Goal: Information Seeking & Learning: Learn about a topic

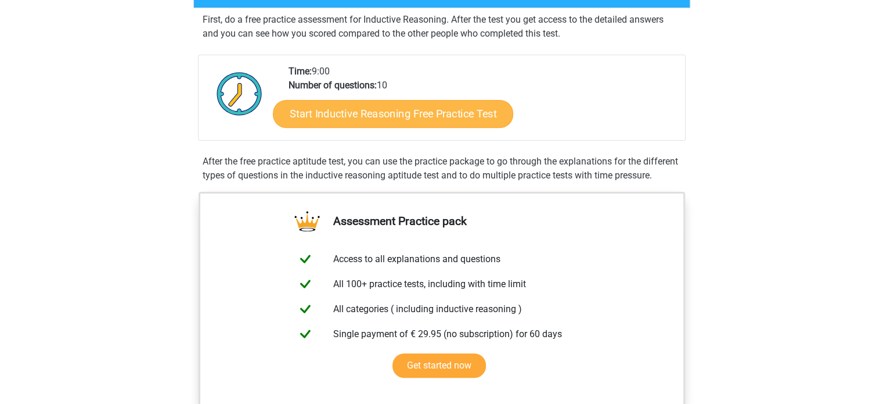
scroll to position [215, 0]
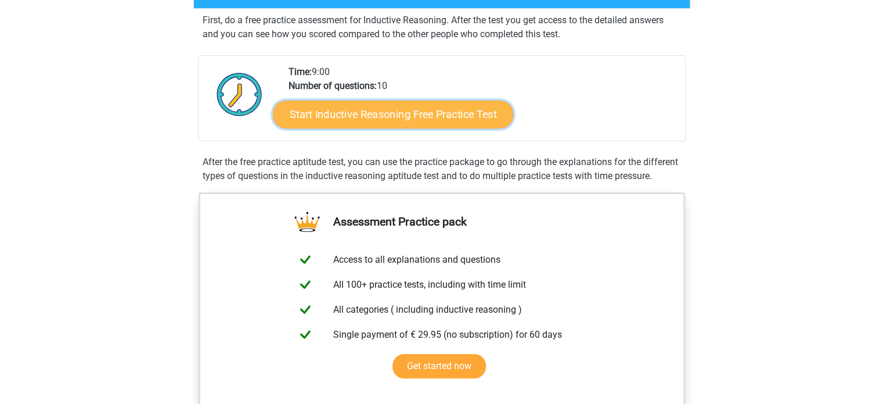
click at [368, 118] on link "Start Inductive Reasoning Free Practice Test" at bounding box center [393, 114] width 240 height 28
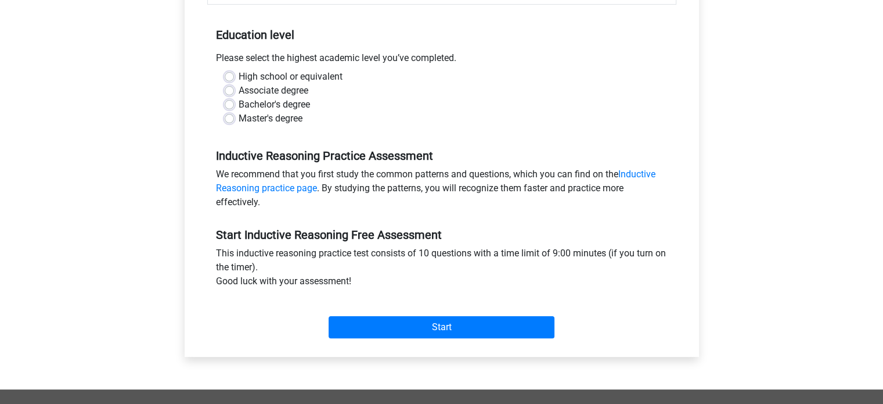
scroll to position [221, 0]
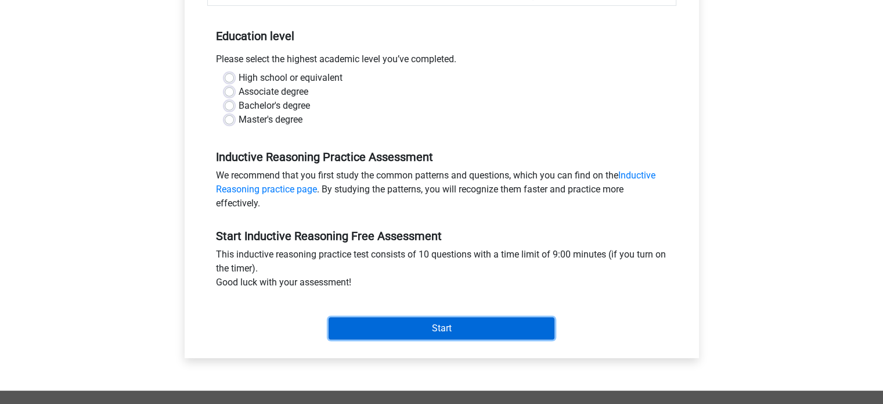
click at [488, 320] on input "Start" at bounding box center [442, 328] width 226 height 22
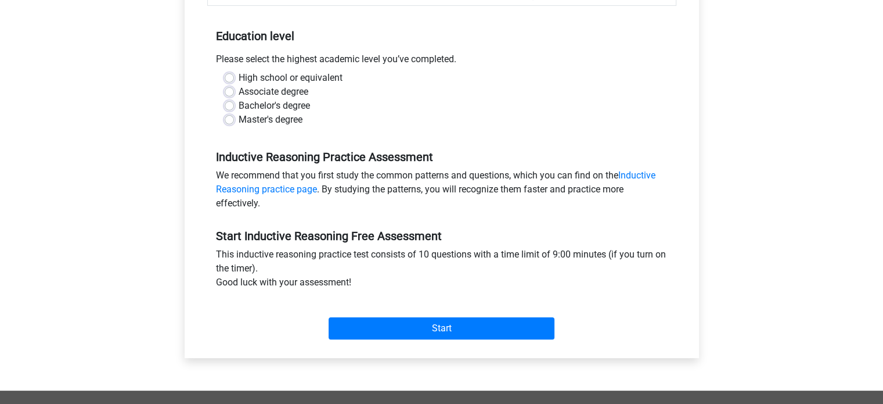
click at [288, 113] on label "Master's degree" at bounding box center [271, 120] width 64 height 14
click at [234, 113] on input "Master's degree" at bounding box center [229, 119] width 9 height 12
radio input "true"
click at [235, 102] on div "Bachelor's degree" at bounding box center [442, 106] width 434 height 14
click at [239, 102] on label "Bachelor's degree" at bounding box center [274, 106] width 71 height 14
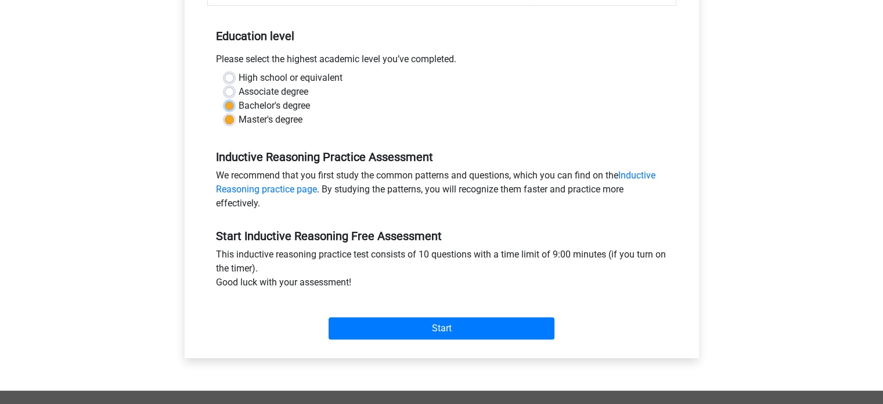
click at [230, 102] on input "Bachelor's degree" at bounding box center [229, 105] width 9 height 12
radio input "true"
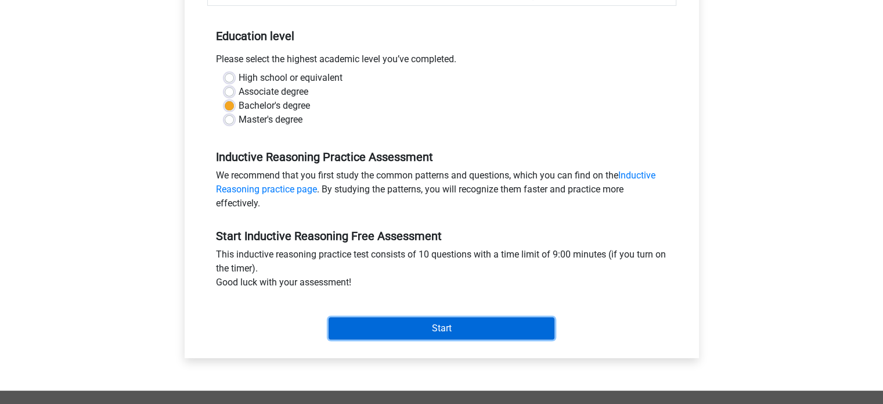
click at [389, 319] on input "Start" at bounding box center [442, 328] width 226 height 22
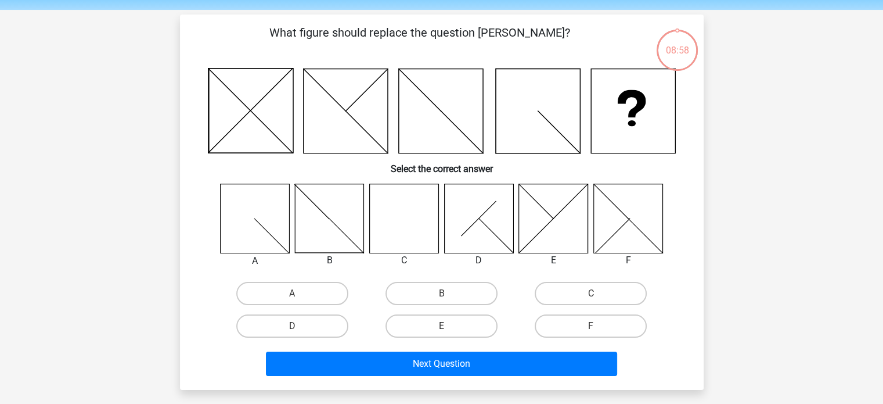
scroll to position [29, 0]
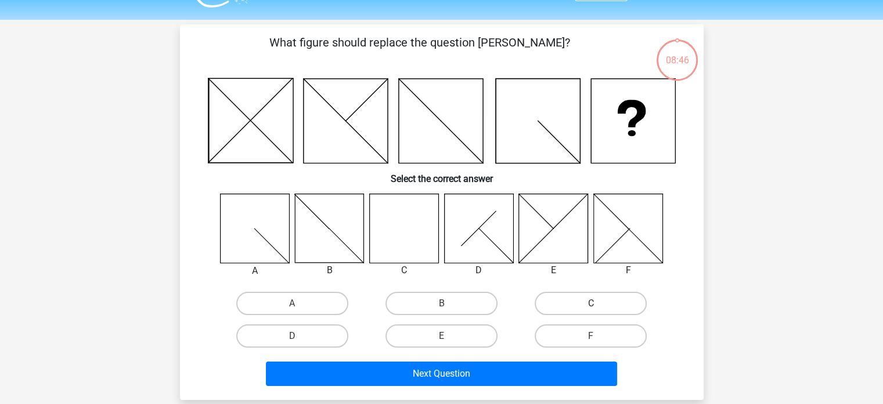
click at [581, 305] on label "C" at bounding box center [591, 303] width 112 height 23
click at [591, 305] on input "C" at bounding box center [595, 307] width 8 height 8
radio input "true"
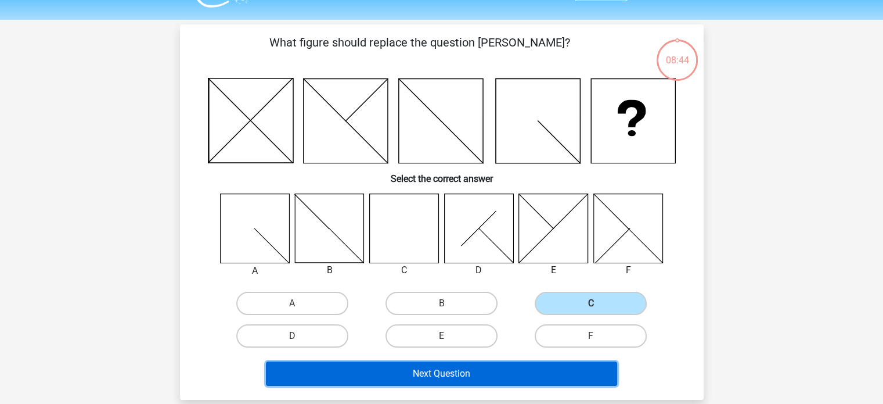
click at [548, 380] on button "Next Question" at bounding box center [441, 373] width 351 height 24
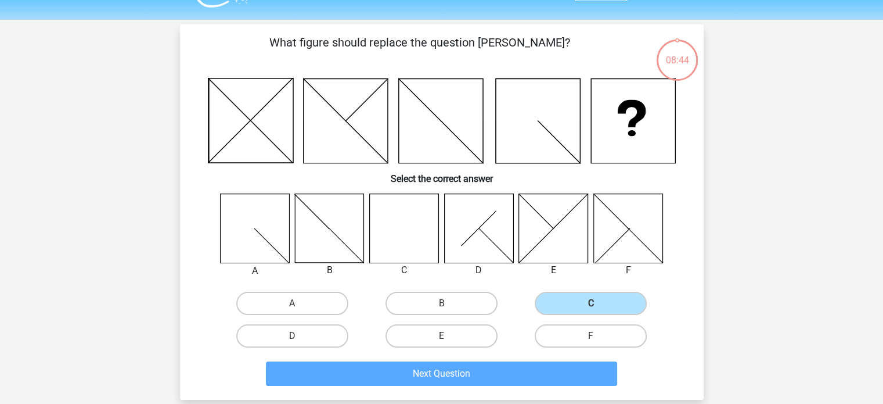
scroll to position [53, 0]
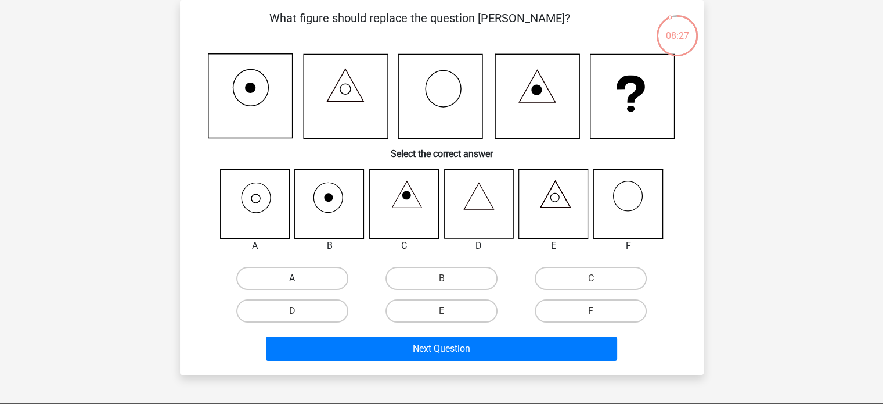
click at [296, 269] on label "A" at bounding box center [292, 278] width 112 height 23
click at [296, 278] on input "A" at bounding box center [296, 282] width 8 height 8
radio input "true"
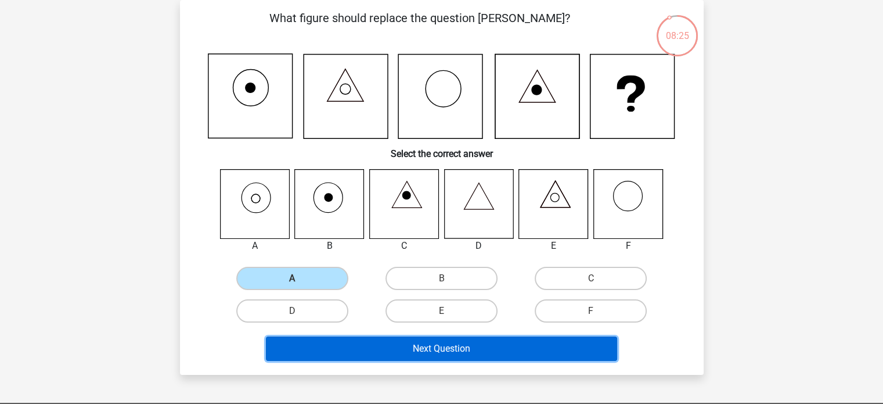
click at [365, 345] on button "Next Question" at bounding box center [441, 348] width 351 height 24
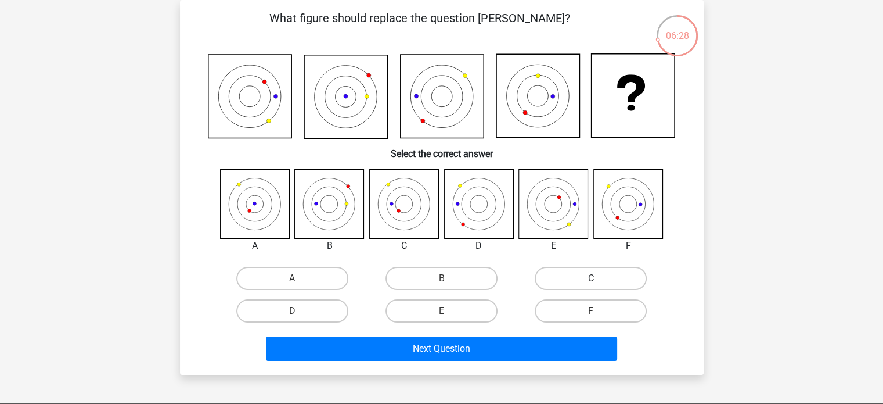
click at [574, 282] on label "C" at bounding box center [591, 278] width 112 height 23
click at [591, 282] on input "C" at bounding box center [595, 282] width 8 height 8
radio input "true"
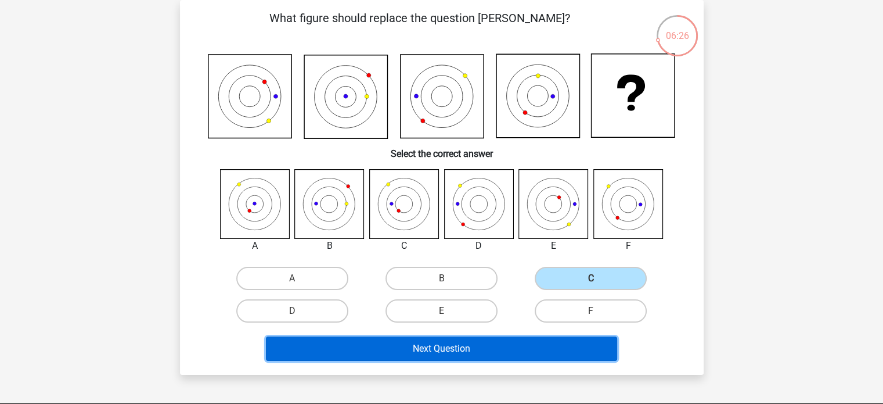
click at [512, 352] on button "Next Question" at bounding box center [441, 348] width 351 height 24
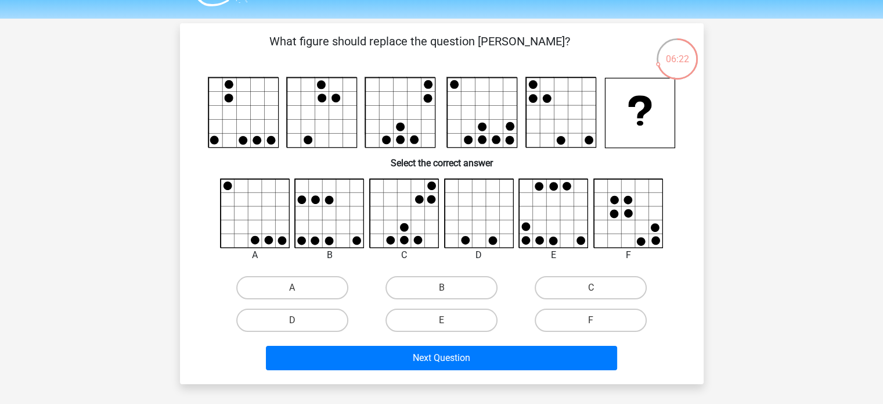
scroll to position [34, 0]
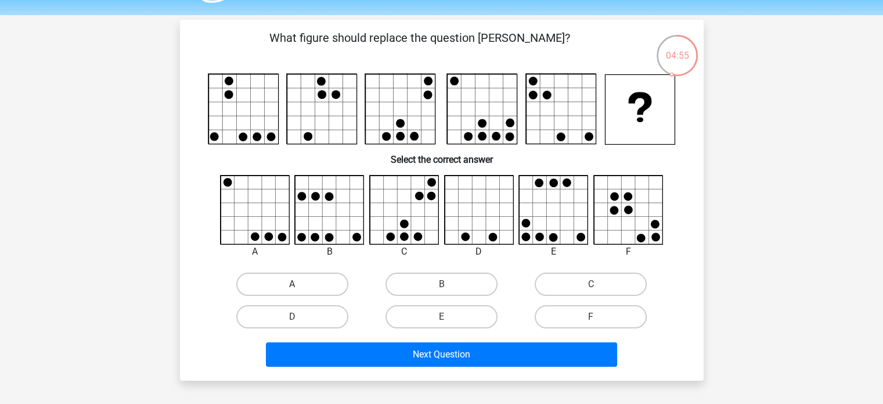
drag, startPoint x: 297, startPoint y: 281, endPoint x: 315, endPoint y: 289, distance: 20.0
click at [315, 289] on label "A" at bounding box center [292, 283] width 112 height 23
click at [300, 289] on input "A" at bounding box center [296, 288] width 8 height 8
radio input "true"
click at [315, 289] on label "A" at bounding box center [292, 283] width 112 height 23
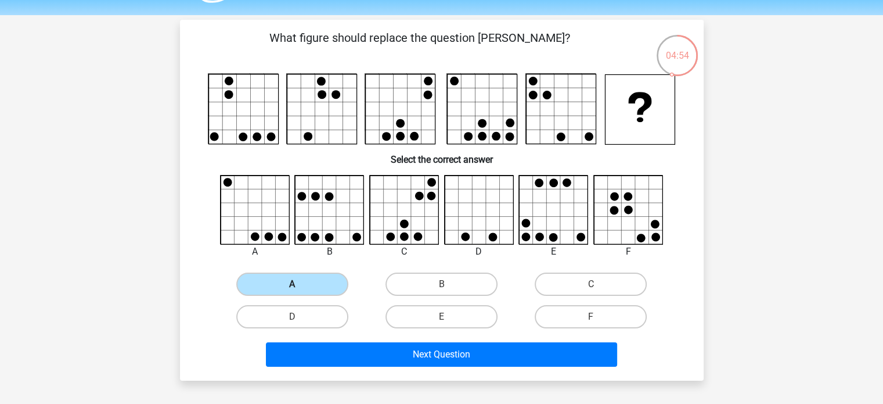
click at [300, 289] on input "A" at bounding box center [296, 288] width 8 height 8
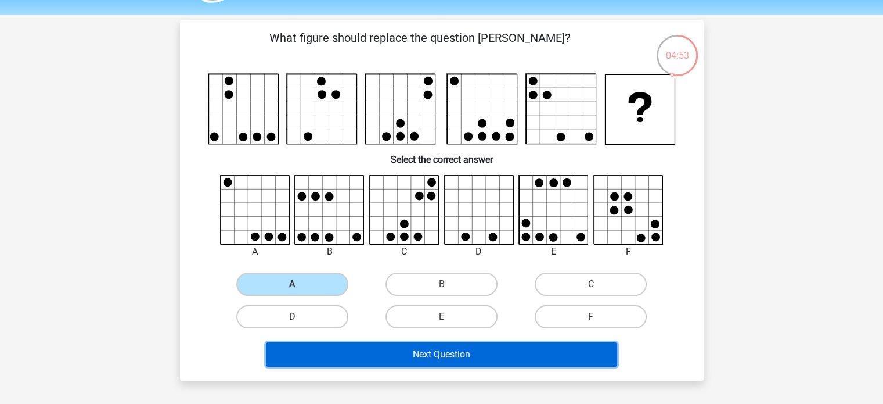
click at [367, 346] on button "Next Question" at bounding box center [441, 354] width 351 height 24
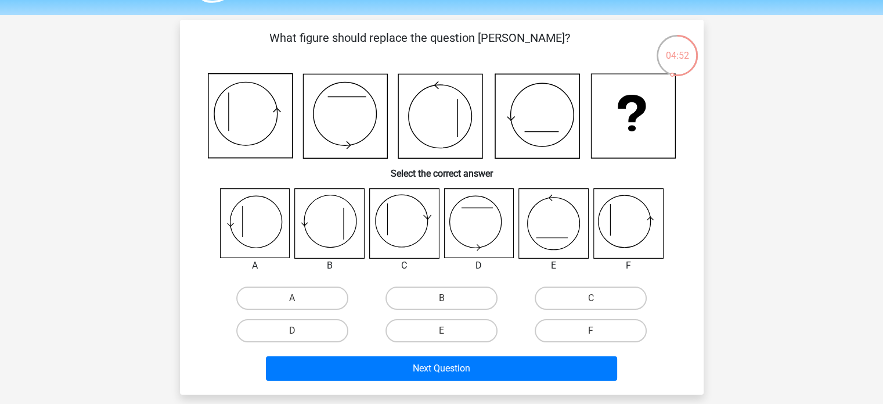
scroll to position [53, 0]
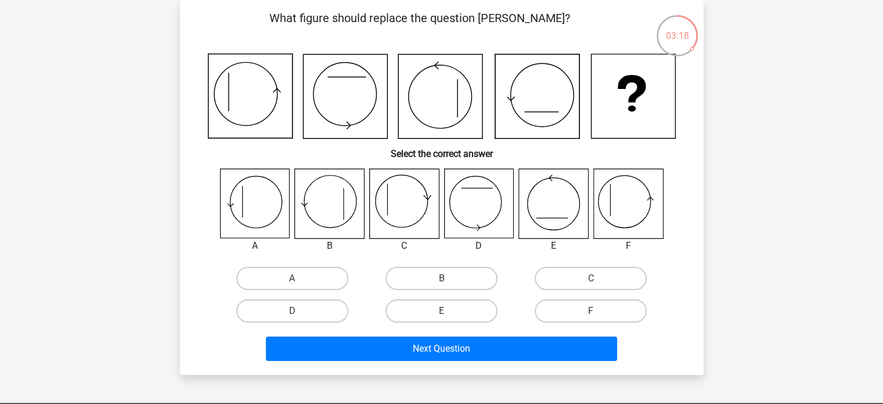
click at [263, 202] on icon at bounding box center [254, 203] width 69 height 69
click at [574, 307] on label "F" at bounding box center [591, 310] width 112 height 23
click at [591, 311] on input "F" at bounding box center [595, 315] width 8 height 8
radio input "true"
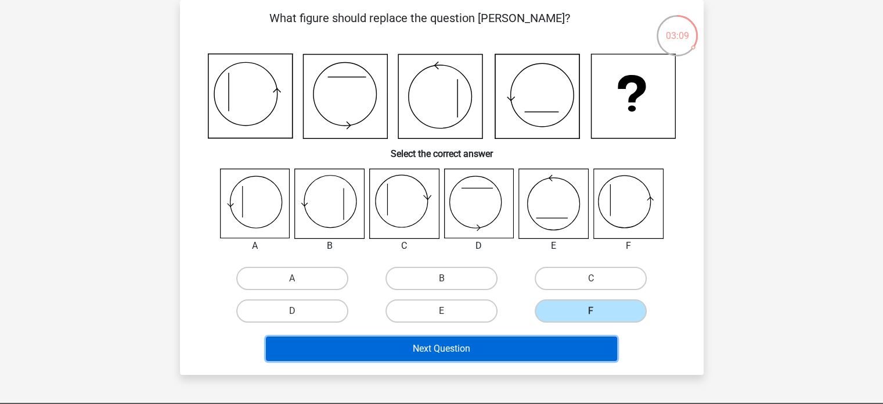
click at [540, 350] on button "Next Question" at bounding box center [441, 348] width 351 height 24
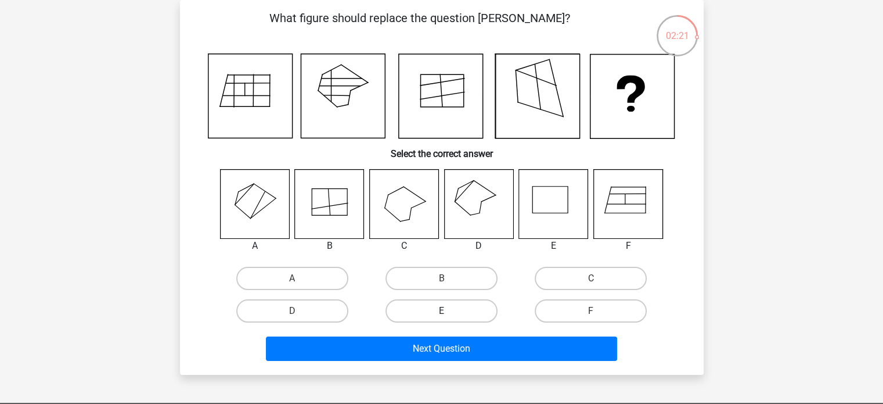
click at [477, 306] on label "E" at bounding box center [442, 310] width 112 height 23
click at [449, 311] on input "E" at bounding box center [445, 315] width 8 height 8
radio input "true"
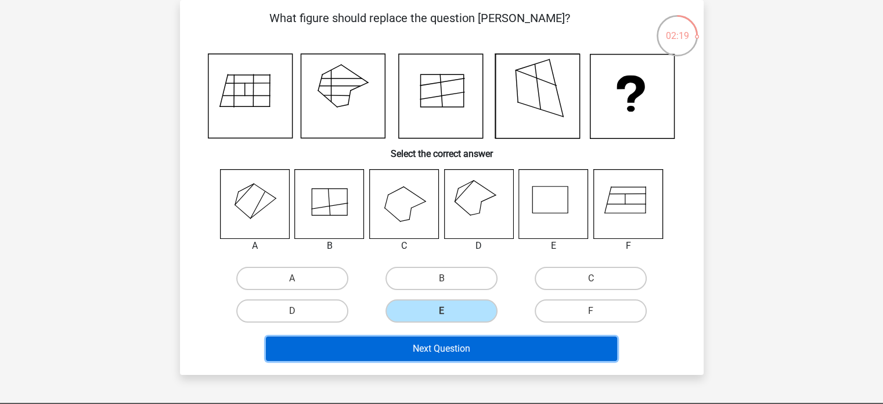
click at [476, 343] on button "Next Question" at bounding box center [441, 348] width 351 height 24
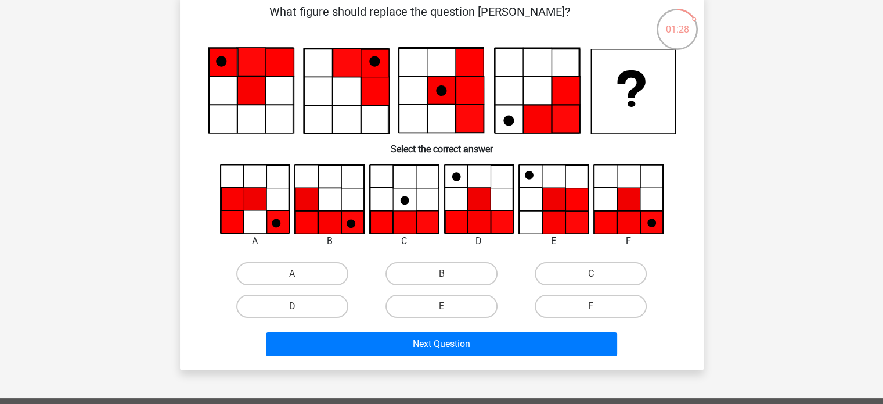
scroll to position [60, 0]
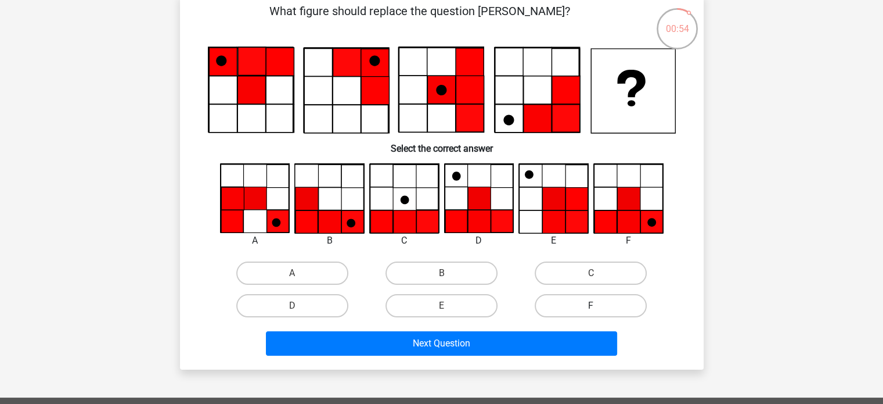
click at [581, 307] on label "F" at bounding box center [591, 305] width 112 height 23
click at [591, 307] on input "F" at bounding box center [595, 309] width 8 height 8
radio input "true"
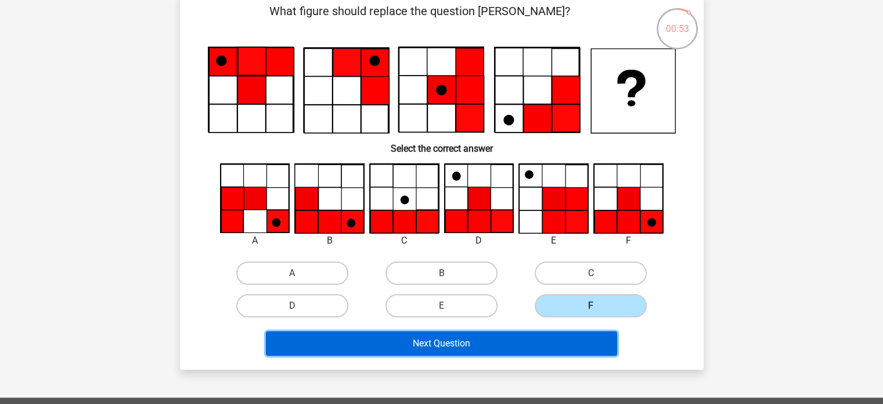
click at [558, 341] on button "Next Question" at bounding box center [441, 343] width 351 height 24
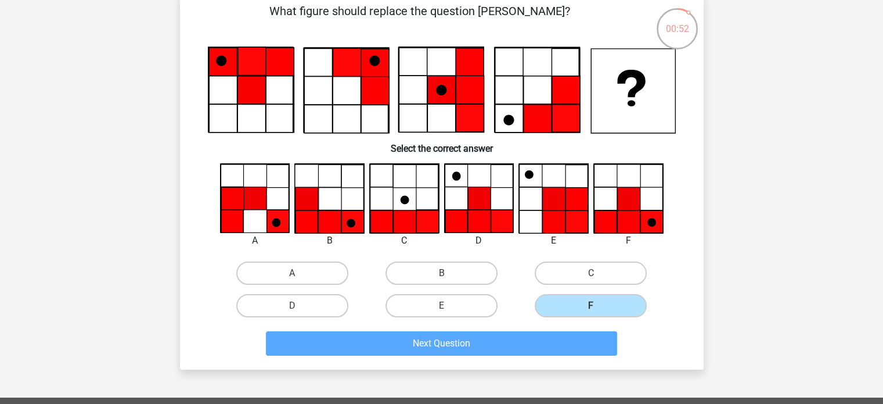
scroll to position [53, 0]
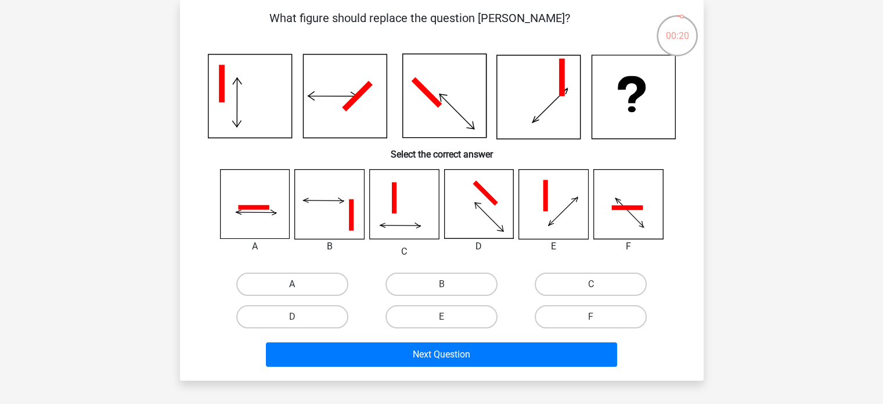
click at [325, 287] on label "A" at bounding box center [292, 283] width 112 height 23
click at [300, 287] on input "A" at bounding box center [296, 288] width 8 height 8
radio input "true"
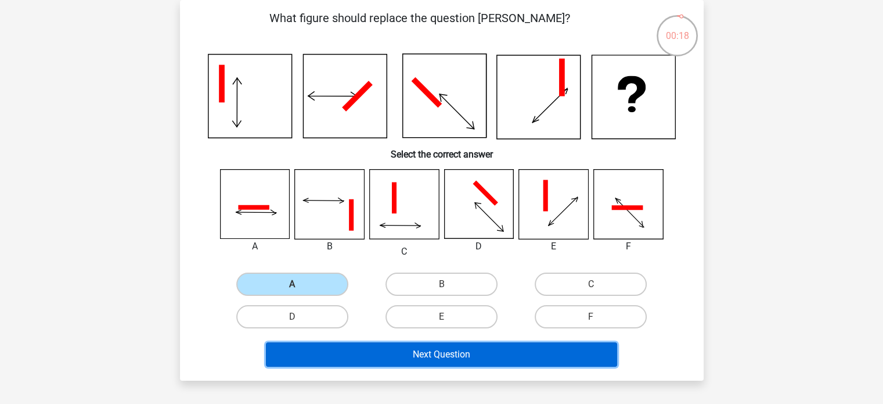
click at [383, 355] on button "Next Question" at bounding box center [441, 354] width 351 height 24
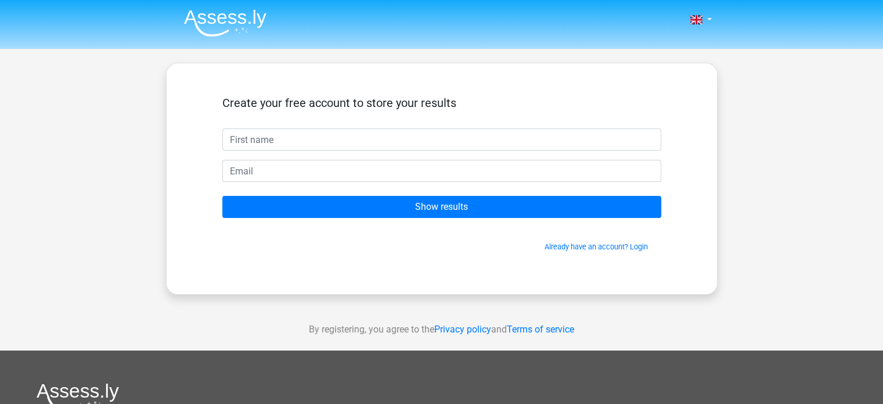
click at [455, 146] on input "text" at bounding box center [441, 139] width 439 height 22
type input "[DEMOGRAPHIC_DATA]"
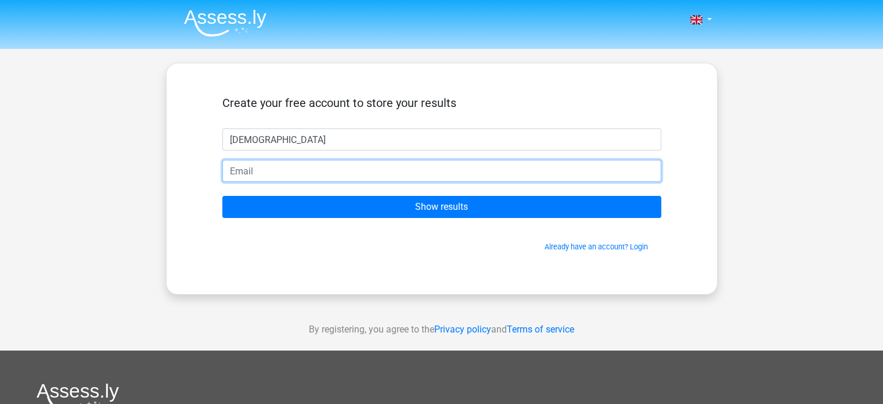
click at [322, 171] on input "email" at bounding box center [441, 171] width 439 height 22
type input "[EMAIL_ADDRESS][DOMAIN_NAME]"
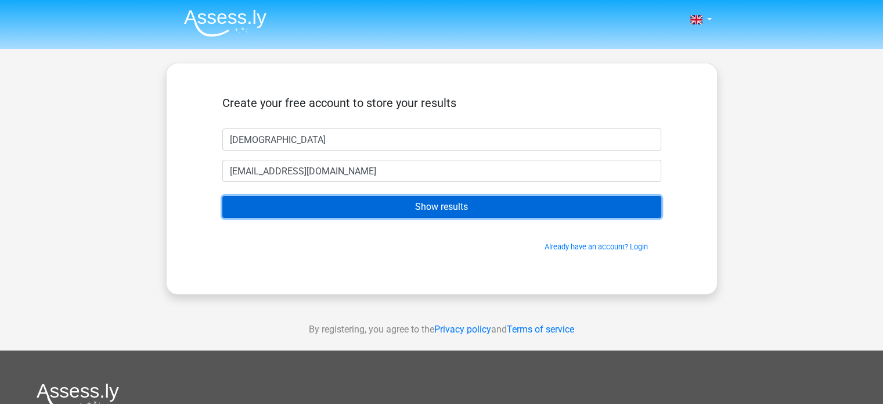
click at [339, 201] on input "Show results" at bounding box center [441, 207] width 439 height 22
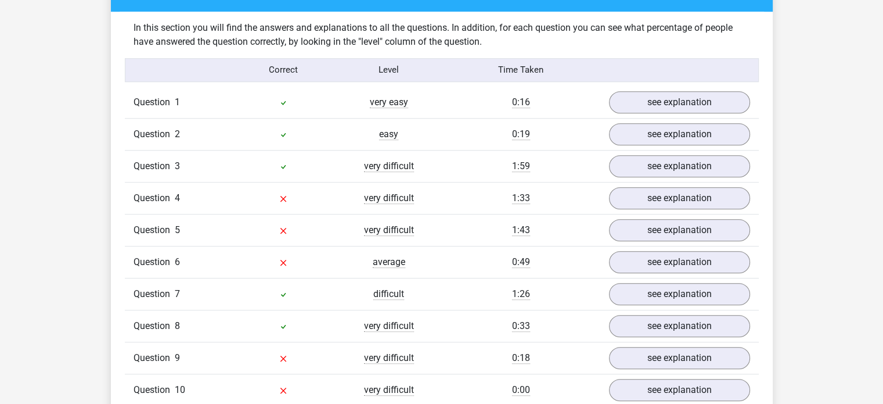
scroll to position [883, 0]
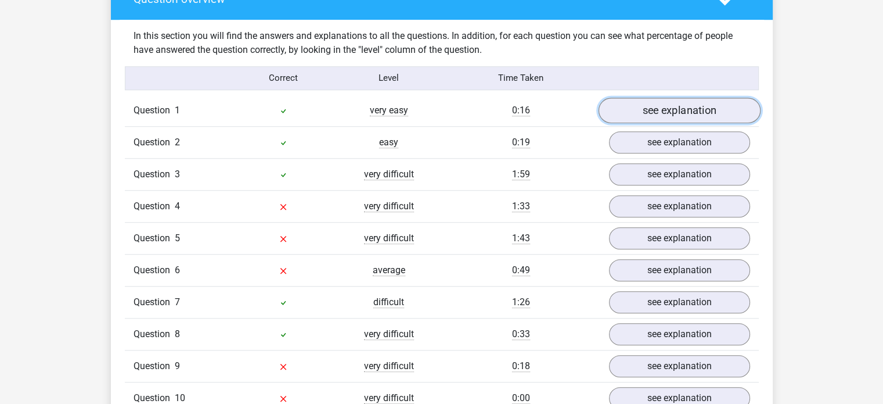
click at [634, 99] on link "see explanation" at bounding box center [679, 111] width 162 height 26
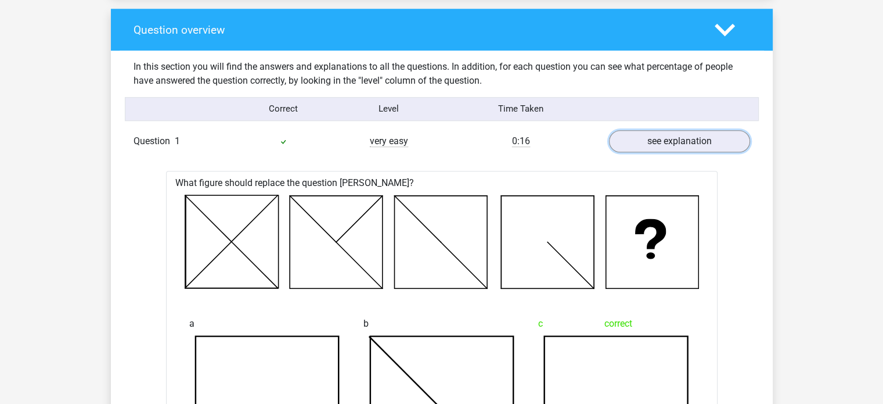
scroll to position [850, 0]
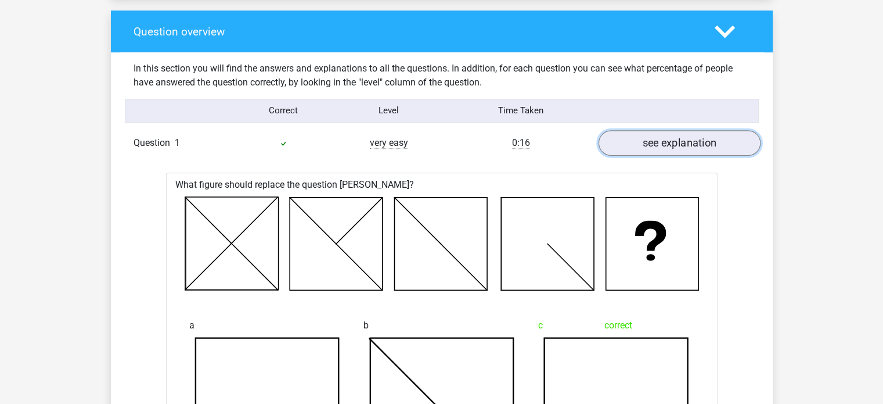
click at [663, 150] on link "see explanation" at bounding box center [679, 143] width 162 height 26
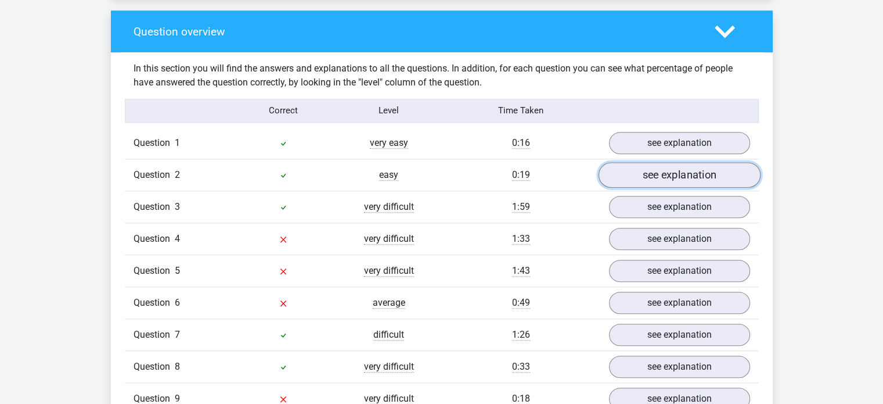
click at [662, 165] on link "see explanation" at bounding box center [679, 175] width 162 height 26
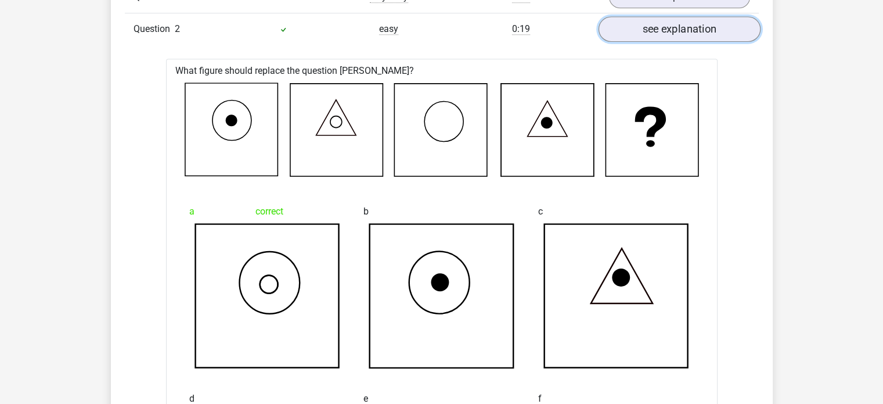
scroll to position [997, 0]
click at [681, 35] on link "see explanation" at bounding box center [679, 29] width 162 height 26
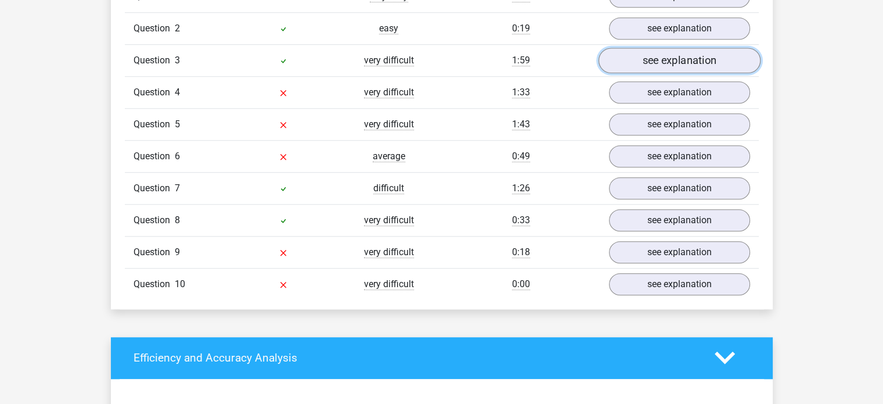
click at [669, 67] on link "see explanation" at bounding box center [679, 61] width 162 height 26
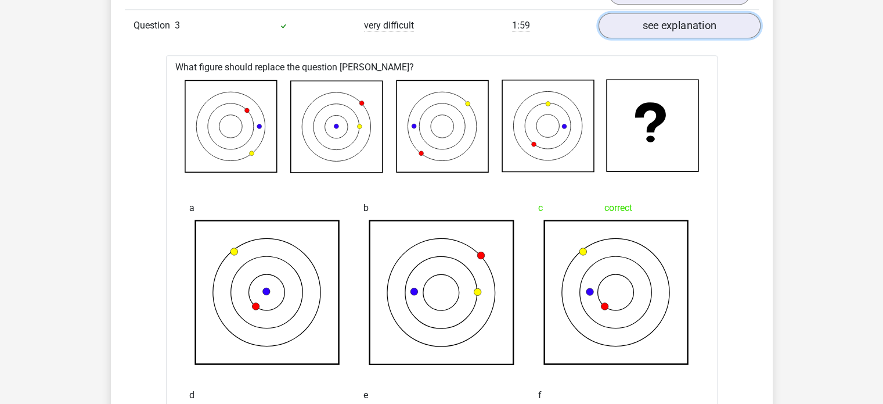
scroll to position [1031, 0]
click at [667, 23] on link "see explanation" at bounding box center [679, 26] width 162 height 26
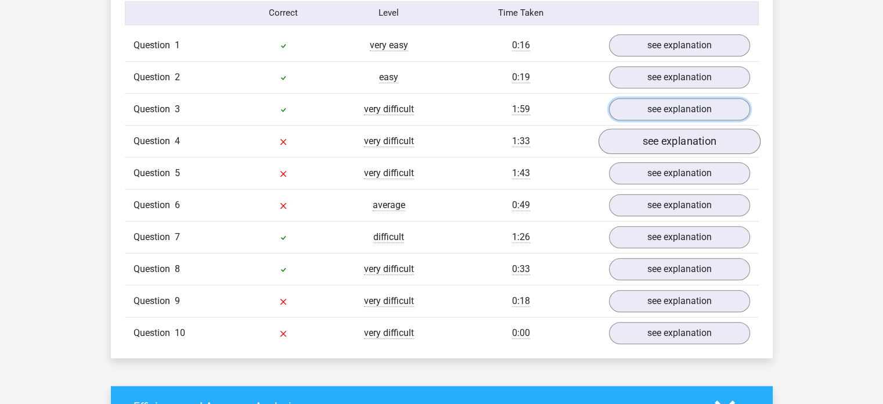
scroll to position [948, 0]
click at [681, 132] on link "see explanation" at bounding box center [679, 141] width 162 height 26
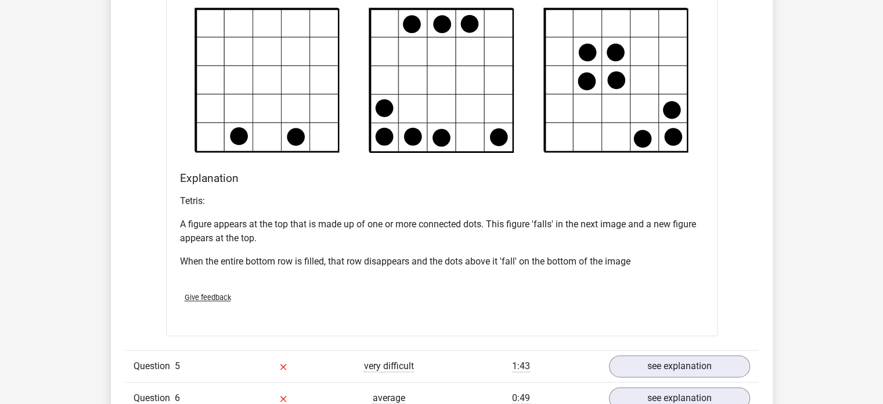
scroll to position [1446, 0]
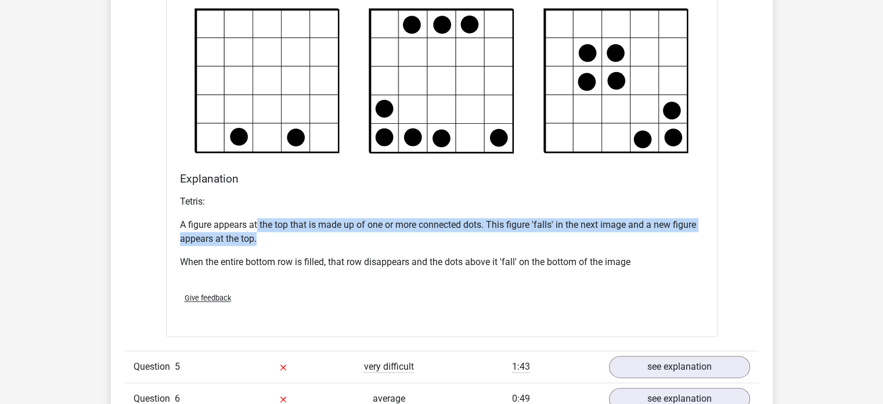
drag, startPoint x: 256, startPoint y: 228, endPoint x: 318, endPoint y: 233, distance: 61.8
click at [318, 233] on p "A figure appears at the top that is made up of one or more connected dots. This…" at bounding box center [442, 232] width 524 height 28
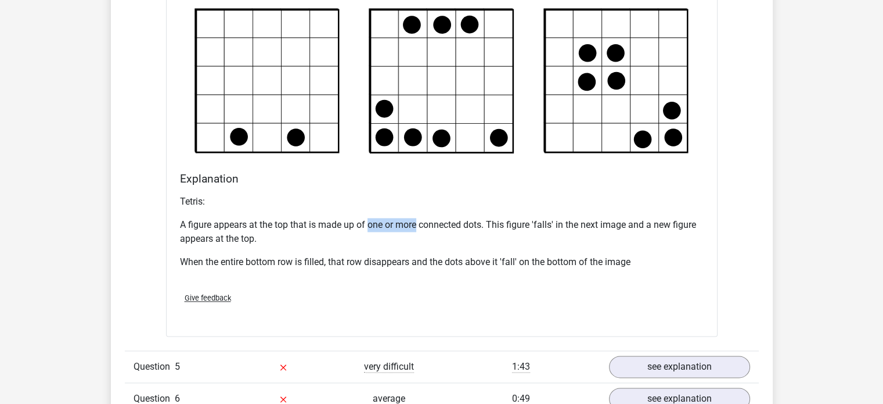
drag, startPoint x: 369, startPoint y: 224, endPoint x: 418, endPoint y: 225, distance: 49.4
click at [418, 225] on p "A figure appears at the top that is made up of one or more connected dots. This…" at bounding box center [442, 232] width 524 height 28
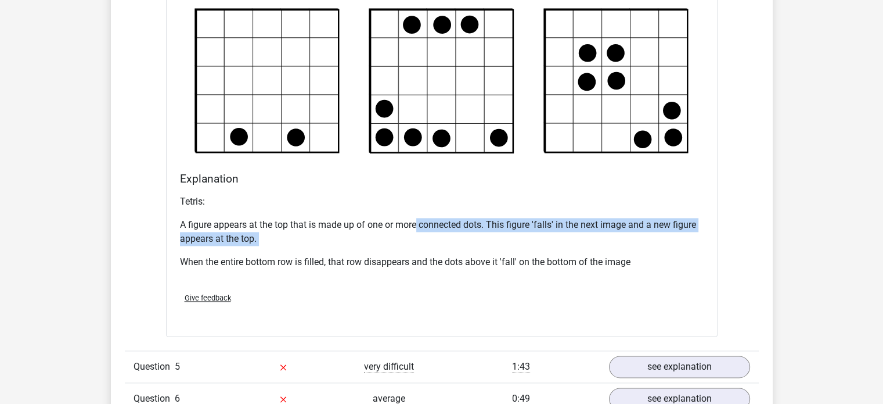
drag, startPoint x: 418, startPoint y: 225, endPoint x: 465, endPoint y: 233, distance: 47.8
click at [465, 233] on p "A figure appears at the top that is made up of one or more connected dots. This…" at bounding box center [442, 232] width 524 height 28
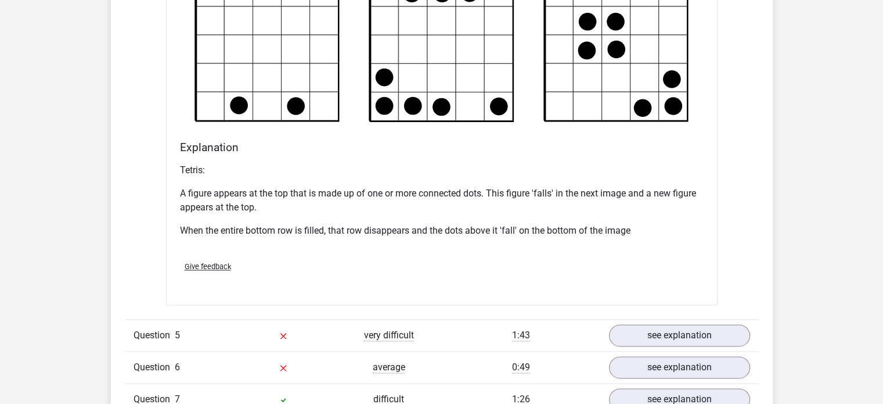
scroll to position [1557, 0]
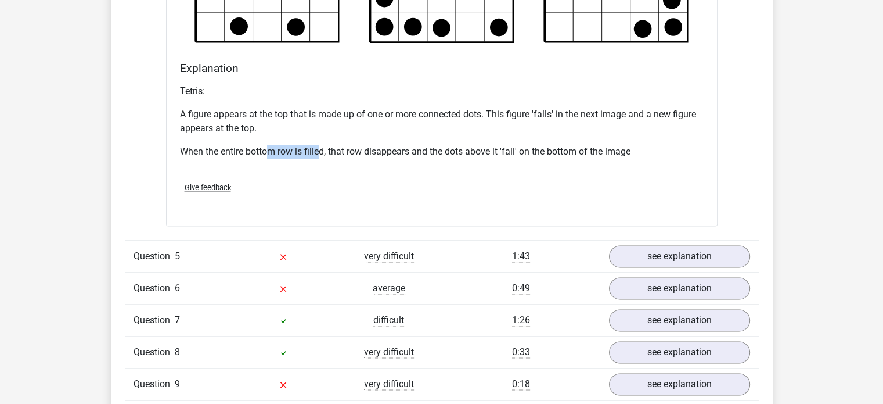
drag, startPoint x: 268, startPoint y: 149, endPoint x: 322, endPoint y: 150, distance: 53.4
click at [322, 150] on p "When the entire bottom row is filled, that row disappears and the dots above it…" at bounding box center [442, 152] width 524 height 14
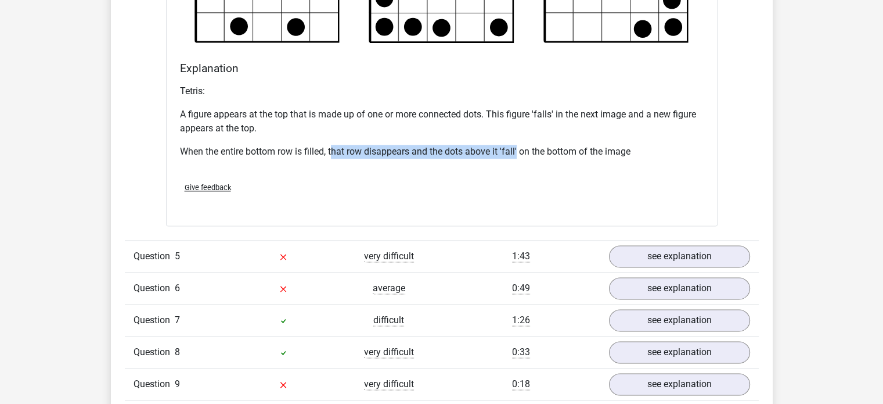
drag, startPoint x: 333, startPoint y: 150, endPoint x: 519, endPoint y: 151, distance: 185.9
click at [519, 151] on p "When the entire bottom row is filled, that row disappears and the dots above it…" at bounding box center [442, 152] width 524 height 14
click at [572, 156] on p "When the entire bottom row is filled, that row disappears and the dots above it…" at bounding box center [442, 152] width 524 height 14
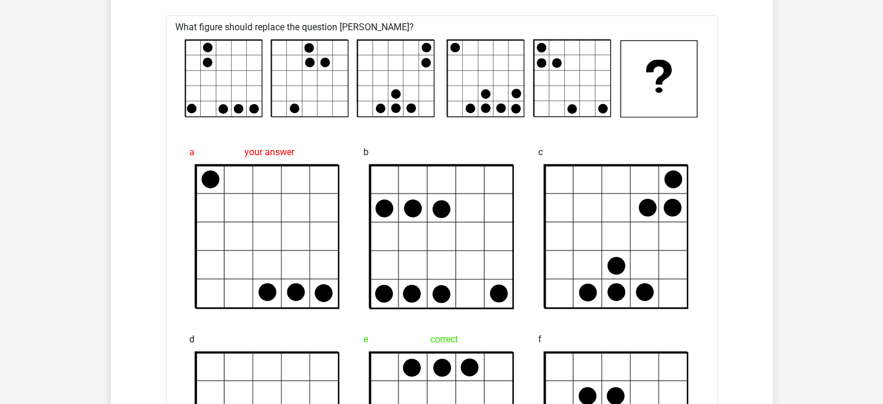
scroll to position [1106, 0]
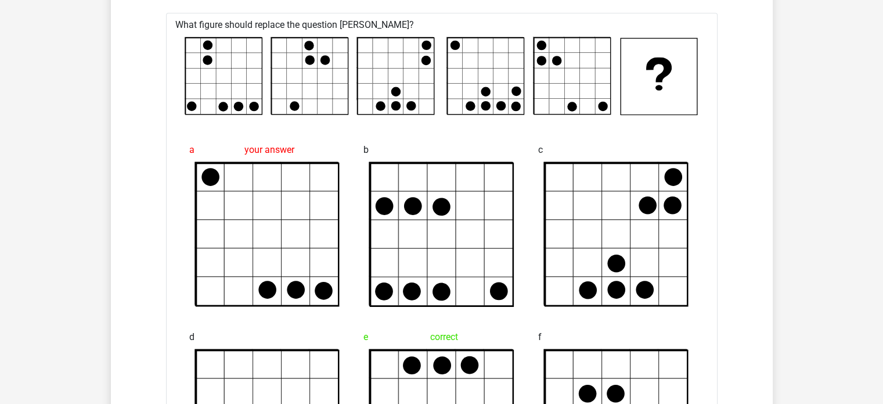
click at [494, 286] on icon at bounding box center [499, 291] width 18 height 18
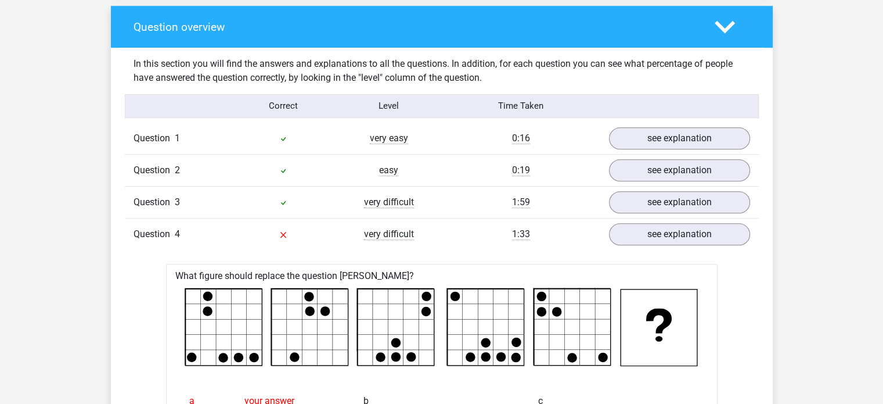
scroll to position [854, 0]
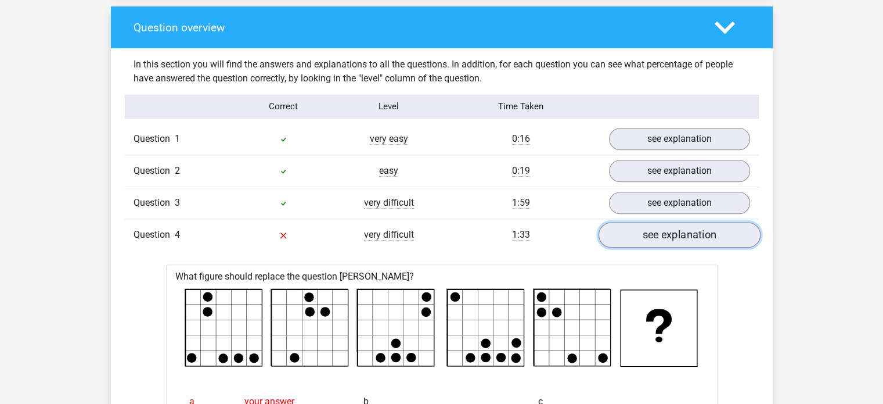
click at [647, 240] on link "see explanation" at bounding box center [679, 235] width 162 height 26
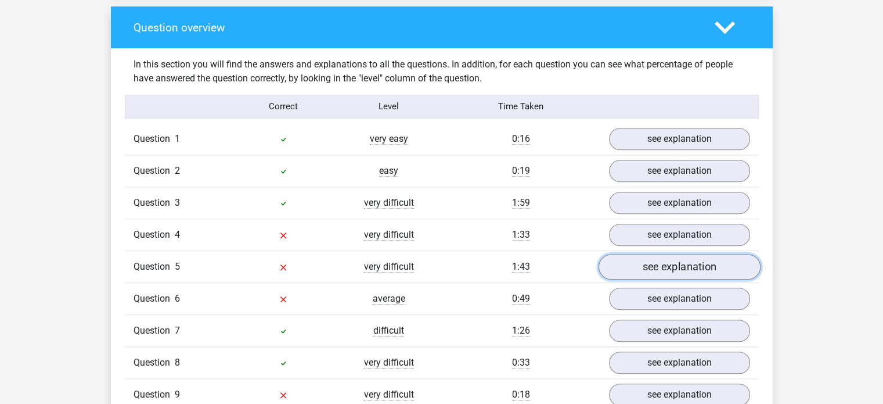
click at [657, 267] on link "see explanation" at bounding box center [679, 267] width 162 height 26
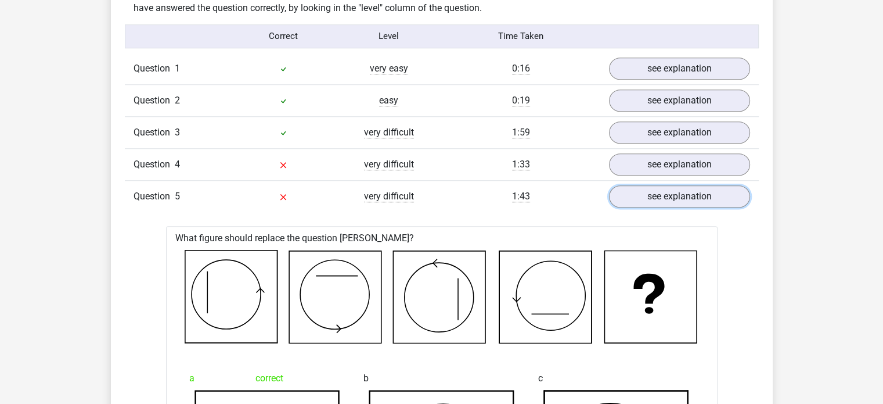
scroll to position [919, 0]
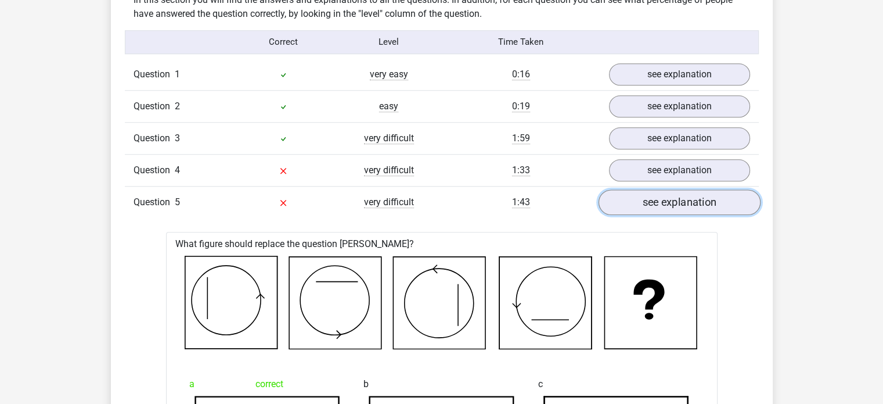
click at [637, 205] on link "see explanation" at bounding box center [679, 202] width 162 height 26
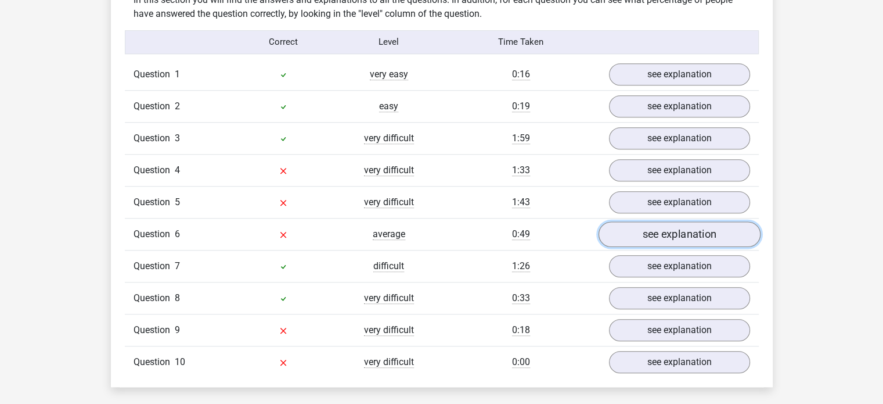
click at [655, 232] on link "see explanation" at bounding box center [679, 234] width 162 height 26
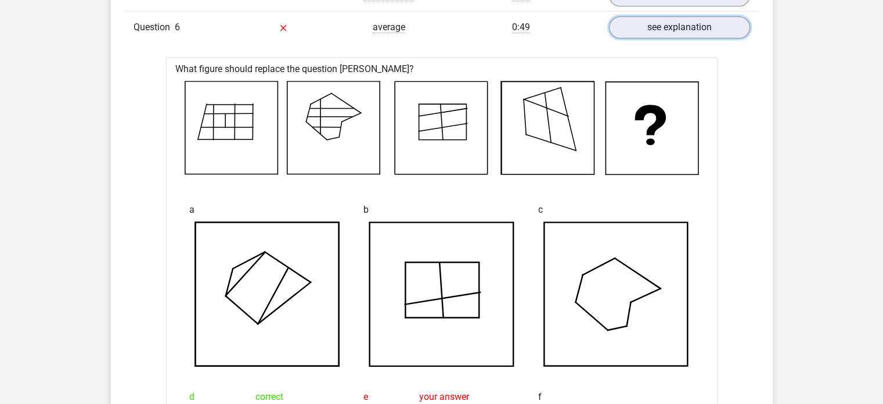
scroll to position [1124, 0]
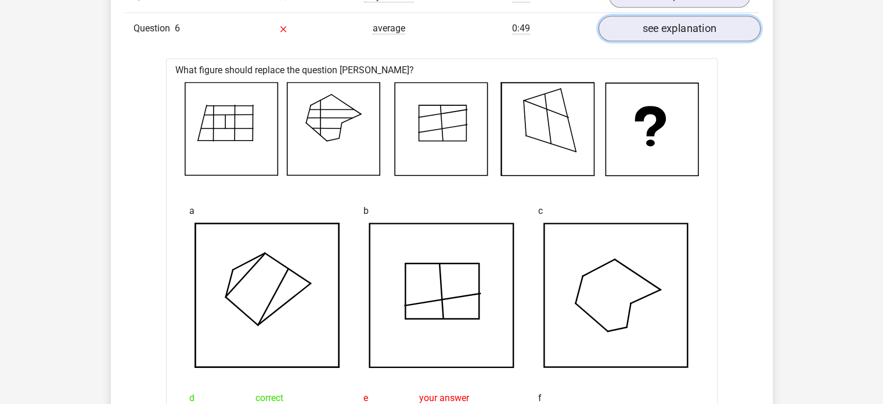
click at [637, 25] on link "see explanation" at bounding box center [679, 29] width 162 height 26
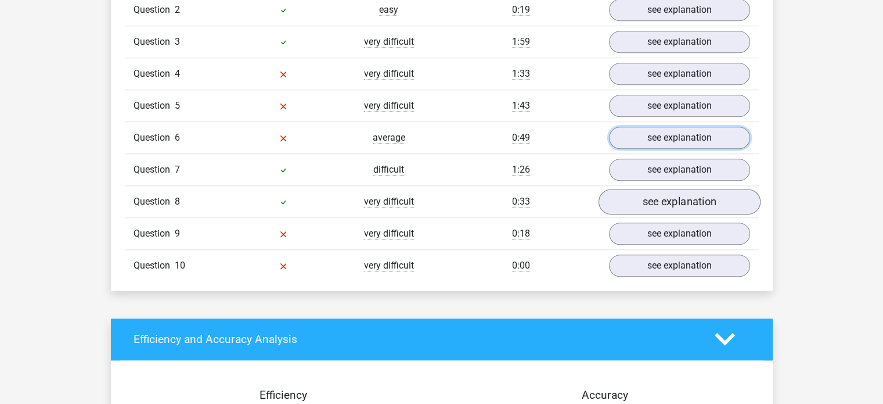
scroll to position [1021, 0]
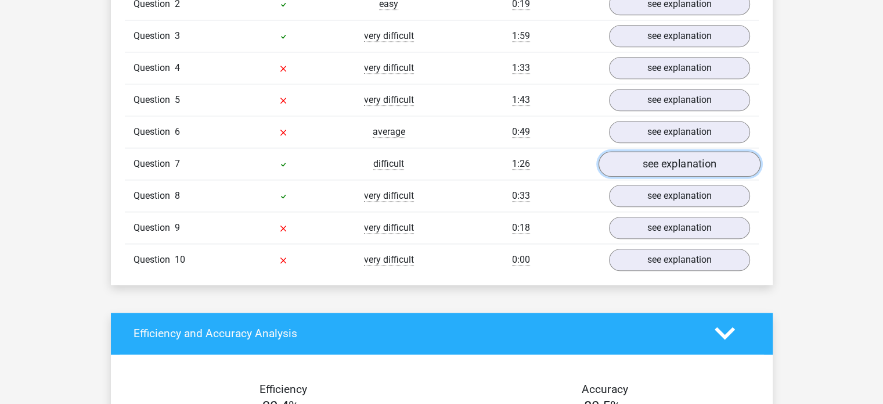
click at [666, 163] on link "see explanation" at bounding box center [679, 164] width 162 height 26
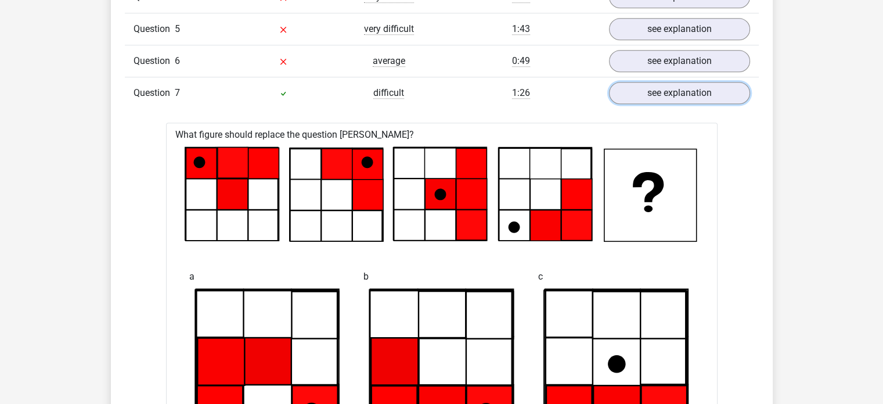
scroll to position [1012, 0]
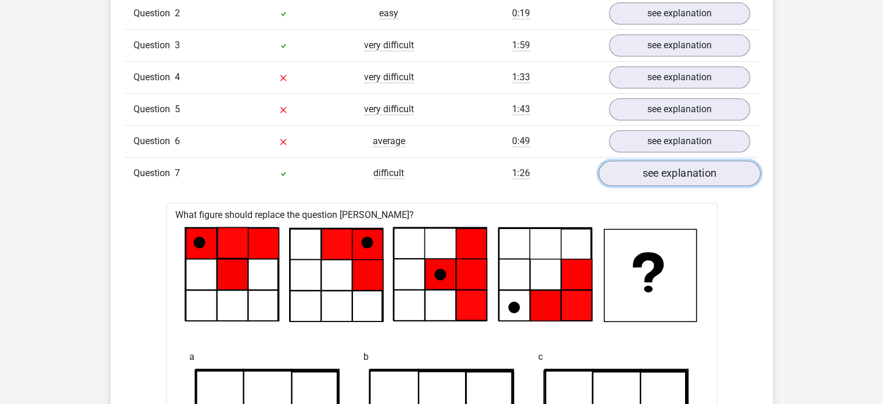
click at [660, 163] on link "see explanation" at bounding box center [679, 173] width 162 height 26
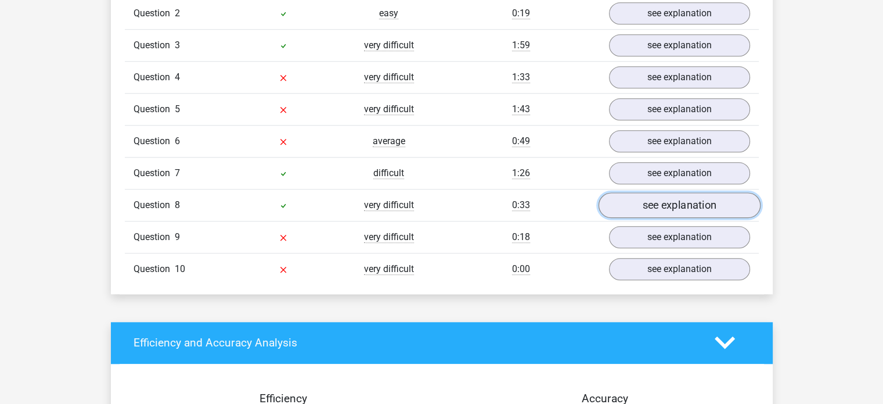
click at [635, 202] on link "see explanation" at bounding box center [679, 205] width 162 height 26
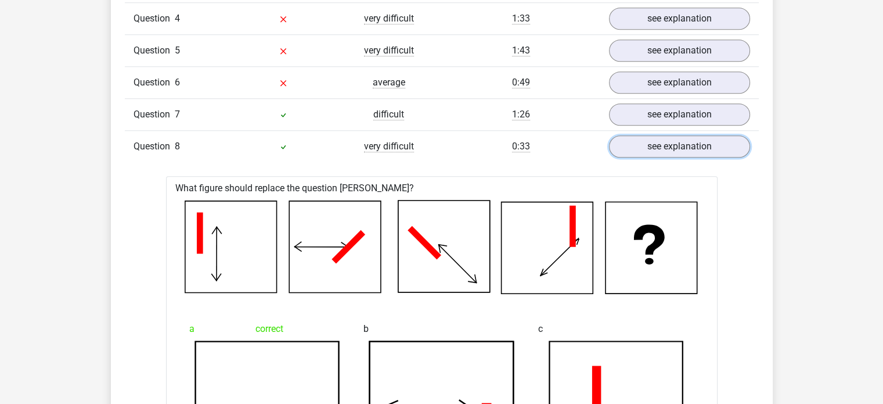
scroll to position [1070, 0]
click at [669, 155] on link "see explanation" at bounding box center [679, 147] width 162 height 26
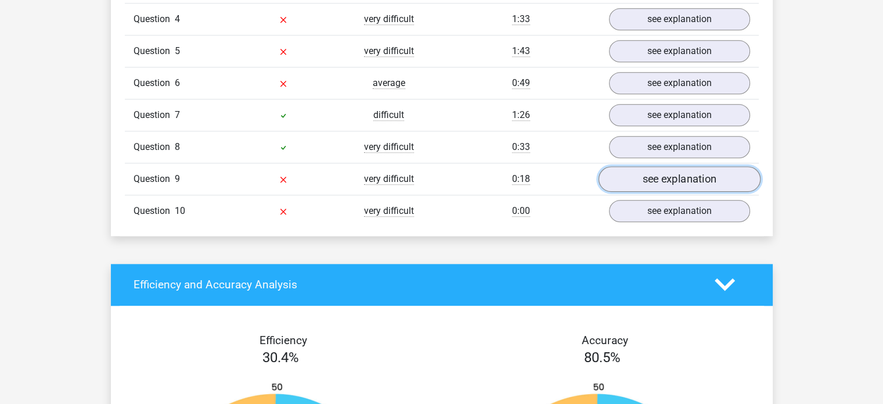
click at [685, 172] on link "see explanation" at bounding box center [679, 179] width 162 height 26
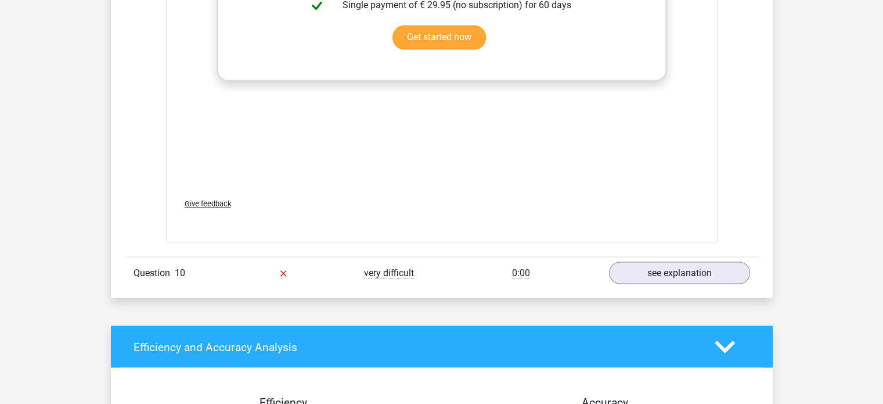
scroll to position [2011, 0]
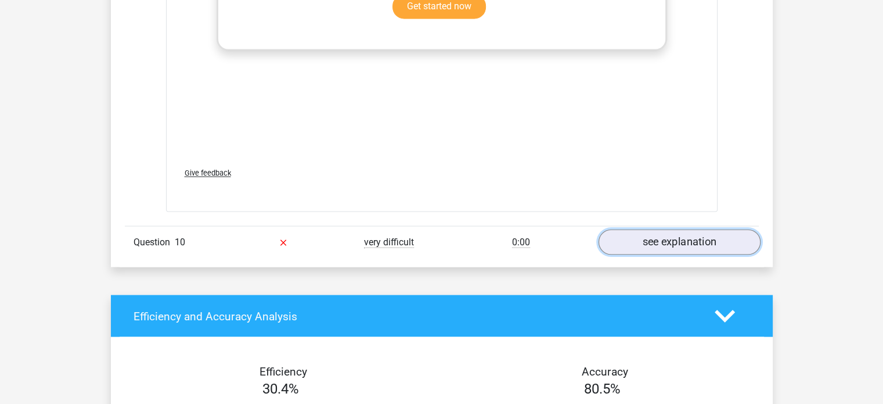
click at [695, 236] on link "see explanation" at bounding box center [679, 242] width 162 height 26
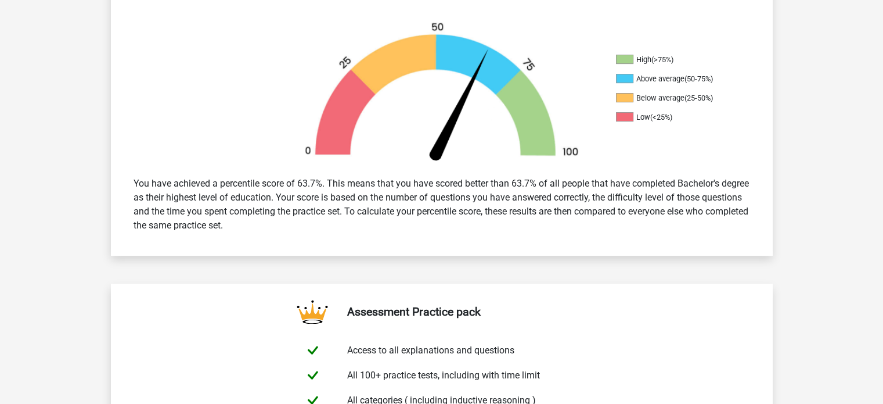
scroll to position [0, 0]
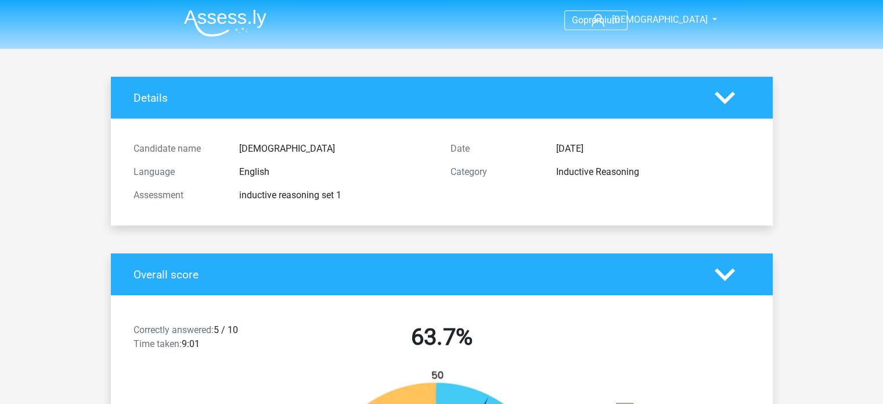
click at [234, 25] on img at bounding box center [225, 22] width 82 height 27
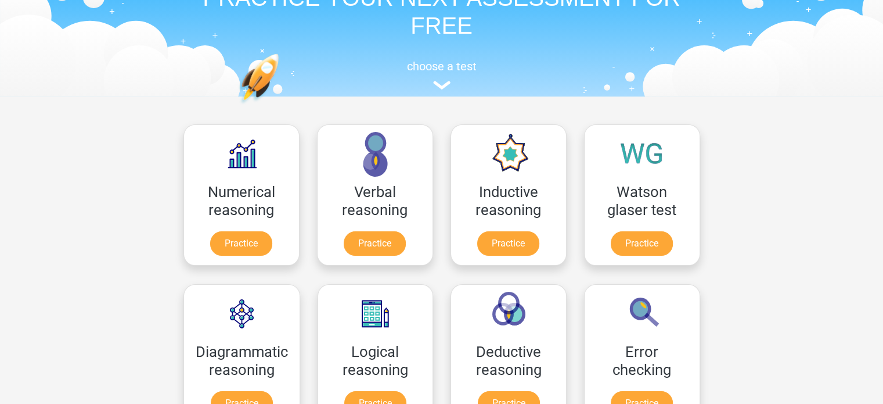
scroll to position [71, 0]
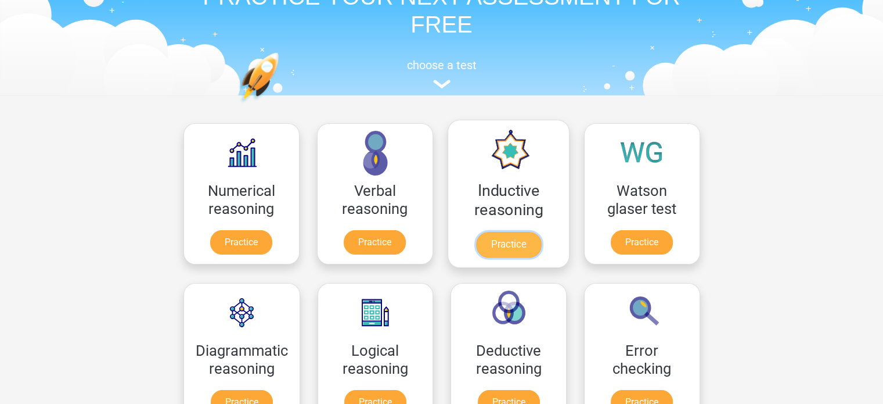
click at [503, 241] on link "Practice" at bounding box center [508, 245] width 65 height 26
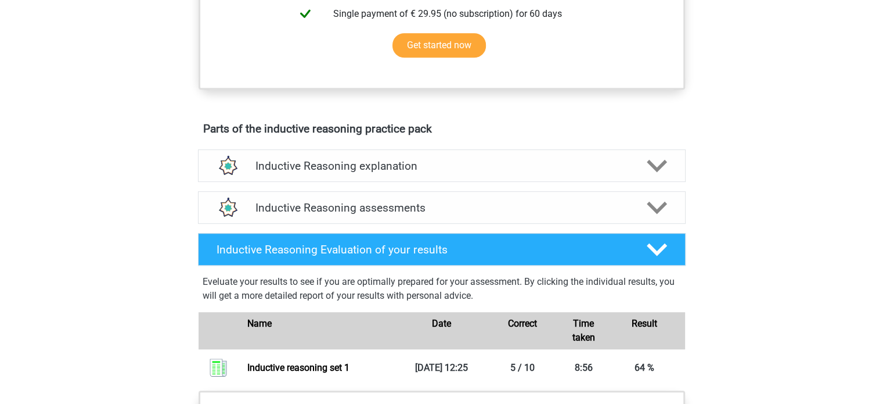
scroll to position [535, 0]
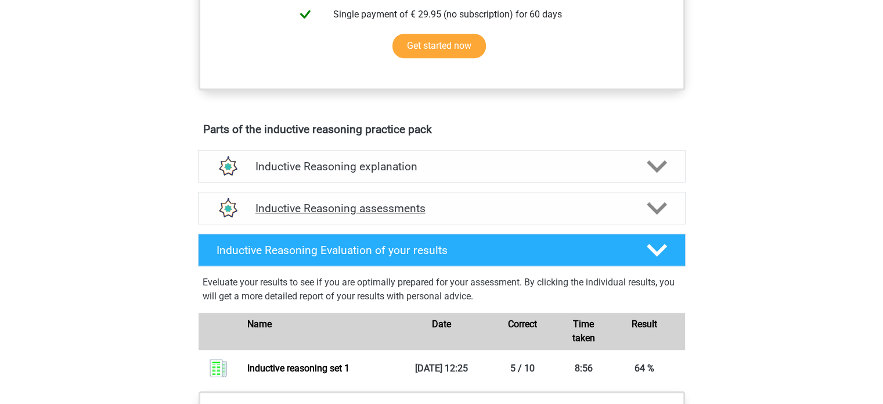
click at [651, 218] on icon at bounding box center [657, 208] width 20 height 20
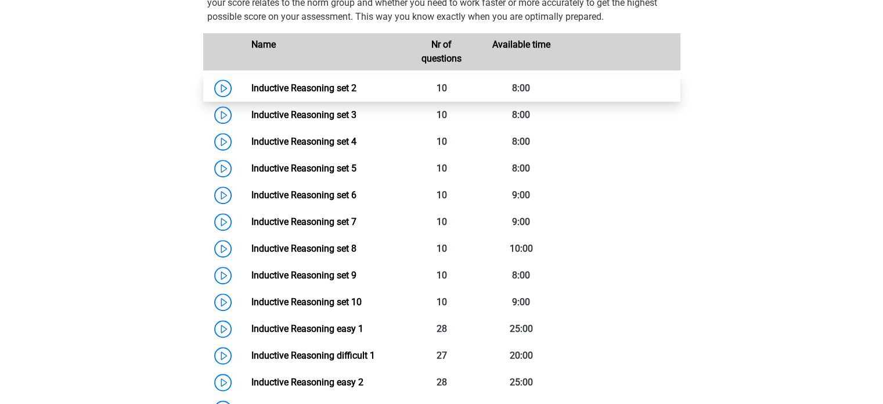
scroll to position [786, 0]
click at [344, 94] on link "Inductive Reasoning set 2" at bounding box center [303, 88] width 105 height 11
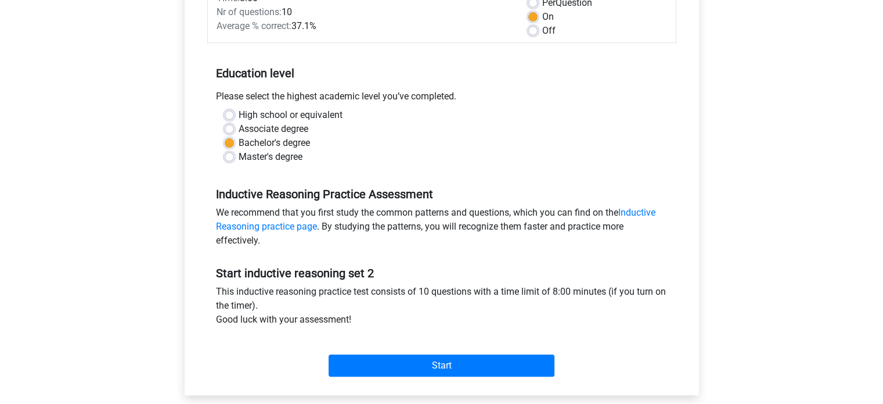
scroll to position [249, 0]
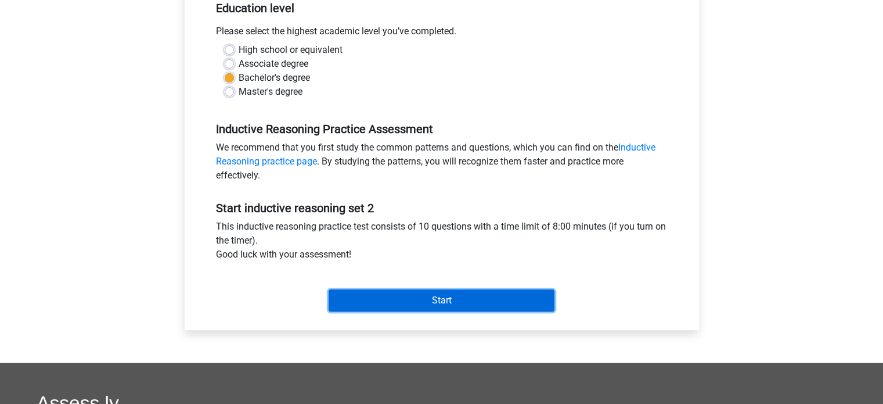
click at [482, 301] on input "Start" at bounding box center [442, 300] width 226 height 22
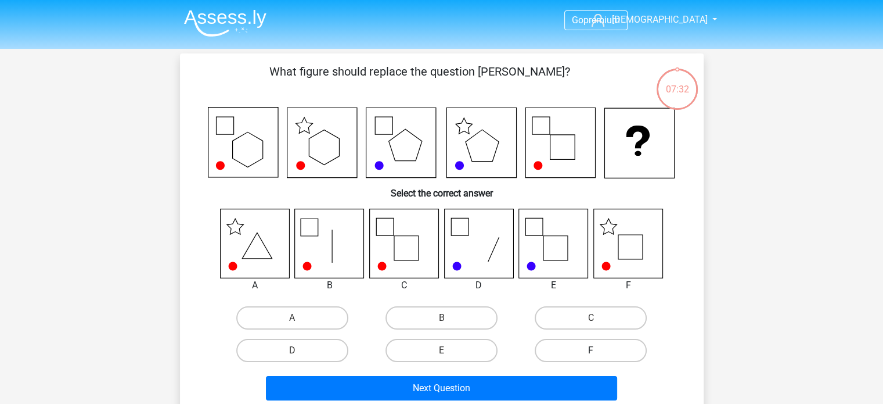
click at [564, 345] on label "F" at bounding box center [591, 350] width 112 height 23
click at [591, 350] on input "F" at bounding box center [595, 354] width 8 height 8
radio input "true"
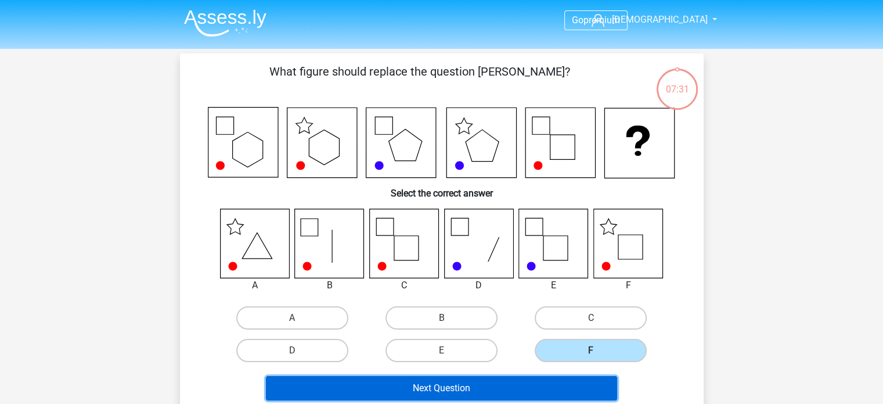
click at [502, 382] on button "Next Question" at bounding box center [441, 388] width 351 height 24
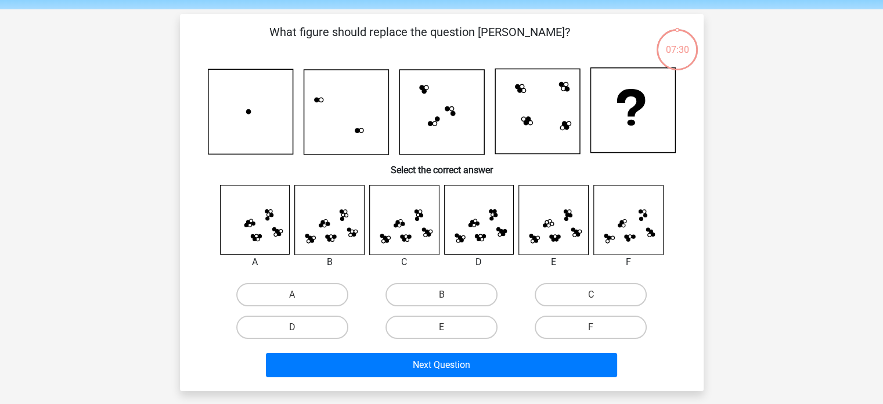
scroll to position [53, 0]
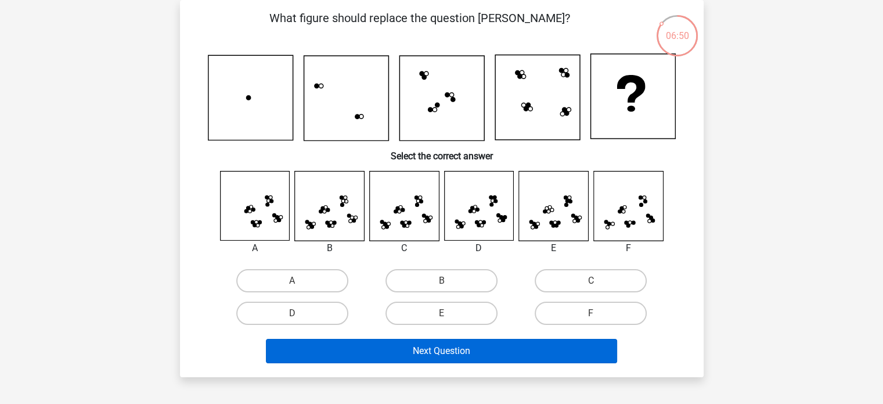
drag, startPoint x: 305, startPoint y: 274, endPoint x: 425, endPoint y: 343, distance: 137.7
click at [425, 343] on div "What figure should replace the question mark? Select the correct answer A" at bounding box center [442, 188] width 515 height 358
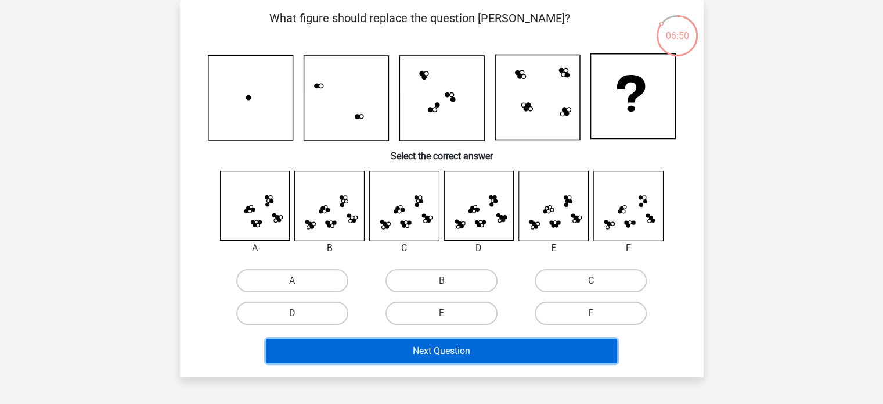
click at [425, 343] on button "Next Question" at bounding box center [441, 351] width 351 height 24
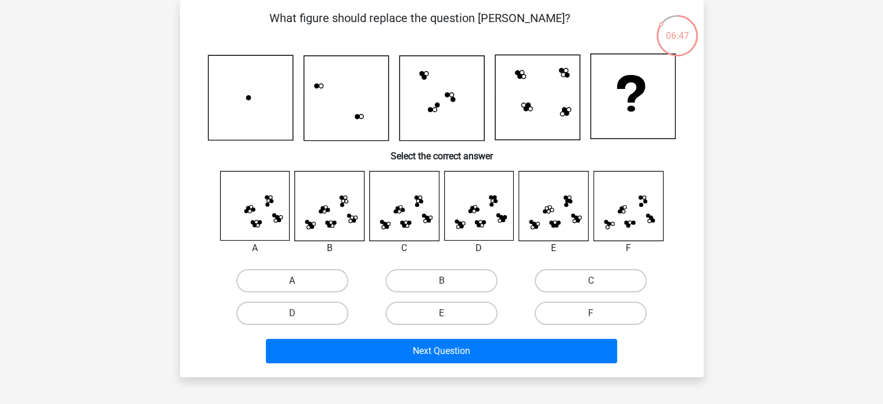
click at [298, 276] on label "A" at bounding box center [292, 280] width 112 height 23
click at [298, 281] on input "A" at bounding box center [296, 285] width 8 height 8
radio input "true"
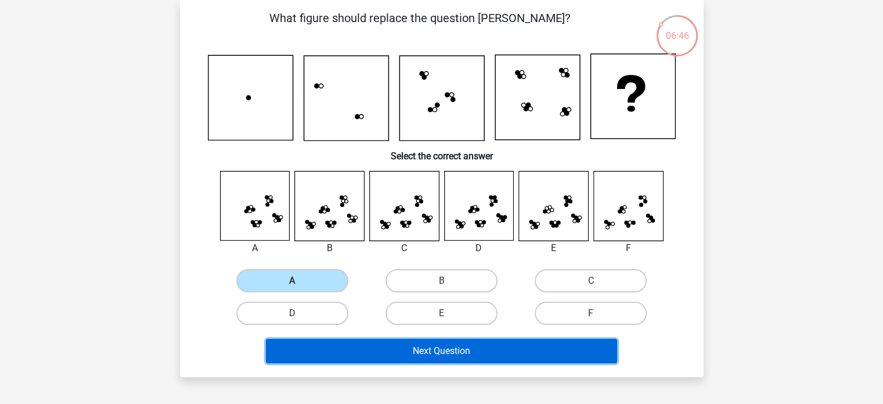
click at [365, 353] on button "Next Question" at bounding box center [441, 351] width 351 height 24
click at [374, 355] on button "Next Question" at bounding box center [441, 351] width 351 height 24
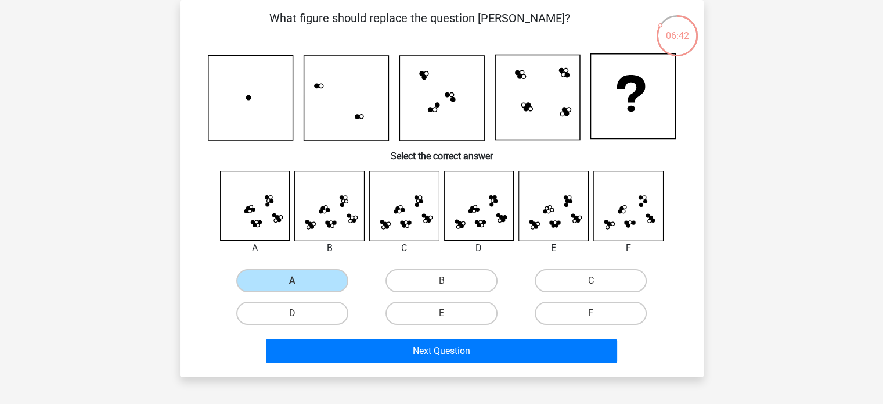
scroll to position [73, 0]
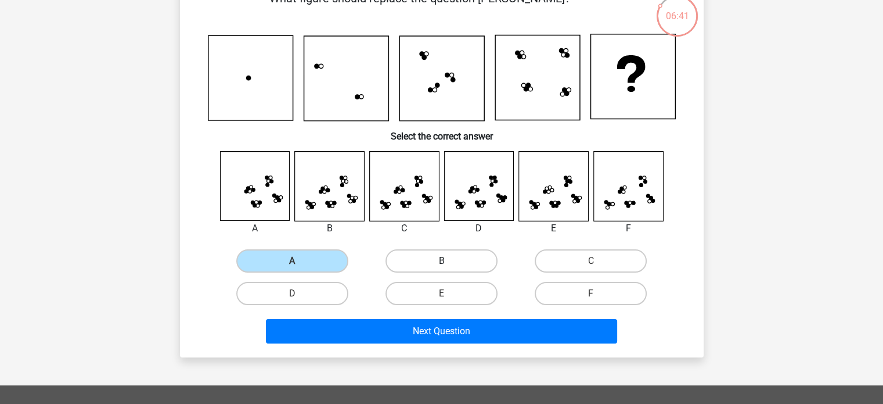
click at [436, 250] on label "B" at bounding box center [442, 260] width 112 height 23
click at [441, 261] on input "B" at bounding box center [445, 265] width 8 height 8
radio input "true"
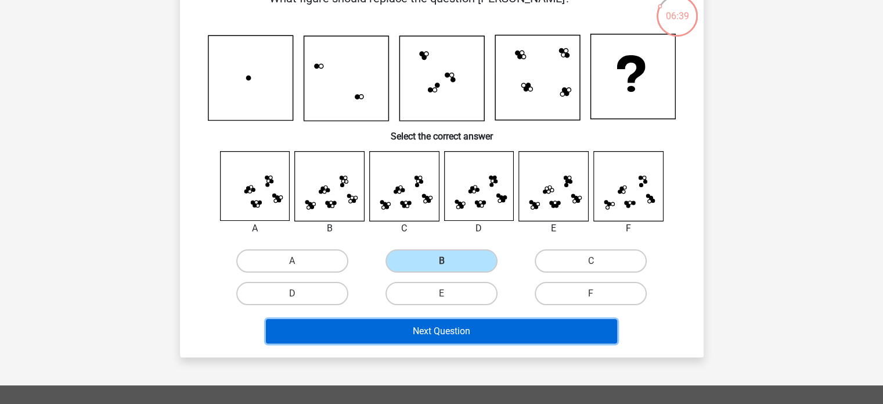
click at [441, 333] on button "Next Question" at bounding box center [441, 331] width 351 height 24
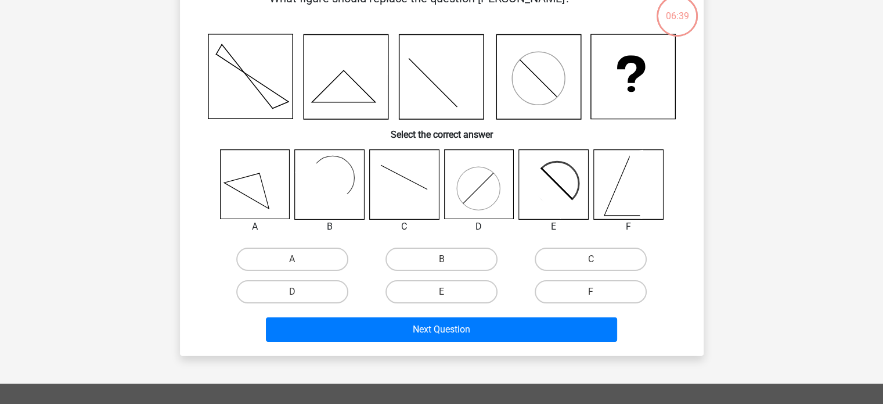
scroll to position [53, 0]
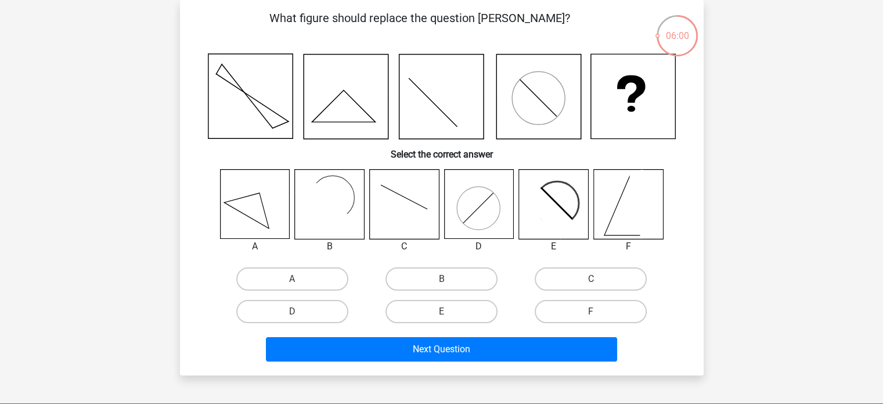
click at [478, 210] on icon at bounding box center [478, 204] width 69 height 69
click at [460, 274] on label "B" at bounding box center [442, 278] width 112 height 23
click at [449, 279] on input "B" at bounding box center [445, 283] width 8 height 8
radio input "true"
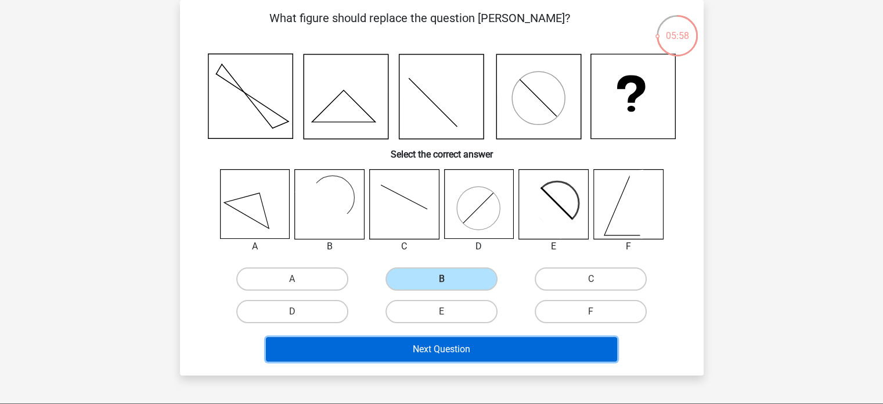
click at [468, 354] on button "Next Question" at bounding box center [441, 349] width 351 height 24
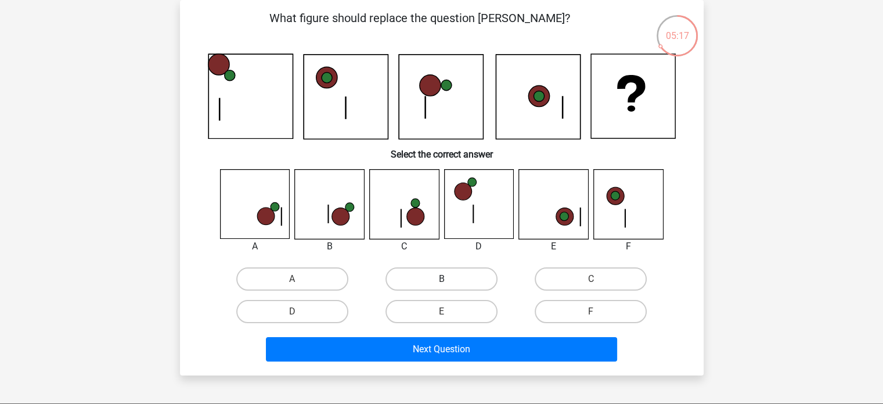
click at [448, 278] on label "B" at bounding box center [442, 278] width 112 height 23
click at [448, 279] on input "B" at bounding box center [445, 283] width 8 height 8
radio input "true"
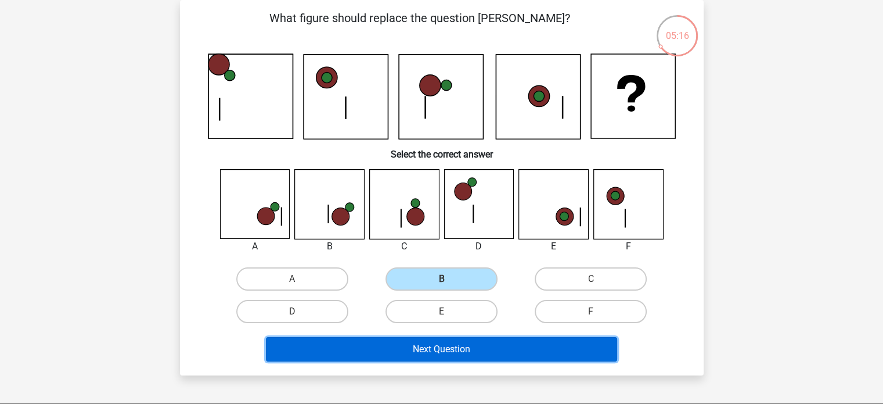
click at [461, 342] on button "Next Question" at bounding box center [441, 349] width 351 height 24
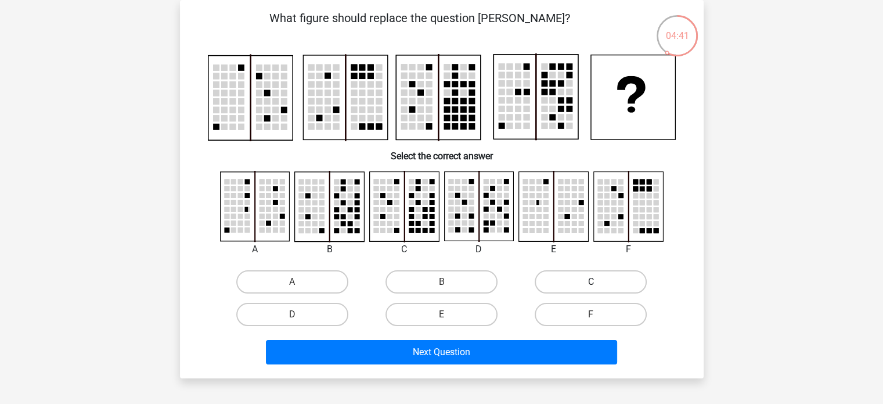
click at [599, 275] on label "C" at bounding box center [591, 281] width 112 height 23
click at [599, 282] on input "C" at bounding box center [595, 286] width 8 height 8
radio input "true"
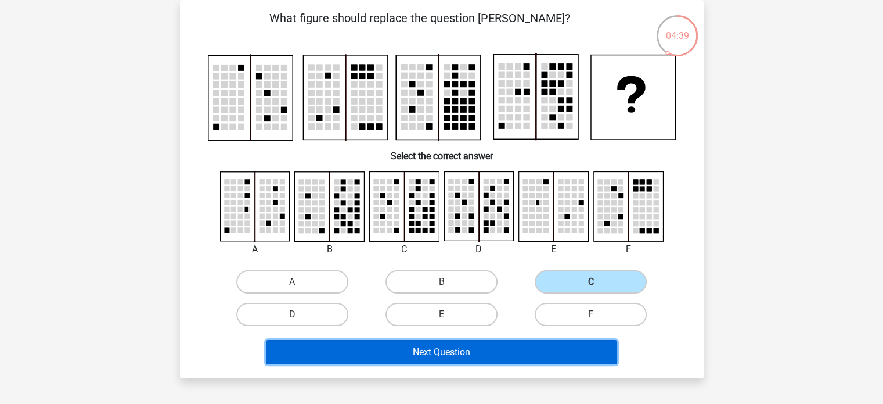
click at [551, 344] on button "Next Question" at bounding box center [441, 352] width 351 height 24
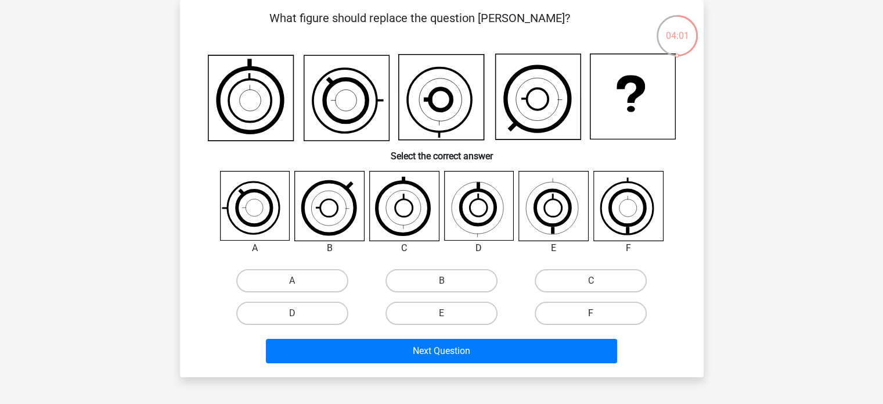
click at [590, 306] on label "F" at bounding box center [591, 312] width 112 height 23
click at [591, 313] on input "F" at bounding box center [595, 317] width 8 height 8
radio input "true"
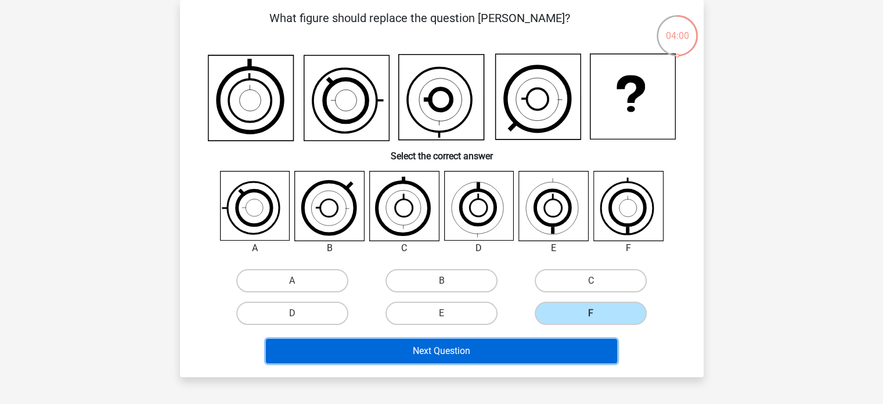
click at [565, 342] on button "Next Question" at bounding box center [441, 351] width 351 height 24
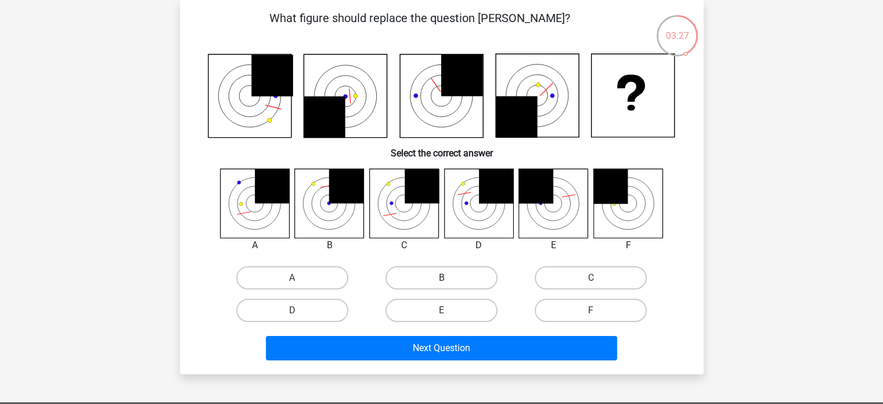
click at [441, 272] on label "B" at bounding box center [442, 277] width 112 height 23
click at [441, 278] on input "B" at bounding box center [445, 282] width 8 height 8
radio input "true"
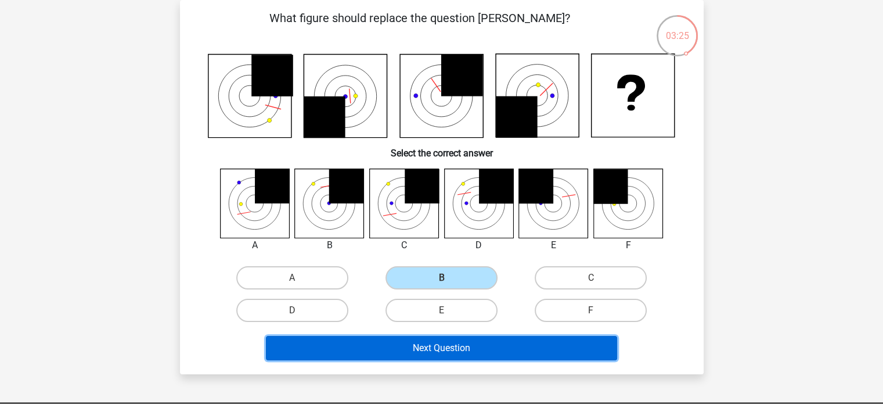
click at [512, 348] on button "Next Question" at bounding box center [441, 348] width 351 height 24
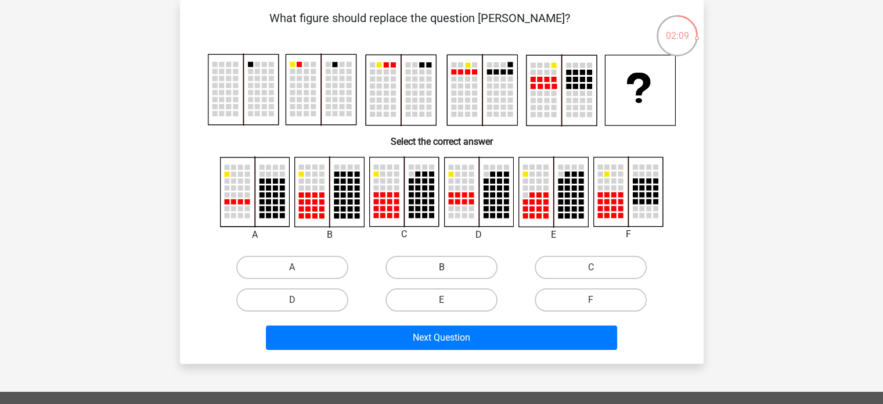
click at [427, 271] on label "B" at bounding box center [442, 267] width 112 height 23
click at [441, 271] on input "B" at bounding box center [445, 271] width 8 height 8
radio input "true"
click at [584, 269] on label "C" at bounding box center [591, 267] width 112 height 23
click at [591, 269] on input "C" at bounding box center [595, 271] width 8 height 8
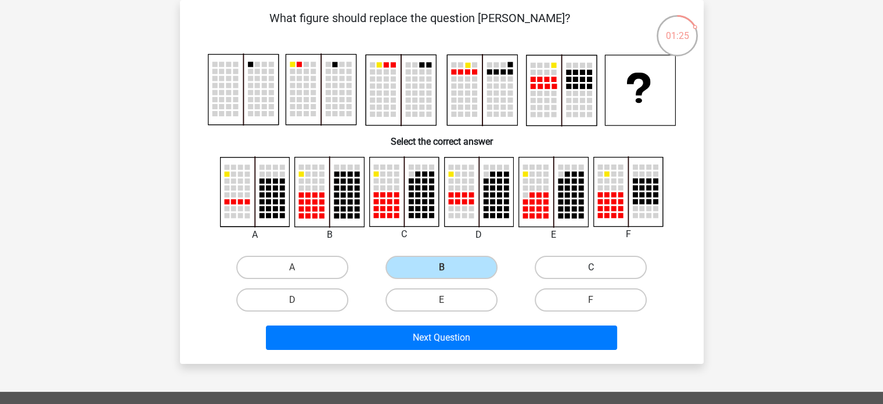
radio input "true"
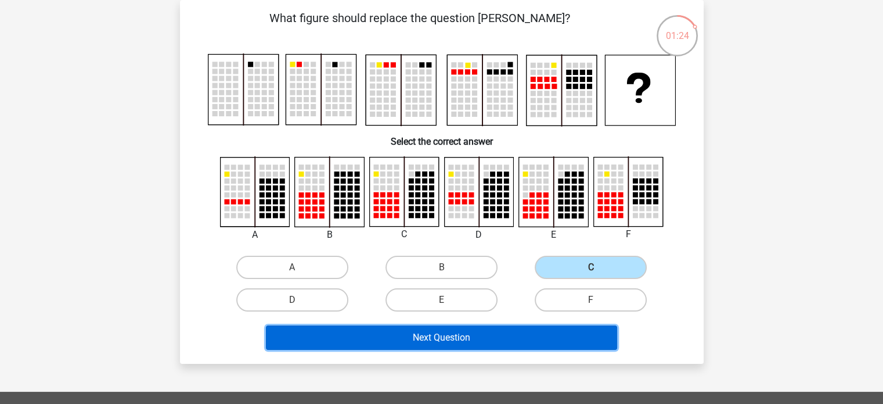
click at [548, 344] on button "Next Question" at bounding box center [441, 337] width 351 height 24
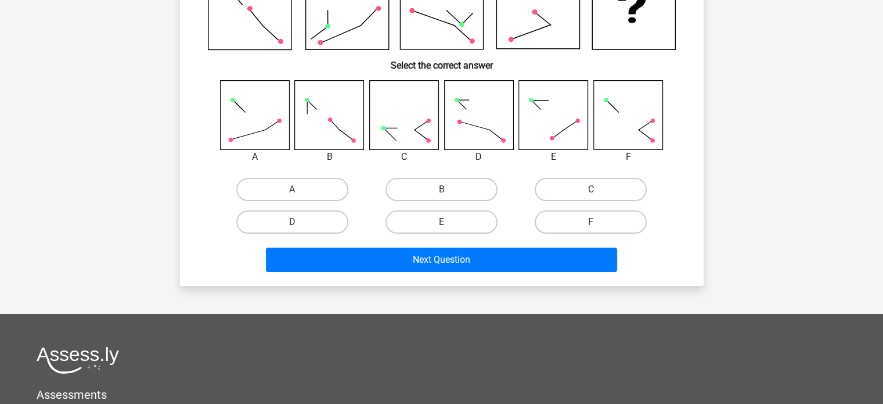
scroll to position [71, 0]
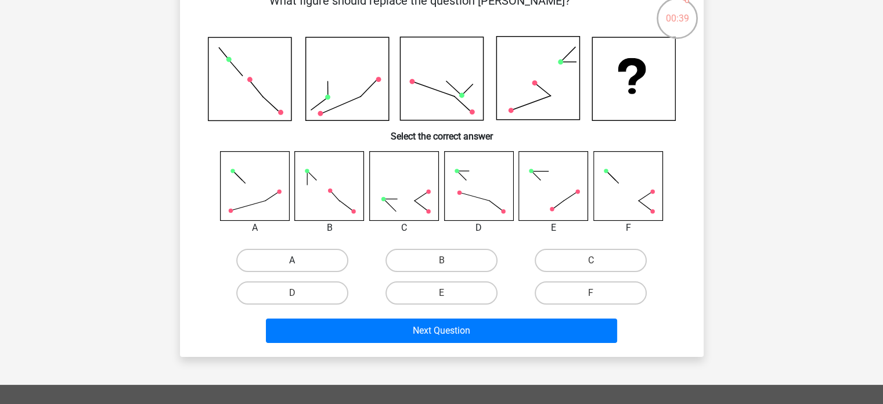
click at [303, 258] on label "A" at bounding box center [292, 260] width 112 height 23
click at [300, 260] on input "A" at bounding box center [296, 264] width 8 height 8
radio input "true"
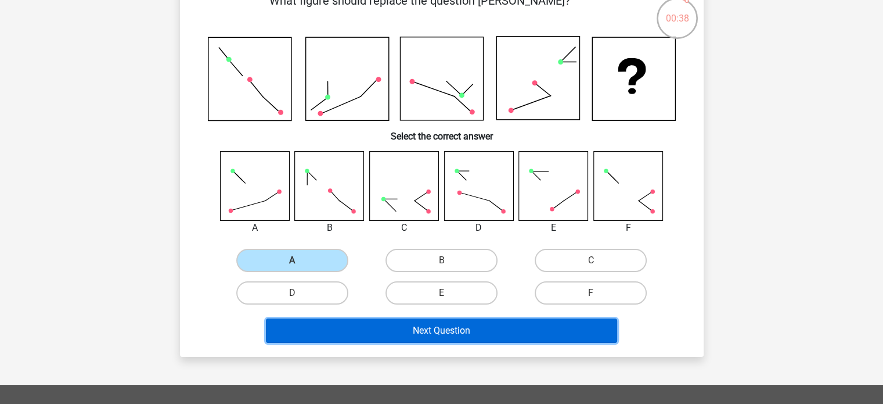
click at [360, 324] on button "Next Question" at bounding box center [441, 330] width 351 height 24
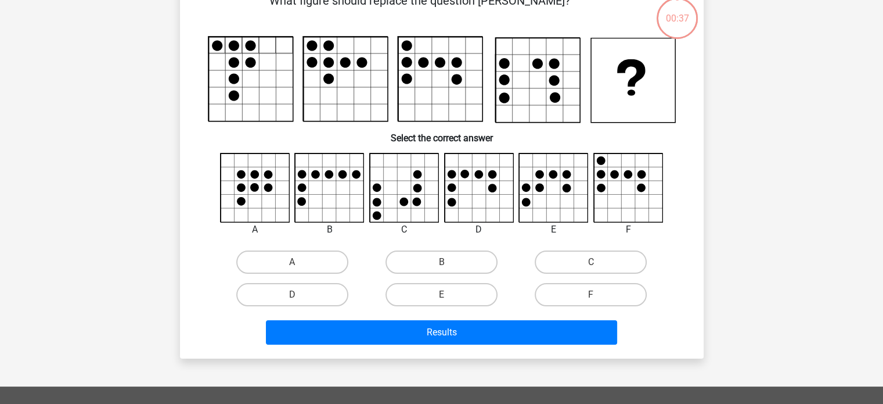
scroll to position [53, 0]
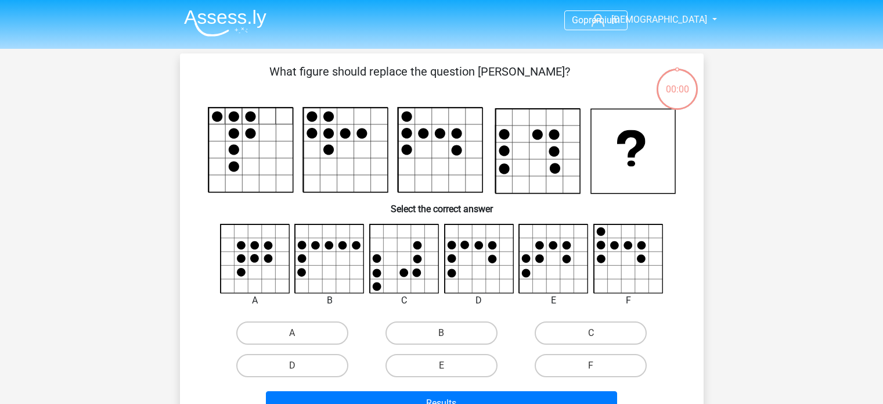
scroll to position [53, 0]
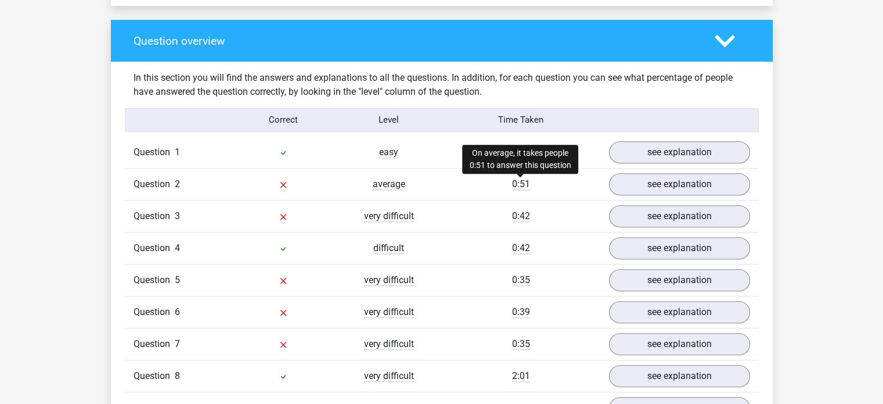
scroll to position [840, 0]
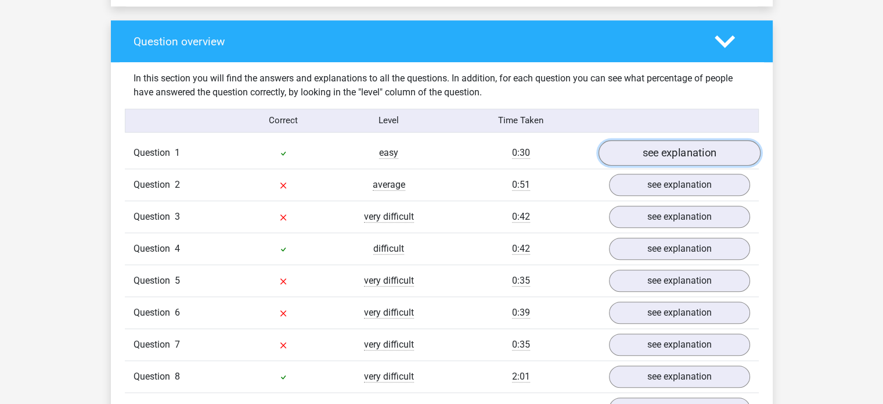
click at [667, 146] on link "see explanation" at bounding box center [679, 153] width 162 height 26
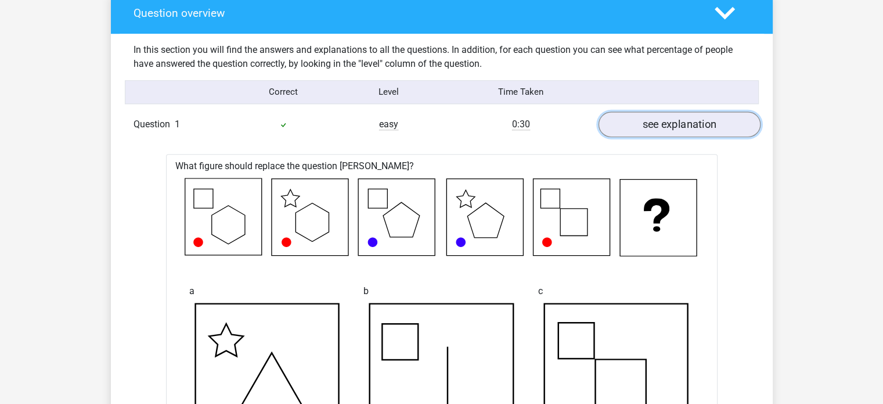
scroll to position [862, 0]
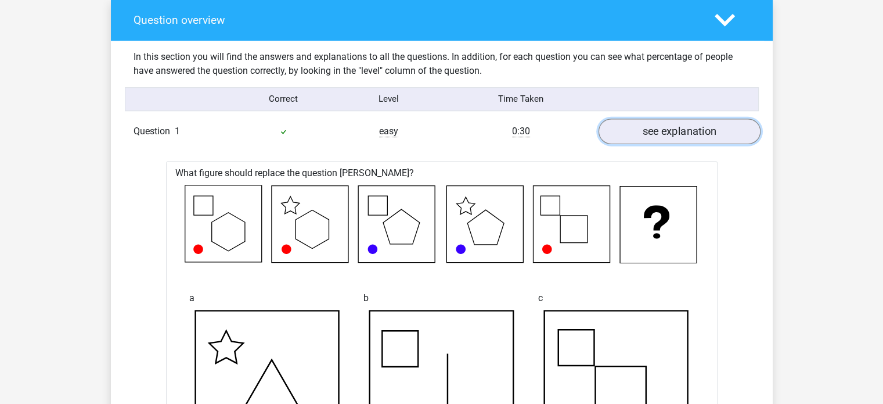
click at [668, 123] on link "see explanation" at bounding box center [679, 131] width 162 height 26
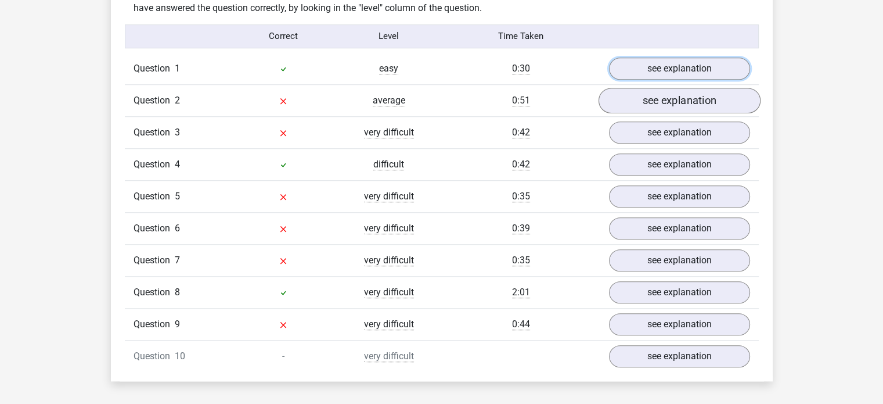
scroll to position [894, 0]
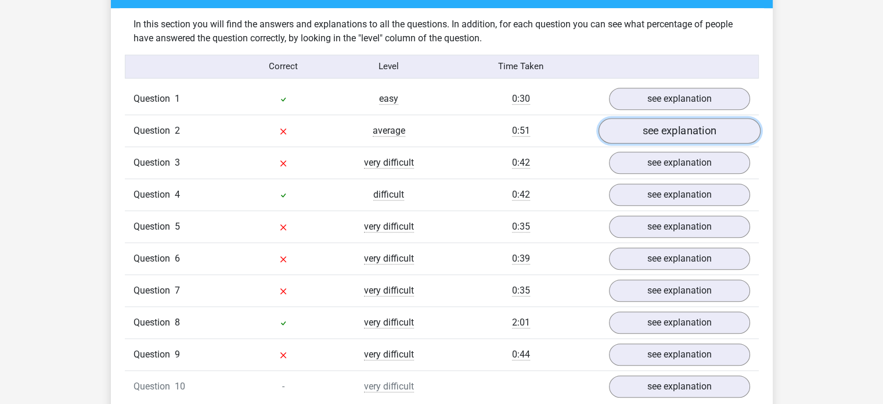
click at [659, 131] on link "see explanation" at bounding box center [679, 131] width 162 height 26
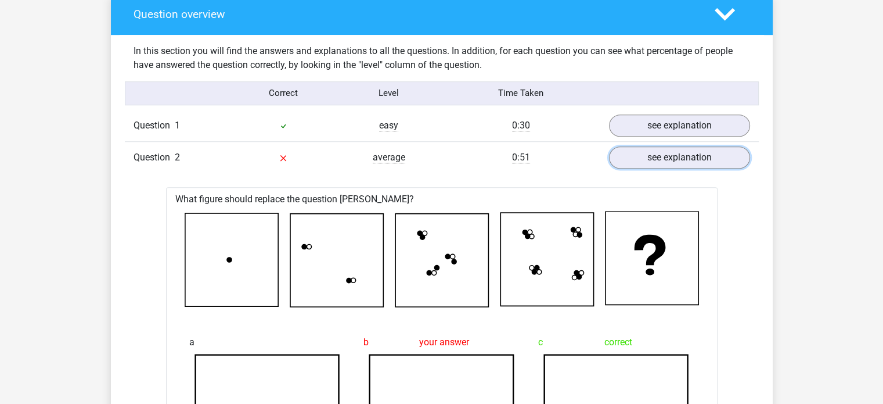
scroll to position [847, 0]
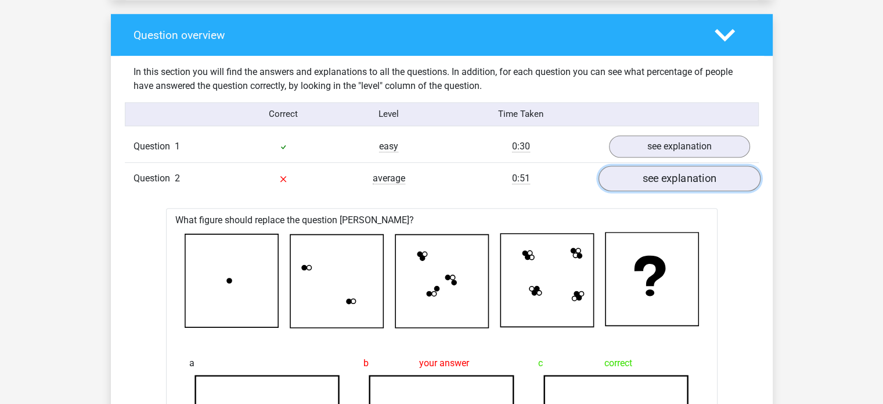
click at [681, 177] on link "see explanation" at bounding box center [679, 179] width 162 height 26
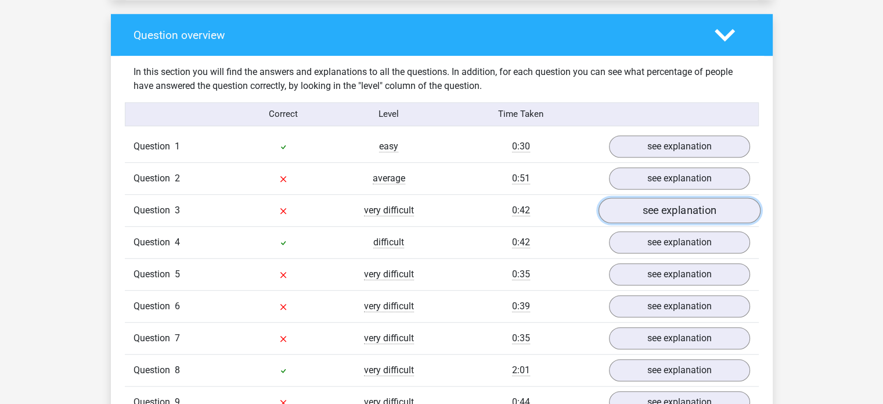
click at [663, 212] on link "see explanation" at bounding box center [679, 210] width 162 height 26
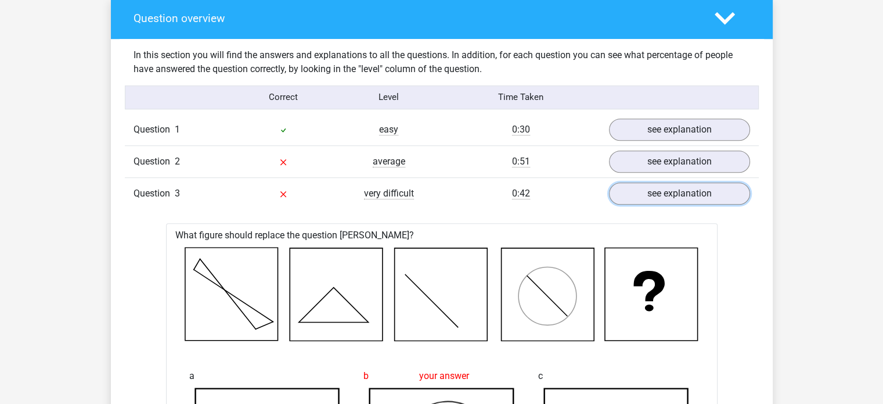
scroll to position [833, 0]
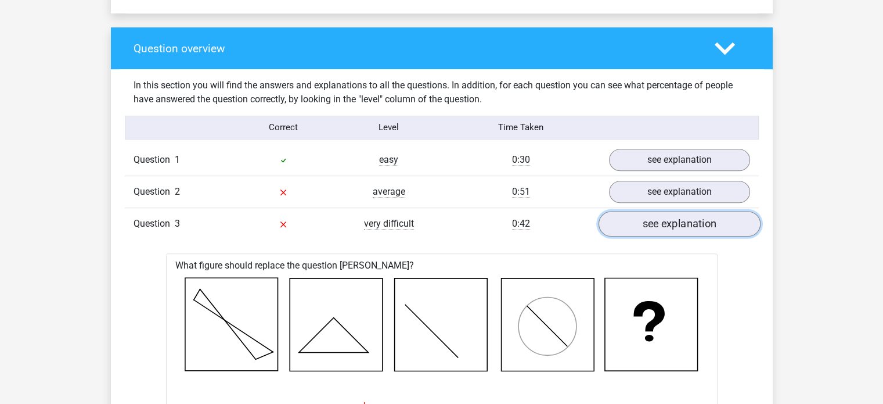
click at [648, 217] on link "see explanation" at bounding box center [679, 224] width 162 height 26
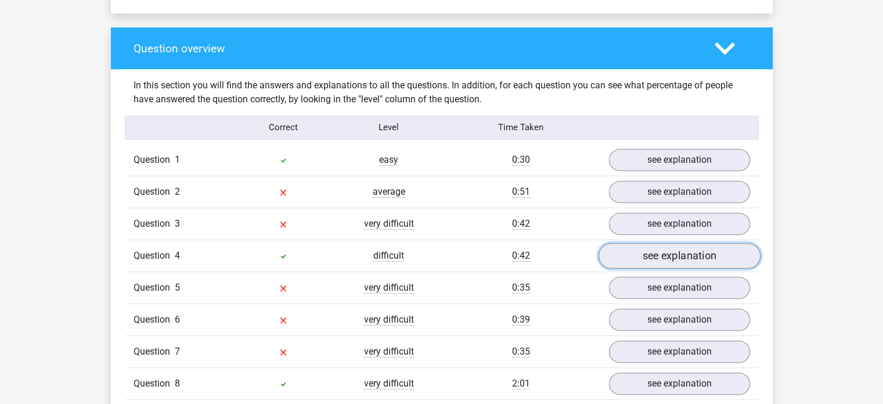
click at [655, 250] on link "see explanation" at bounding box center [679, 256] width 162 height 26
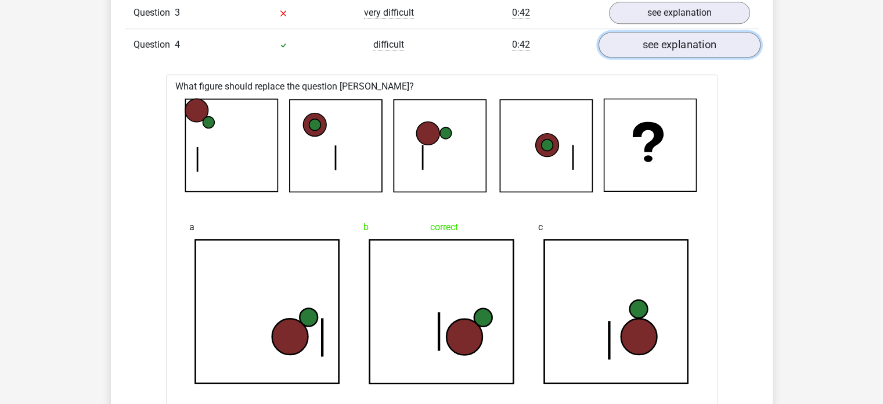
scroll to position [1045, 0]
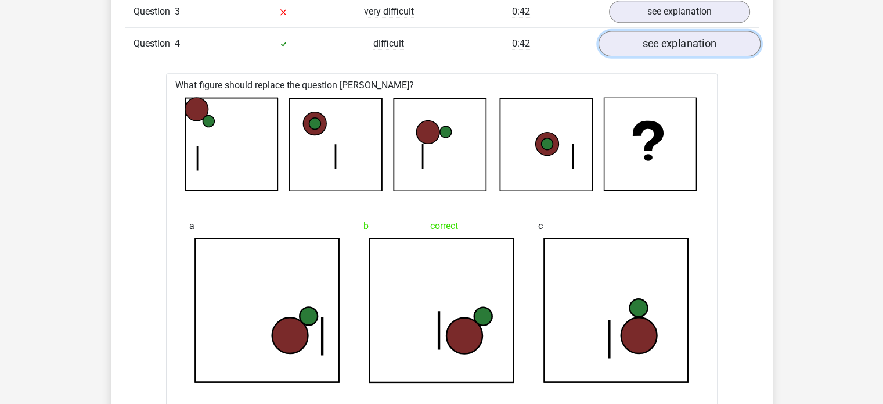
click at [703, 33] on link "see explanation" at bounding box center [679, 44] width 162 height 26
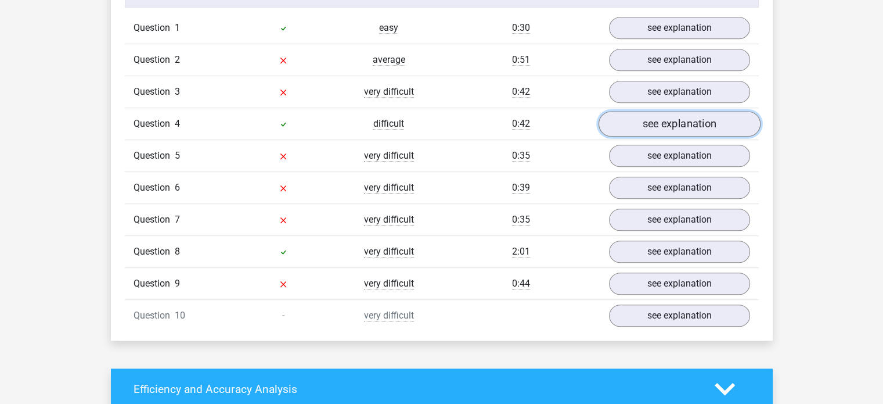
scroll to position [964, 0]
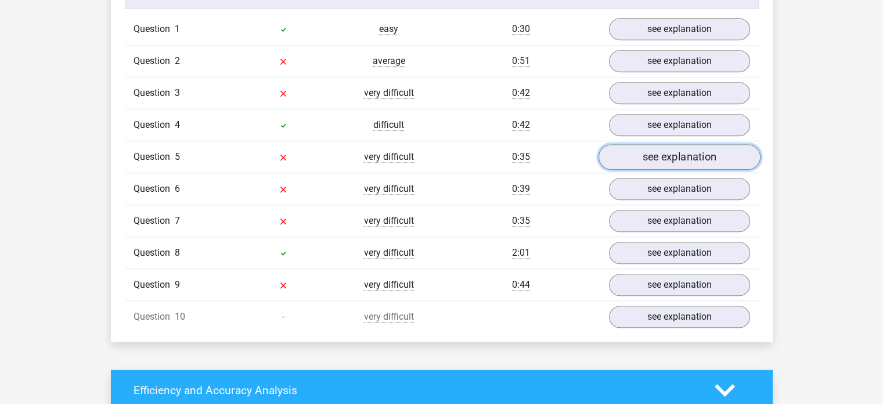
click at [681, 148] on link "see explanation" at bounding box center [679, 157] width 162 height 26
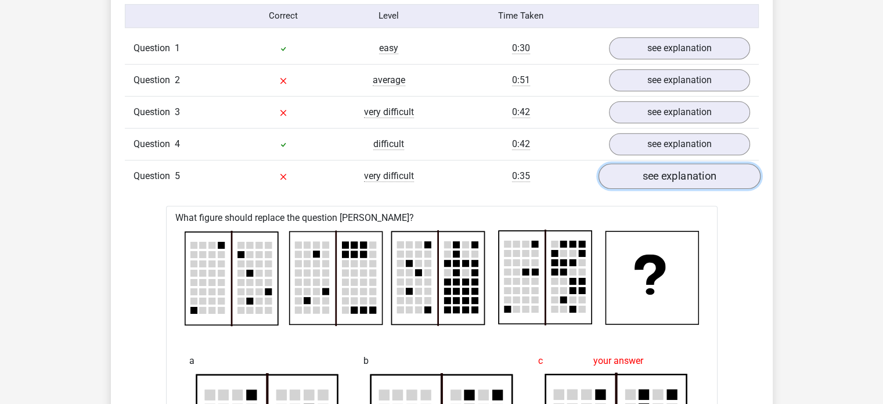
scroll to position [944, 0]
click at [667, 171] on link "see explanation" at bounding box center [679, 177] width 162 height 26
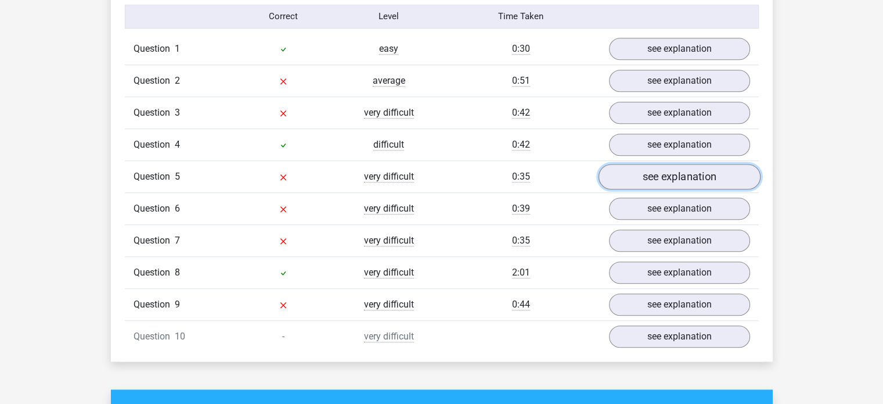
scroll to position [1006, 0]
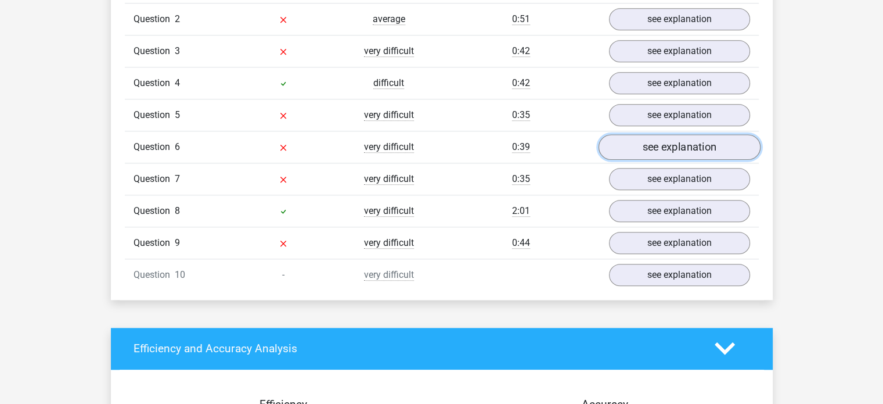
click at [669, 148] on link "see explanation" at bounding box center [679, 147] width 162 height 26
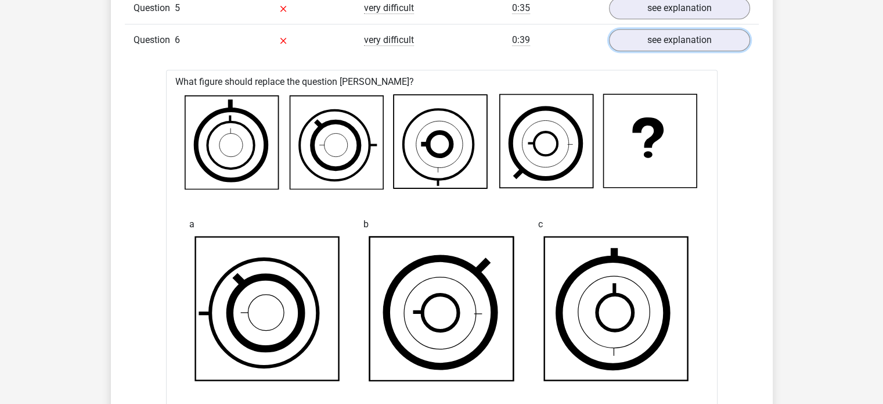
scroll to position [1113, 0]
click at [382, 199] on div "a b c d e correct f" at bounding box center [442, 390] width 524 height 383
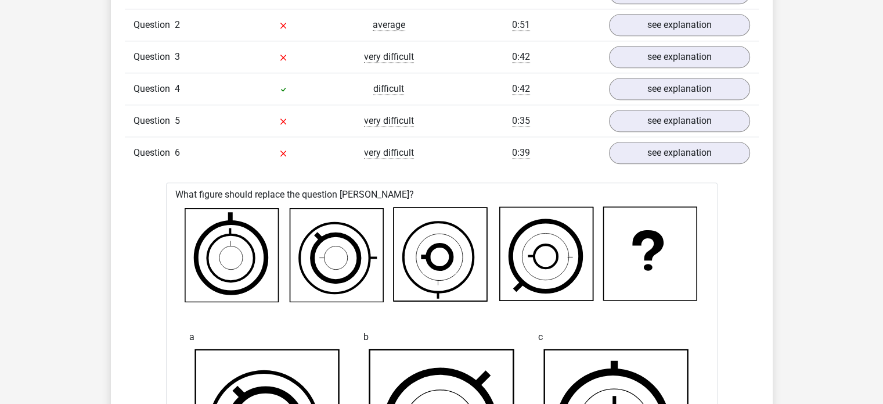
scroll to position [997, 0]
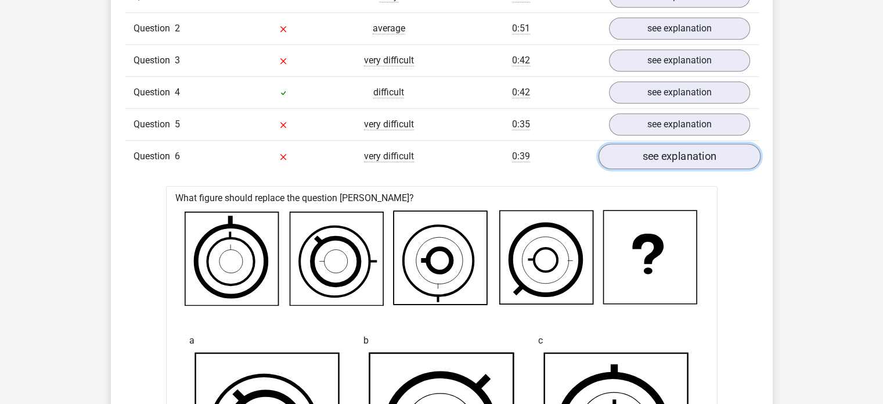
click at [656, 149] on link "see explanation" at bounding box center [679, 156] width 162 height 26
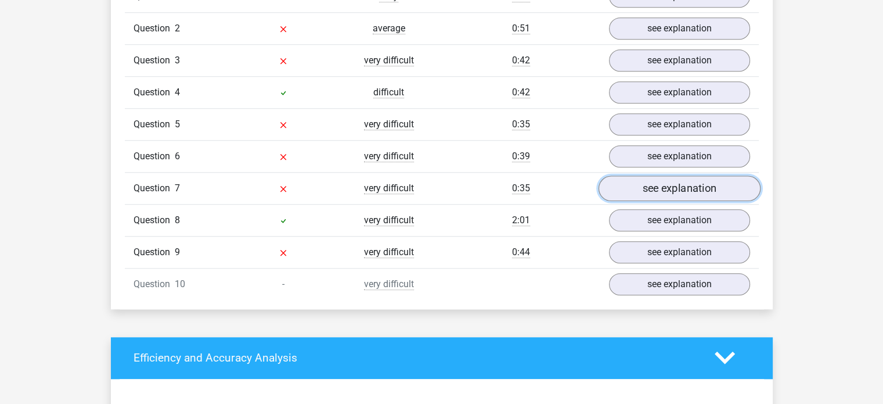
click at [644, 183] on link "see explanation" at bounding box center [679, 188] width 162 height 26
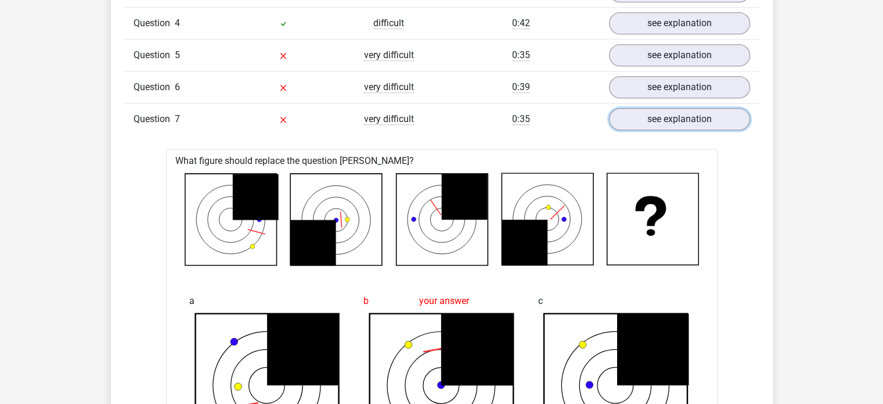
scroll to position [1063, 0]
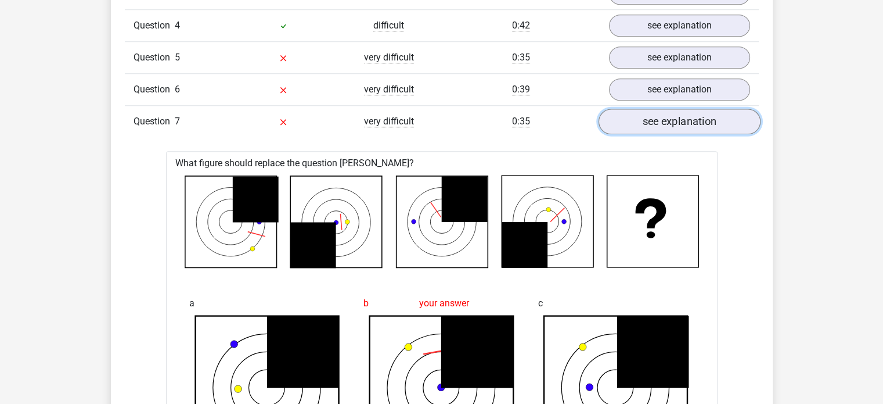
click at [679, 118] on link "see explanation" at bounding box center [679, 122] width 162 height 26
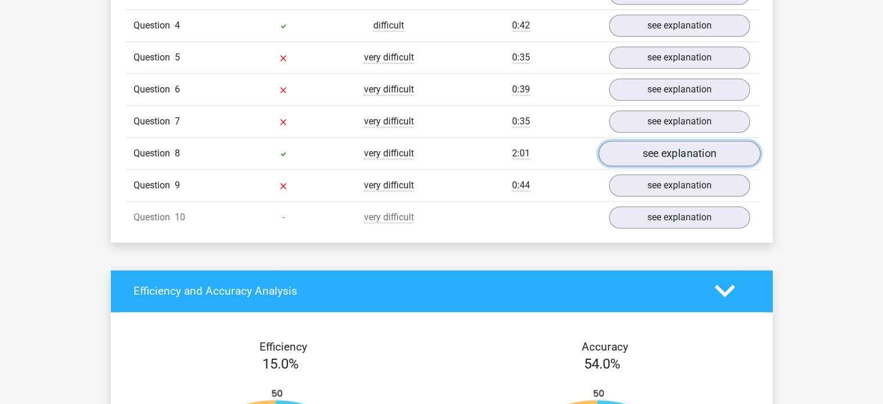
click at [680, 155] on link "see explanation" at bounding box center [679, 154] width 162 height 26
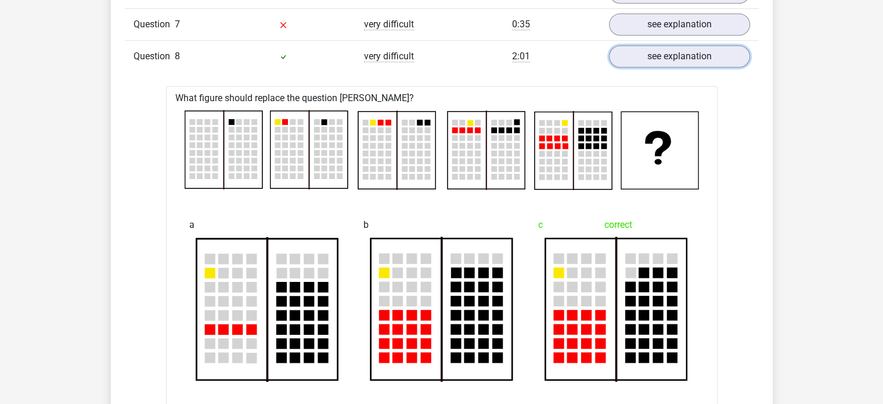
scroll to position [1126, 0]
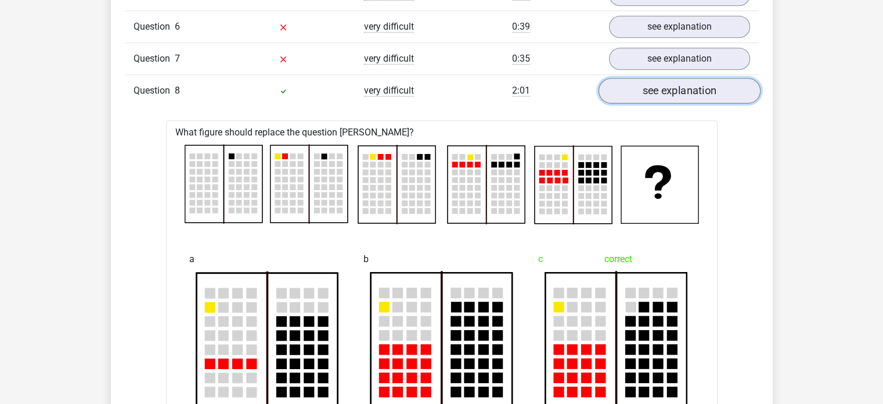
click at [655, 90] on link "see explanation" at bounding box center [679, 91] width 162 height 26
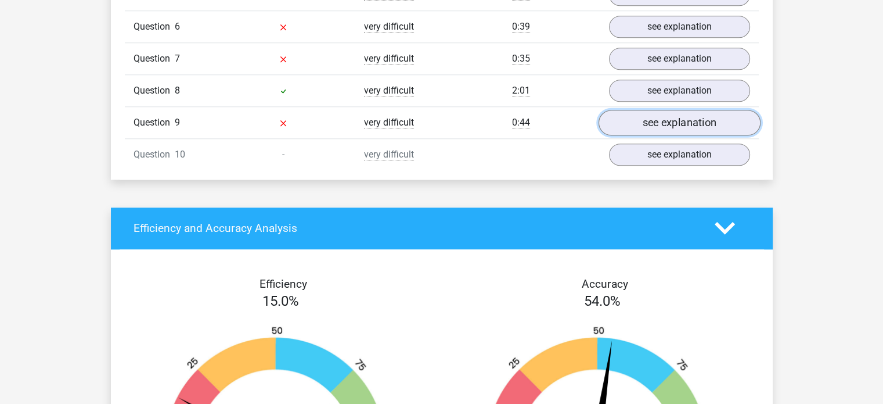
click at [651, 112] on link "see explanation" at bounding box center [679, 123] width 162 height 26
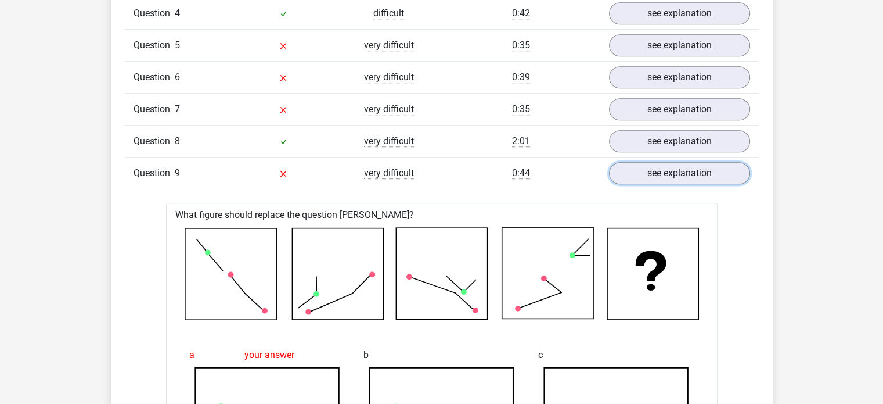
scroll to position [1075, 0]
click at [666, 164] on link "see explanation" at bounding box center [679, 174] width 162 height 26
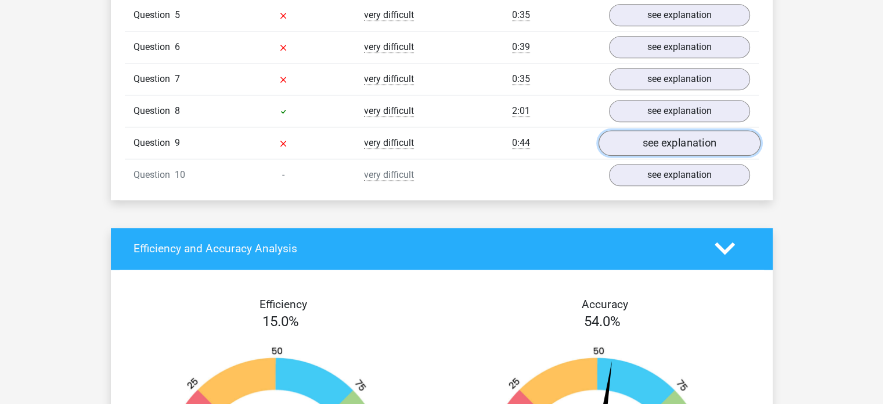
scroll to position [1105, 0]
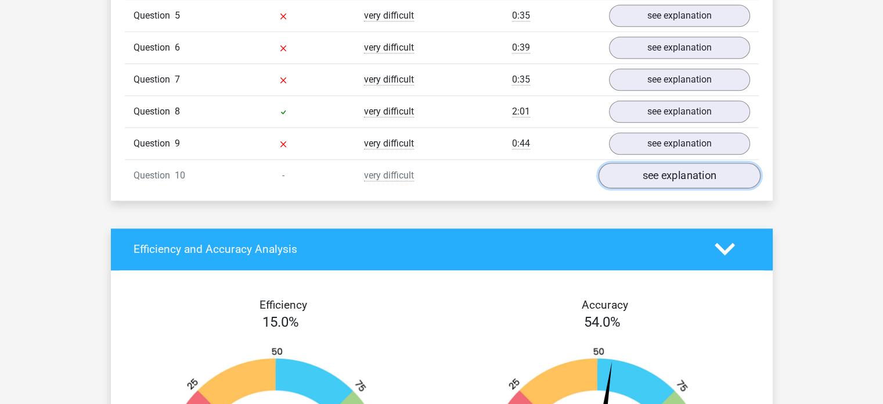
click at [664, 170] on link "see explanation" at bounding box center [679, 176] width 162 height 26
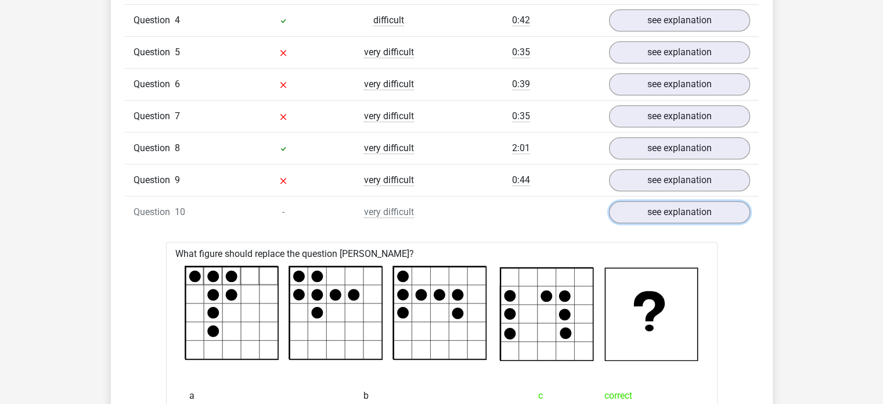
scroll to position [1045, 0]
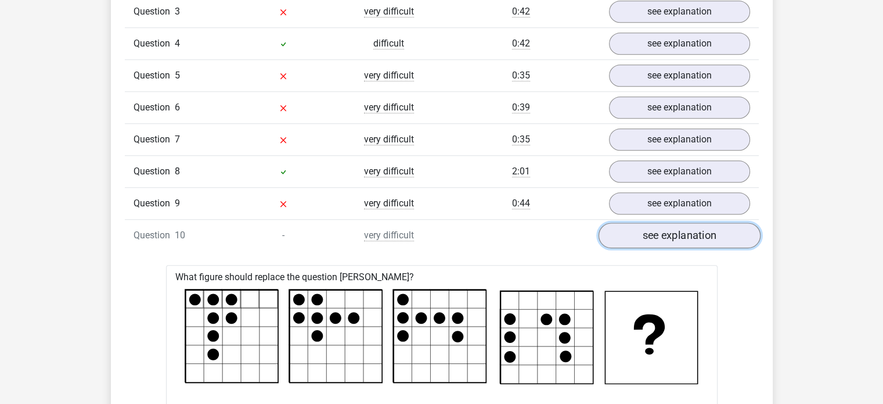
click at [661, 229] on link "see explanation" at bounding box center [679, 235] width 162 height 26
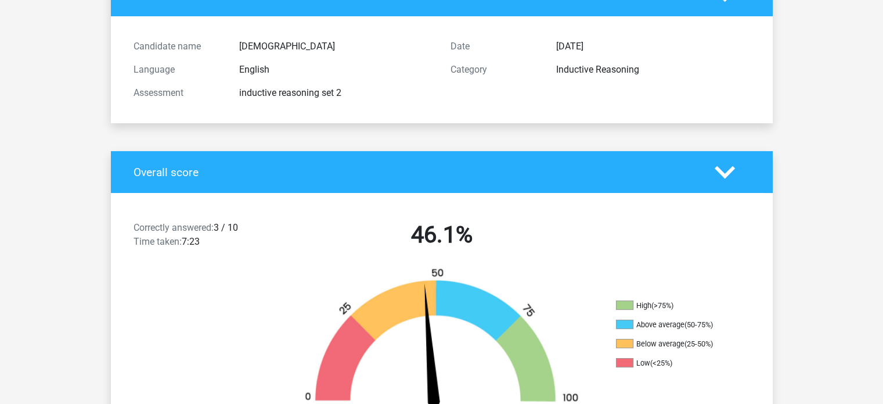
scroll to position [0, 0]
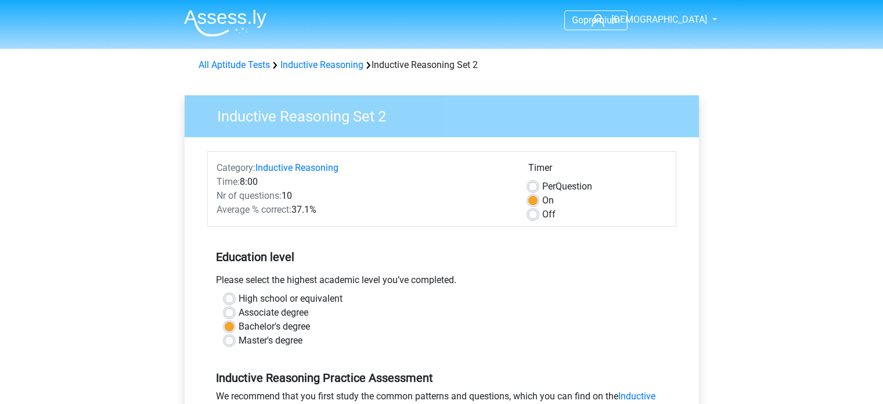
scroll to position [244, 0]
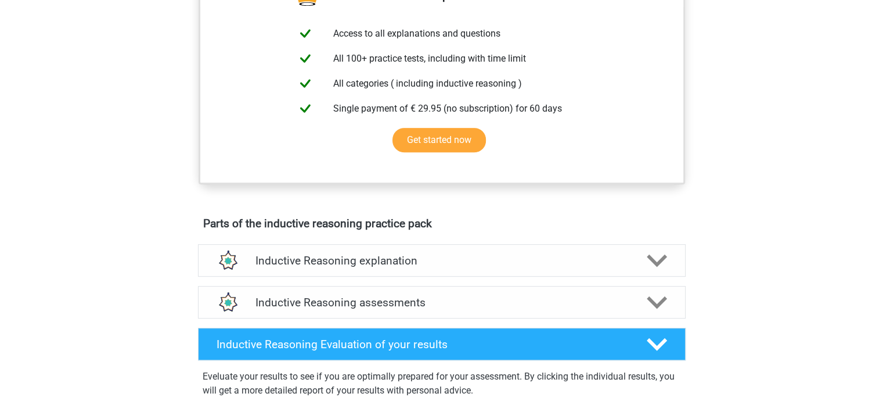
scroll to position [443, 0]
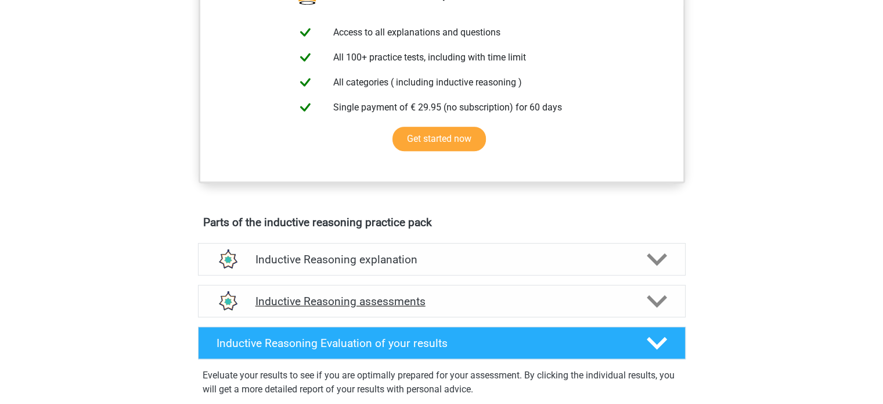
click at [657, 305] on icon at bounding box center [657, 301] width 20 height 20
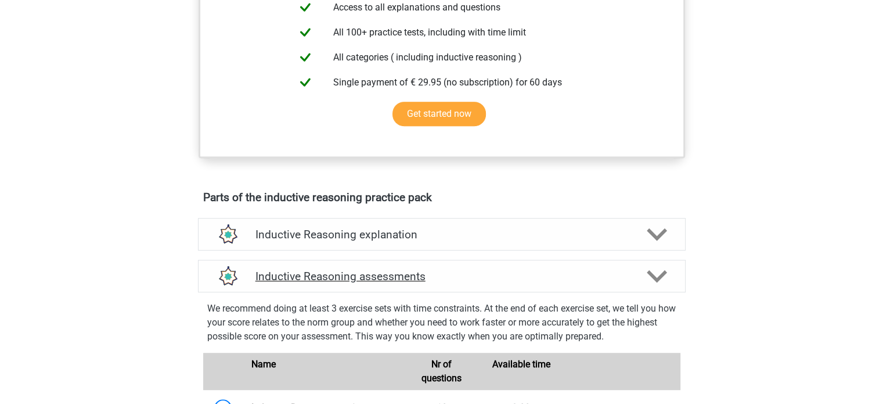
scroll to position [705, 0]
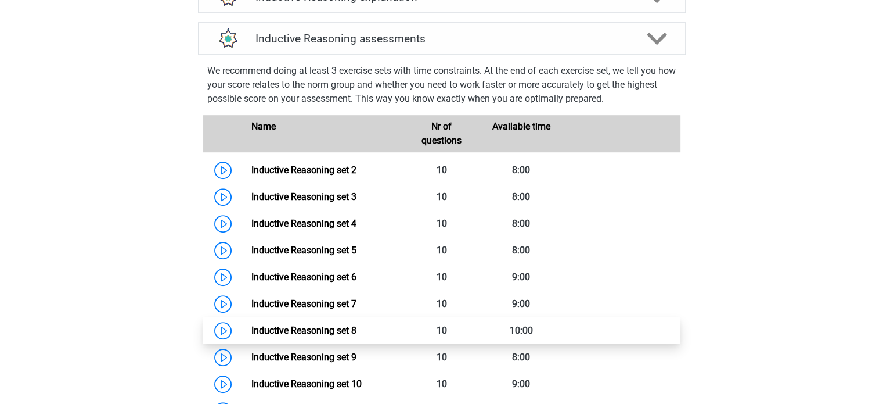
click at [357, 336] on link "Inductive Reasoning set 8" at bounding box center [303, 330] width 105 height 11
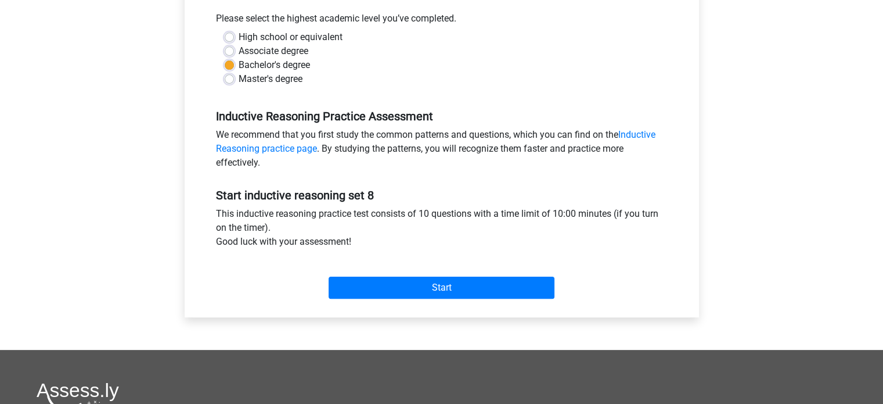
scroll to position [265, 0]
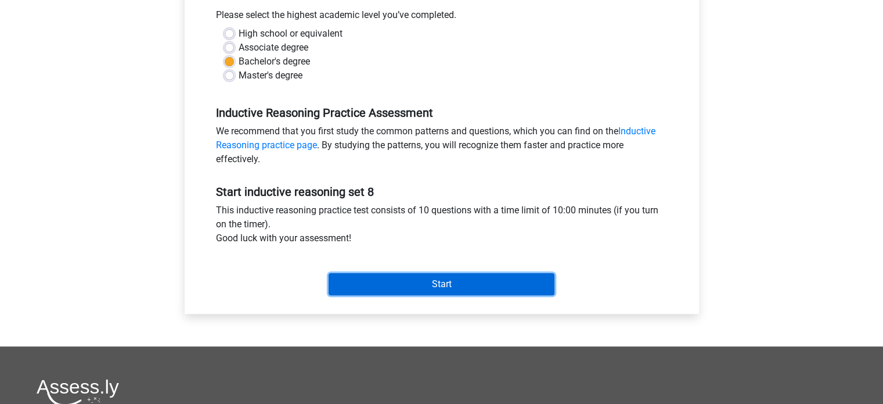
click at [469, 283] on input "Start" at bounding box center [442, 284] width 226 height 22
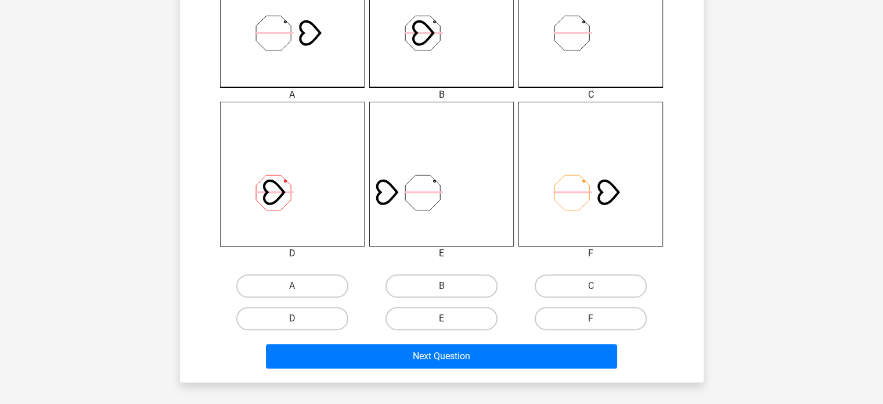
scroll to position [411, 0]
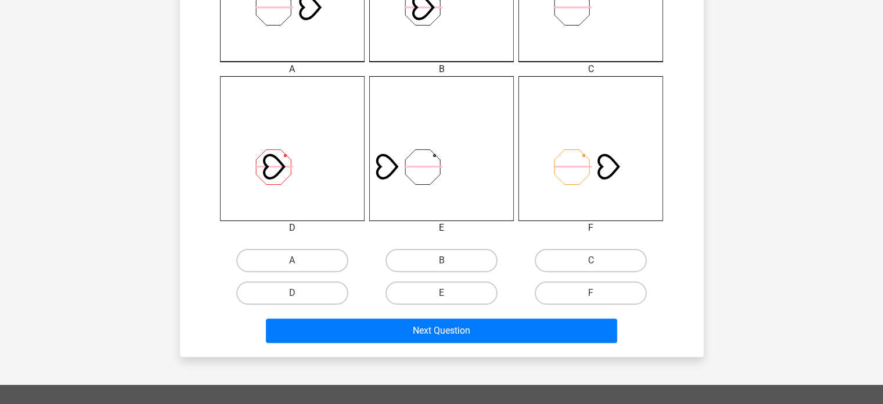
click at [297, 261] on input "A" at bounding box center [296, 264] width 8 height 8
radio input "true"
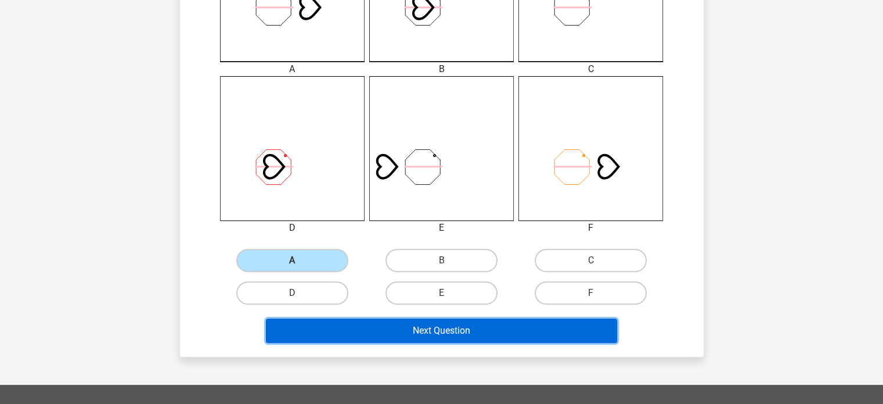
click at [365, 329] on button "Next Question" at bounding box center [441, 330] width 351 height 24
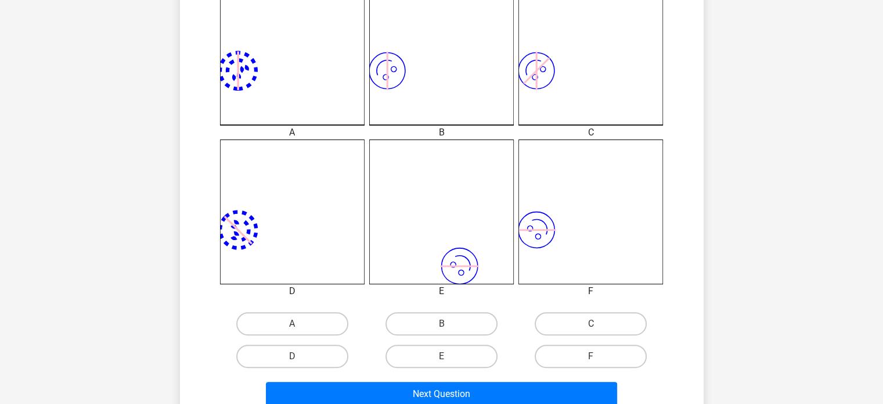
scroll to position [354, 0]
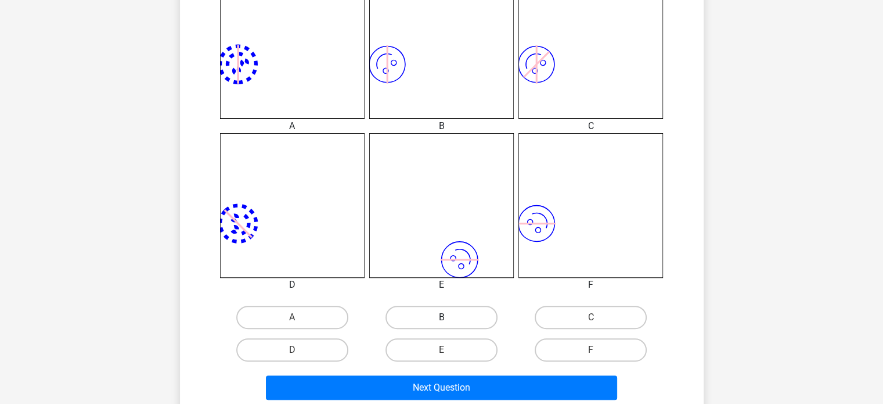
click at [434, 312] on label "B" at bounding box center [442, 316] width 112 height 23
click at [441, 317] on input "B" at bounding box center [445, 321] width 8 height 8
radio input "true"
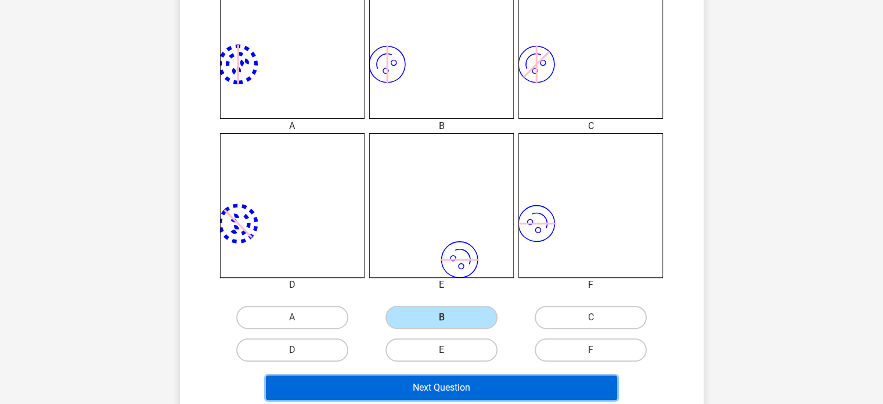
click at [467, 386] on button "Next Question" at bounding box center [441, 387] width 351 height 24
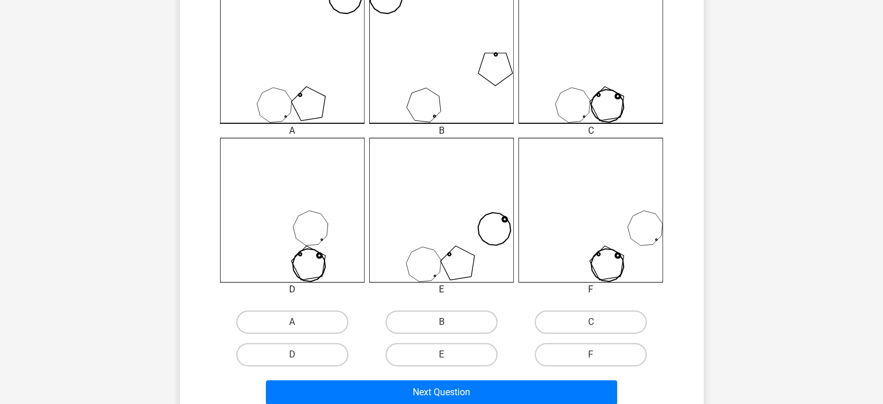
scroll to position [352, 0]
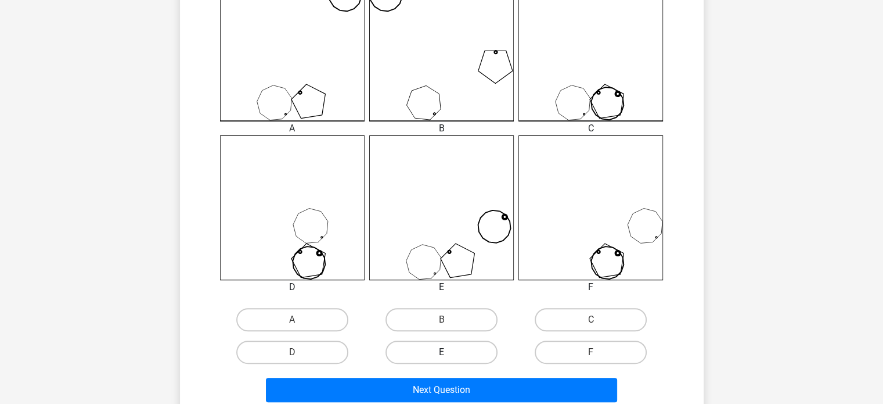
click at [478, 345] on label "E" at bounding box center [442, 351] width 112 height 23
click at [449, 352] on input "E" at bounding box center [445, 356] width 8 height 8
radio input "true"
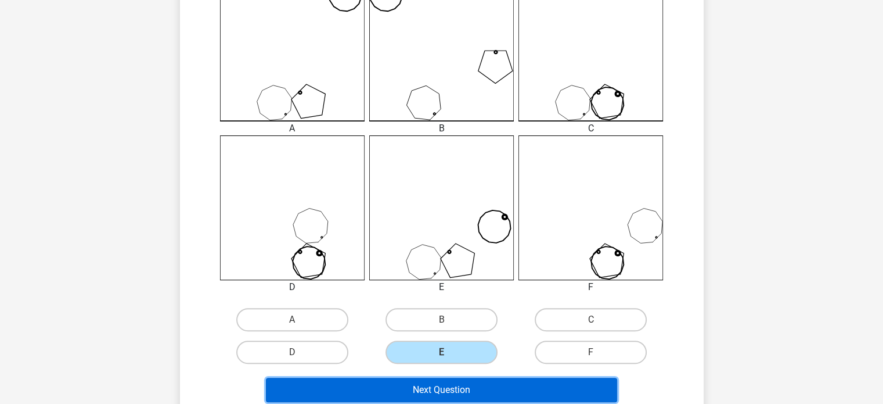
click at [495, 397] on button "Next Question" at bounding box center [441, 390] width 351 height 24
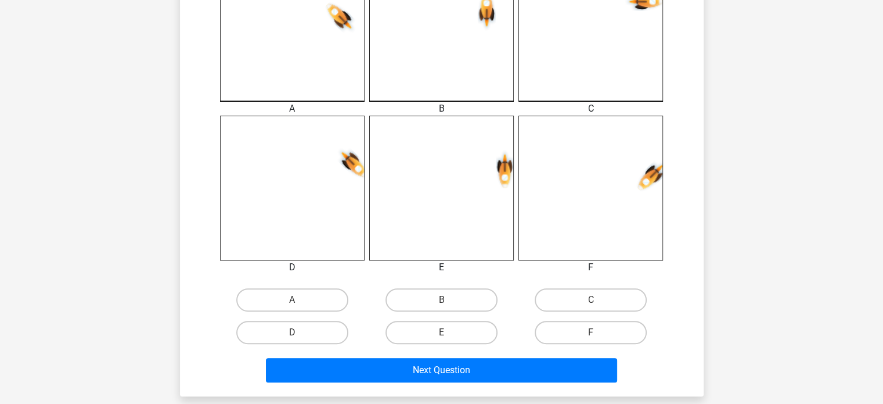
scroll to position [374, 0]
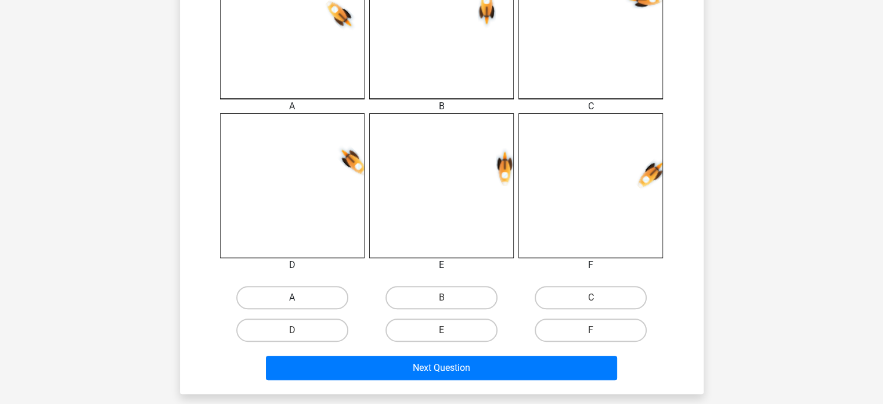
click at [322, 288] on label "A" at bounding box center [292, 297] width 112 height 23
click at [300, 297] on input "A" at bounding box center [296, 301] width 8 height 8
radio input "true"
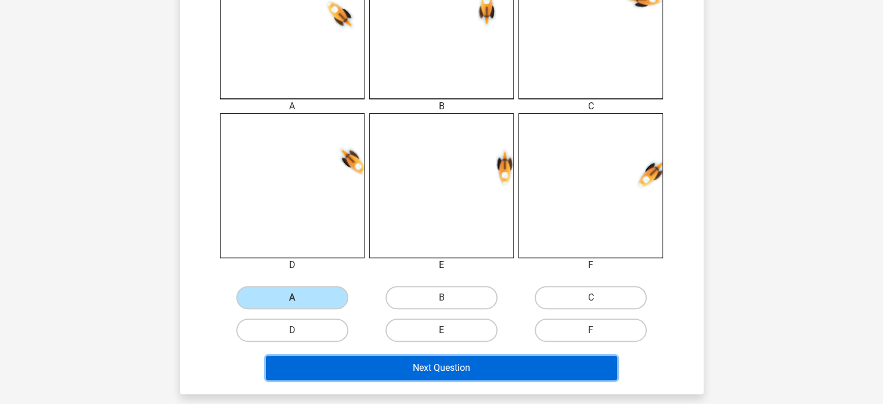
click at [391, 362] on button "Next Question" at bounding box center [441, 367] width 351 height 24
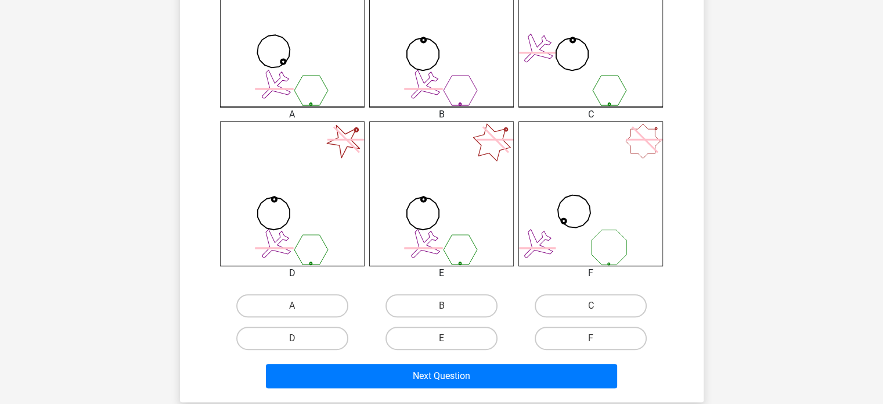
scroll to position [366, 0]
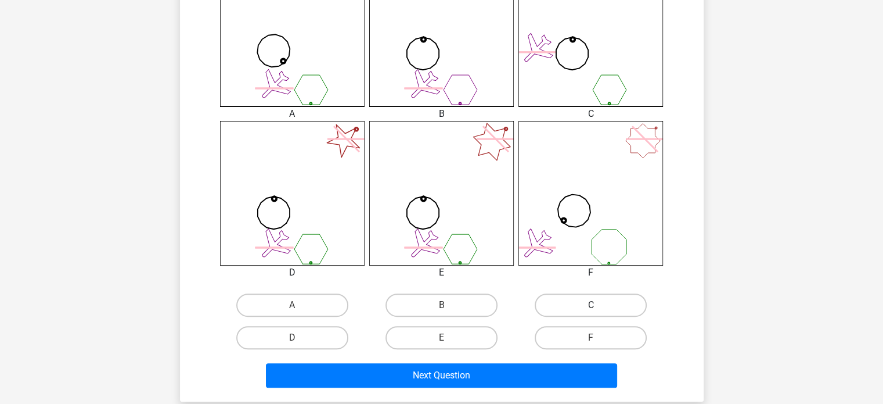
click at [556, 300] on label "C" at bounding box center [591, 304] width 112 height 23
click at [591, 305] on input "C" at bounding box center [595, 309] width 8 height 8
radio input "true"
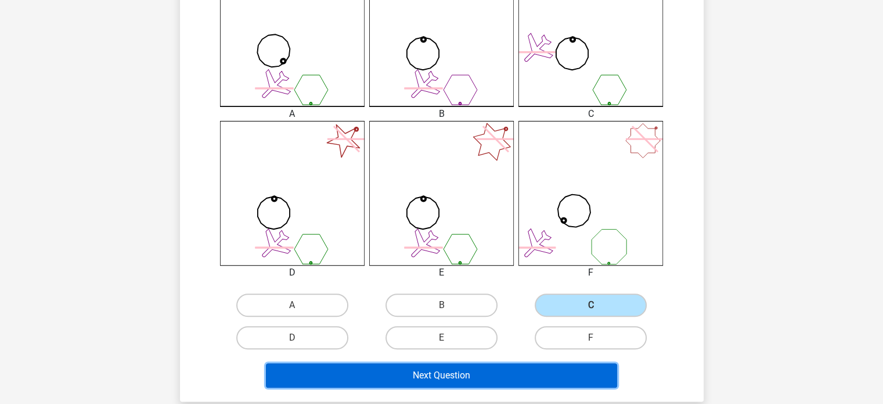
click at [486, 367] on button "Next Question" at bounding box center [441, 375] width 351 height 24
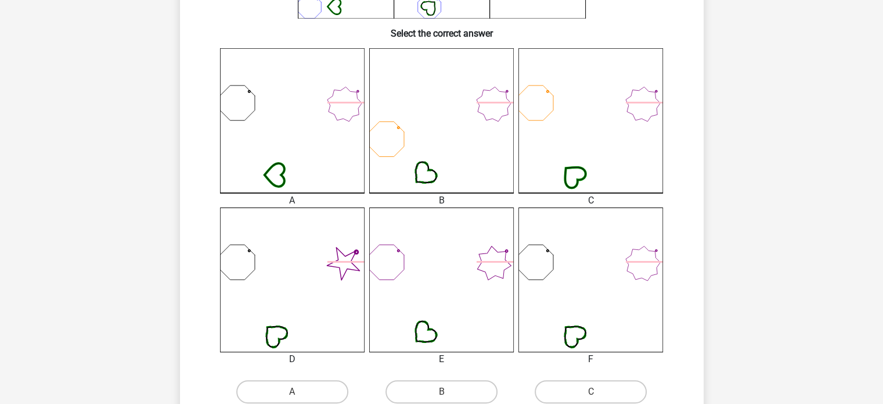
scroll to position [281, 0]
click at [448, 391] on input "B" at bounding box center [445, 394] width 8 height 8
radio input "true"
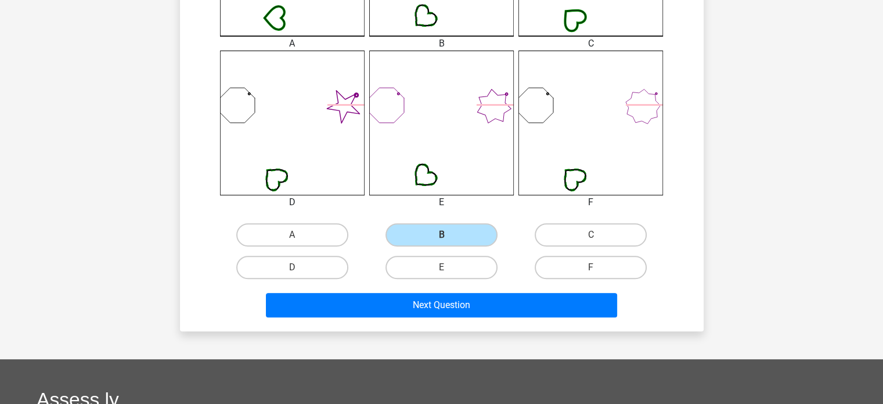
scroll to position [441, 0]
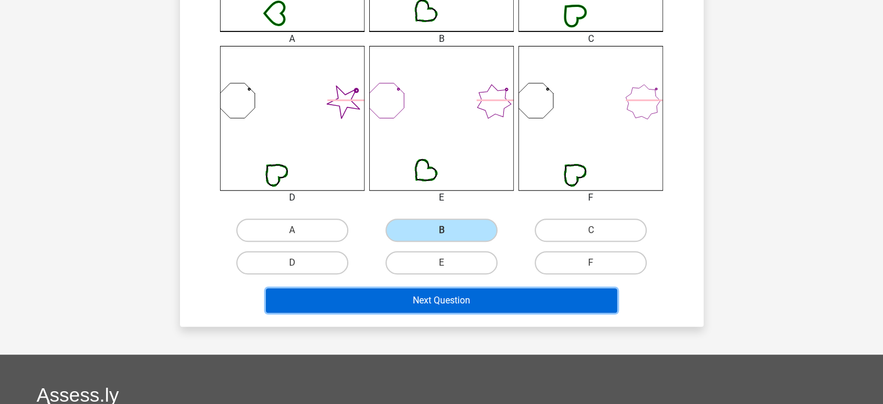
click at [453, 305] on button "Next Question" at bounding box center [441, 300] width 351 height 24
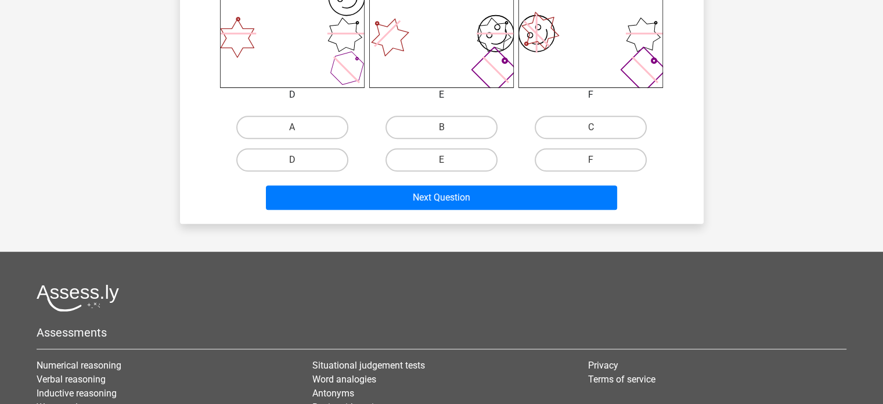
scroll to position [545, 0]
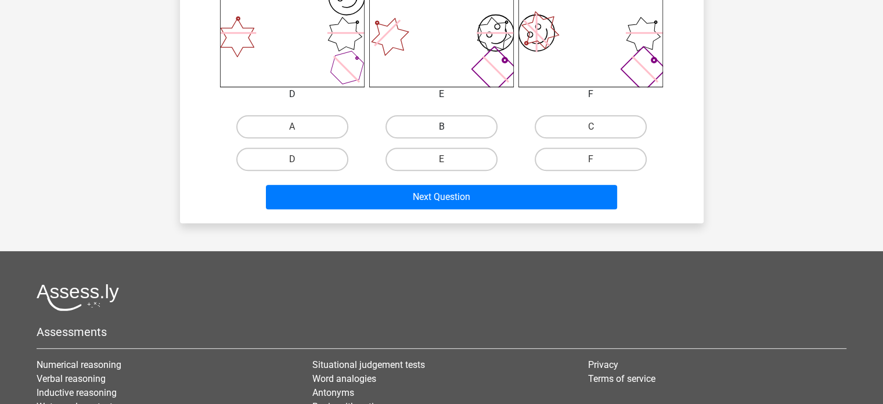
click at [488, 130] on label "B" at bounding box center [442, 126] width 112 height 23
click at [449, 130] on input "B" at bounding box center [445, 131] width 8 height 8
radio input "true"
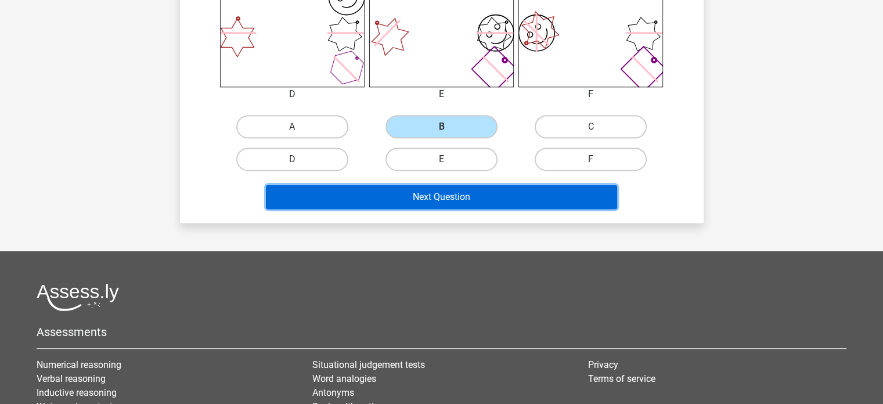
click at [517, 200] on button "Next Question" at bounding box center [441, 197] width 351 height 24
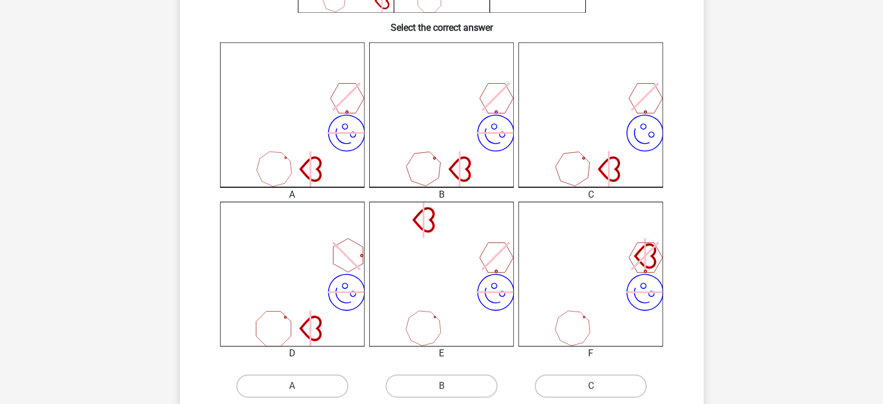
scroll to position [293, 0]
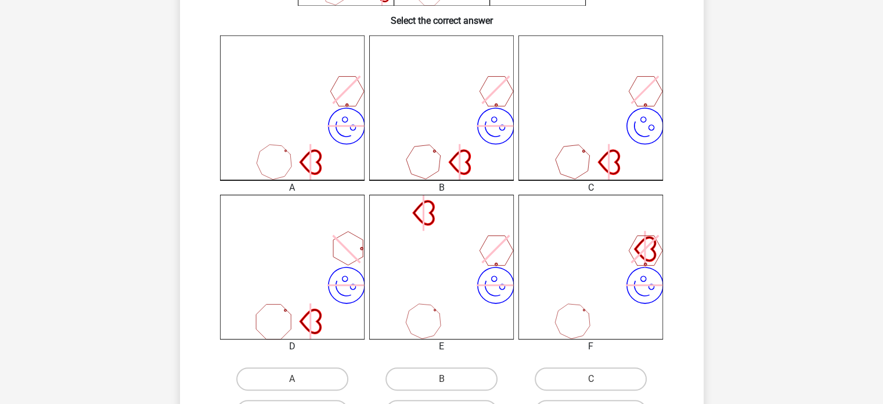
click at [297, 384] on input "A" at bounding box center [296, 383] width 8 height 8
radio input "true"
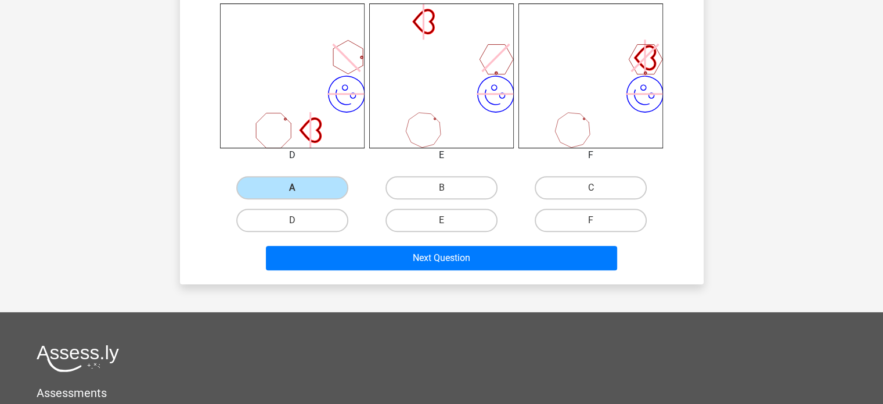
scroll to position [484, 0]
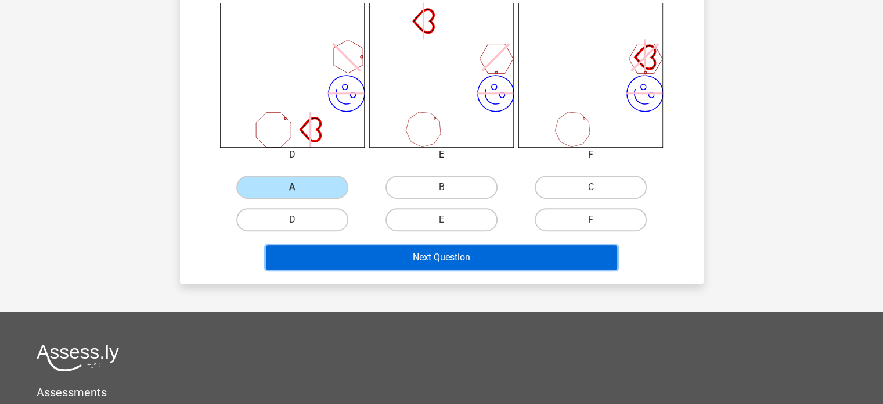
click at [438, 253] on button "Next Question" at bounding box center [441, 257] width 351 height 24
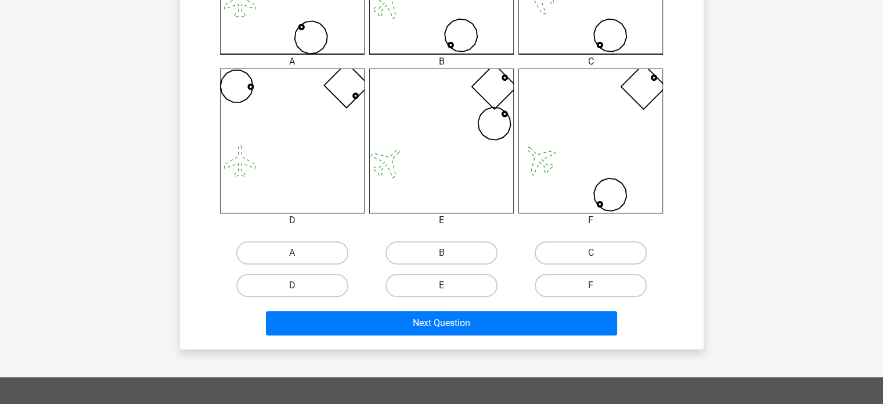
scroll to position [419, 0]
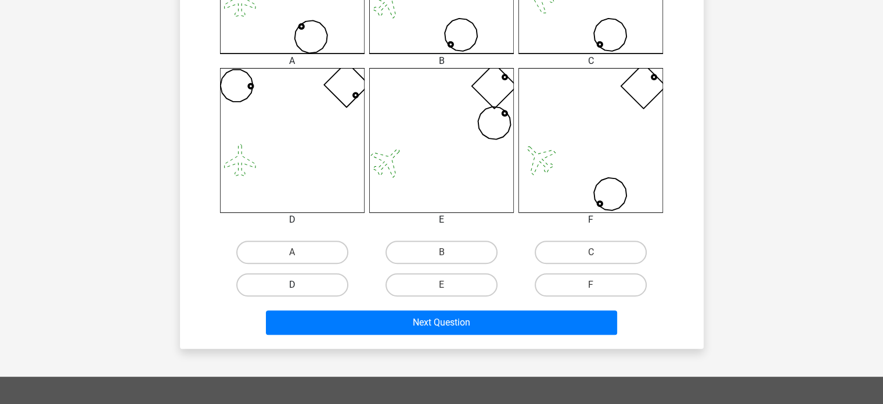
click at [318, 275] on label "D" at bounding box center [292, 284] width 112 height 23
click at [300, 285] on input "D" at bounding box center [296, 289] width 8 height 8
radio input "true"
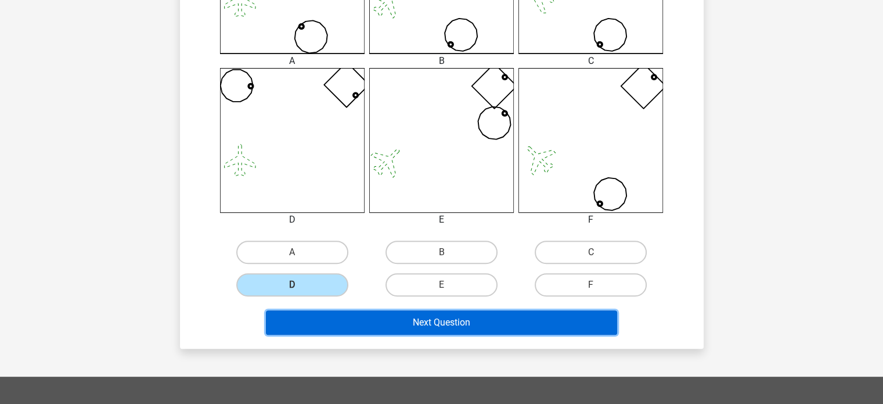
click at [408, 322] on button "Next Question" at bounding box center [441, 322] width 351 height 24
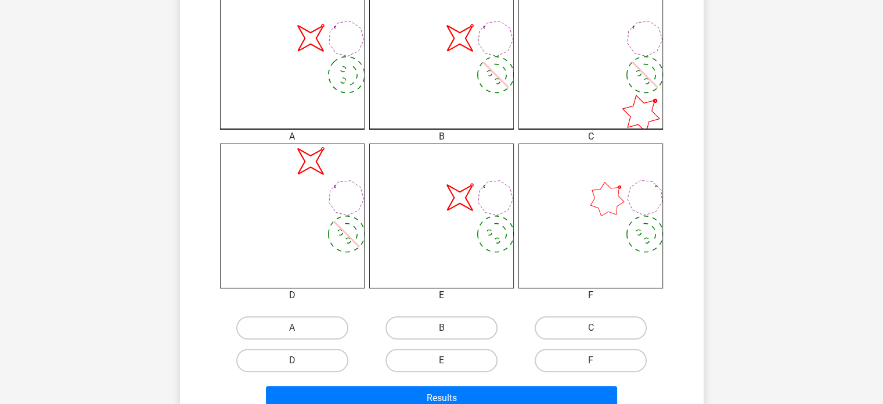
scroll to position [346, 0]
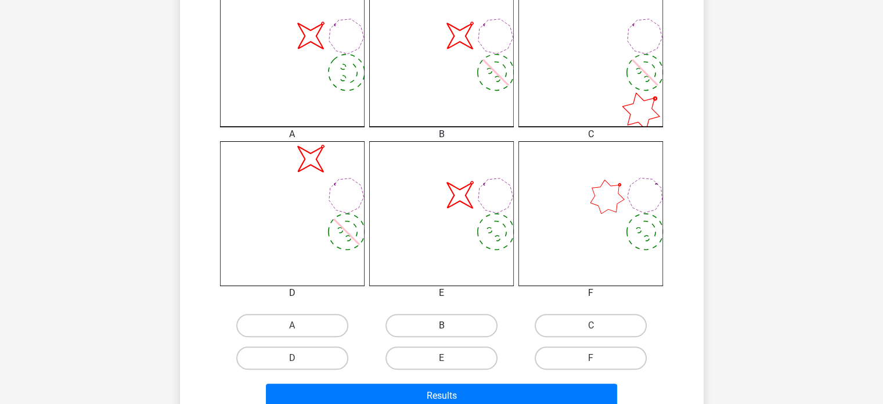
click at [419, 330] on label "B" at bounding box center [442, 325] width 112 height 23
click at [441, 330] on input "B" at bounding box center [445, 329] width 8 height 8
radio input "true"
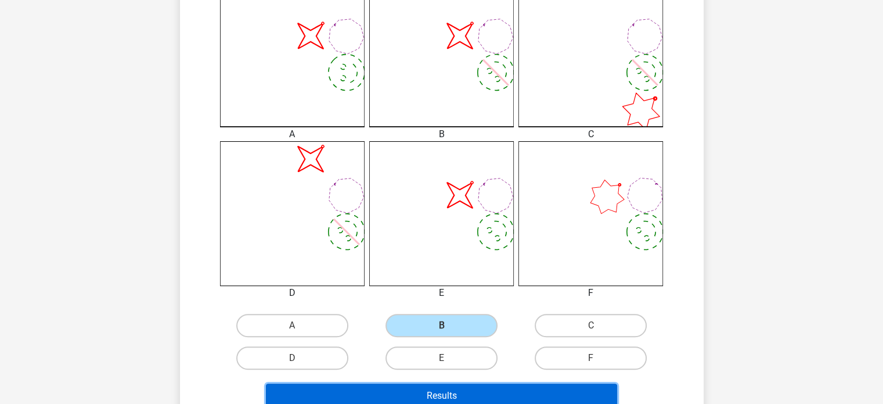
click at [437, 387] on button "Results" at bounding box center [441, 395] width 351 height 24
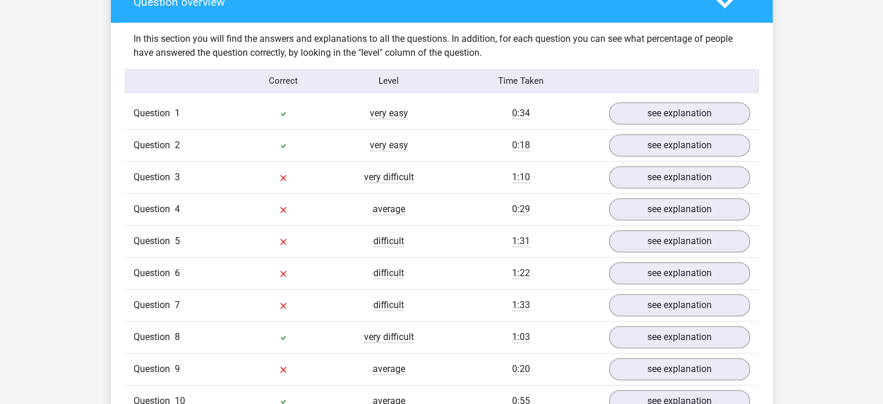
scroll to position [882, 0]
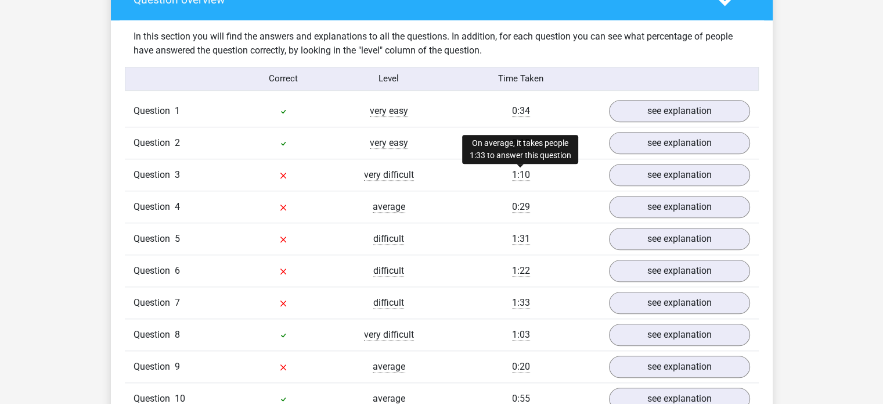
click at [523, 171] on span "1:10" at bounding box center [521, 175] width 18 height 12
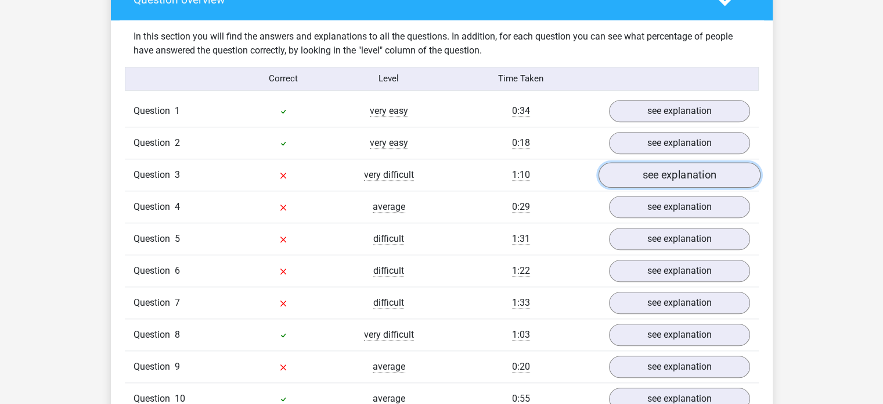
click at [616, 169] on link "see explanation" at bounding box center [679, 175] width 162 height 26
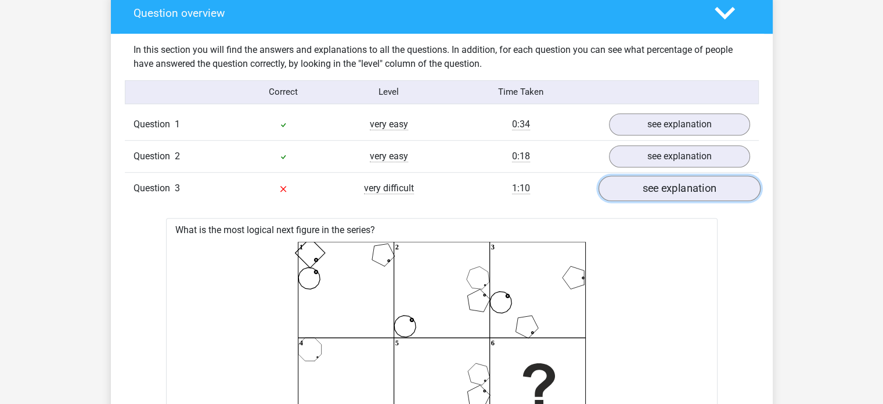
scroll to position [868, 0]
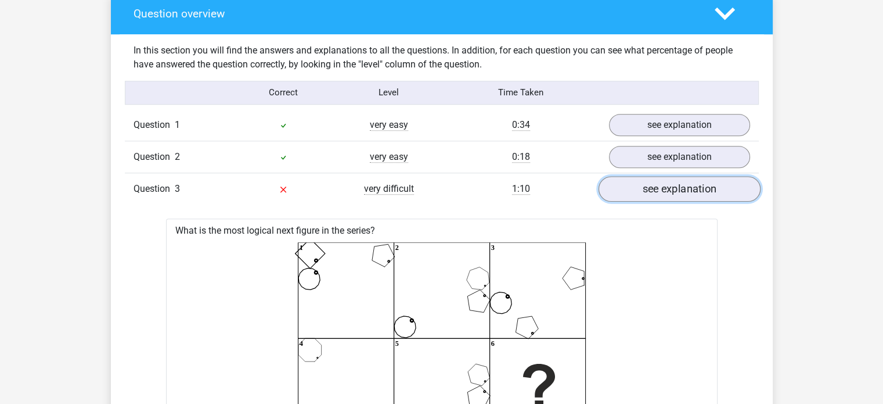
click at [675, 191] on link "see explanation" at bounding box center [679, 189] width 162 height 26
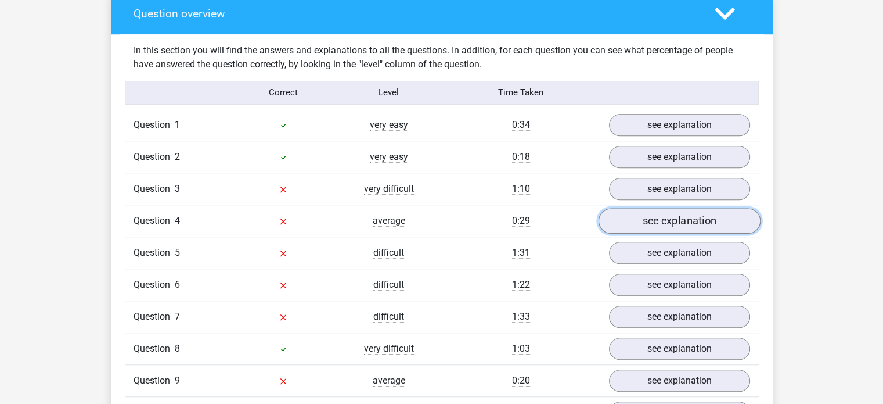
click at [688, 224] on link "see explanation" at bounding box center [679, 221] width 162 height 26
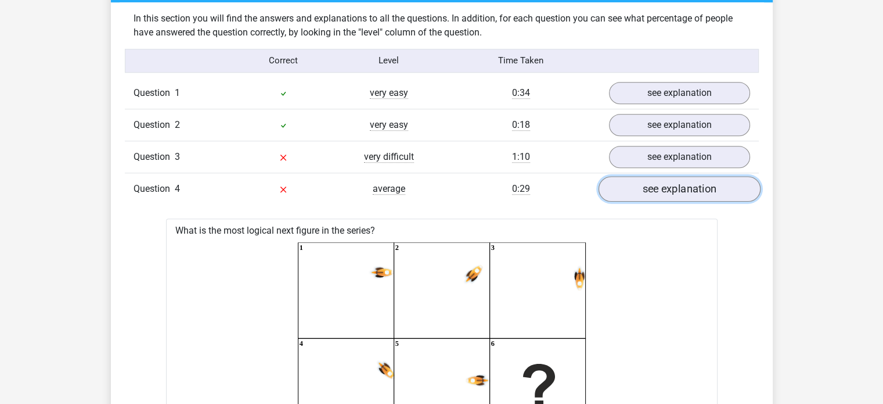
scroll to position [890, 0]
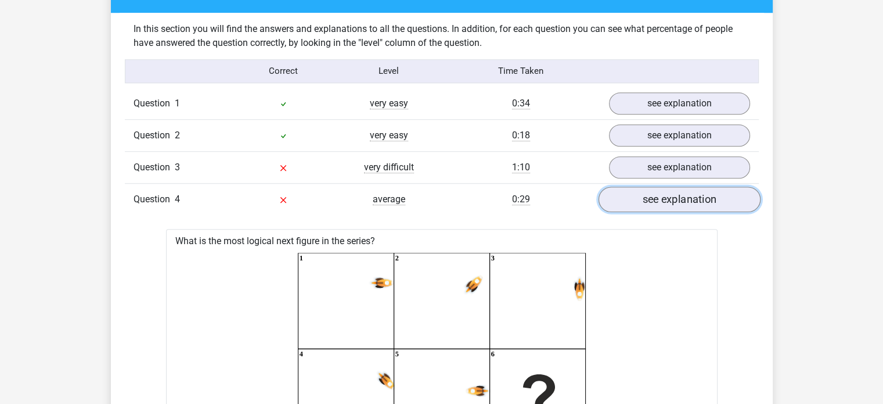
click at [691, 196] on link "see explanation" at bounding box center [679, 199] width 162 height 26
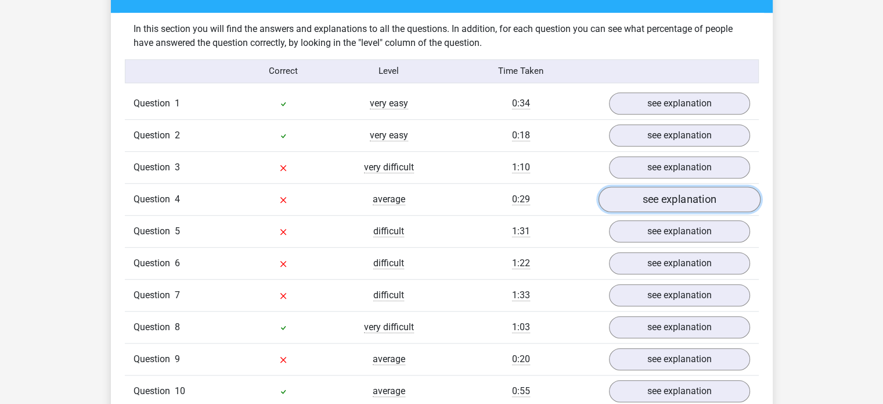
scroll to position [887, 0]
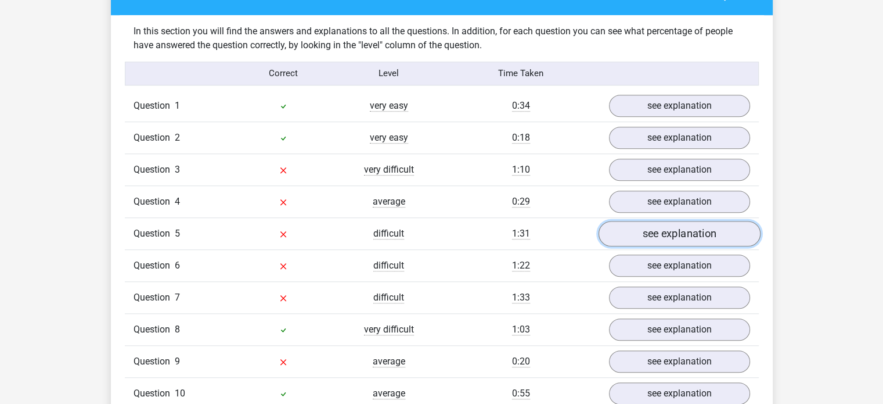
drag, startPoint x: 691, startPoint y: 196, endPoint x: 668, endPoint y: 236, distance: 46.3
click at [668, 236] on link "see explanation" at bounding box center [679, 234] width 162 height 26
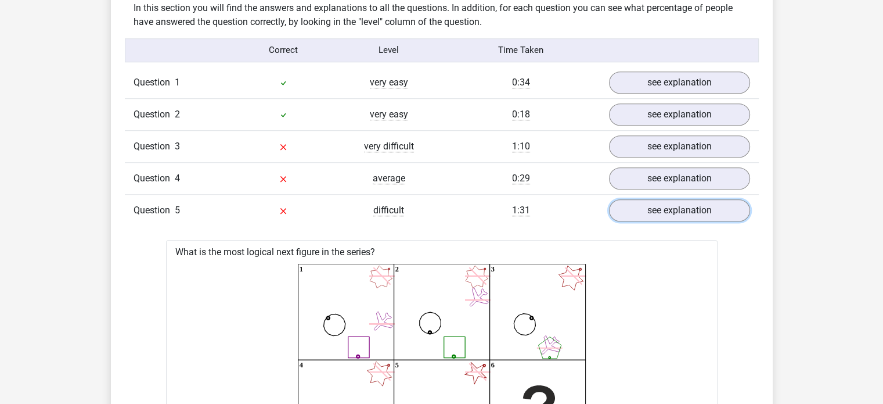
scroll to position [907, 0]
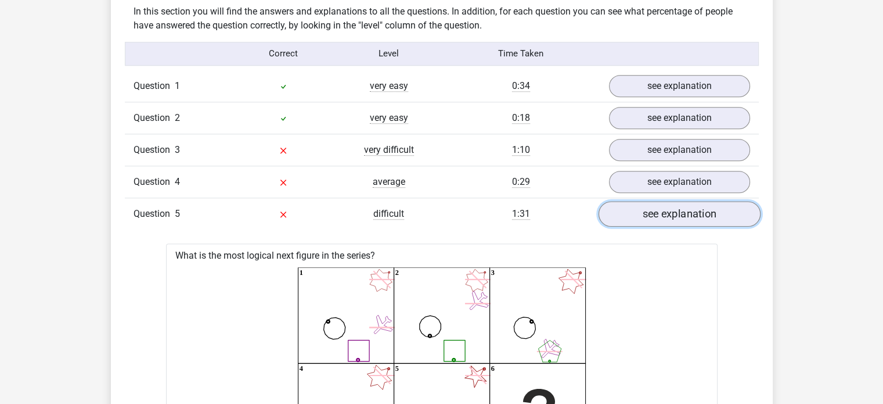
click at [618, 207] on link "see explanation" at bounding box center [679, 214] width 162 height 26
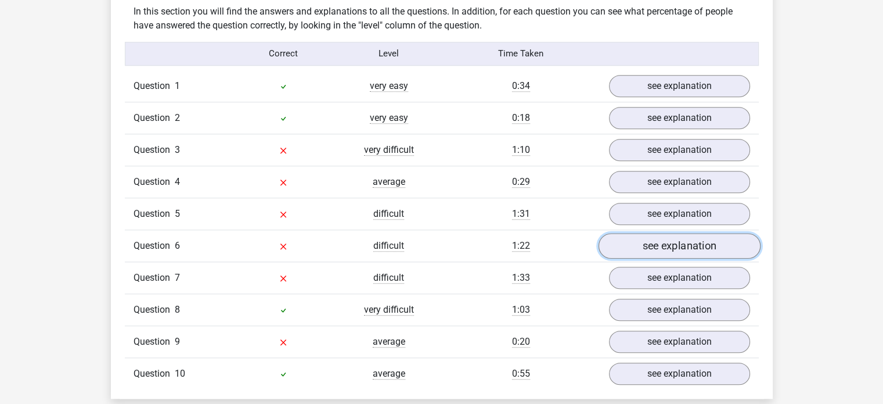
click at [654, 246] on link "see explanation" at bounding box center [679, 246] width 162 height 26
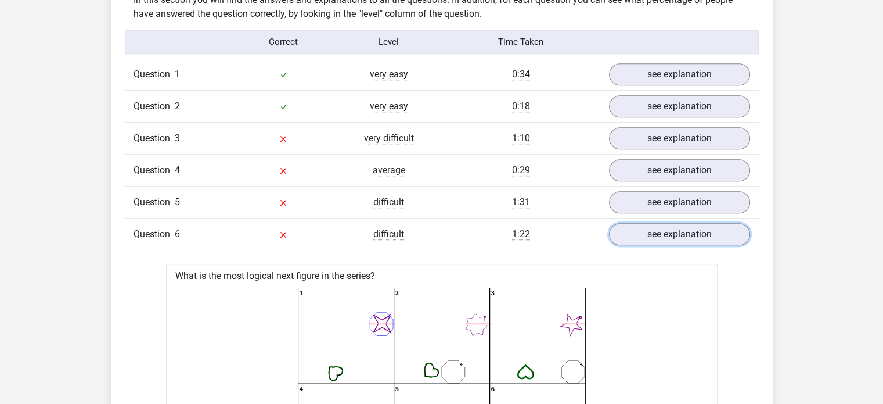
scroll to position [917, 0]
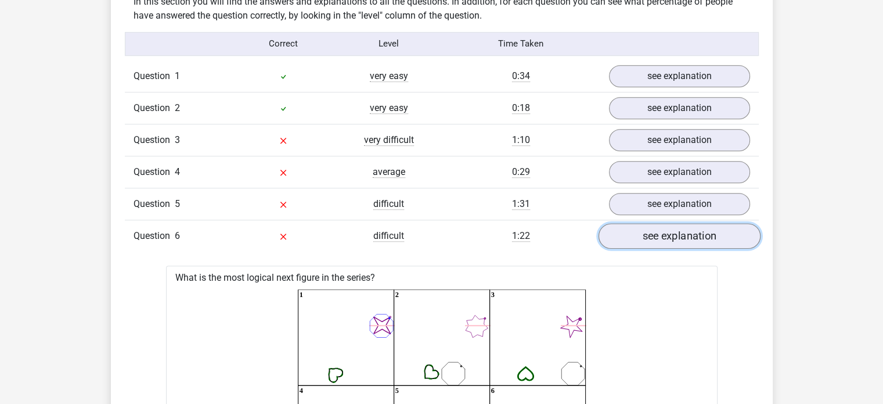
click at [647, 229] on link "see explanation" at bounding box center [679, 236] width 162 height 26
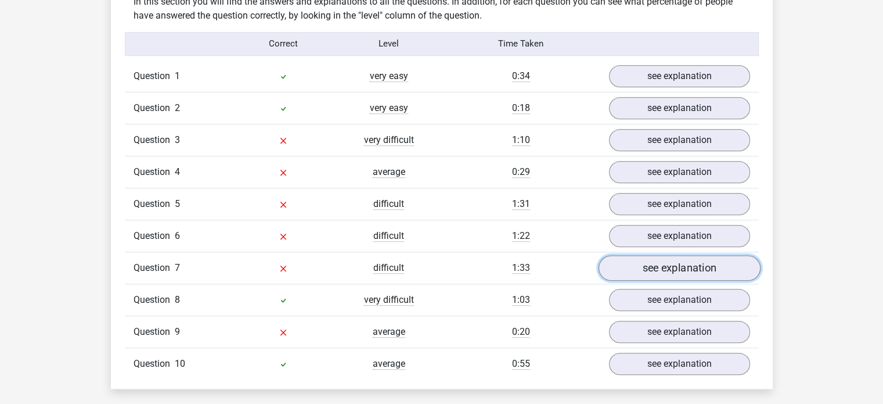
click at [657, 256] on link "see explanation" at bounding box center [679, 268] width 162 height 26
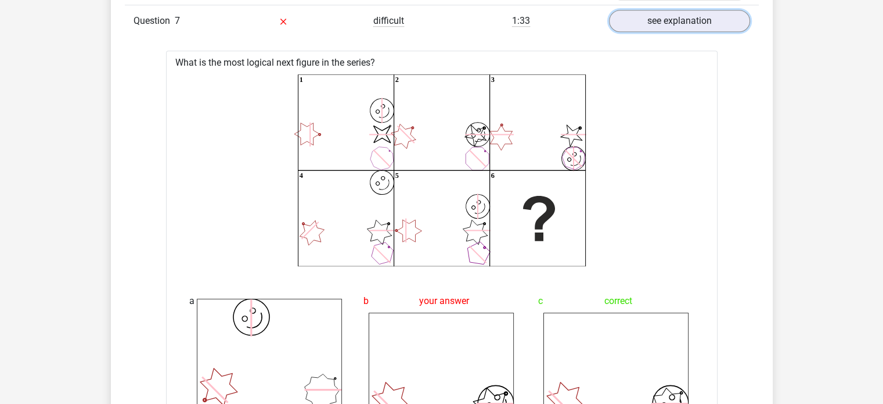
scroll to position [1028, 0]
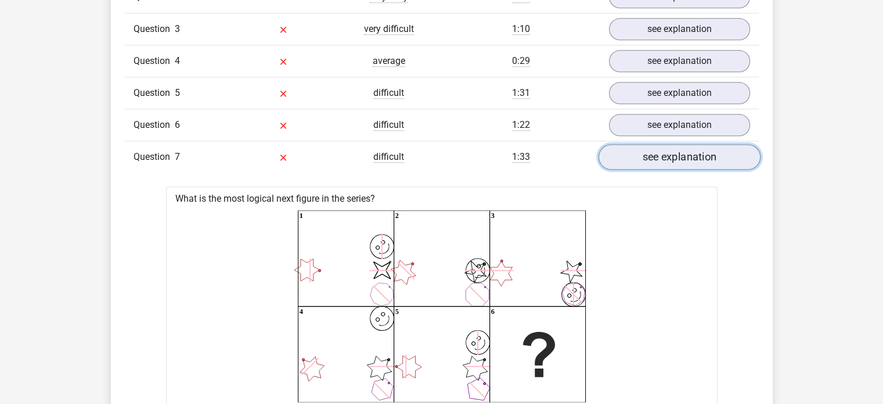
click at [655, 157] on link "see explanation" at bounding box center [679, 157] width 162 height 26
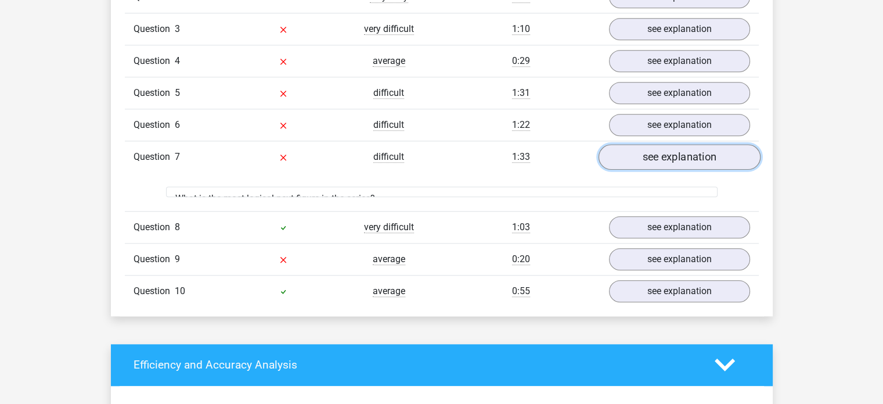
scroll to position [1157, 0]
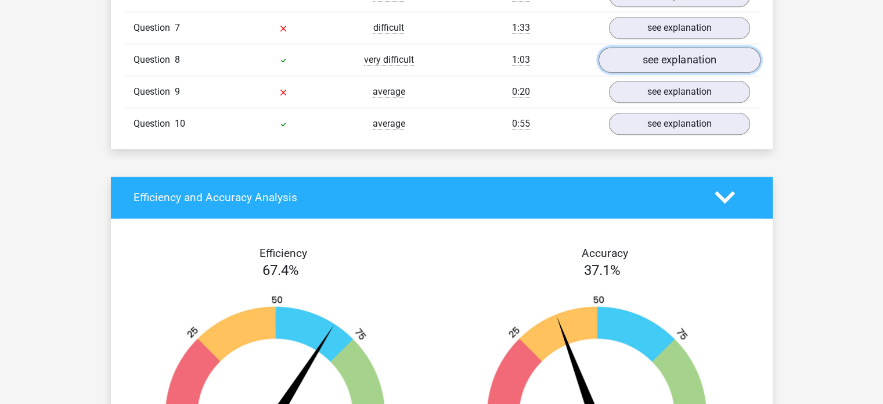
click at [660, 60] on link "see explanation" at bounding box center [679, 60] width 162 height 26
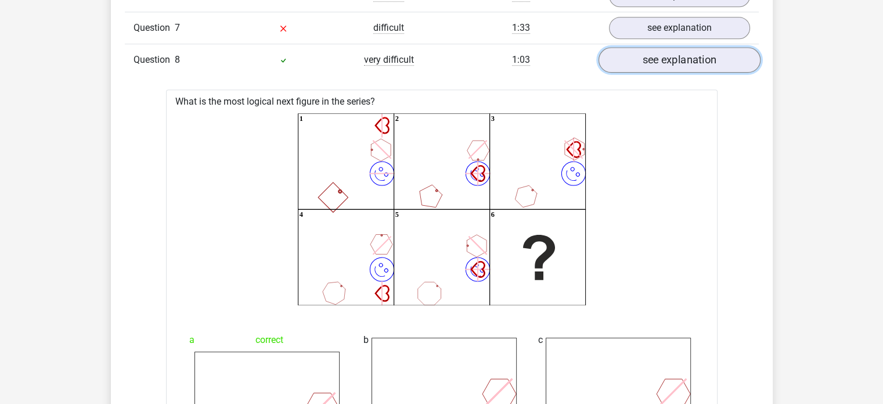
click at [660, 60] on link "see explanation" at bounding box center [679, 60] width 162 height 26
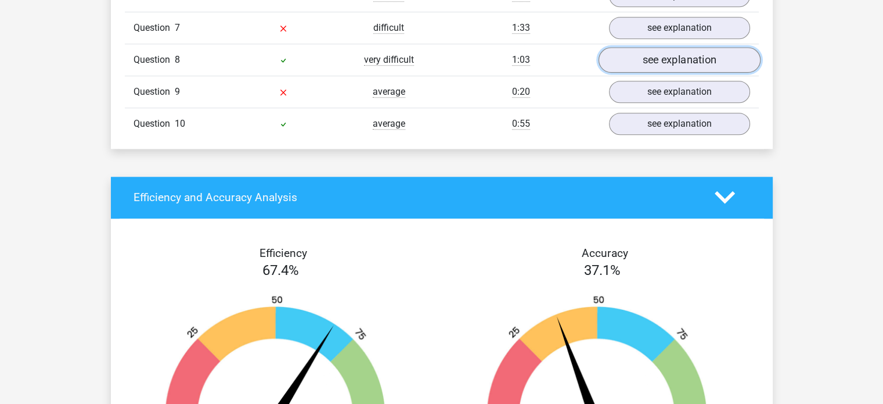
click at [660, 60] on link "see explanation" at bounding box center [679, 60] width 162 height 26
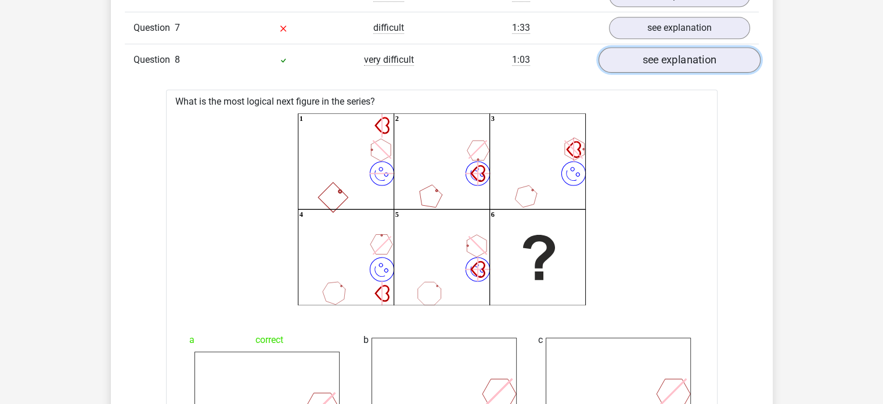
click at [660, 60] on link "see explanation" at bounding box center [679, 60] width 162 height 26
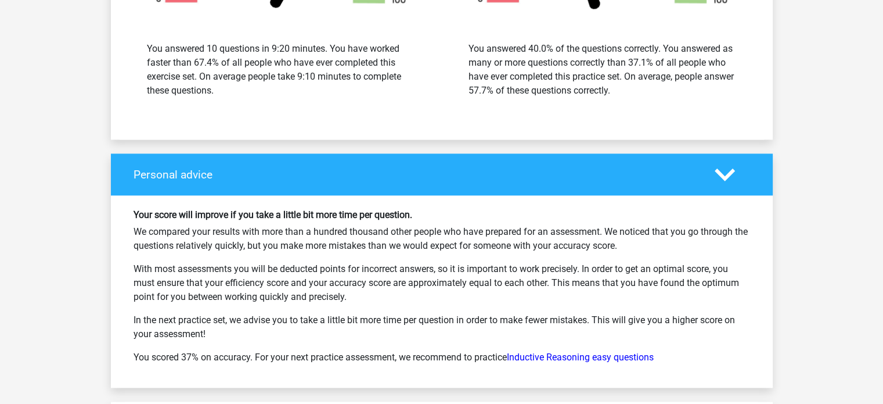
scroll to position [1745, 0]
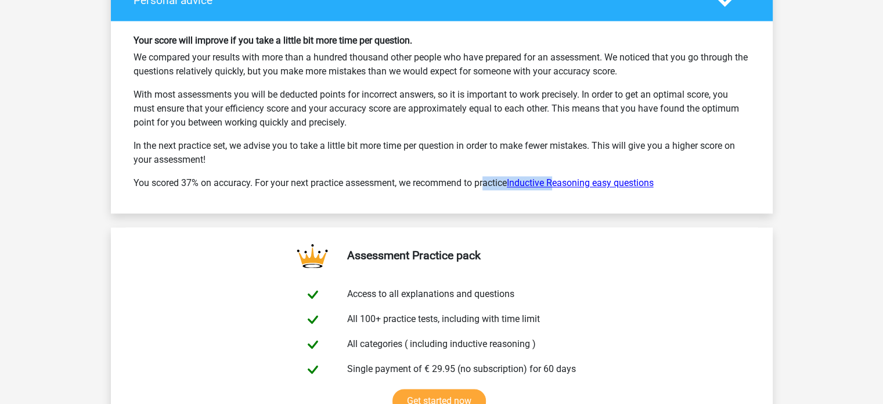
drag, startPoint x: 437, startPoint y: 183, endPoint x: 558, endPoint y: 178, distance: 120.3
click at [558, 178] on p "You scored 37% on accuracy. For your next practice assessment, we recommend to …" at bounding box center [442, 183] width 617 height 14
click at [588, 177] on link "Inductive Reasoning easy questions" at bounding box center [580, 182] width 147 height 11
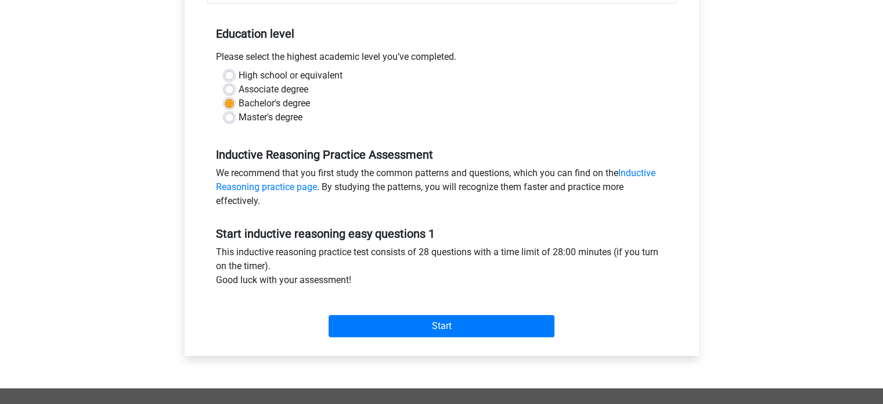
scroll to position [224, 0]
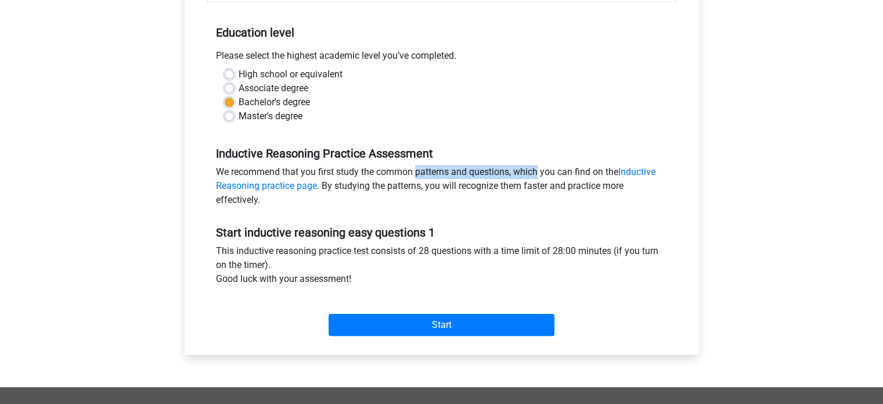
drag, startPoint x: 344, startPoint y: 167, endPoint x: 476, endPoint y: 166, distance: 131.9
click at [476, 166] on div "We recommend that you first study the common patterns and questions, which you …" at bounding box center [441, 188] width 469 height 46
drag, startPoint x: 476, startPoint y: 166, endPoint x: 555, endPoint y: 164, distance: 79.0
click at [555, 165] on div "We recommend that you first study the common patterns and questions, which you …" at bounding box center [441, 188] width 469 height 46
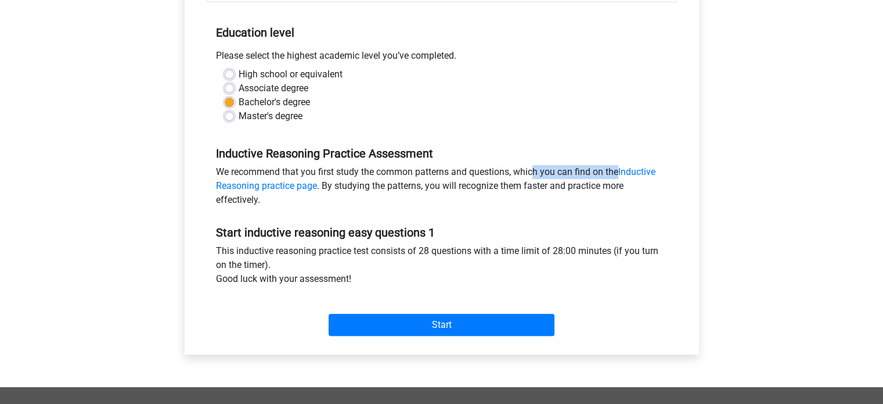
click at [555, 165] on div "We recommend that you first study the common patterns and questions, which you …" at bounding box center [441, 188] width 469 height 46
drag, startPoint x: 555, startPoint y: 164, endPoint x: 605, endPoint y: 160, distance: 49.6
click at [605, 160] on div "Inductive Reasoning Practice Assessment We recommend that you first study the c…" at bounding box center [441, 171] width 469 height 79
click at [643, 174] on link "Inductive Reasoning practice page" at bounding box center [436, 178] width 440 height 25
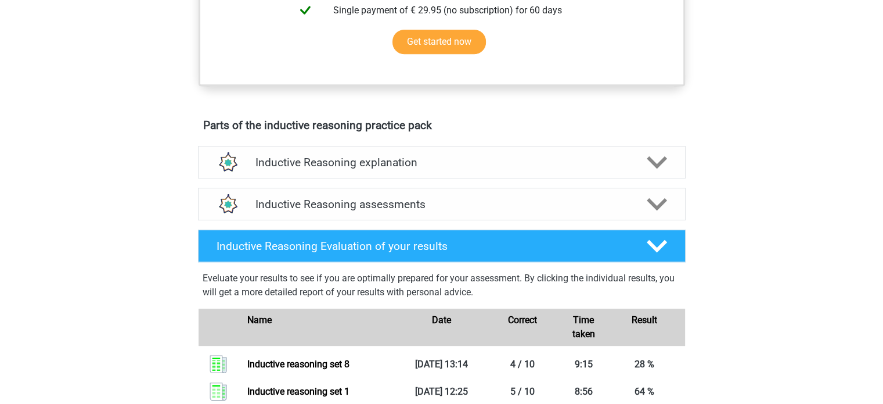
scroll to position [533, 0]
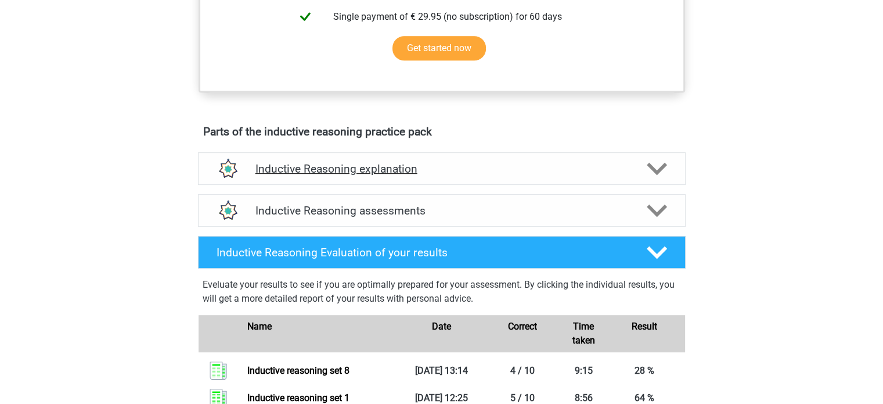
click at [650, 175] on polygon at bounding box center [657, 168] width 20 height 13
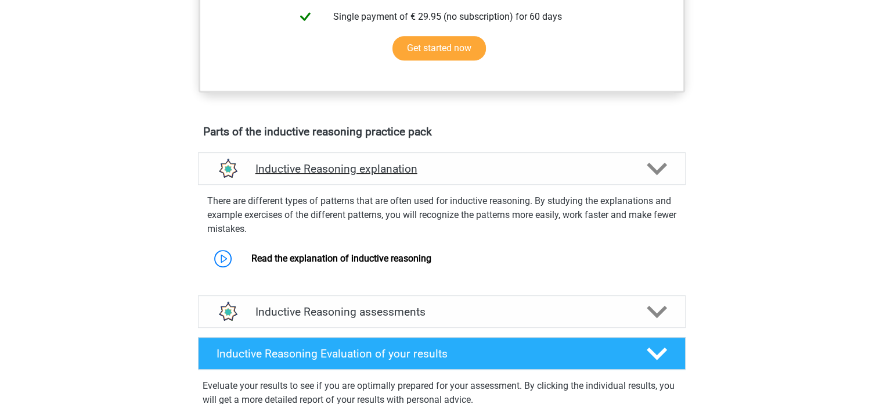
click at [650, 175] on polygon at bounding box center [657, 168] width 20 height 13
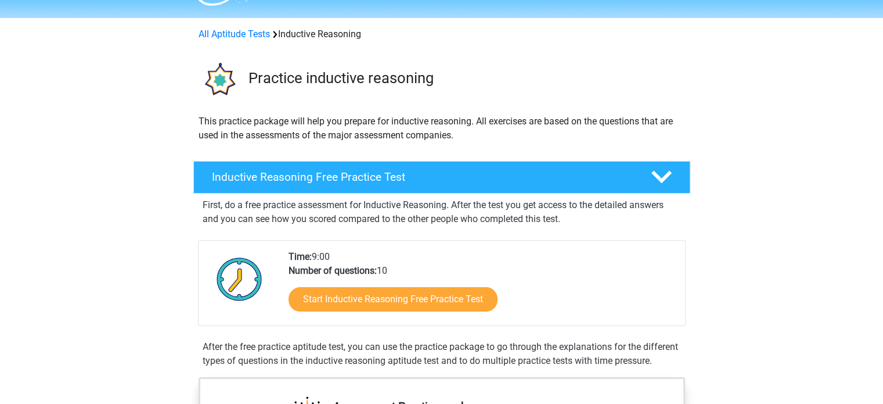
scroll to position [30, 0]
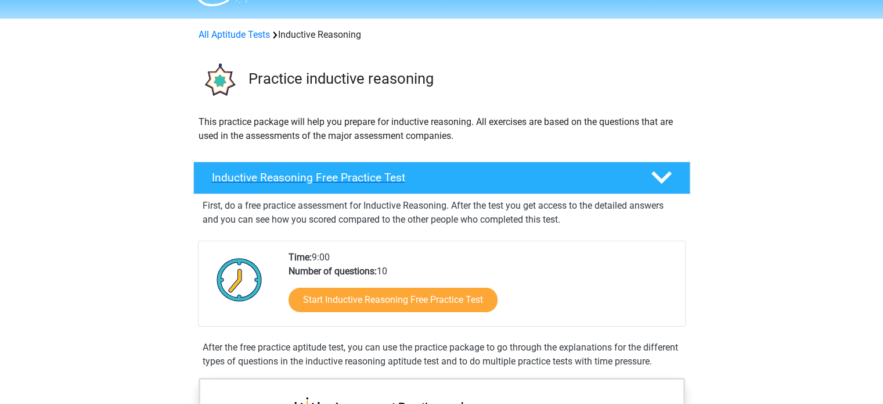
click at [323, 174] on h4 "Inductive Reasoning Free Practice Test" at bounding box center [422, 177] width 420 height 13
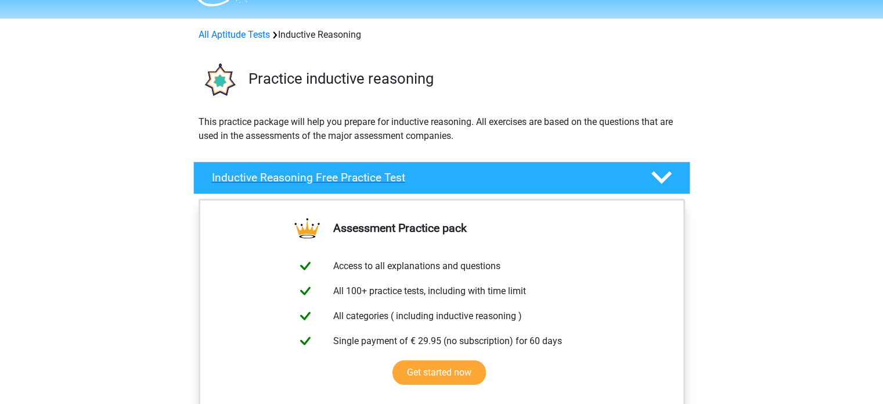
click at [323, 174] on h4 "Inductive Reasoning Free Practice Test" at bounding box center [422, 177] width 420 height 13
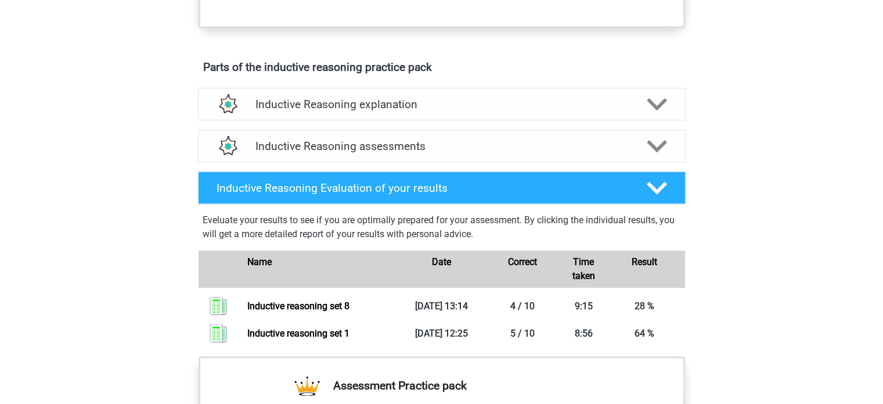
scroll to position [597, 0]
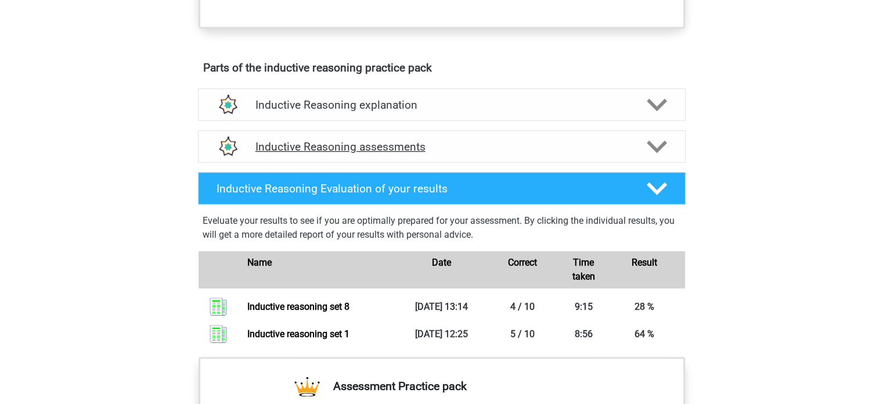
click at [649, 153] on polygon at bounding box center [657, 146] width 20 height 13
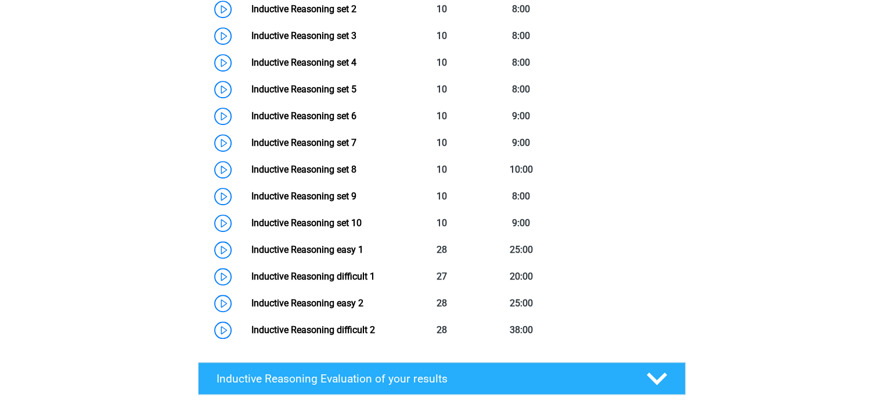
scroll to position [825, 0]
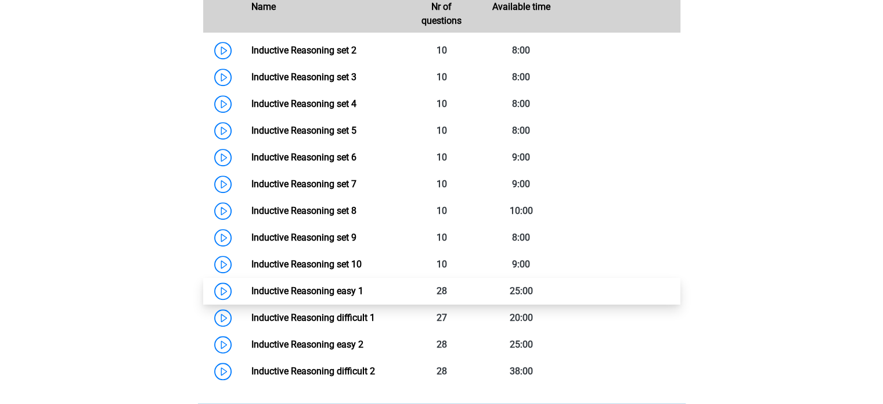
click at [364, 296] on link "Inductive Reasoning easy 1" at bounding box center [307, 290] width 112 height 11
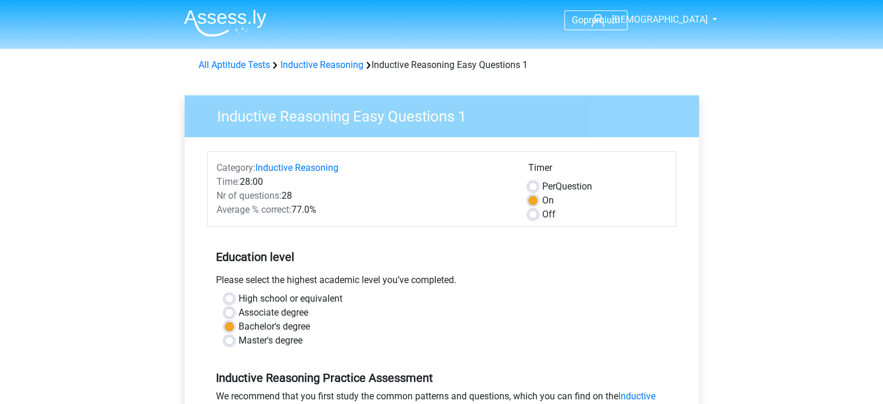
scroll to position [46, 0]
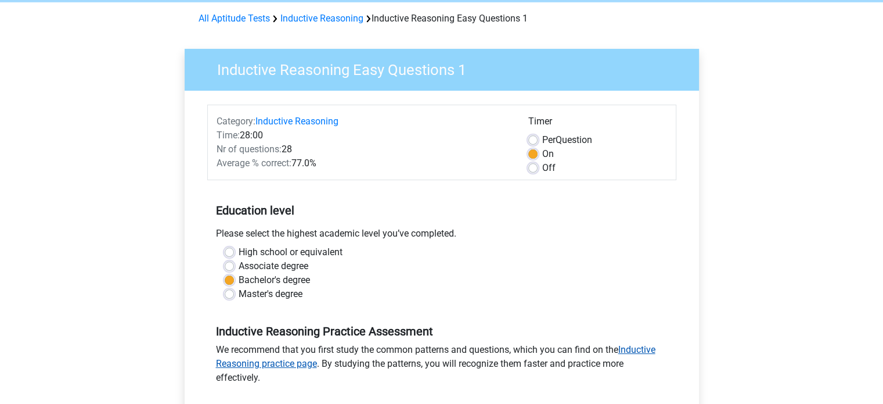
click at [645, 348] on link "Inductive Reasoning practice page" at bounding box center [436, 356] width 440 height 25
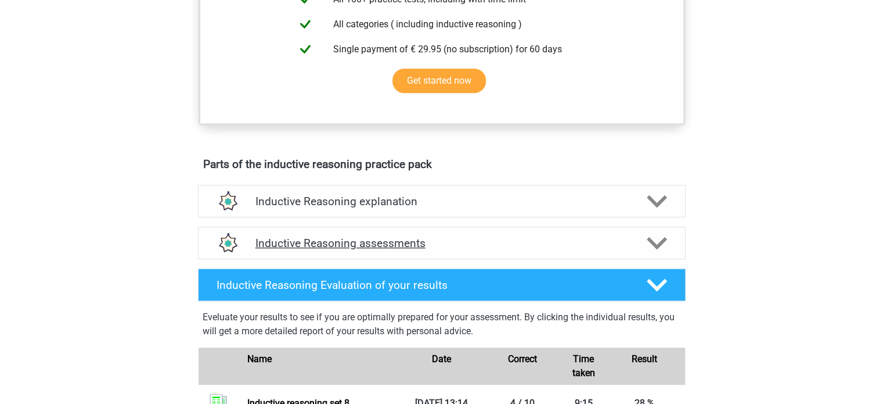
scroll to position [499, 0]
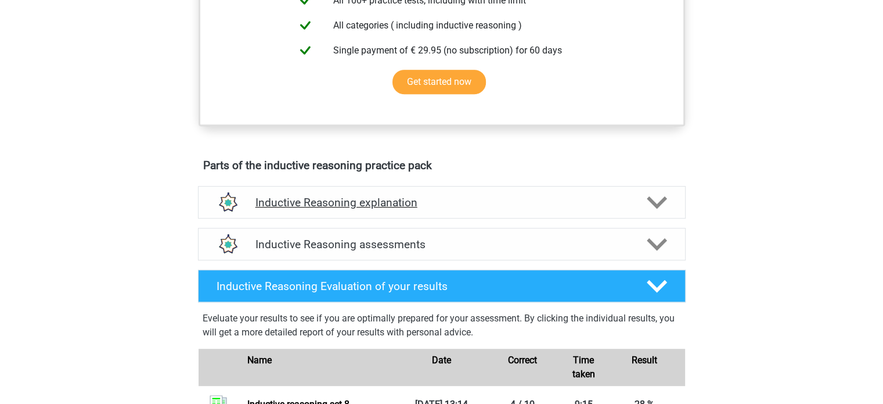
click at [653, 206] on icon at bounding box center [657, 202] width 20 height 20
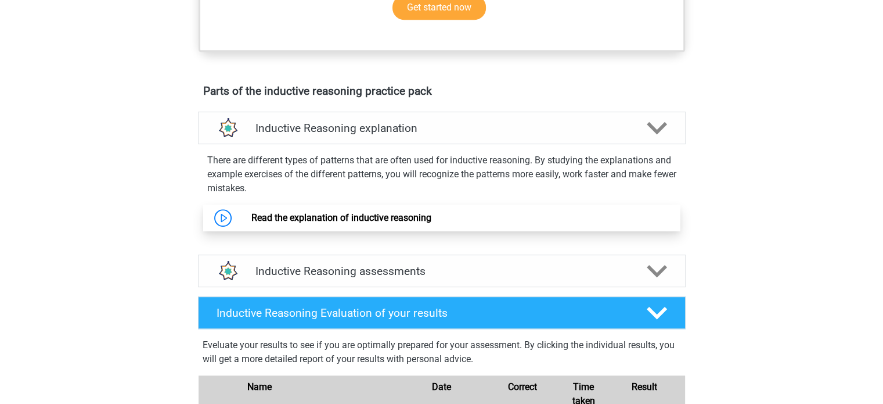
scroll to position [572, 0]
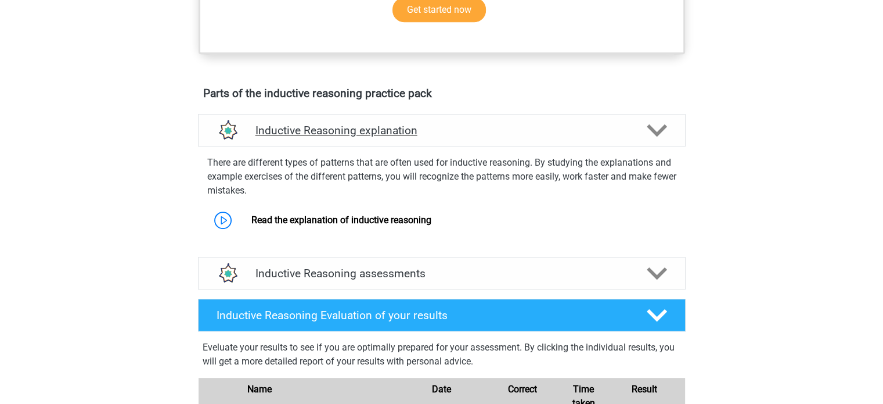
click at [652, 141] on icon at bounding box center [657, 130] width 20 height 20
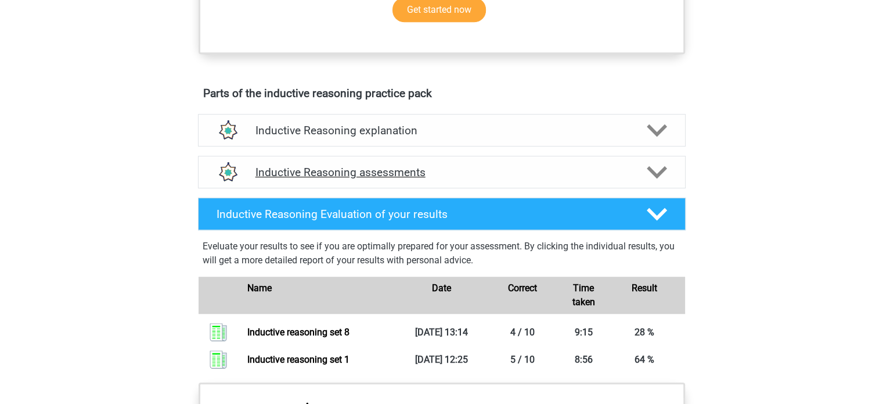
click at [654, 176] on icon at bounding box center [657, 172] width 20 height 20
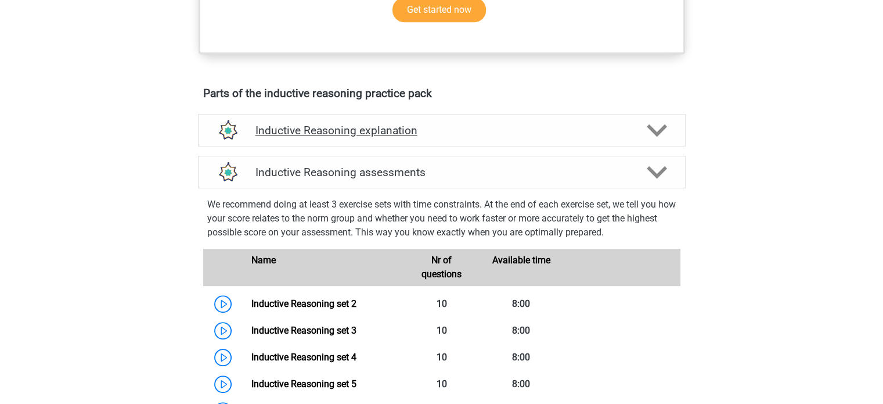
click at [655, 136] on polygon at bounding box center [657, 130] width 20 height 13
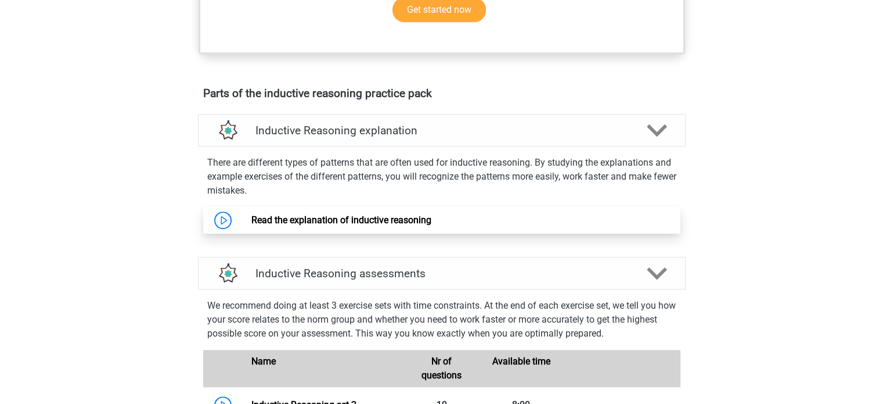
click at [408, 225] on link "Read the explanation of inductive reasoning" at bounding box center [341, 219] width 180 height 11
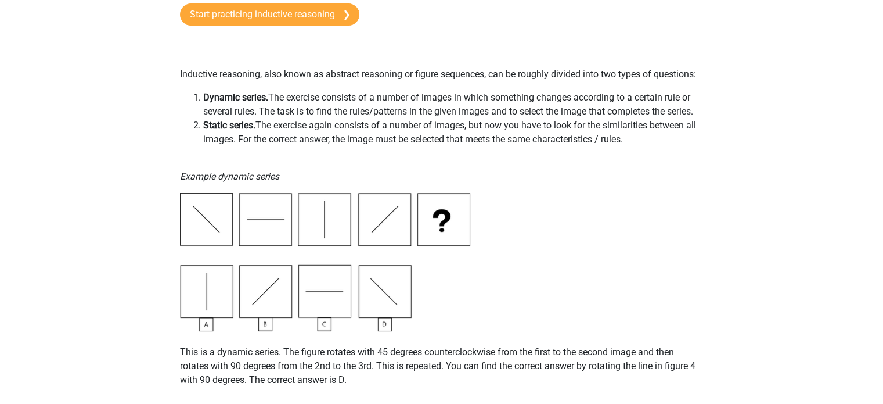
scroll to position [139, 0]
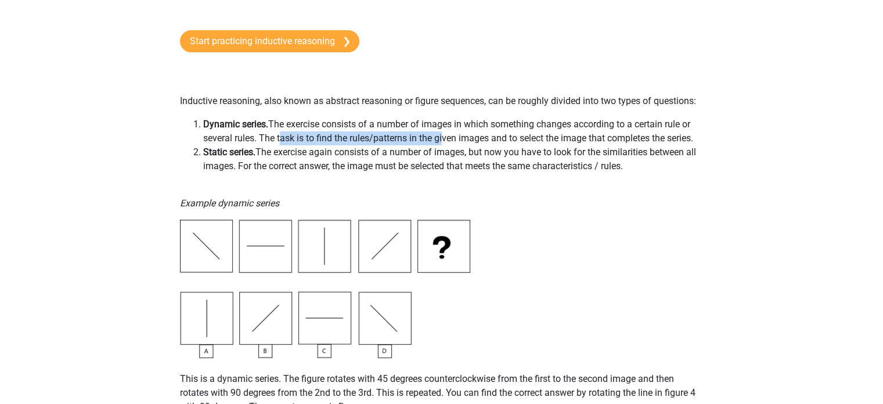
drag, startPoint x: 278, startPoint y: 132, endPoint x: 442, endPoint y: 134, distance: 163.8
click at [442, 134] on li "Dynamic series. The exercise consists of a number of images in which something …" at bounding box center [453, 131] width 501 height 28
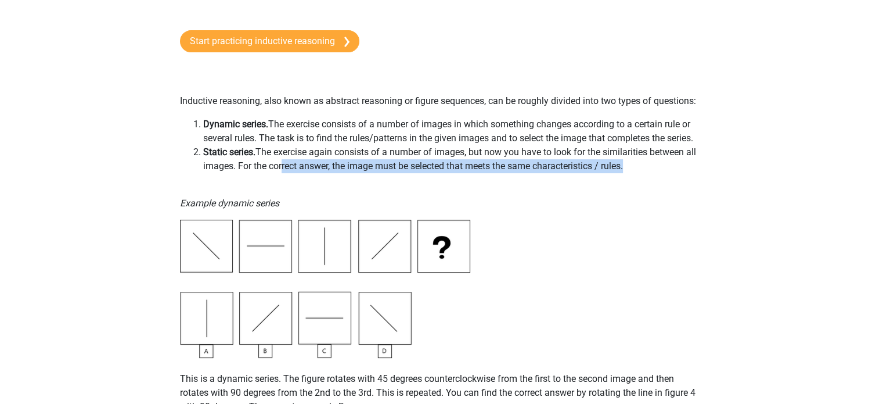
drag, startPoint x: 279, startPoint y: 163, endPoint x: 436, endPoint y: 184, distance: 158.2
click at [436, 184] on p "Example dynamic series" at bounding box center [442, 196] width 524 height 28
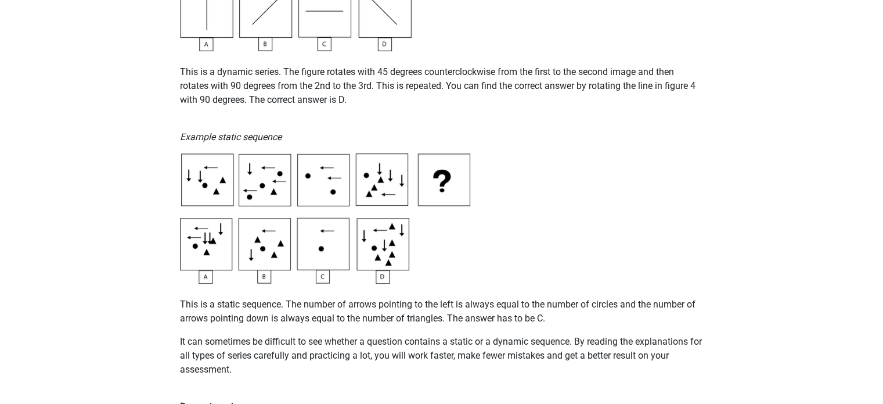
scroll to position [446, 0]
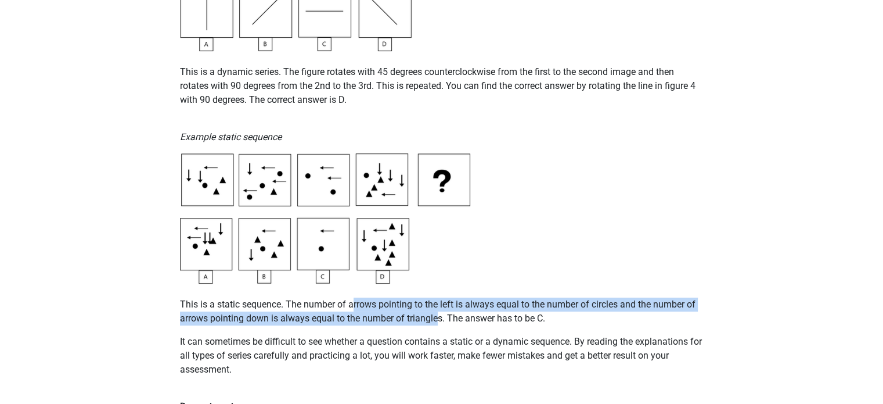
drag, startPoint x: 353, startPoint y: 301, endPoint x: 437, endPoint y: 315, distance: 86.0
click at [437, 315] on p "This is a static sequence. The number of arrows pointing to the left is always …" at bounding box center [442, 304] width 524 height 42
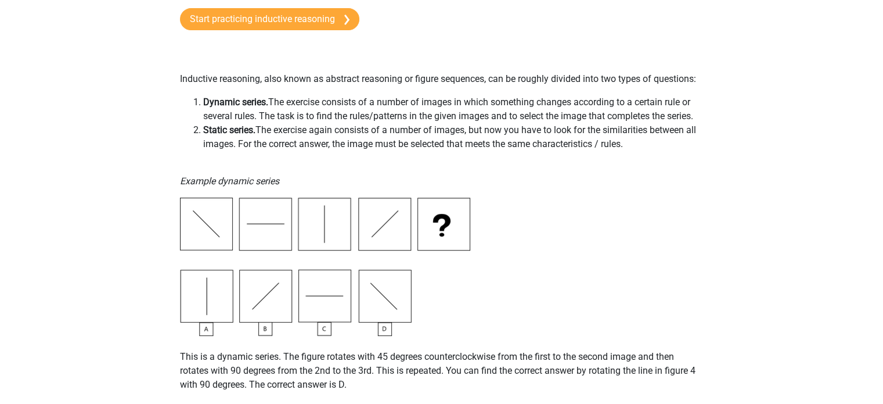
scroll to position [163, 0]
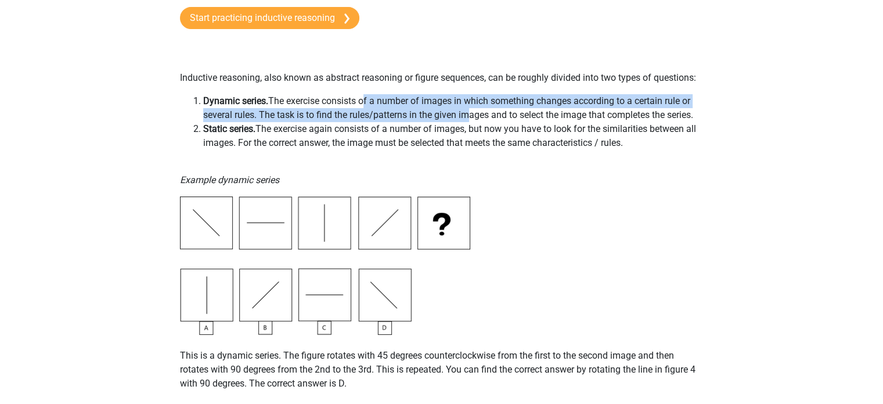
drag, startPoint x: 362, startPoint y: 105, endPoint x: 466, endPoint y: 119, distance: 104.9
click at [466, 119] on li "Dynamic series. The exercise consists of a number of images in which something …" at bounding box center [453, 108] width 501 height 28
drag, startPoint x: 466, startPoint y: 119, endPoint x: 533, endPoint y: 106, distance: 68.0
click at [533, 106] on li "Dynamic series. The exercise consists of a number of images in which something …" at bounding box center [453, 108] width 501 height 28
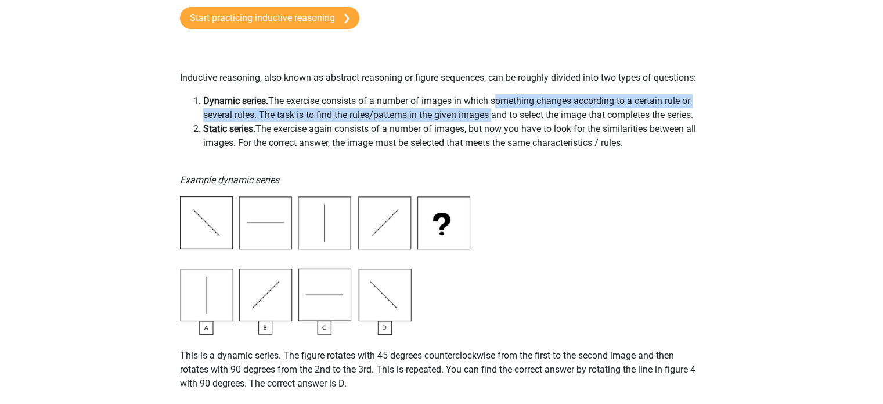
click at [533, 106] on li "Dynamic series. The exercise consists of a number of images in which something …" at bounding box center [453, 108] width 501 height 28
drag, startPoint x: 533, startPoint y: 106, endPoint x: 655, endPoint y: 110, distance: 122.0
click at [655, 110] on li "Dynamic series. The exercise consists of a number of images in which something …" at bounding box center [453, 108] width 501 height 28
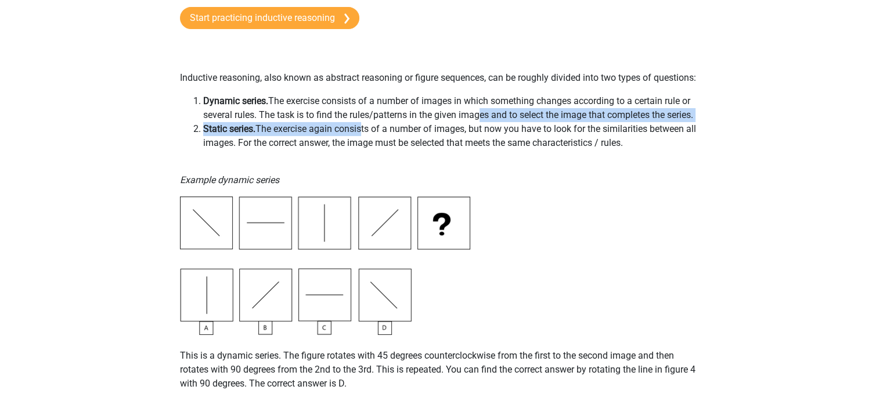
drag, startPoint x: 360, startPoint y: 126, endPoint x: 498, endPoint y: 120, distance: 138.4
click at [498, 120] on ol "Dynamic series. The exercise consists of a number of images in which something …" at bounding box center [442, 122] width 524 height 56
click at [498, 120] on li "Dynamic series. The exercise consists of a number of images in which something …" at bounding box center [453, 108] width 501 height 28
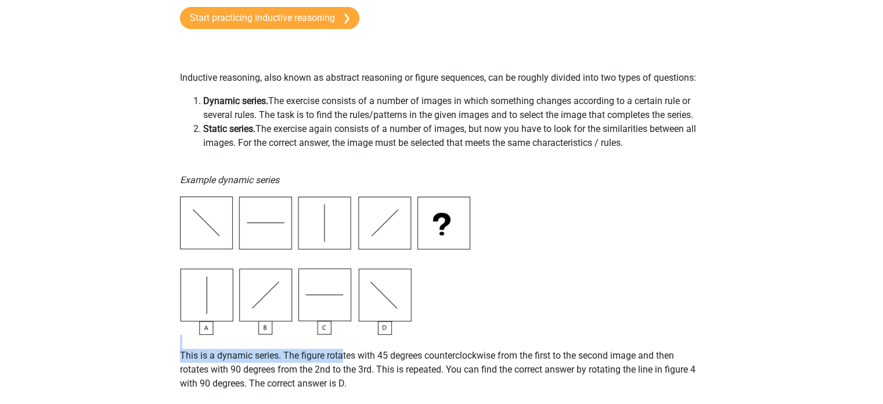
drag, startPoint x: 342, startPoint y: 353, endPoint x: 516, endPoint y: 348, distance: 174.3
click at [516, 348] on p "This is a dynamic series. The figure rotates with 45 degrees counterclockwise f…" at bounding box center [442, 363] width 524 height 56
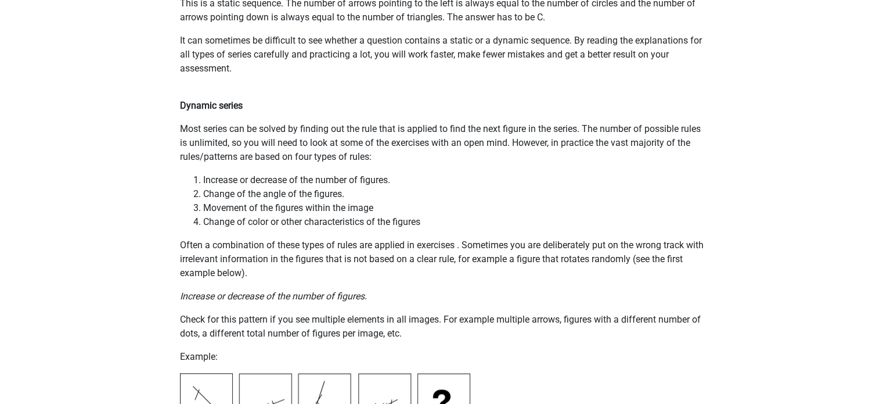
scroll to position [754, 0]
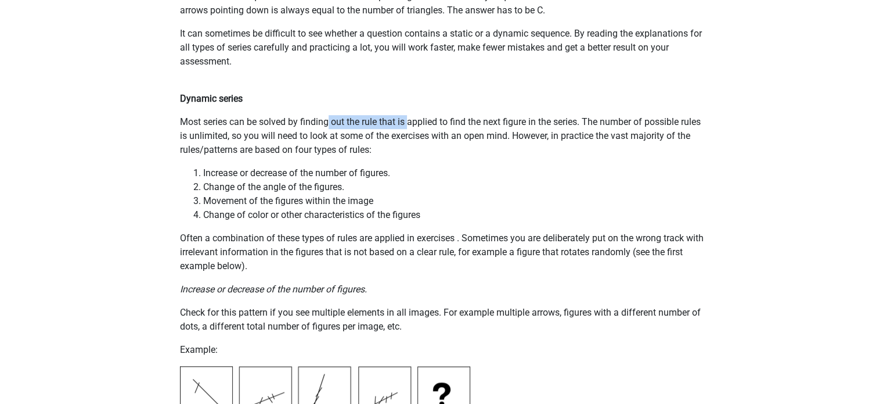
drag, startPoint x: 328, startPoint y: 120, endPoint x: 409, endPoint y: 128, distance: 81.7
click at [409, 128] on p "Most series can be solved by finding out the rule that is applied to find the n…" at bounding box center [442, 136] width 524 height 42
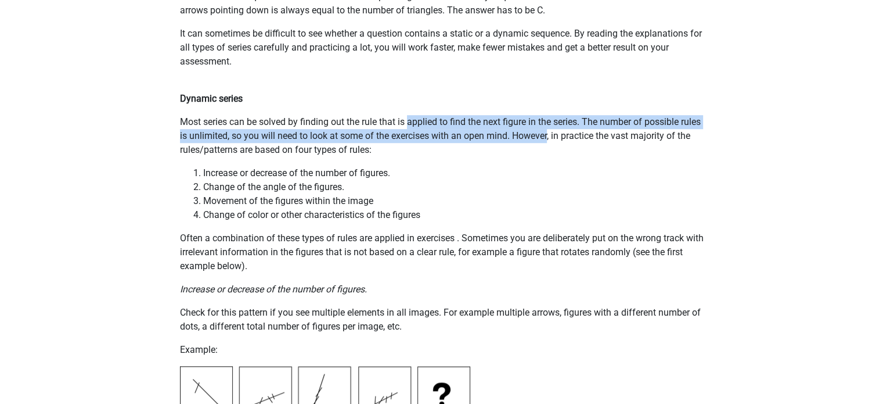
drag, startPoint x: 409, startPoint y: 128, endPoint x: 538, endPoint y: 130, distance: 128.9
click at [538, 130] on p "Most series can be solved by finding out the rule that is applied to find the n…" at bounding box center [442, 136] width 524 height 42
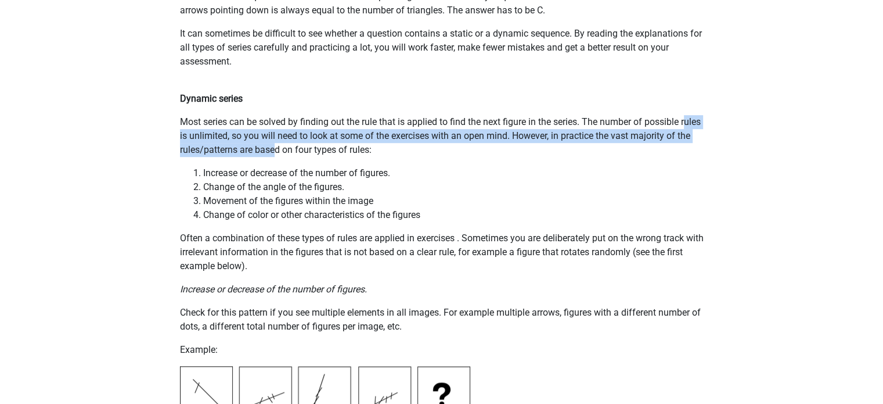
drag, startPoint x: 184, startPoint y: 142, endPoint x: 293, endPoint y: 146, distance: 109.3
click at [293, 146] on p "Most series can be solved by finding out the rule that is applied to find the n…" at bounding box center [442, 136] width 524 height 42
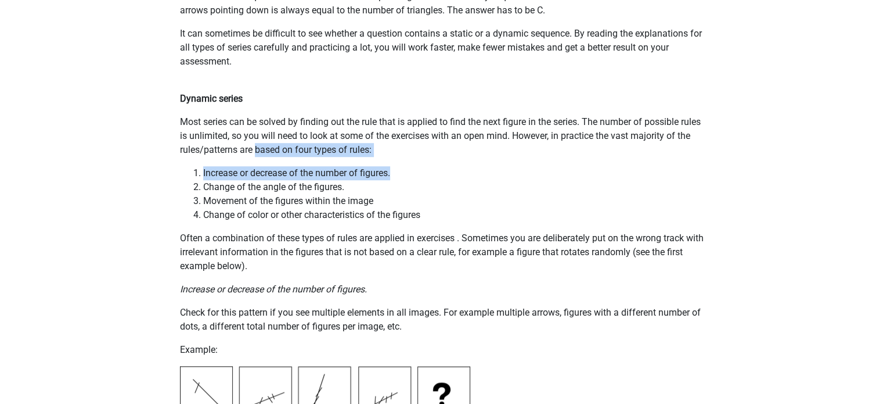
drag, startPoint x: 293, startPoint y: 146, endPoint x: 391, endPoint y: 161, distance: 99.4
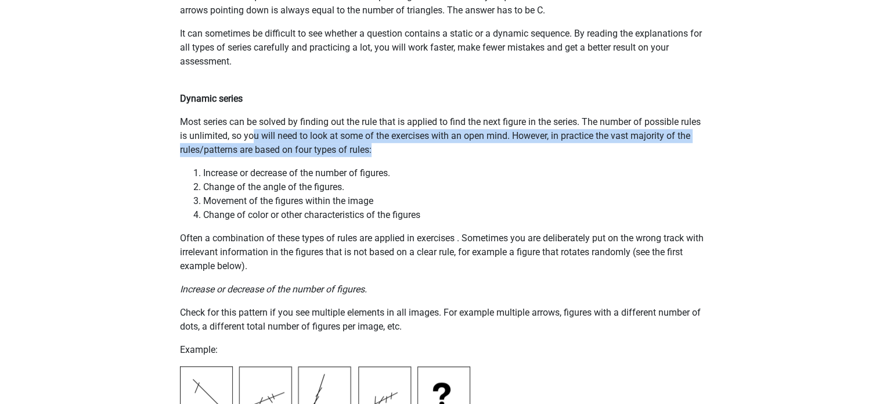
drag, startPoint x: 274, startPoint y: 141, endPoint x: 423, endPoint y: 150, distance: 149.5
click at [423, 150] on p "Most series can be solved by finding out the rule that is applied to find the n…" at bounding box center [442, 136] width 524 height 42
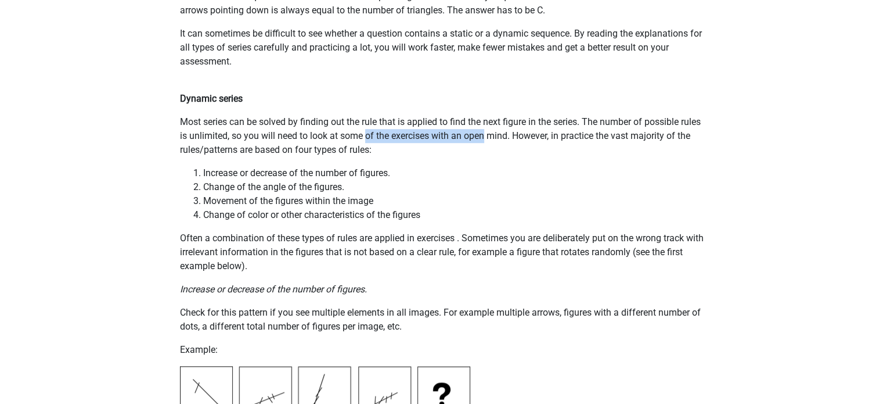
drag, startPoint x: 390, startPoint y: 139, endPoint x: 507, endPoint y: 141, distance: 116.8
click at [507, 141] on p "Most series can be solved by finding out the rule that is applied to find the n…" at bounding box center [442, 136] width 524 height 42
drag, startPoint x: 507, startPoint y: 141, endPoint x: 588, endPoint y: 139, distance: 80.7
click at [588, 139] on p "Most series can be solved by finding out the rule that is applied to find the n…" at bounding box center [442, 136] width 524 height 42
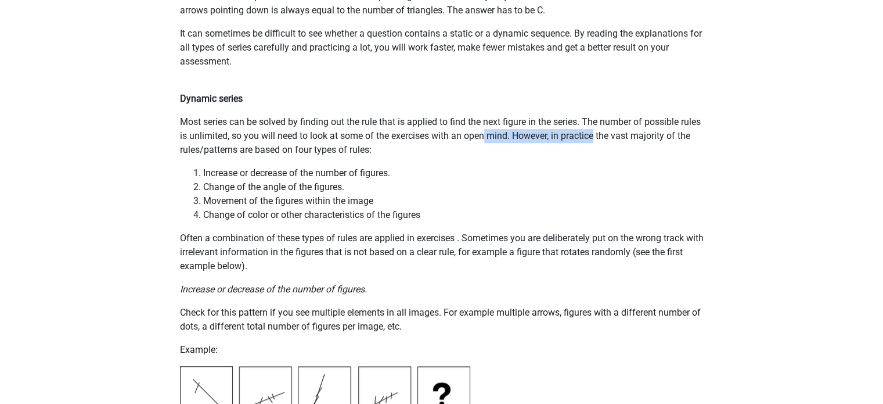
click at [588, 139] on p "Most series can be solved by finding out the rule that is applied to find the n…" at bounding box center [442, 136] width 524 height 42
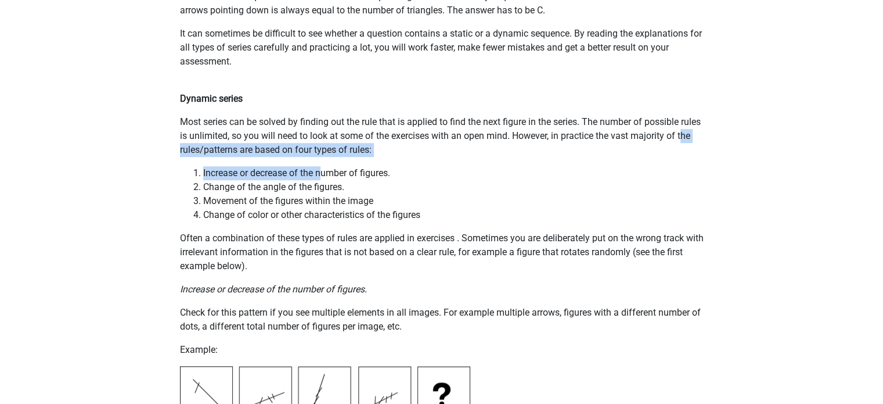
drag, startPoint x: 181, startPoint y: 151, endPoint x: 325, endPoint y: 170, distance: 145.2
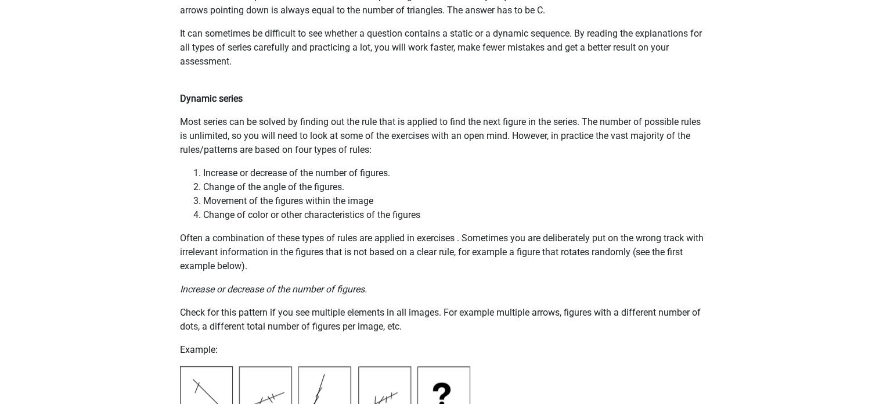
click at [437, 167] on li "Increase or decrease of the number of figures." at bounding box center [453, 173] width 501 height 14
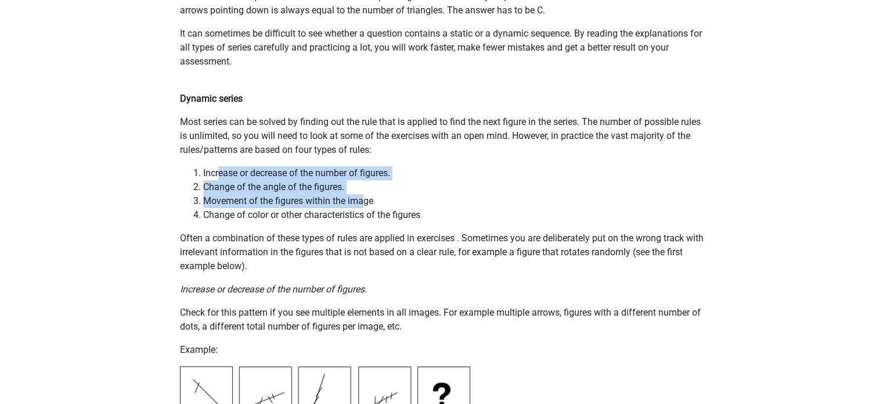
drag, startPoint x: 218, startPoint y: 173, endPoint x: 362, endPoint y: 195, distance: 145.6
click at [362, 195] on ol "Increase or decrease of the number of figures. Change of the angle of the figur…" at bounding box center [442, 194] width 524 height 56
click at [362, 195] on li "Movement of the figures within the image" at bounding box center [453, 201] width 501 height 14
drag, startPoint x: 269, startPoint y: 188, endPoint x: 344, endPoint y: 203, distance: 76.3
click at [344, 203] on ol "Increase or decrease of the number of figures. Change of the angle of the figur…" at bounding box center [442, 194] width 524 height 56
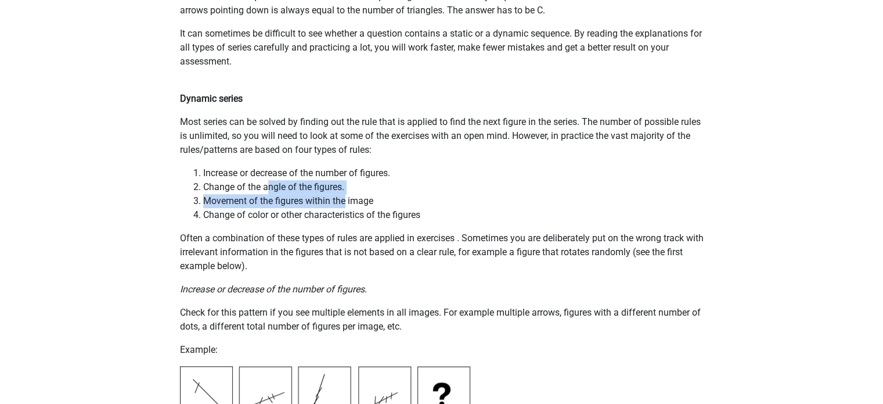
click at [344, 203] on li "Movement of the figures within the image" at bounding box center [453, 201] width 501 height 14
drag, startPoint x: 344, startPoint y: 203, endPoint x: 389, endPoint y: 206, distance: 45.4
click at [389, 206] on li "Movement of the figures within the image" at bounding box center [453, 201] width 501 height 14
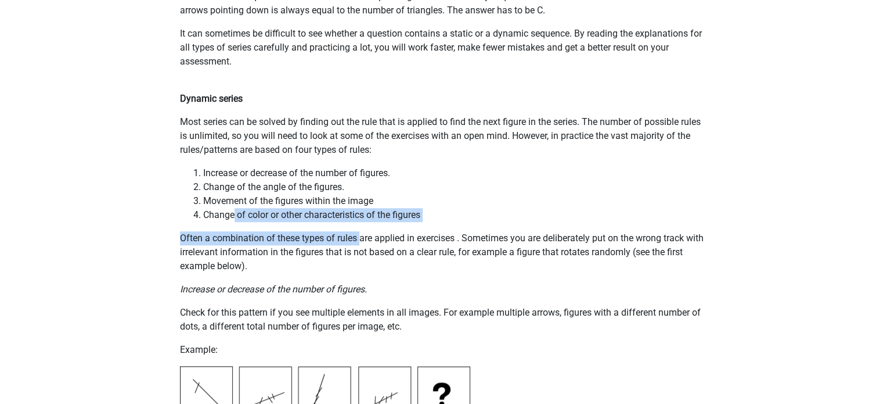
drag, startPoint x: 235, startPoint y: 213, endPoint x: 362, endPoint y: 234, distance: 128.4
click at [362, 234] on p "Often a combination of these types of rules are applied in exercises . Sometime…" at bounding box center [442, 252] width 524 height 42
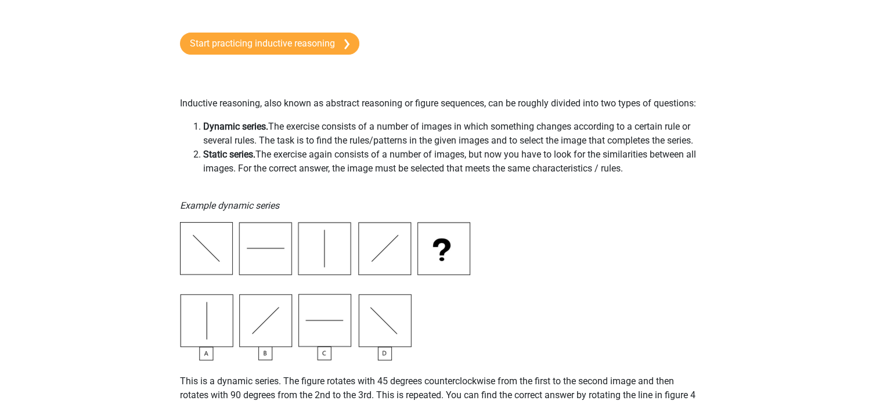
scroll to position [0, 0]
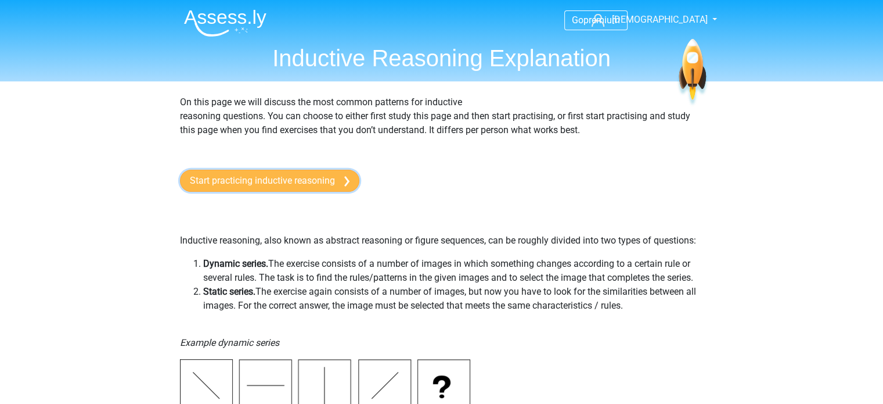
click at [328, 185] on link "Start practicing inductive reasoning" at bounding box center [269, 181] width 179 height 22
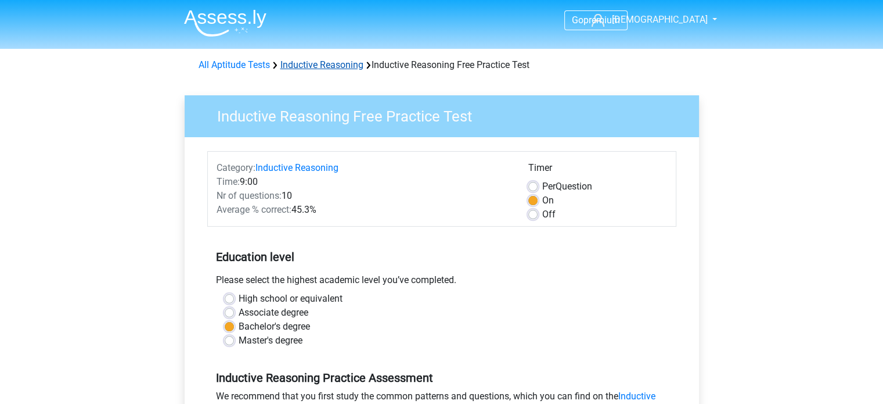
click at [337, 64] on link "Inductive Reasoning" at bounding box center [322, 64] width 83 height 11
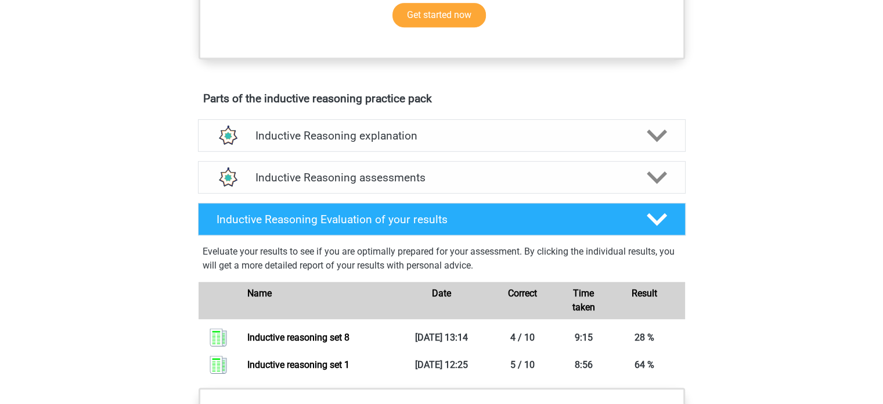
scroll to position [566, 0]
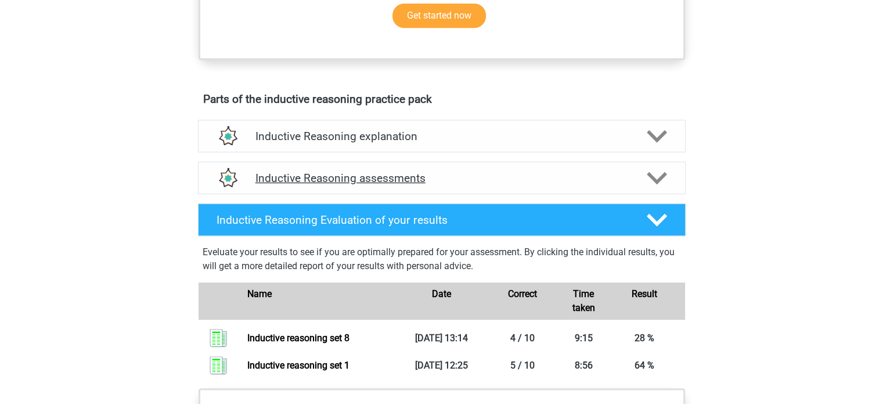
click at [646, 188] on div at bounding box center [656, 178] width 39 height 20
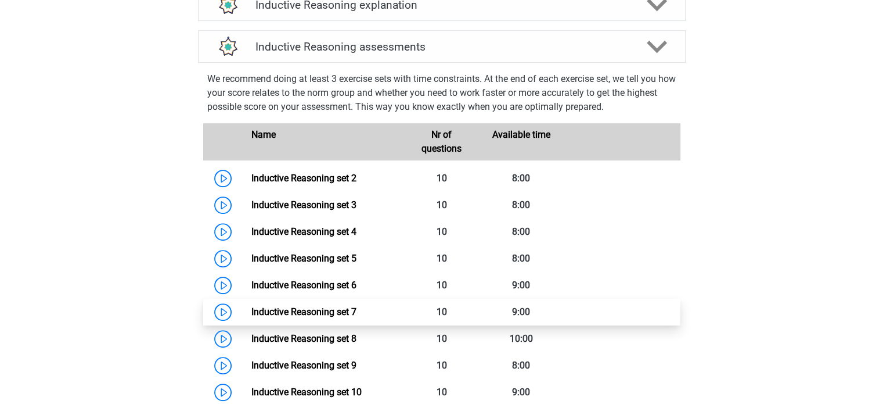
scroll to position [713, 0]
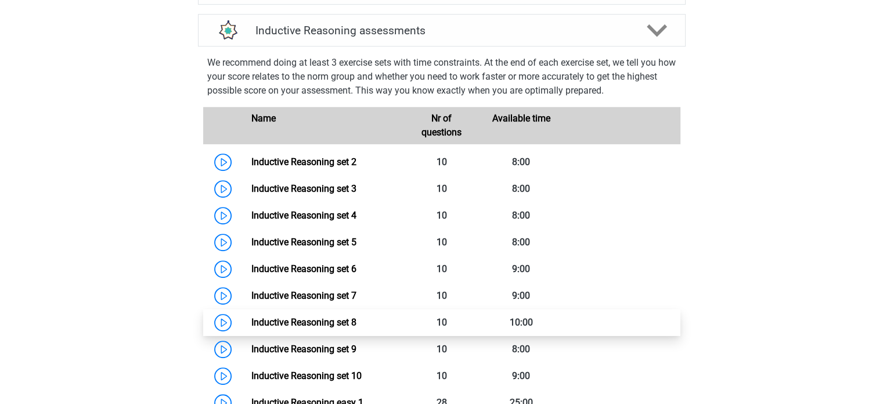
click at [348, 328] on link "Inductive Reasoning set 8" at bounding box center [303, 322] width 105 height 11
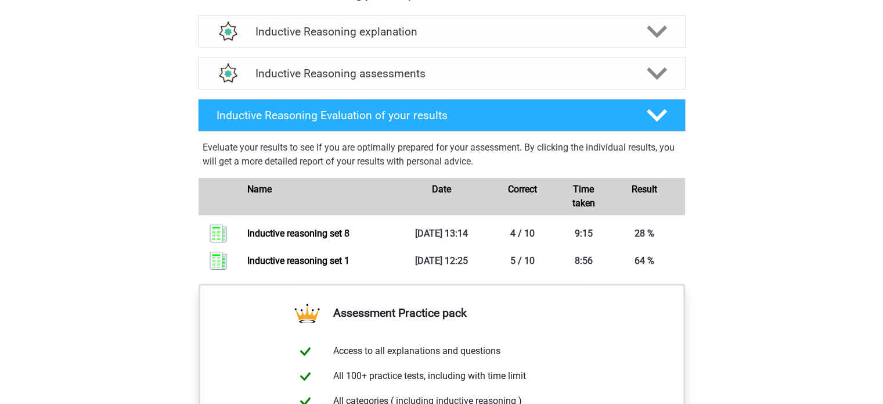
scroll to position [670, 0]
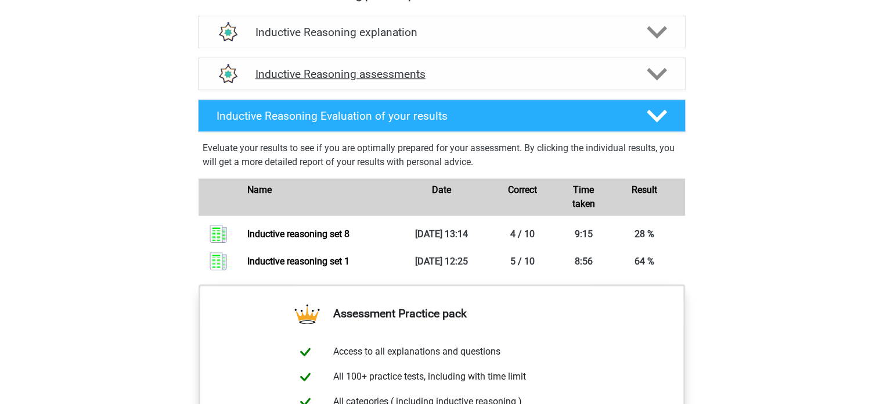
click at [593, 78] on div "Inductive Reasoning assessments" at bounding box center [442, 73] width 488 height 33
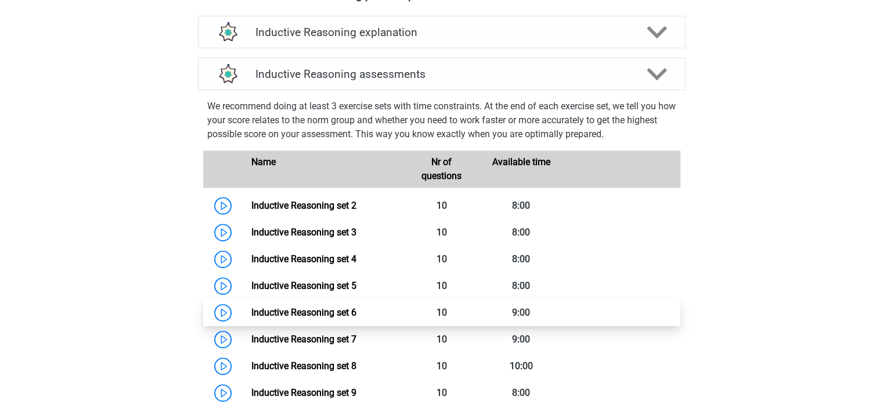
click at [357, 318] on link "Inductive Reasoning set 6" at bounding box center [303, 312] width 105 height 11
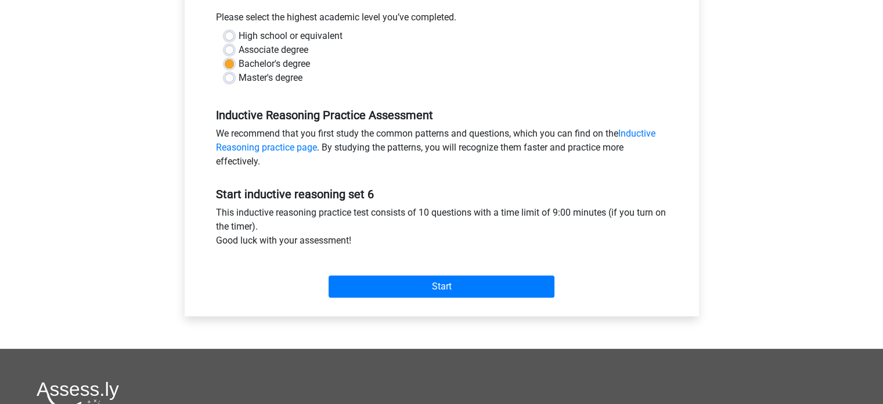
scroll to position [264, 0]
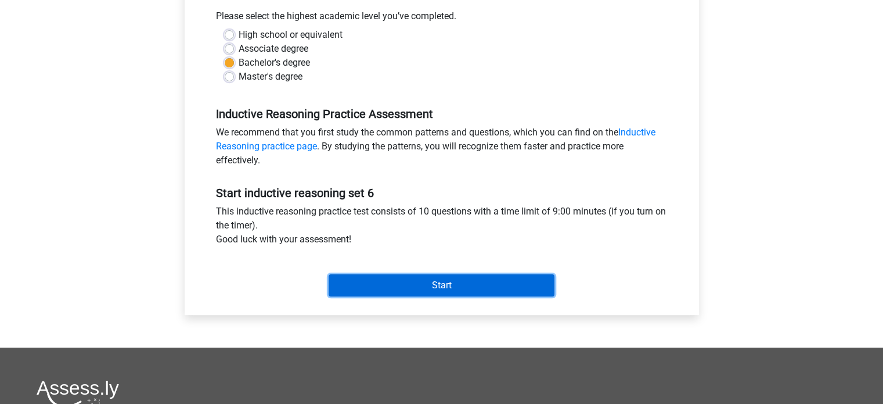
click at [457, 281] on input "Start" at bounding box center [442, 285] width 226 height 22
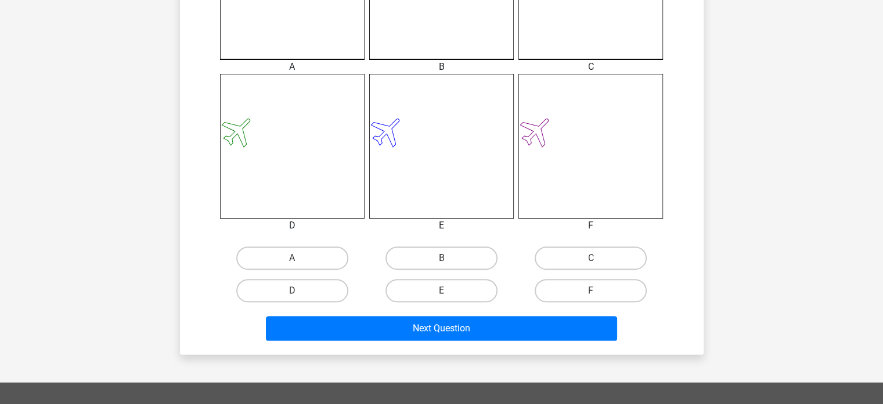
scroll to position [414, 0]
click at [444, 262] on input "B" at bounding box center [445, 262] width 8 height 8
radio input "true"
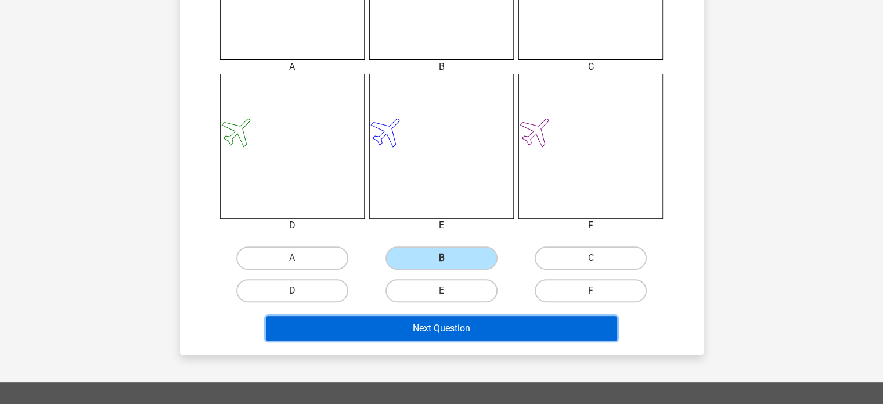
click at [458, 332] on button "Next Question" at bounding box center [441, 328] width 351 height 24
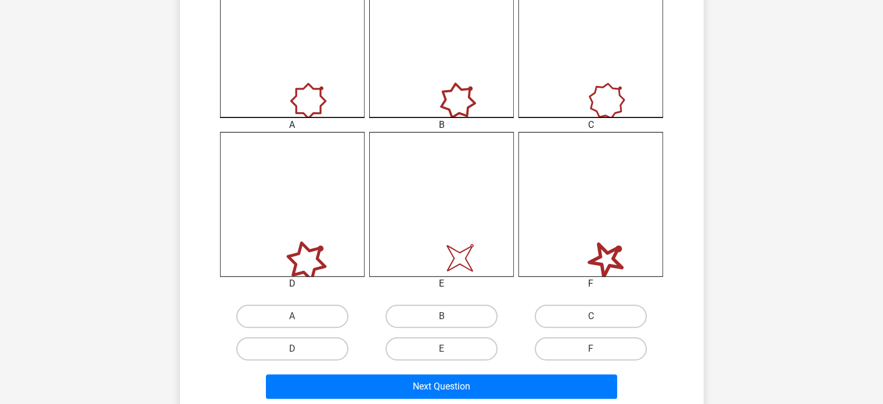
scroll to position [370, 0]
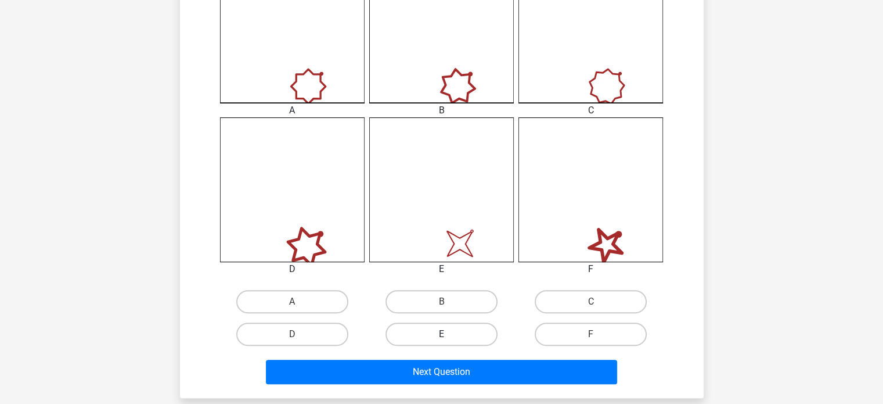
click at [451, 334] on label "E" at bounding box center [442, 333] width 112 height 23
click at [449, 334] on input "E" at bounding box center [445, 338] width 8 height 8
radio input "true"
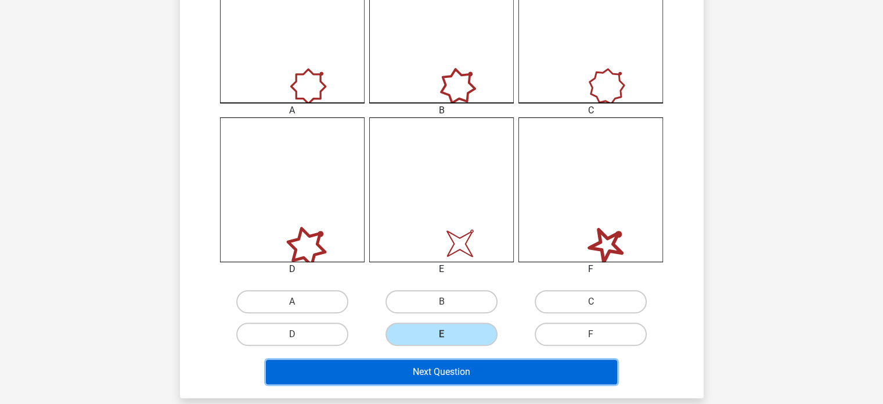
click at [455, 371] on button "Next Question" at bounding box center [441, 372] width 351 height 24
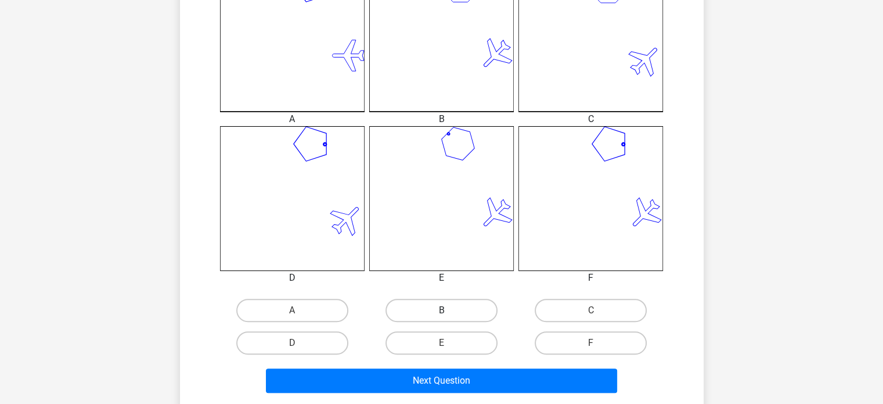
scroll to position [384, 0]
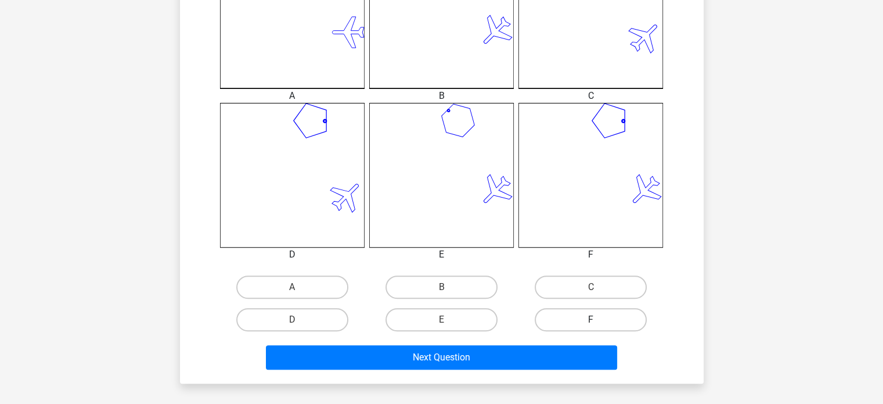
click at [588, 319] on label "F" at bounding box center [591, 319] width 112 height 23
click at [591, 319] on input "F" at bounding box center [595, 323] width 8 height 8
radio input "true"
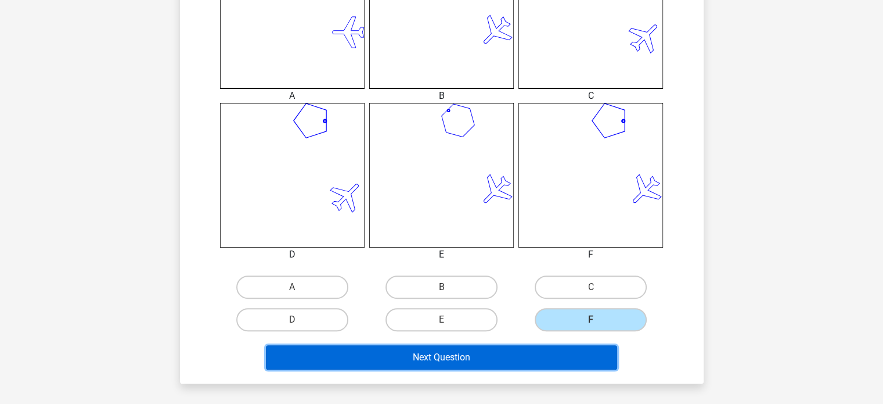
click at [558, 348] on button "Next Question" at bounding box center [441, 357] width 351 height 24
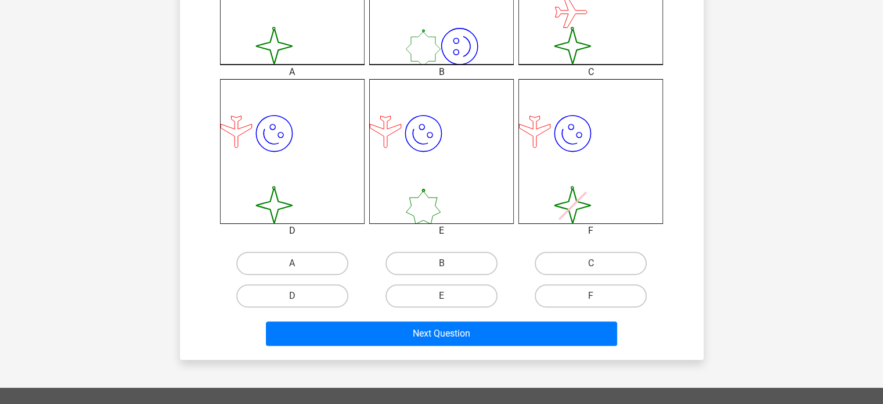
scroll to position [417, 0]
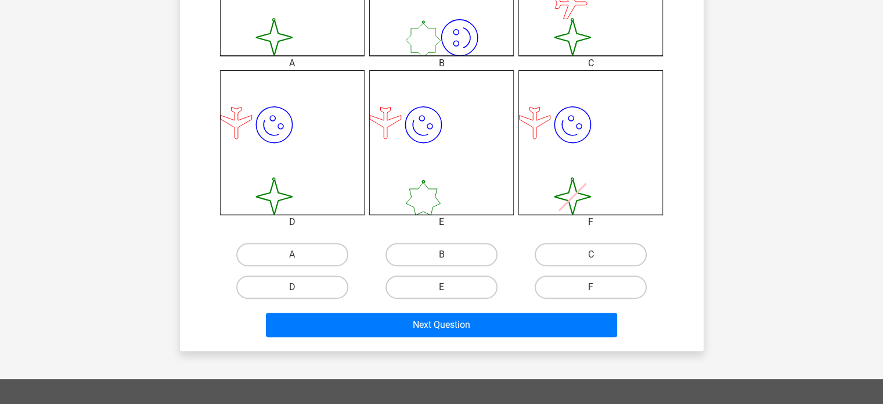
click at [288, 291] on label "D" at bounding box center [292, 286] width 112 height 23
click at [292, 291] on input "D" at bounding box center [296, 291] width 8 height 8
radio input "true"
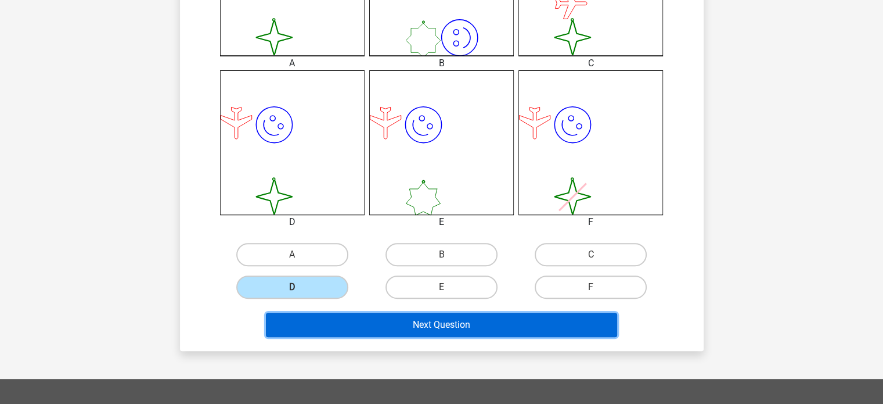
click at [379, 334] on button "Next Question" at bounding box center [441, 324] width 351 height 24
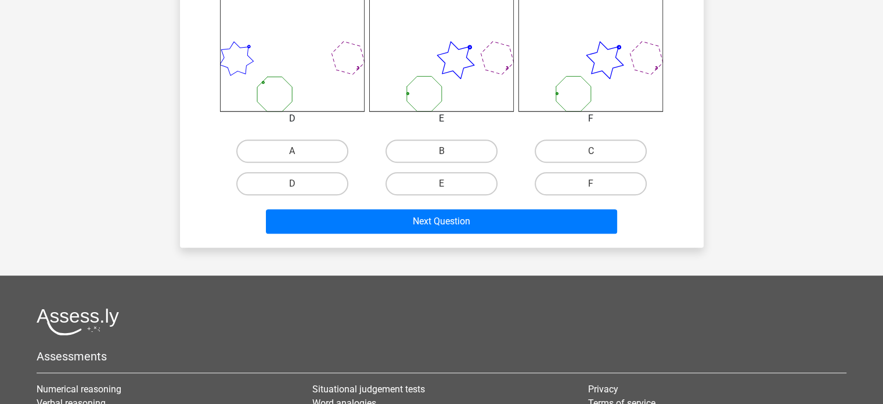
scroll to position [521, 0]
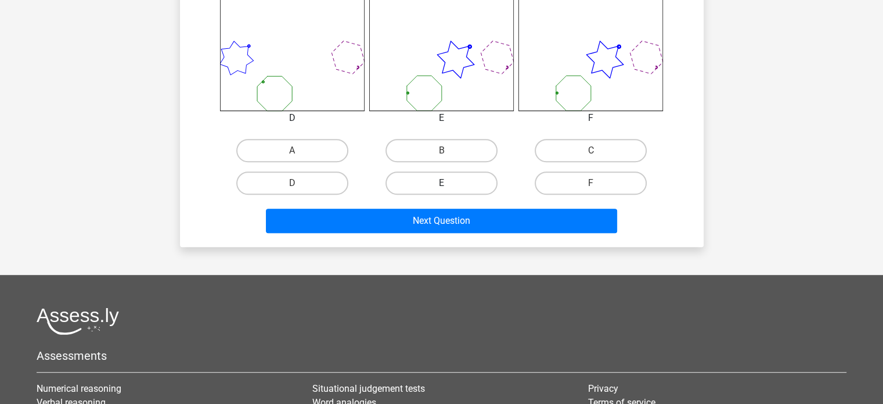
click at [440, 178] on label "E" at bounding box center [442, 182] width 112 height 23
click at [441, 183] on input "E" at bounding box center [445, 187] width 8 height 8
radio input "true"
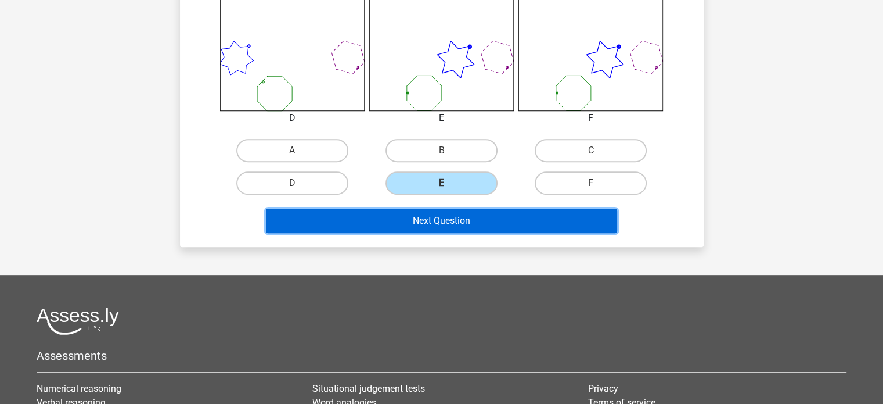
click at [457, 214] on button "Next Question" at bounding box center [441, 221] width 351 height 24
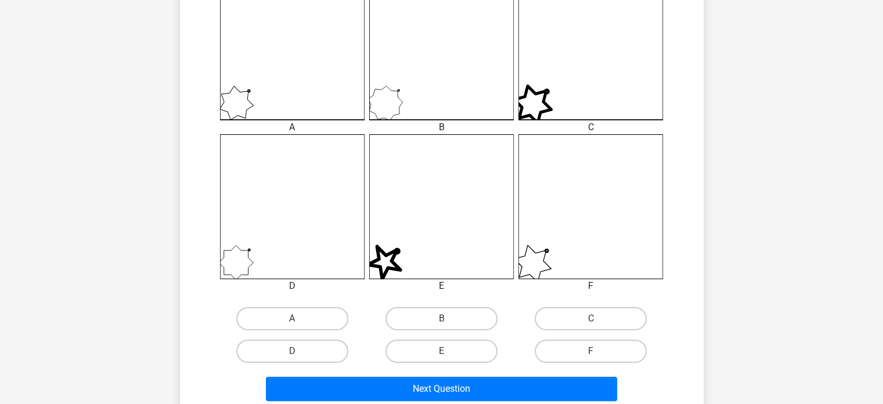
scroll to position [354, 0]
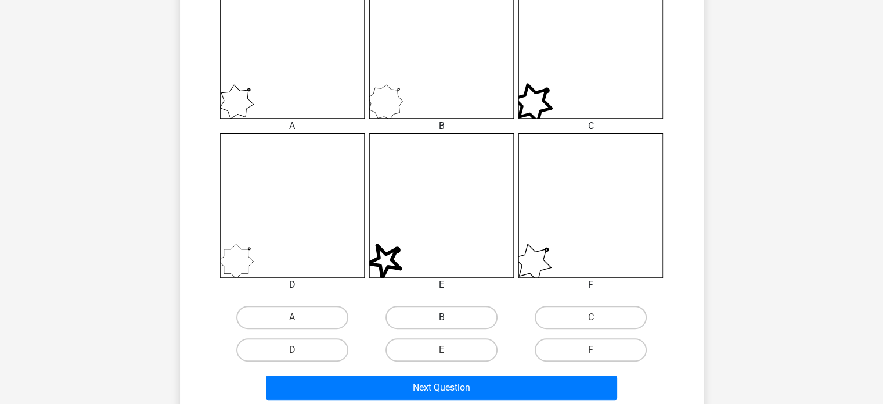
click at [432, 308] on label "B" at bounding box center [442, 316] width 112 height 23
click at [441, 317] on input "B" at bounding box center [445, 321] width 8 height 8
radio input "true"
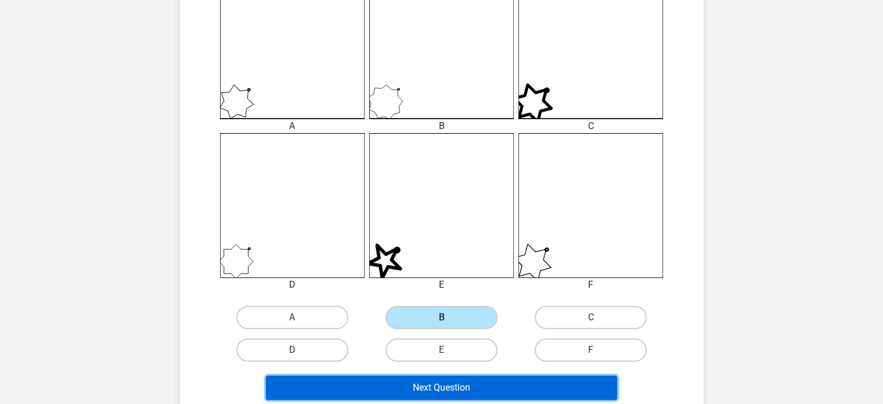
click at [460, 382] on button "Next Question" at bounding box center [441, 387] width 351 height 24
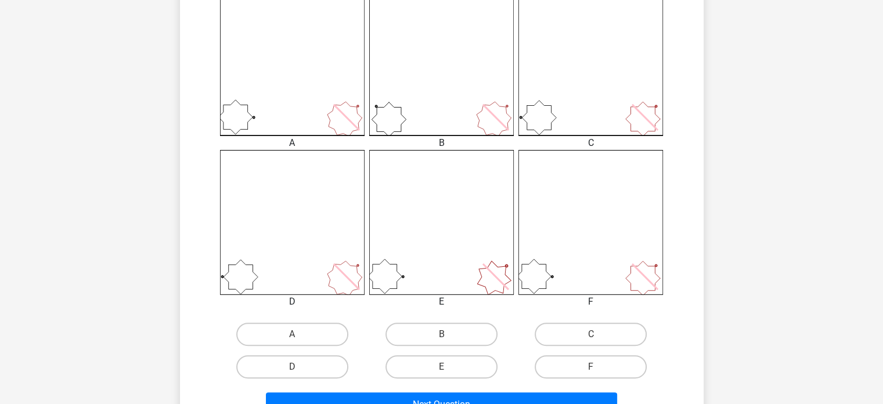
scroll to position [339, 0]
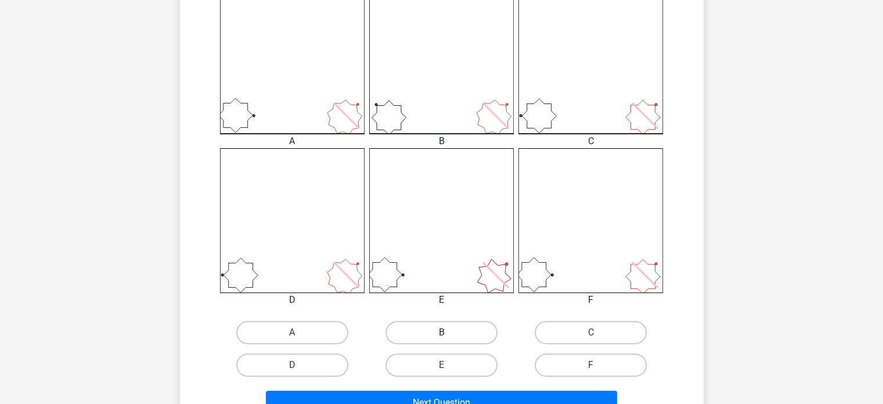
click at [429, 336] on label "B" at bounding box center [442, 332] width 112 height 23
click at [441, 336] on input "B" at bounding box center [445, 336] width 8 height 8
radio input "true"
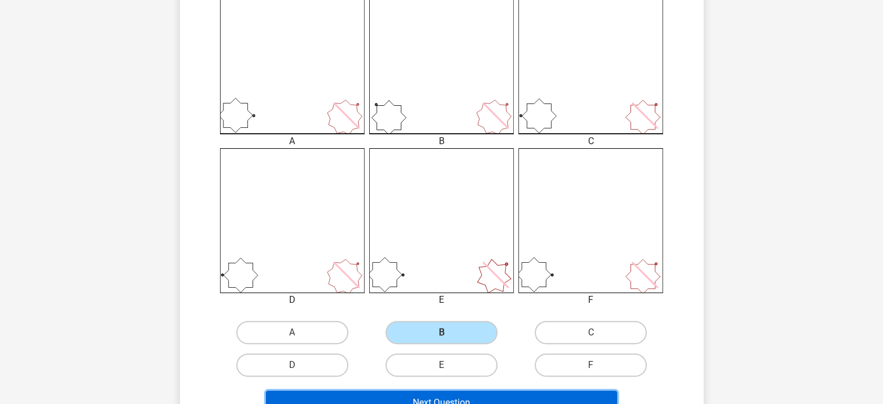
click at [472, 402] on button "Next Question" at bounding box center [441, 402] width 351 height 24
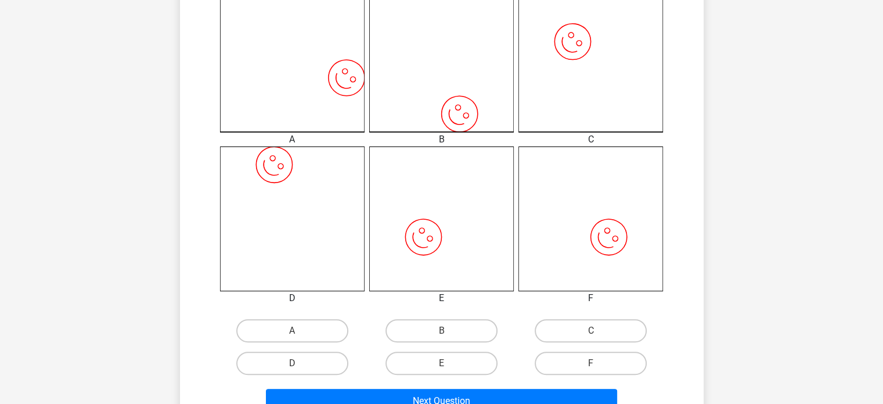
scroll to position [342, 0]
click at [477, 327] on label "B" at bounding box center [442, 329] width 112 height 23
click at [449, 330] on input "B" at bounding box center [445, 334] width 8 height 8
radio input "true"
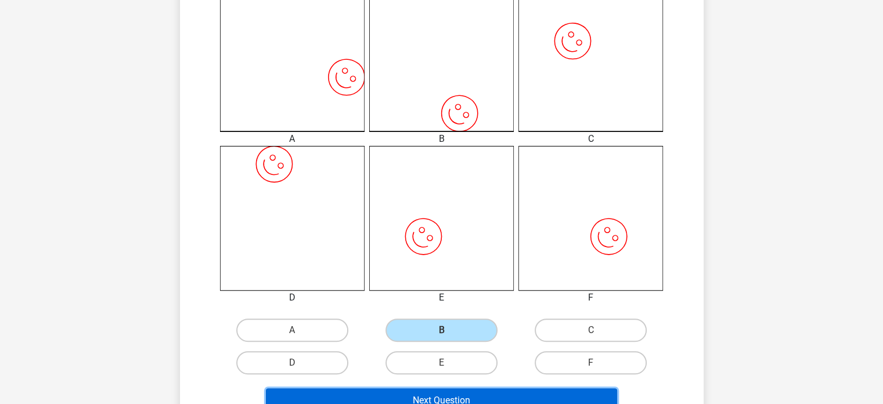
click at [479, 397] on button "Next Question" at bounding box center [441, 400] width 351 height 24
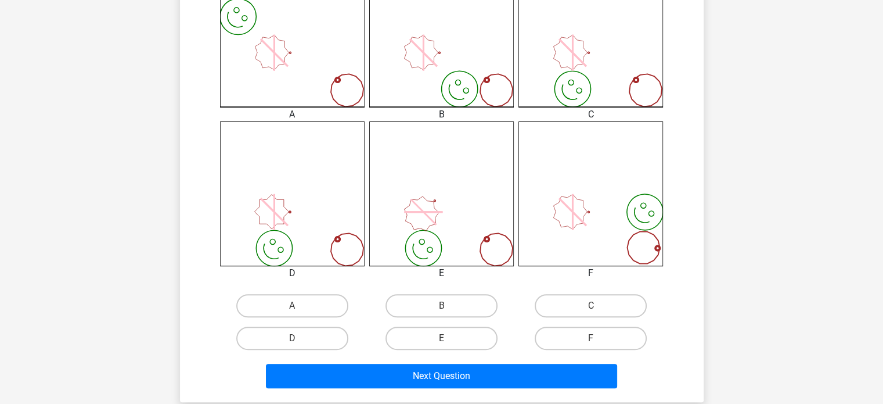
scroll to position [378, 0]
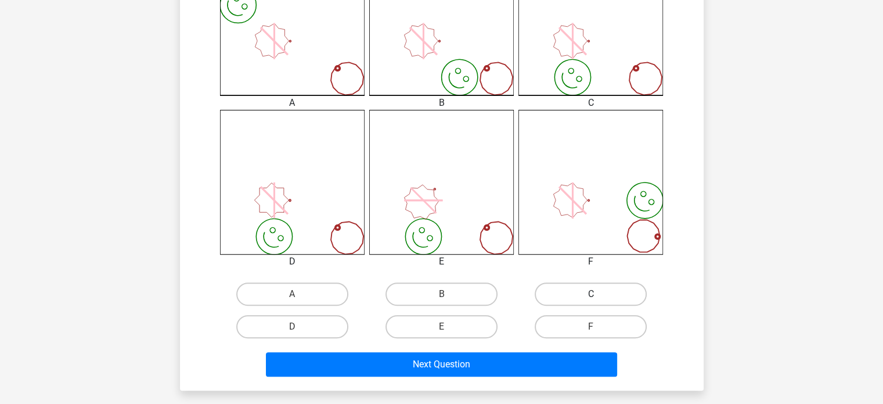
click at [549, 292] on label "C" at bounding box center [591, 293] width 112 height 23
click at [591, 294] on input "C" at bounding box center [595, 298] width 8 height 8
radio input "true"
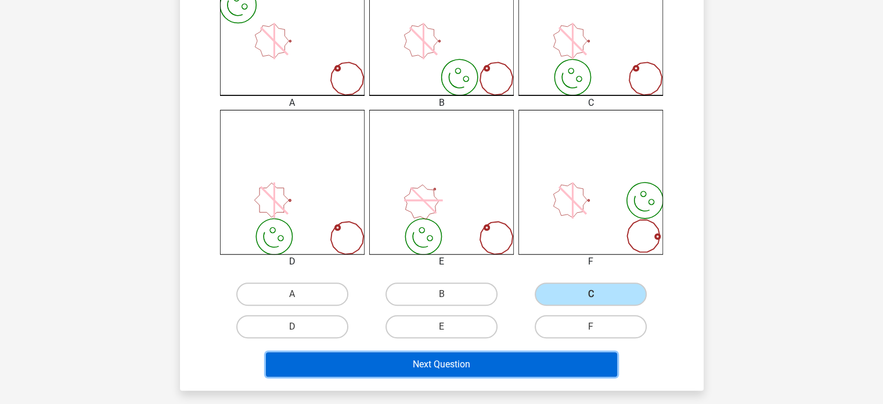
click at [530, 365] on button "Next Question" at bounding box center [441, 364] width 351 height 24
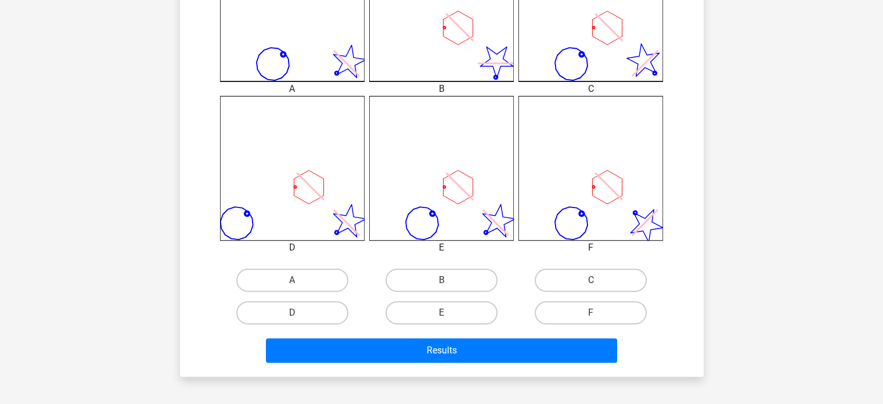
scroll to position [409, 0]
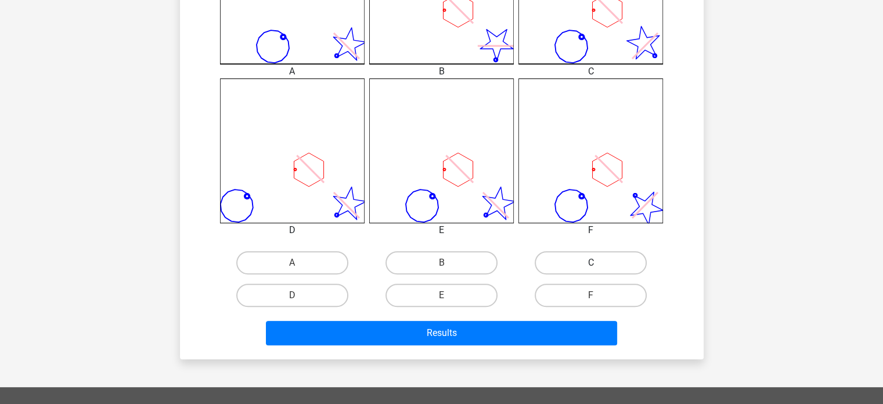
click at [562, 257] on label "C" at bounding box center [591, 262] width 112 height 23
click at [591, 263] on input "C" at bounding box center [595, 267] width 8 height 8
radio input "true"
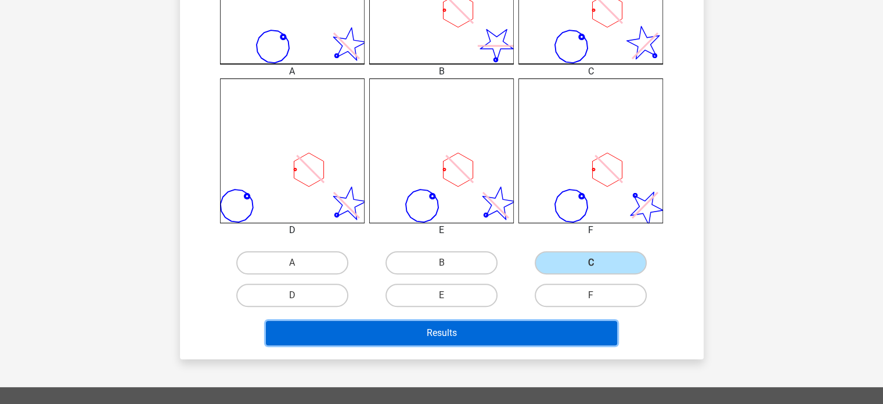
click at [537, 336] on button "Results" at bounding box center [441, 333] width 351 height 24
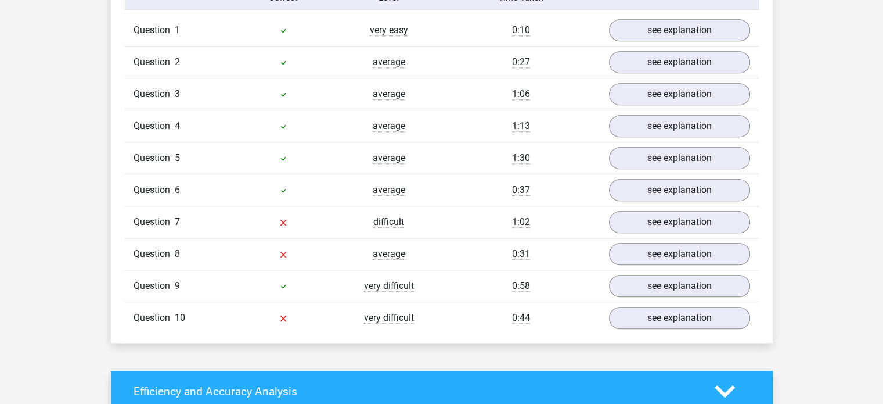
scroll to position [964, 0]
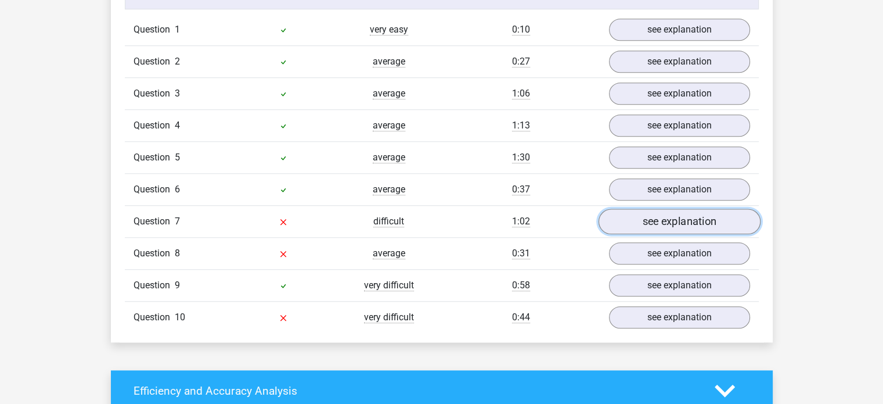
click at [644, 214] on link "see explanation" at bounding box center [679, 222] width 162 height 26
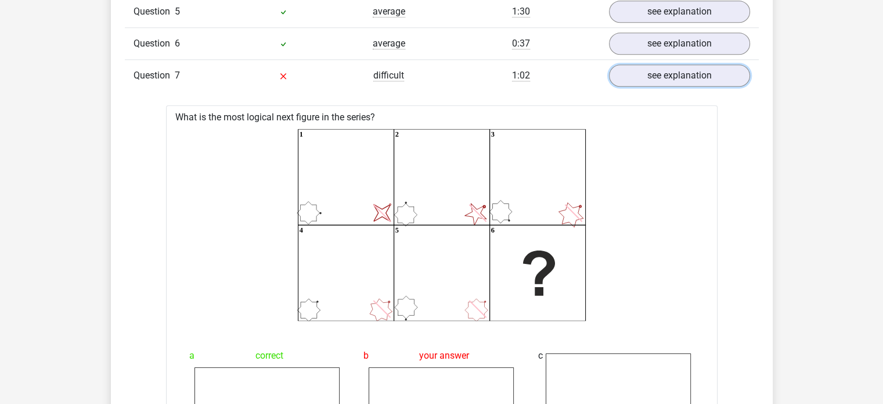
scroll to position [1094, 0]
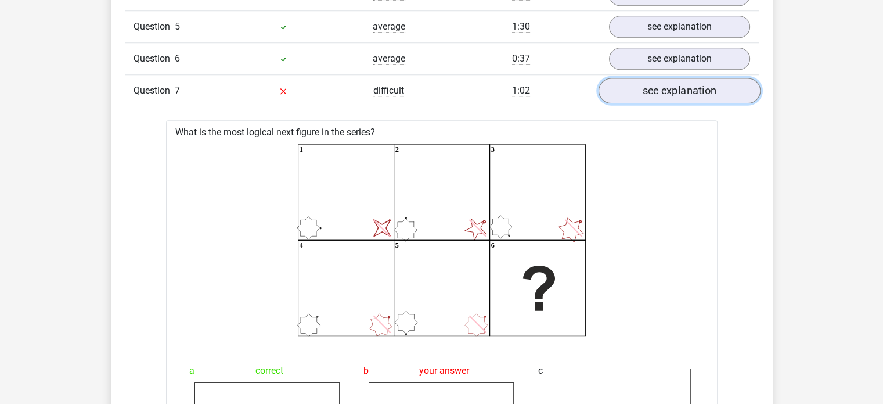
click at [723, 86] on link "see explanation" at bounding box center [679, 91] width 162 height 26
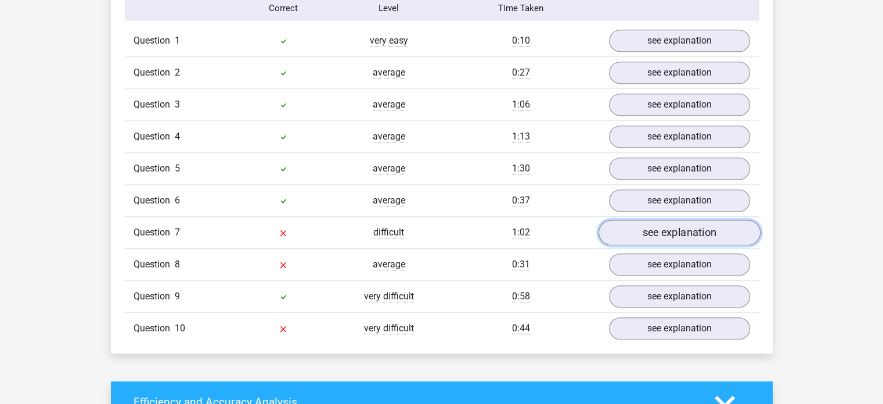
scroll to position [957, 0]
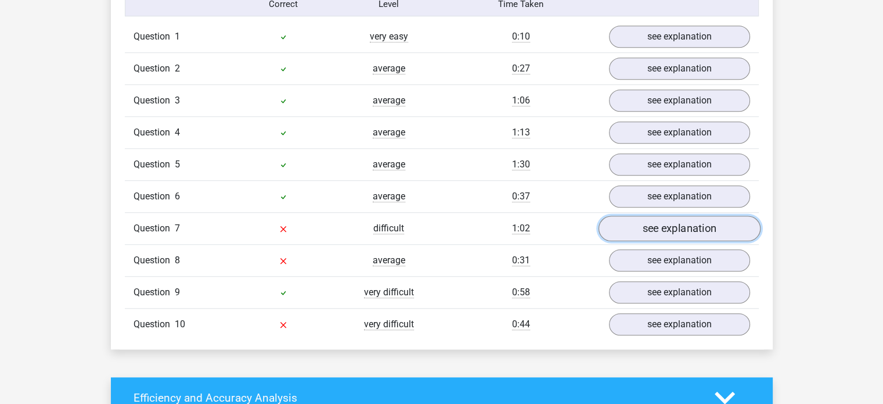
click at [685, 222] on link "see explanation" at bounding box center [679, 228] width 162 height 26
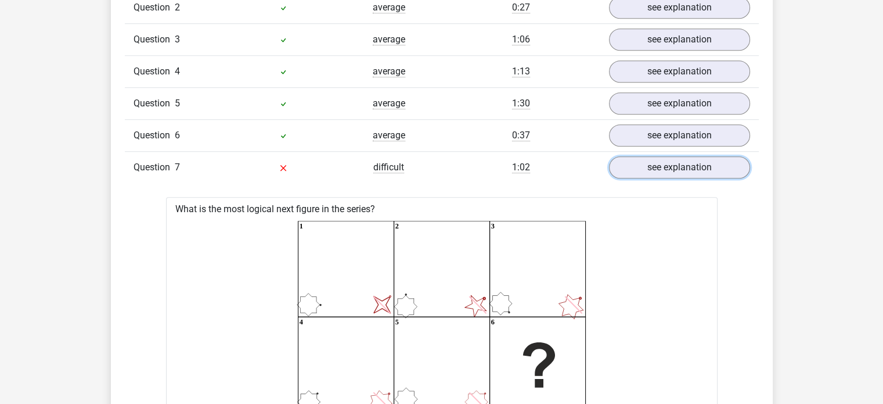
scroll to position [1017, 0]
click at [625, 164] on link "see explanation" at bounding box center [679, 168] width 162 height 26
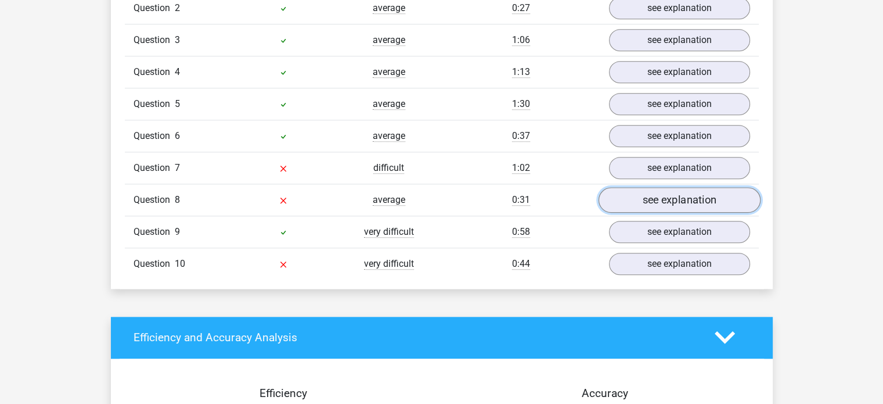
click at [650, 203] on link "see explanation" at bounding box center [679, 200] width 162 height 26
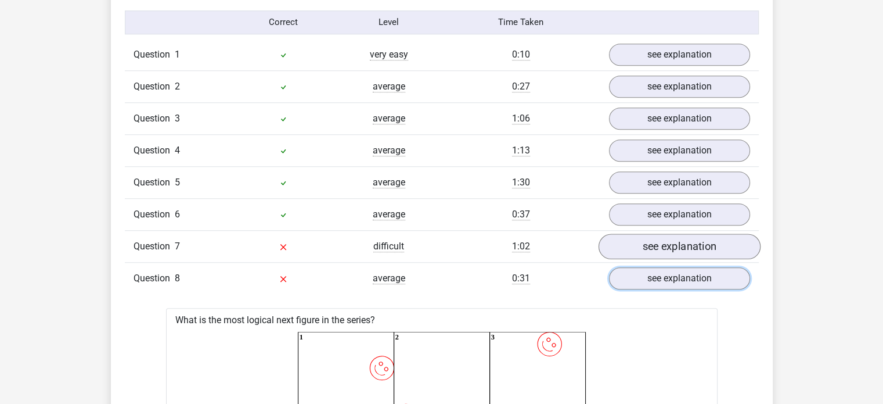
scroll to position [928, 0]
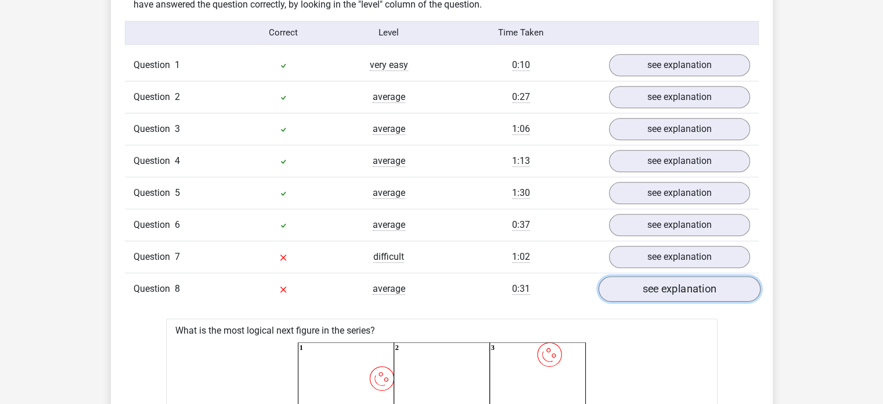
click at [650, 291] on link "see explanation" at bounding box center [679, 289] width 162 height 26
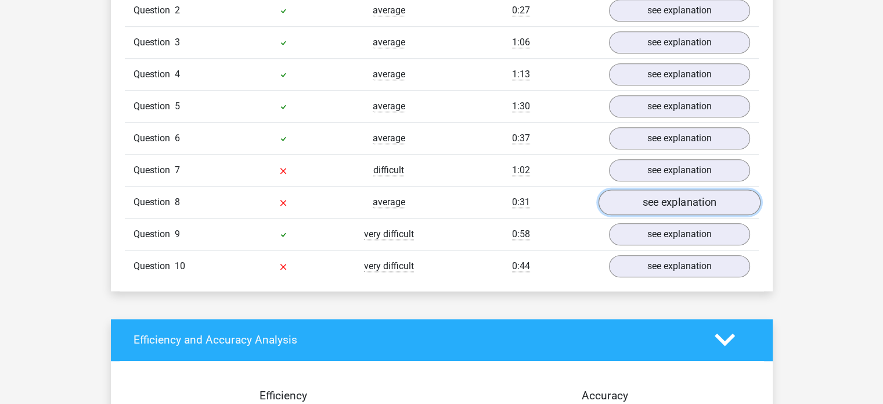
scroll to position [1052, 0]
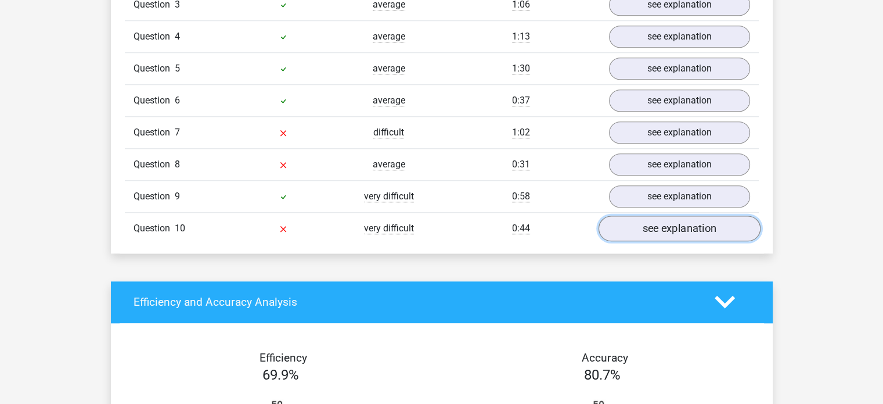
click at [660, 233] on link "see explanation" at bounding box center [679, 228] width 162 height 26
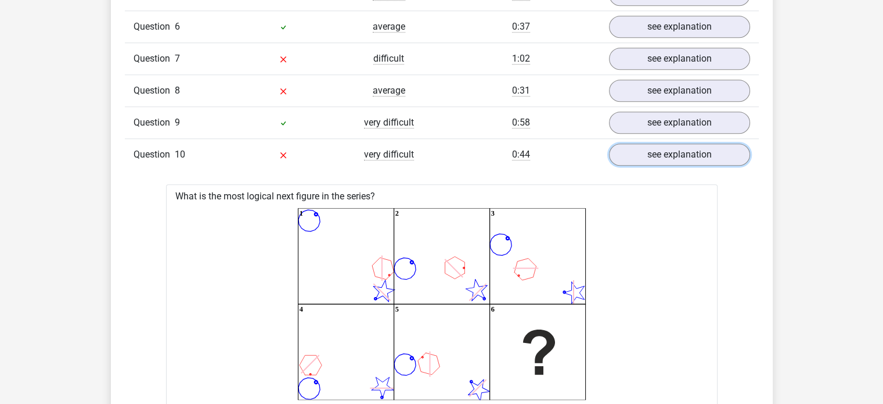
scroll to position [1126, 0]
click at [642, 153] on link "see explanation" at bounding box center [679, 155] width 162 height 26
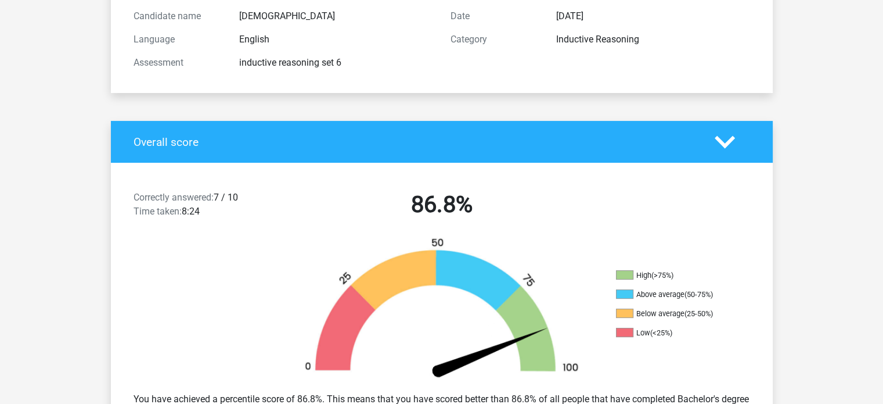
scroll to position [134, 0]
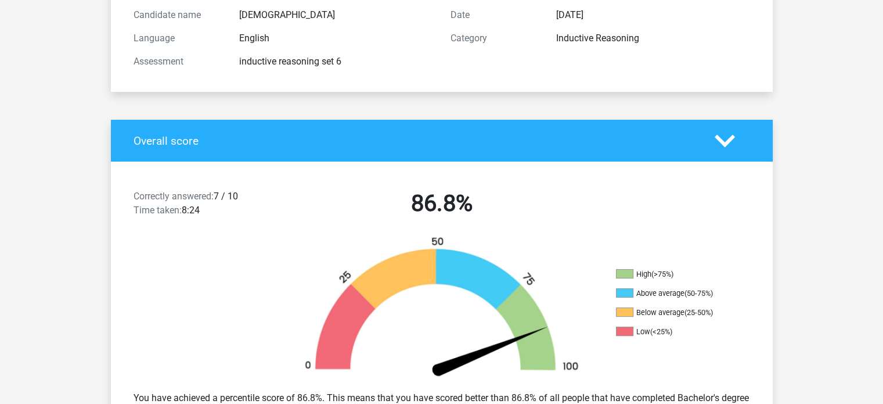
click at [711, 136] on div at bounding box center [732, 141] width 53 height 20
click at [734, 142] on icon at bounding box center [725, 141] width 20 height 20
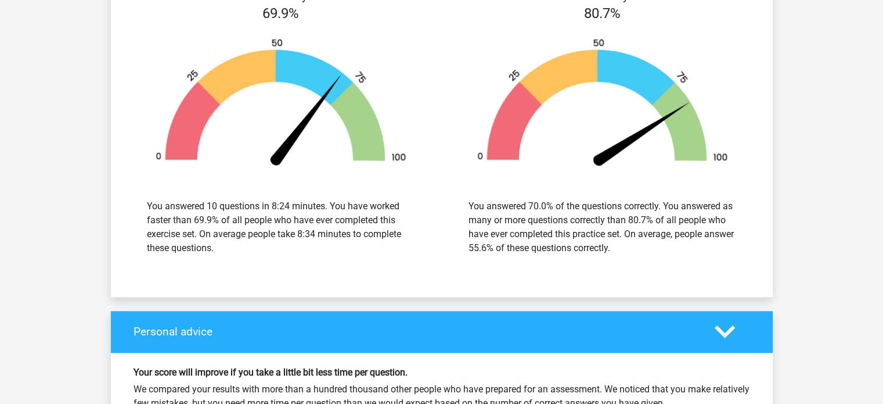
scroll to position [1105, 0]
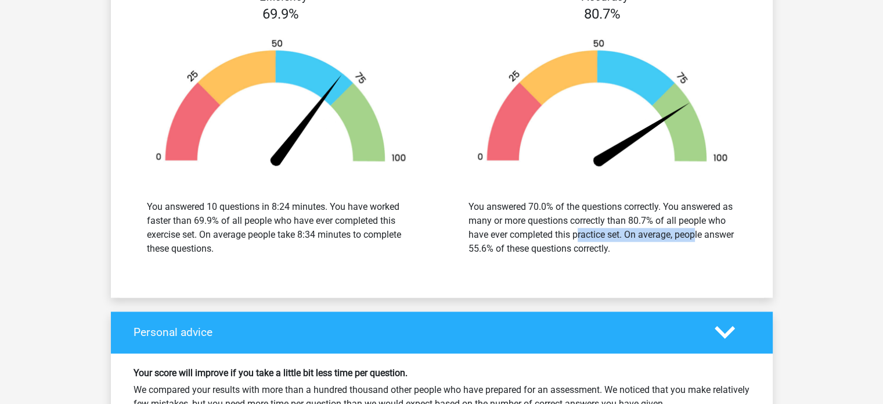
drag, startPoint x: 514, startPoint y: 233, endPoint x: 634, endPoint y: 232, distance: 119.6
click at [634, 232] on div "You answered 70.0% of the questions correctly. You answered as many or more que…" at bounding box center [603, 228] width 268 height 56
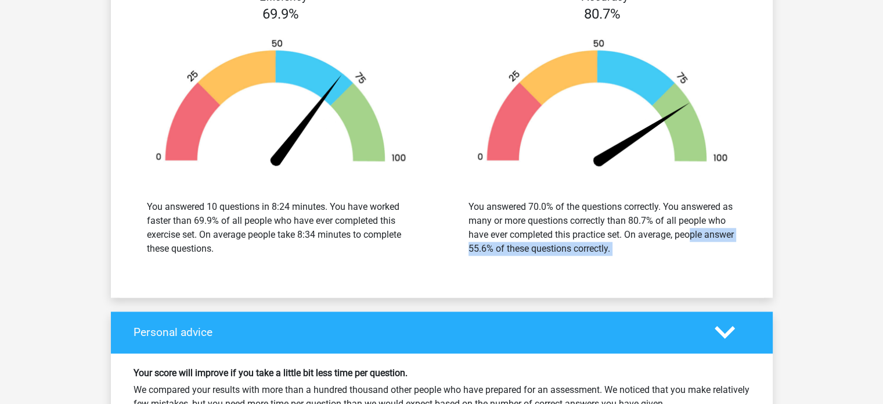
drag, startPoint x: 634, startPoint y: 232, endPoint x: 680, endPoint y: 239, distance: 46.3
click at [680, 239] on div "You answered 70.0% of the questions correctly. You answered as many or more que…" at bounding box center [603, 228] width 268 height 56
drag, startPoint x: 477, startPoint y: 246, endPoint x: 624, endPoint y: 255, distance: 147.2
click at [624, 255] on div "You answered 70.0% of the questions correctly. You answered as many or more que…" at bounding box center [603, 228] width 304 height 84
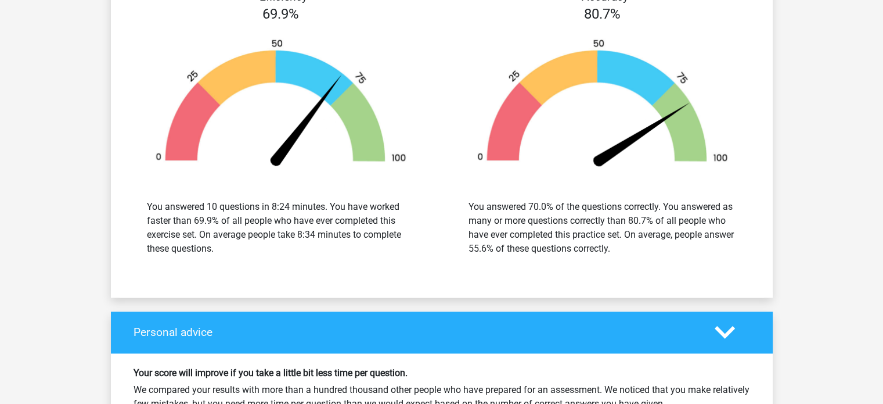
click at [624, 255] on div "You answered 70.0% of the questions correctly. You answered as many or more que…" at bounding box center [603, 228] width 304 height 84
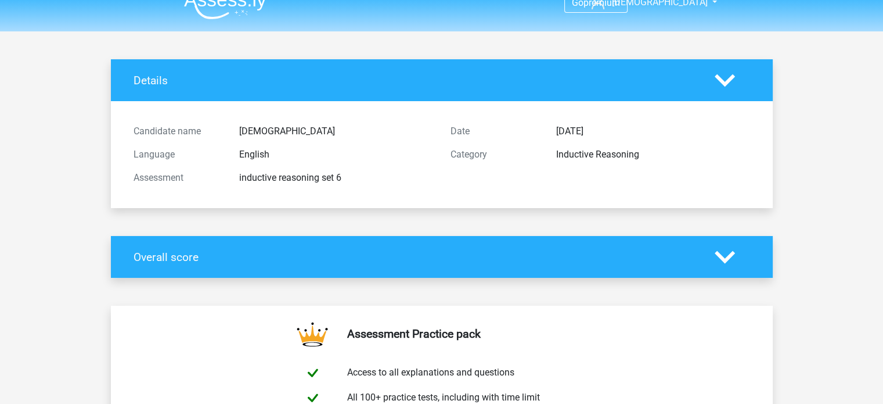
scroll to position [0, 0]
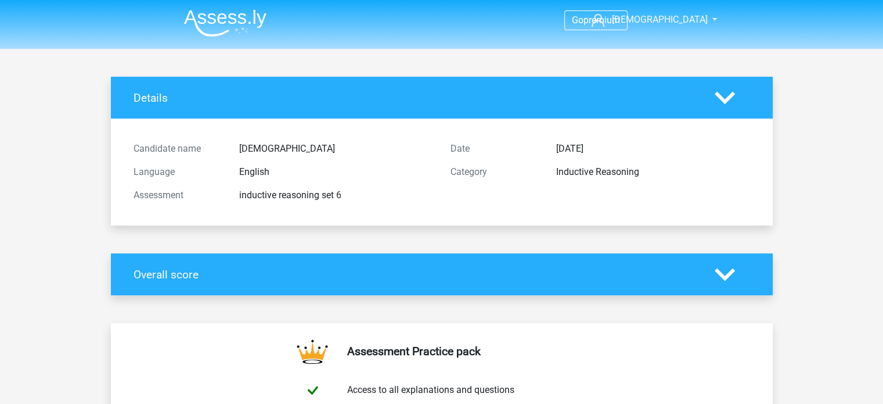
click at [235, 24] on img at bounding box center [225, 22] width 82 height 27
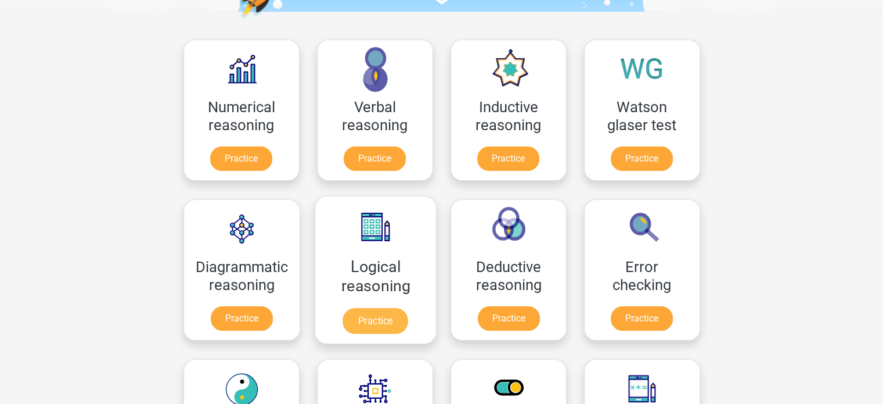
scroll to position [155, 0]
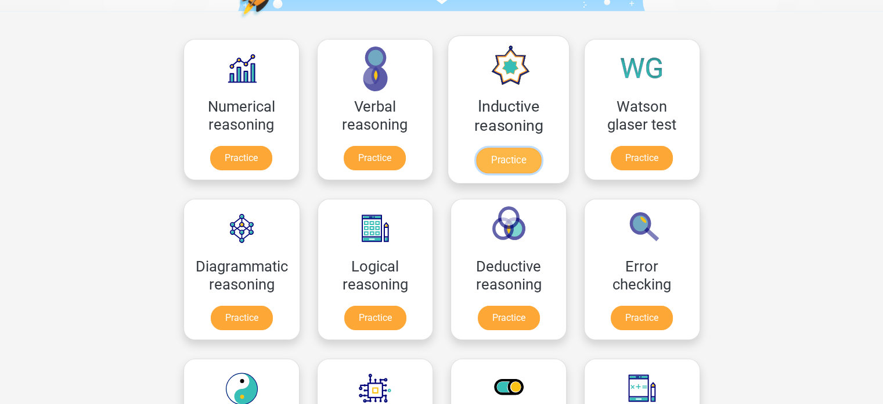
click at [513, 162] on link "Practice" at bounding box center [508, 161] width 65 height 26
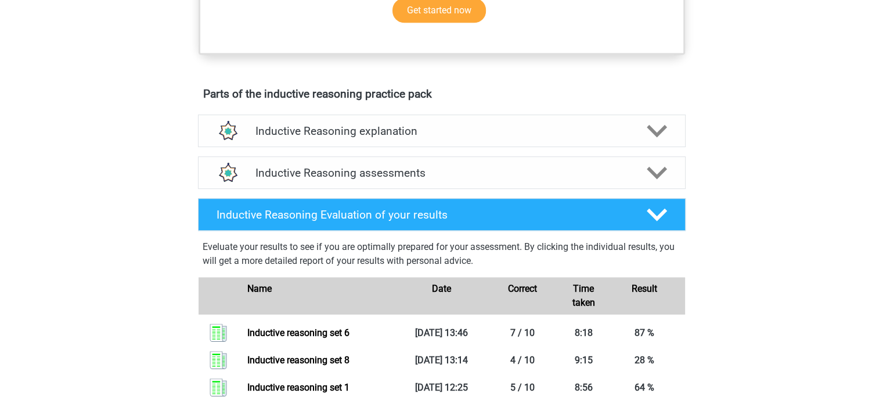
scroll to position [518, 0]
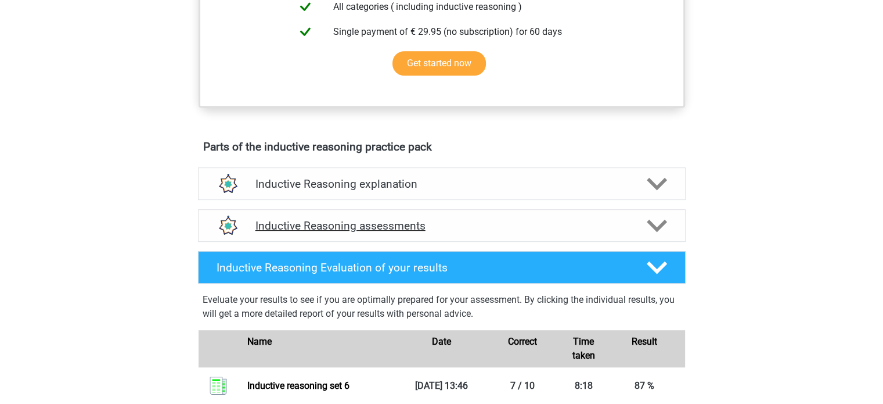
click at [653, 235] on icon at bounding box center [657, 225] width 20 height 20
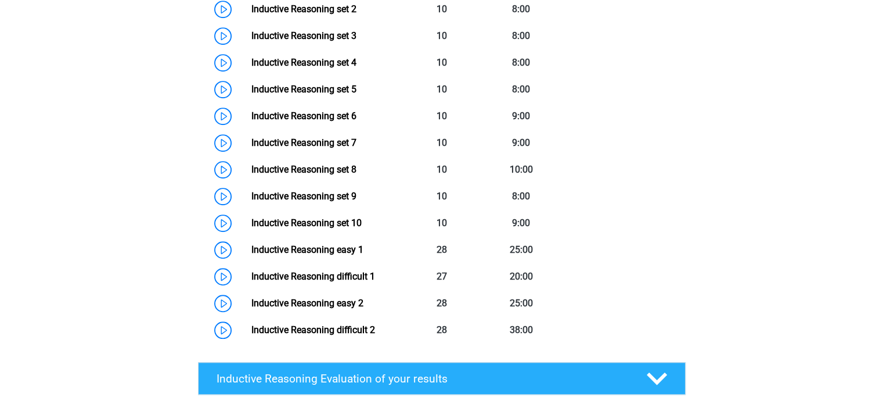
scroll to position [867, 0]
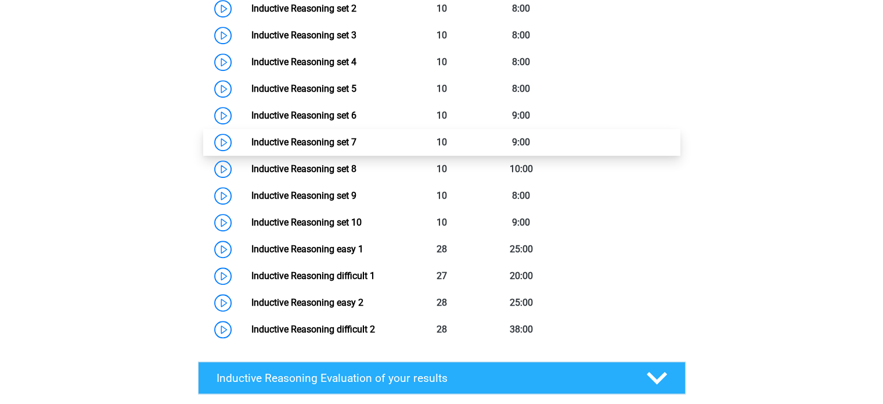
click at [357, 148] on link "Inductive Reasoning set 7" at bounding box center [303, 141] width 105 height 11
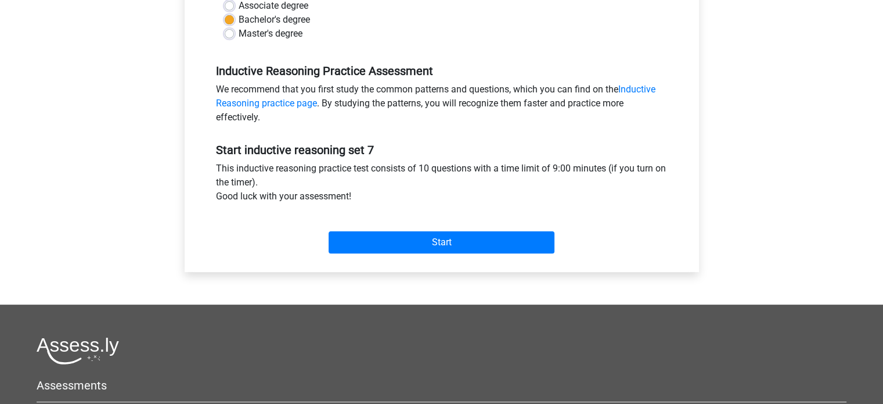
scroll to position [307, 0]
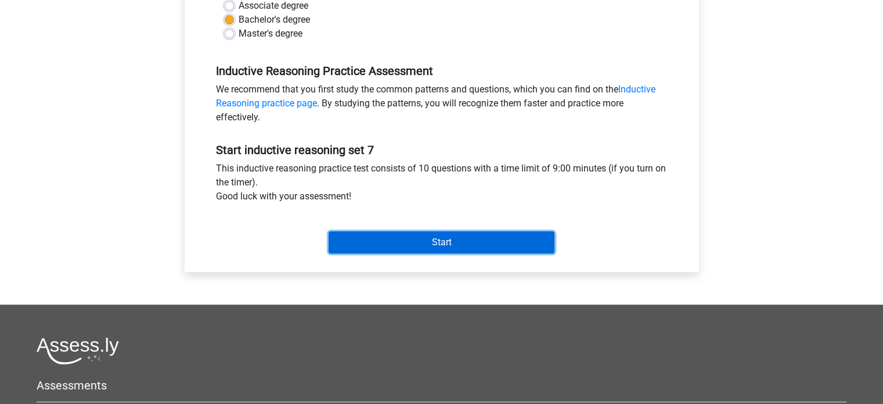
click at [480, 237] on input "Start" at bounding box center [442, 242] width 226 height 22
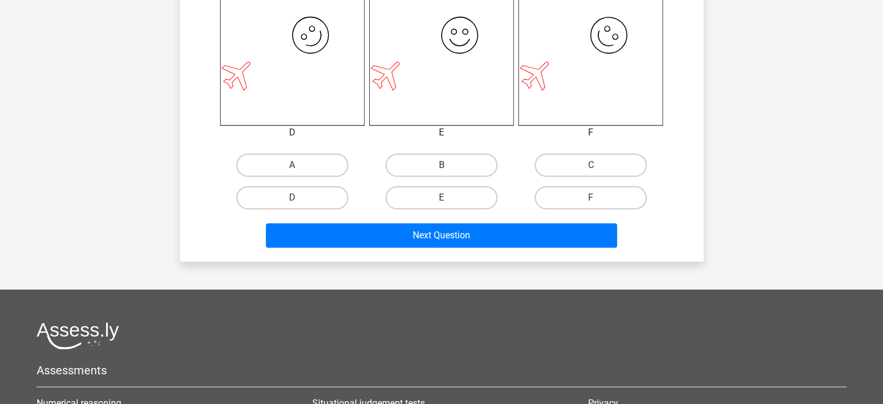
scroll to position [506, 0]
click at [305, 156] on label "A" at bounding box center [292, 164] width 112 height 23
click at [300, 165] on input "A" at bounding box center [296, 169] width 8 height 8
radio input "true"
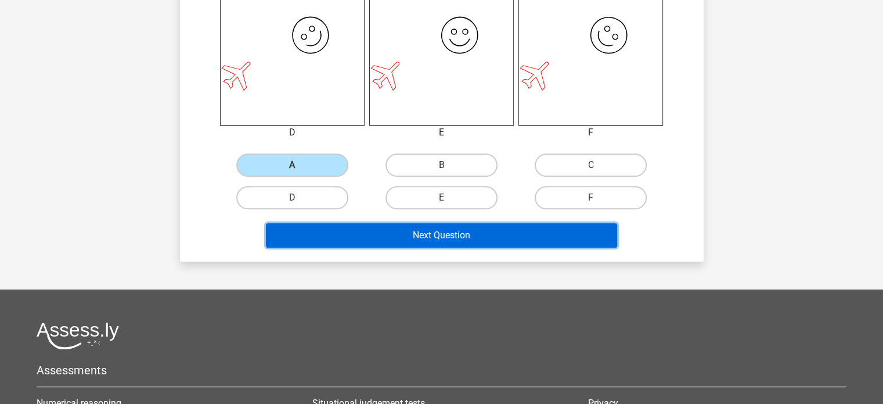
click at [381, 227] on button "Next Question" at bounding box center [441, 235] width 351 height 24
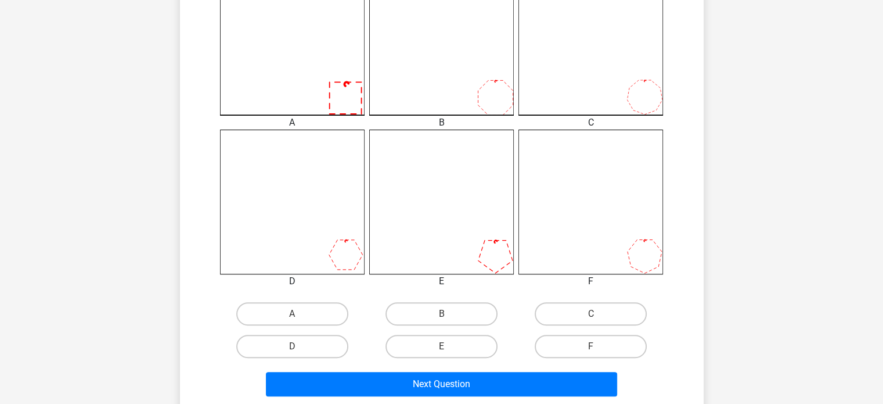
scroll to position [358, 0]
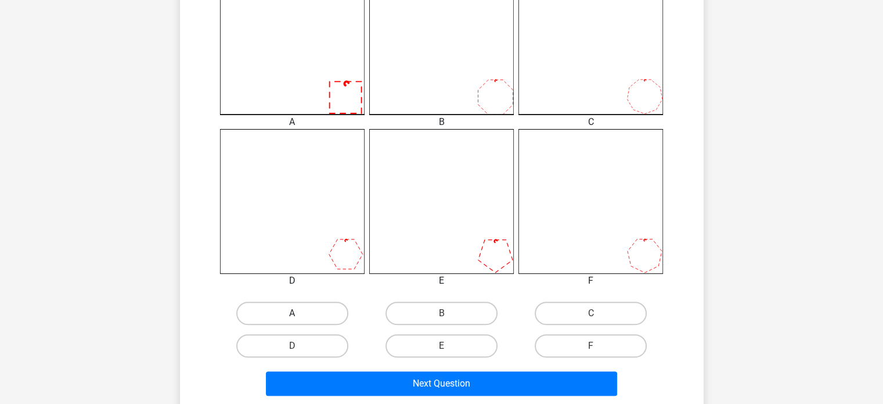
click at [289, 306] on label "A" at bounding box center [292, 312] width 112 height 23
click at [292, 313] on input "A" at bounding box center [296, 317] width 8 height 8
radio input "true"
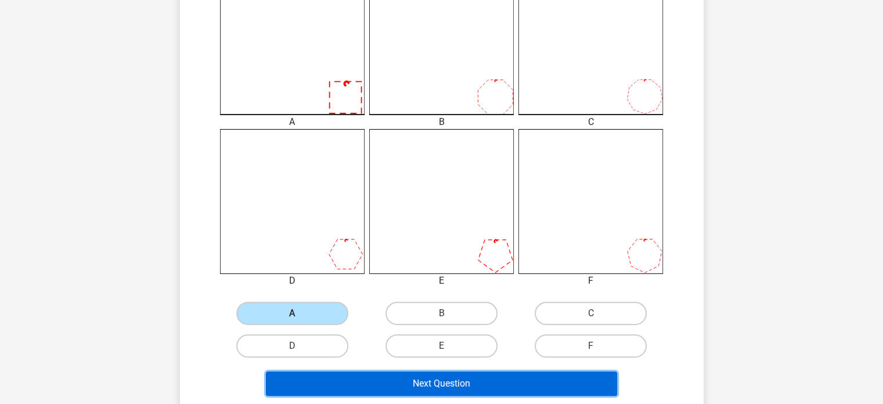
click at [369, 385] on button "Next Question" at bounding box center [441, 383] width 351 height 24
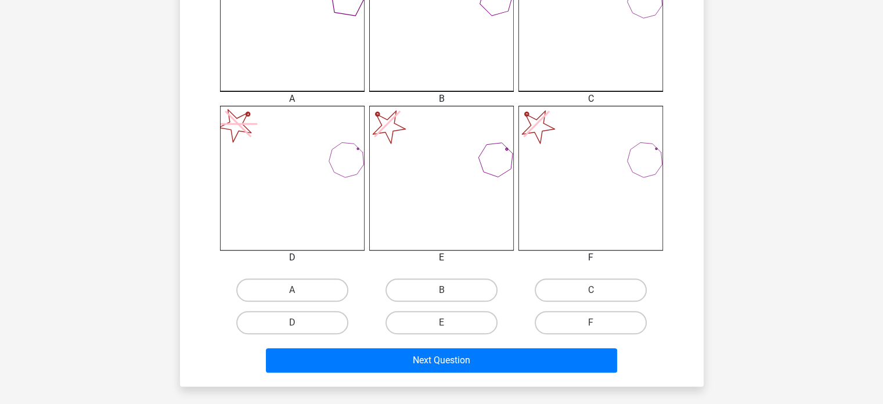
scroll to position [423, 0]
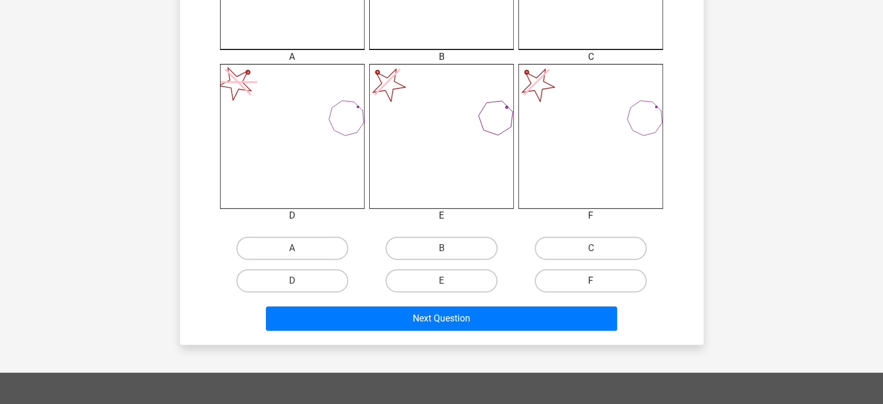
click at [583, 275] on label "F" at bounding box center [591, 280] width 112 height 23
click at [591, 281] on input "F" at bounding box center [595, 285] width 8 height 8
radio input "true"
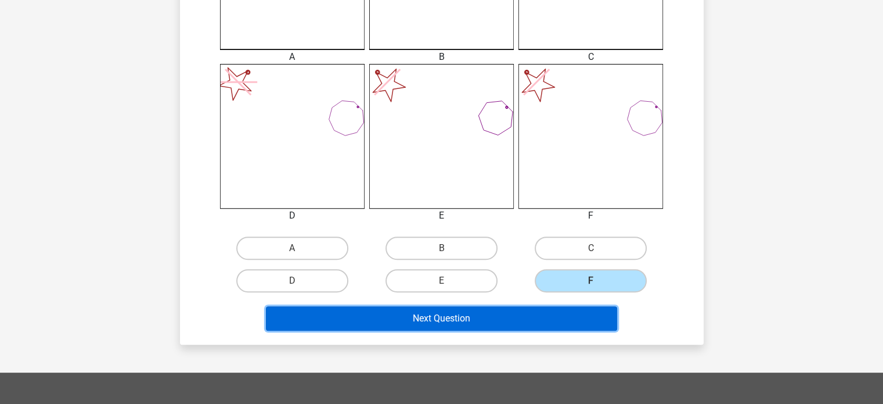
click at [562, 310] on button "Next Question" at bounding box center [441, 318] width 351 height 24
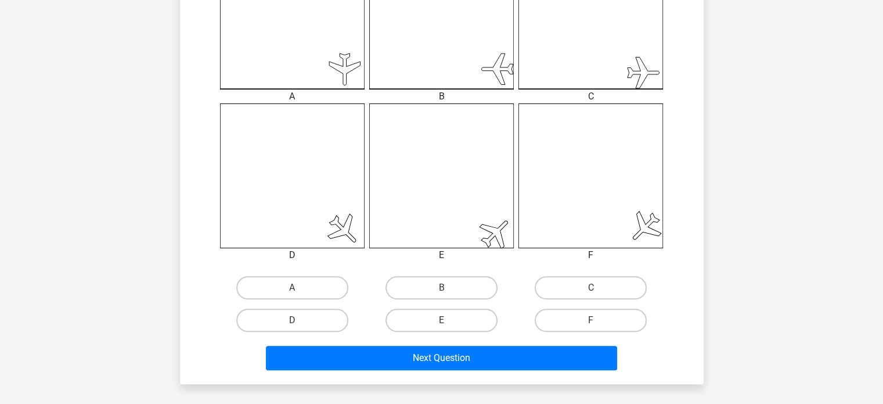
scroll to position [384, 0]
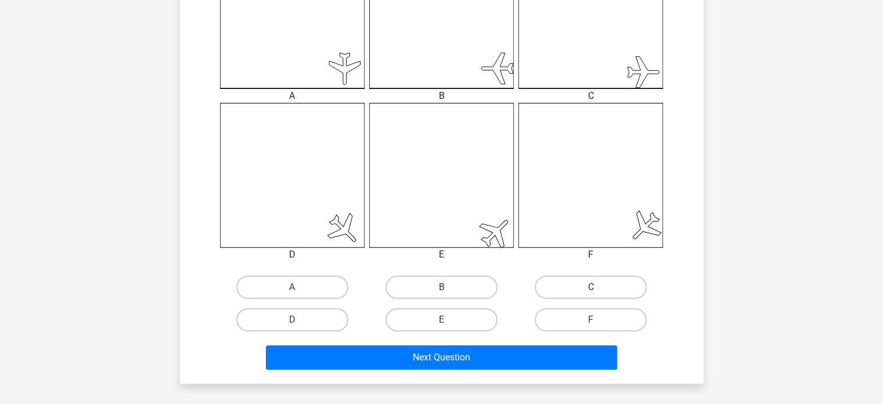
click at [617, 283] on label "C" at bounding box center [591, 286] width 112 height 23
click at [599, 287] on input "C" at bounding box center [595, 291] width 8 height 8
radio input "true"
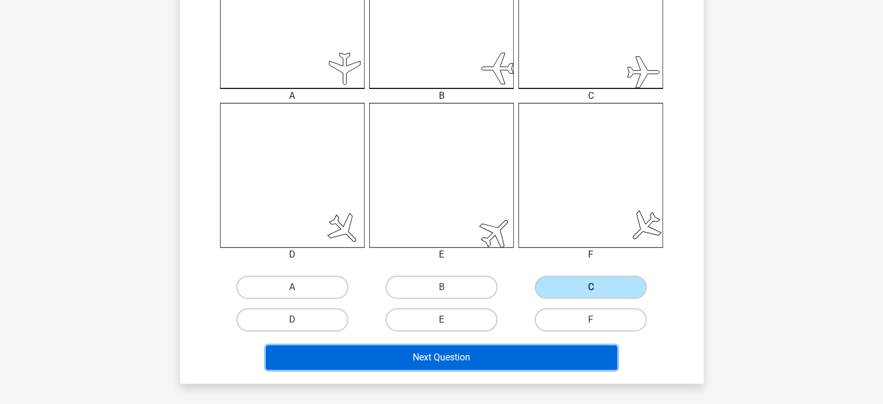
click at [560, 360] on button "Next Question" at bounding box center [441, 357] width 351 height 24
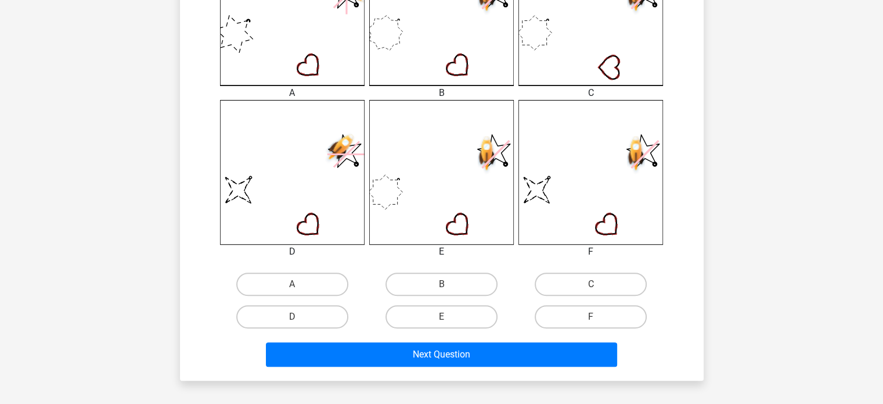
scroll to position [392, 0]
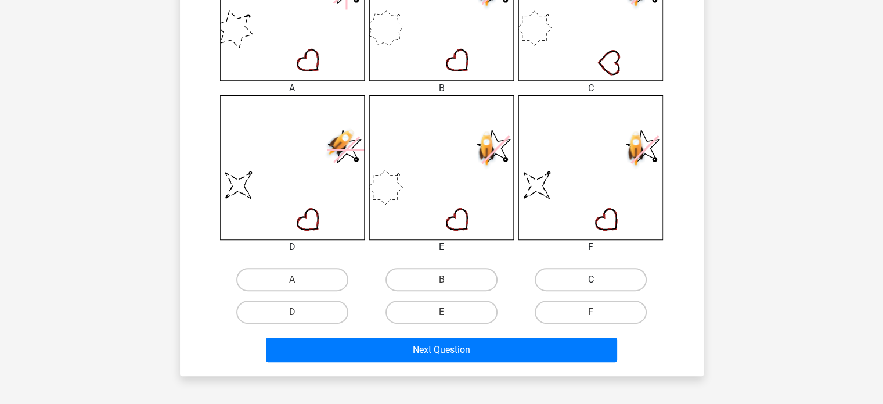
click at [618, 284] on label "C" at bounding box center [591, 279] width 112 height 23
click at [599, 284] on input "C" at bounding box center [595, 283] width 8 height 8
radio input "true"
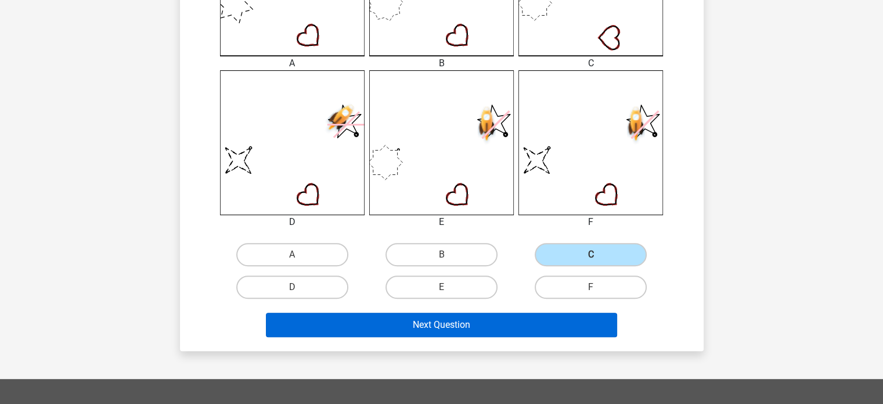
scroll to position [418, 0]
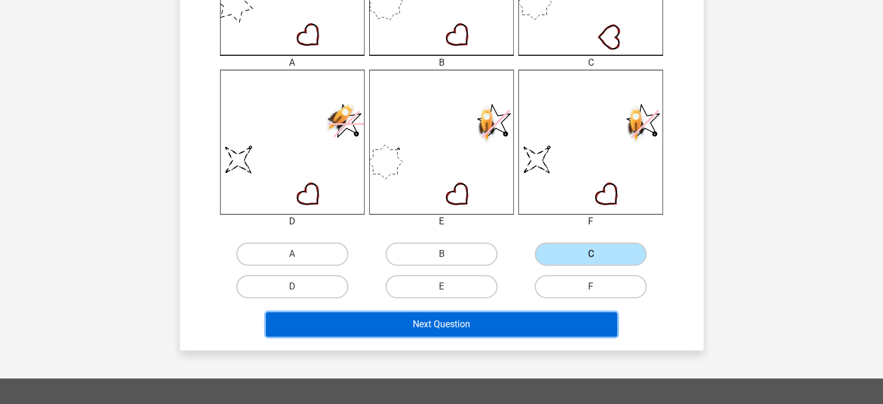
click at [550, 318] on button "Next Question" at bounding box center [441, 324] width 351 height 24
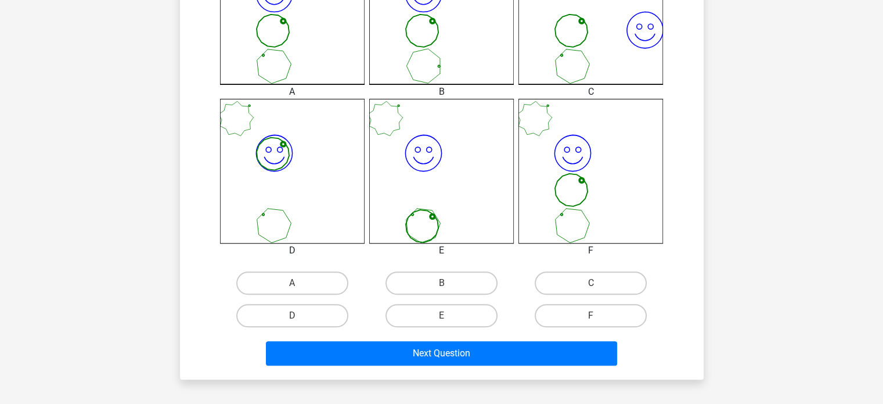
scroll to position [400, 0]
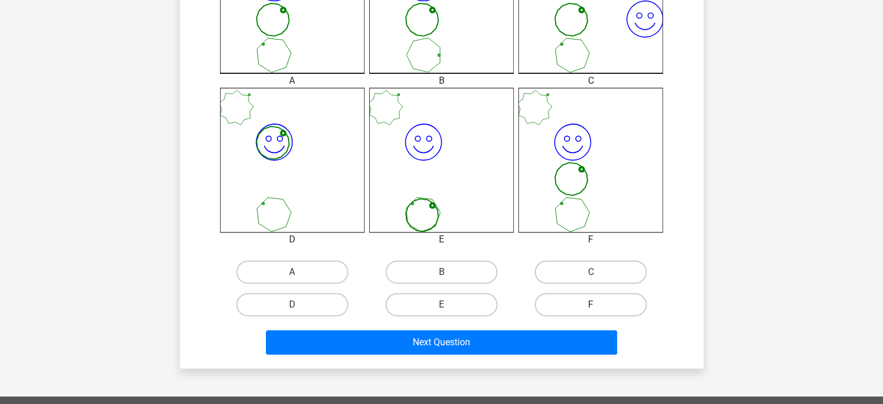
click at [561, 303] on label "F" at bounding box center [591, 304] width 112 height 23
click at [591, 304] on input "F" at bounding box center [595, 308] width 8 height 8
radio input "true"
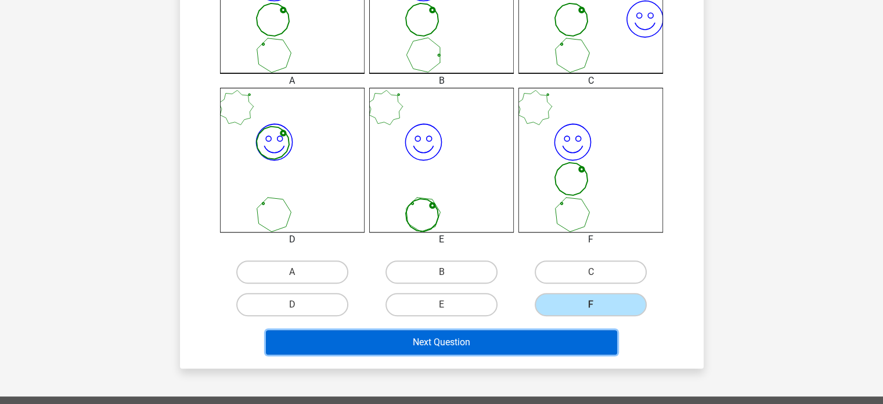
click at [522, 334] on button "Next Question" at bounding box center [441, 342] width 351 height 24
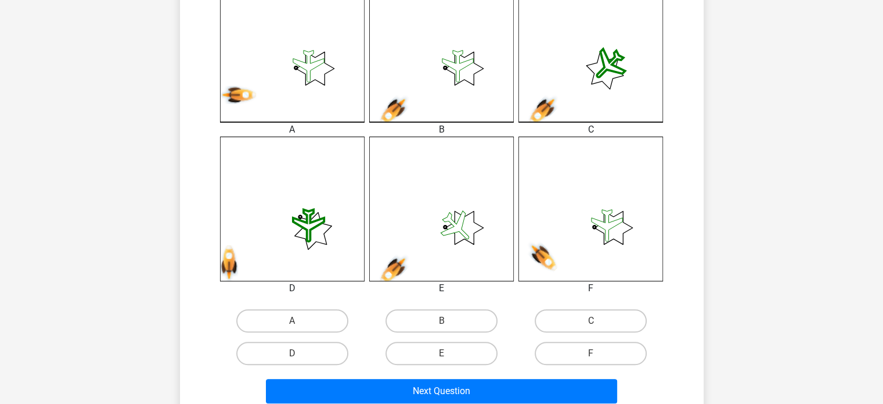
scroll to position [353, 0]
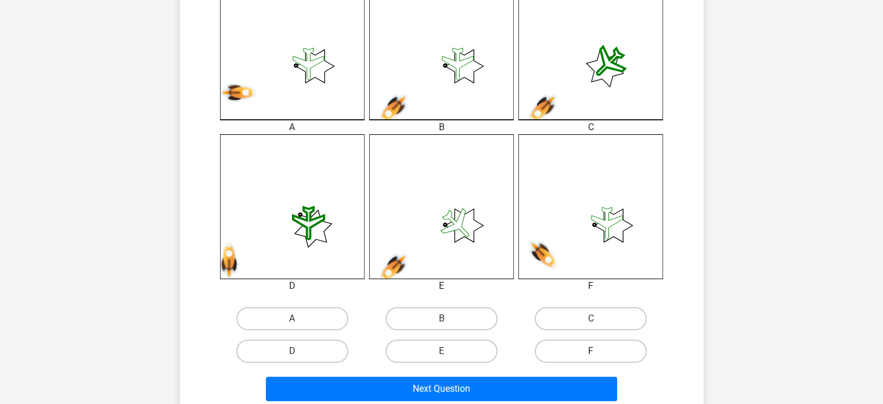
click at [612, 346] on label "F" at bounding box center [591, 350] width 112 height 23
click at [599, 351] on input "F" at bounding box center [595, 355] width 8 height 8
radio input "true"
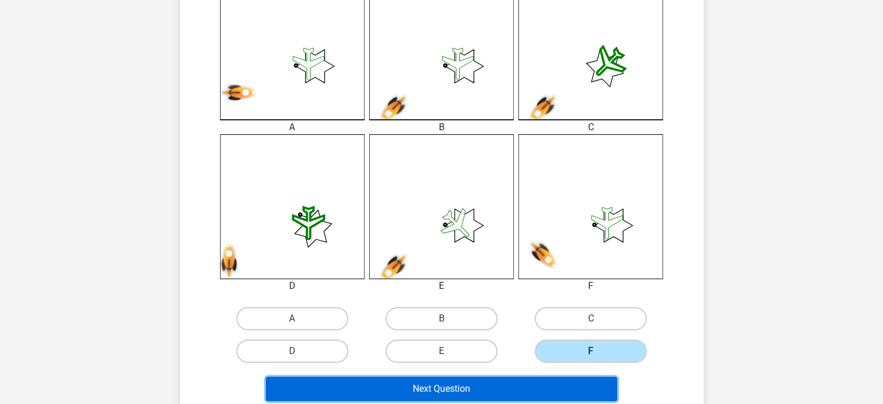
click at [584, 379] on button "Next Question" at bounding box center [441, 388] width 351 height 24
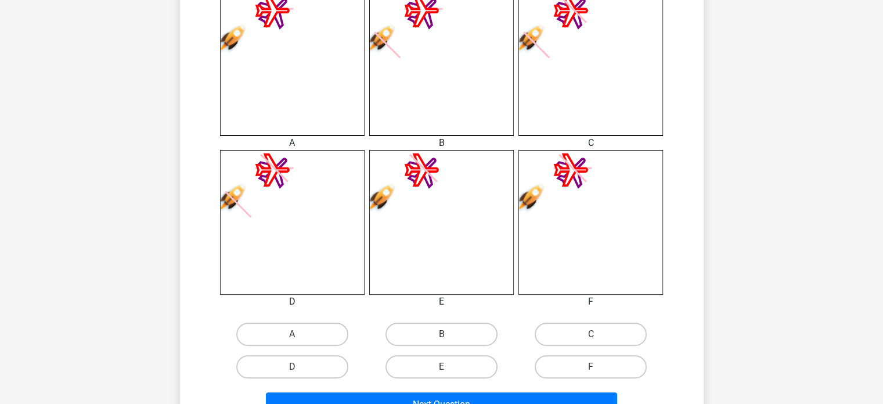
scroll to position [389, 0]
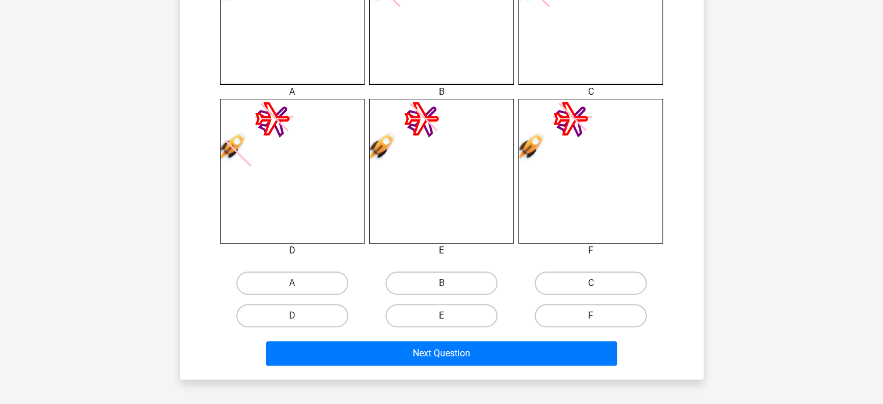
click at [571, 279] on label "C" at bounding box center [591, 282] width 112 height 23
click at [591, 283] on input "C" at bounding box center [595, 287] width 8 height 8
radio input "true"
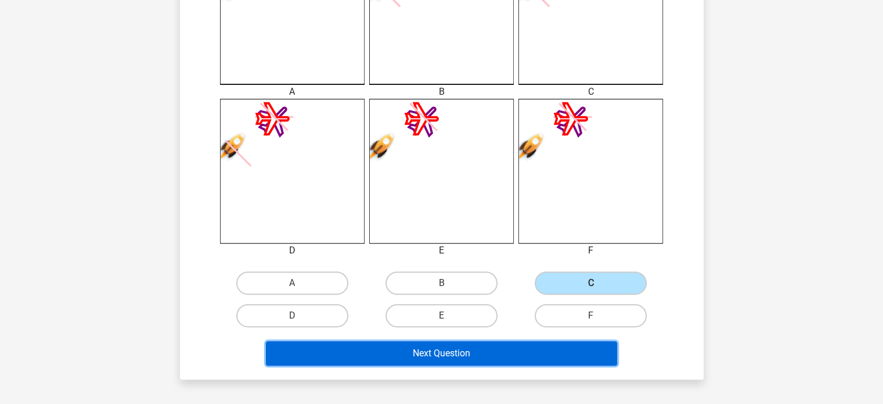
click at [551, 343] on button "Next Question" at bounding box center [441, 353] width 351 height 24
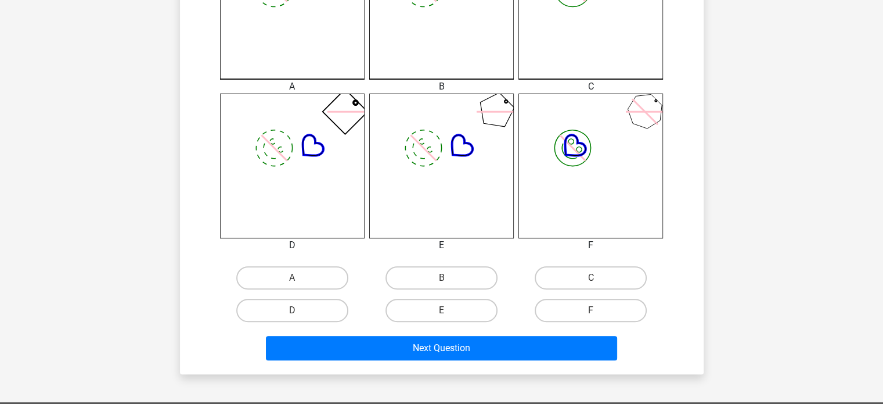
scroll to position [394, 0]
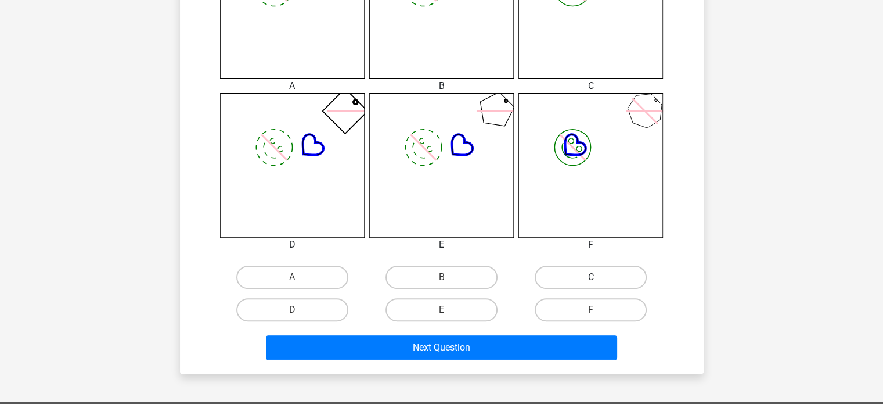
click at [585, 286] on label "C" at bounding box center [591, 276] width 112 height 23
click at [591, 285] on input "C" at bounding box center [595, 281] width 8 height 8
radio input "true"
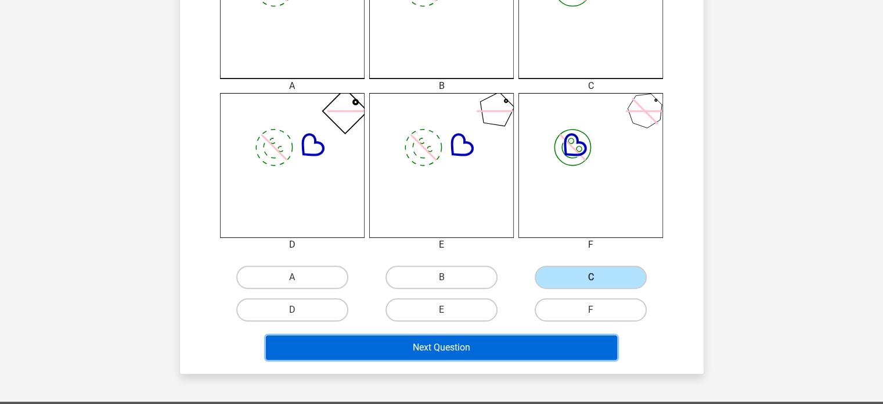
click at [565, 348] on button "Next Question" at bounding box center [441, 347] width 351 height 24
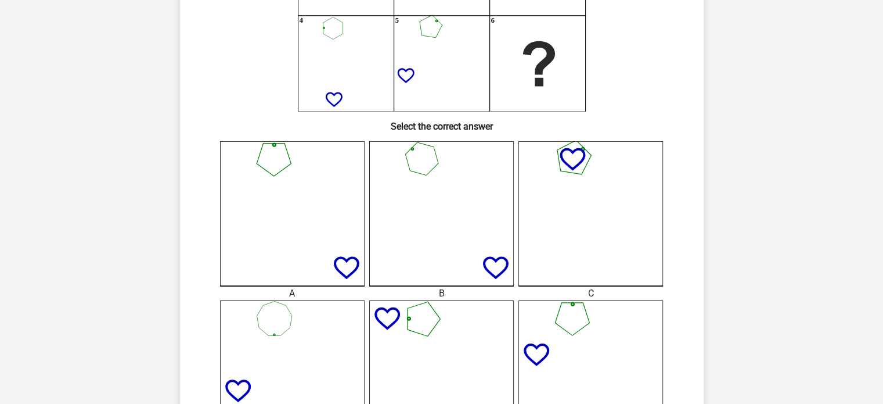
scroll to position [188, 0]
click at [602, 209] on icon at bounding box center [591, 213] width 145 height 145
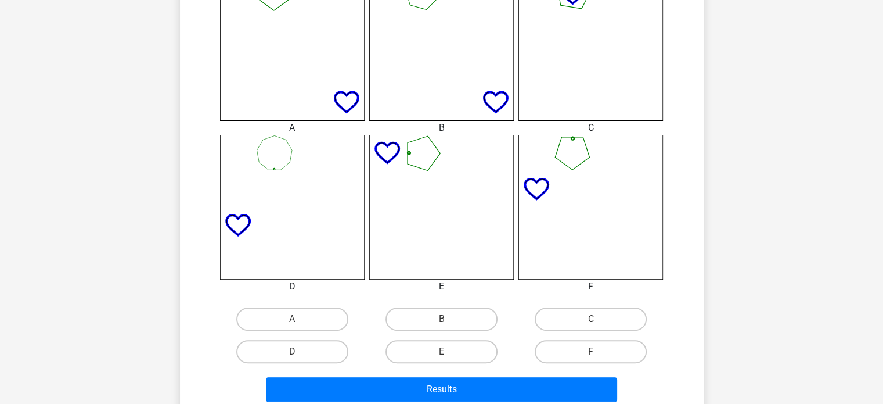
scroll to position [353, 0]
click at [599, 317] on label "C" at bounding box center [591, 318] width 112 height 23
click at [599, 318] on input "C" at bounding box center [595, 322] width 8 height 8
radio input "true"
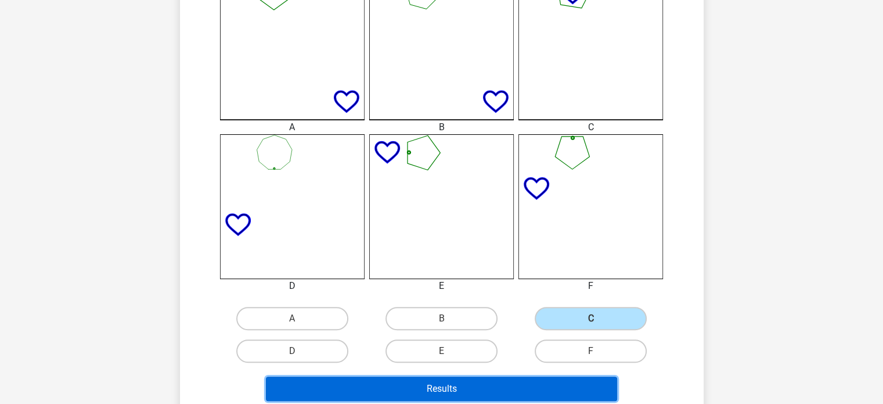
click at [523, 388] on button "Results" at bounding box center [441, 388] width 351 height 24
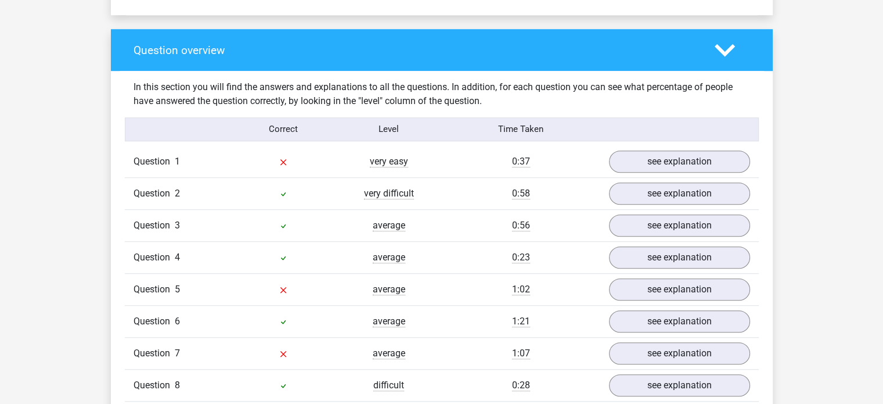
scroll to position [953, 0]
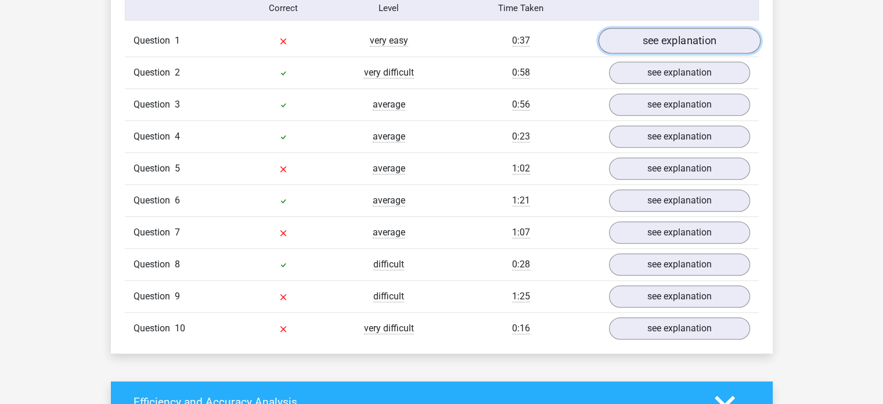
click at [678, 43] on link "see explanation" at bounding box center [679, 41] width 162 height 26
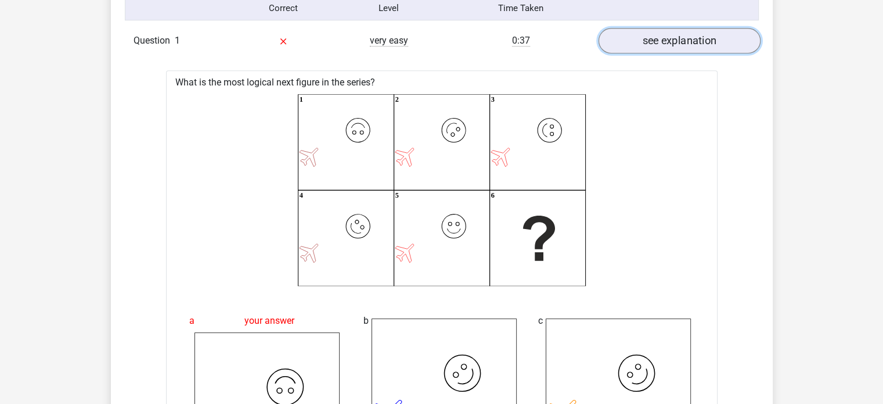
click at [678, 43] on link "see explanation" at bounding box center [679, 41] width 162 height 26
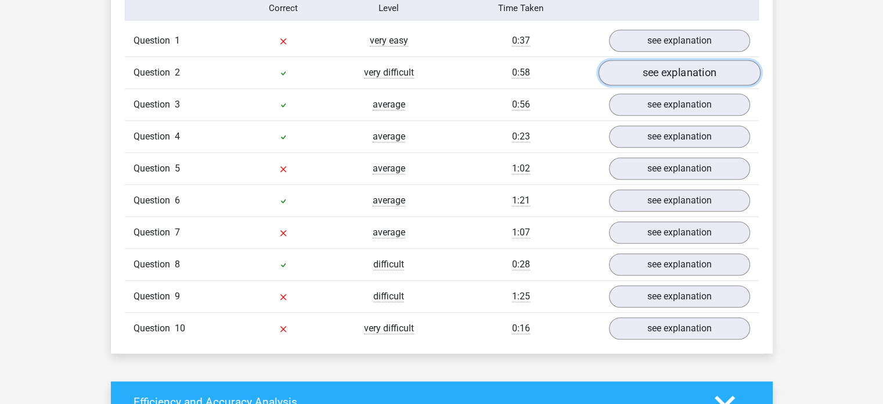
click at [686, 70] on link "see explanation" at bounding box center [679, 73] width 162 height 26
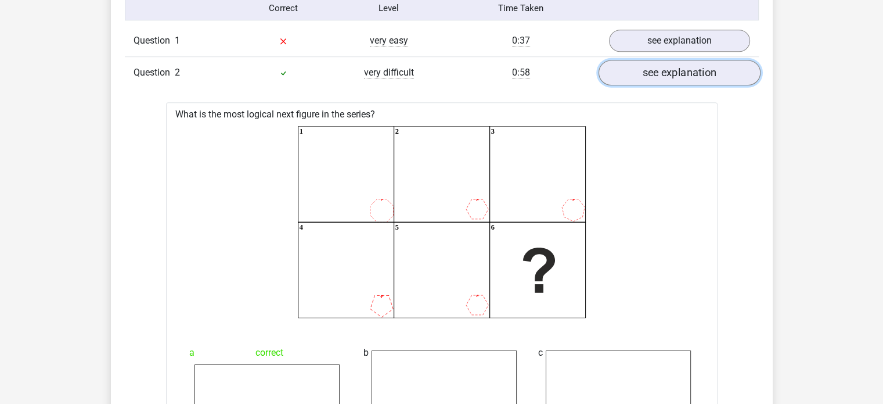
click at [686, 70] on link "see explanation" at bounding box center [679, 73] width 162 height 26
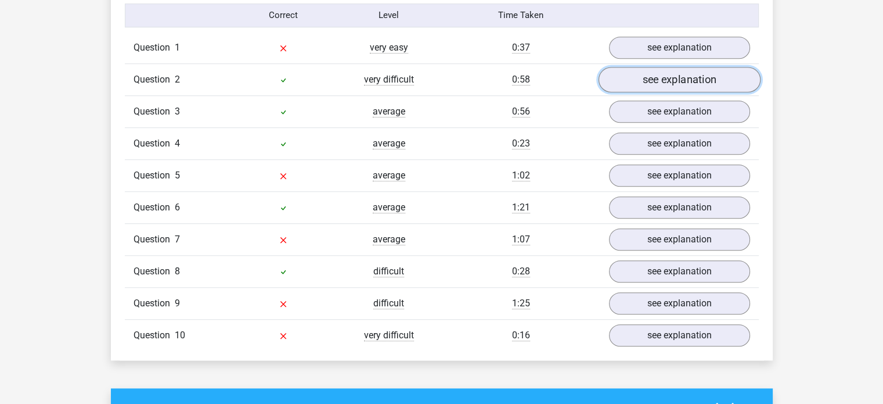
scroll to position [946, 0]
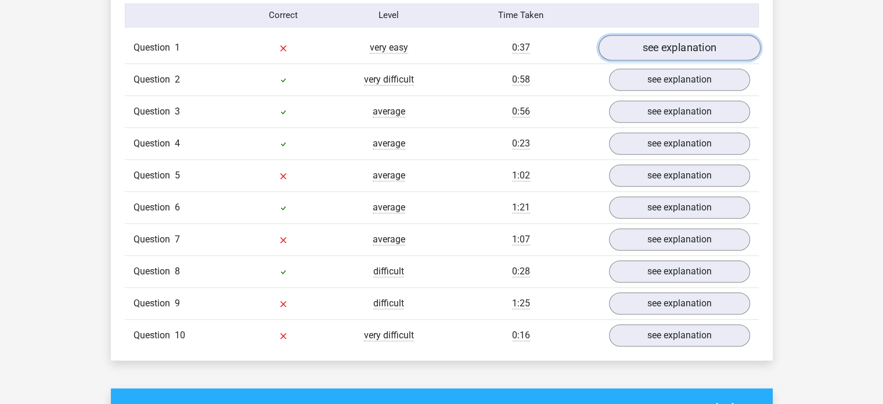
click at [705, 48] on link "see explanation" at bounding box center [679, 48] width 162 height 26
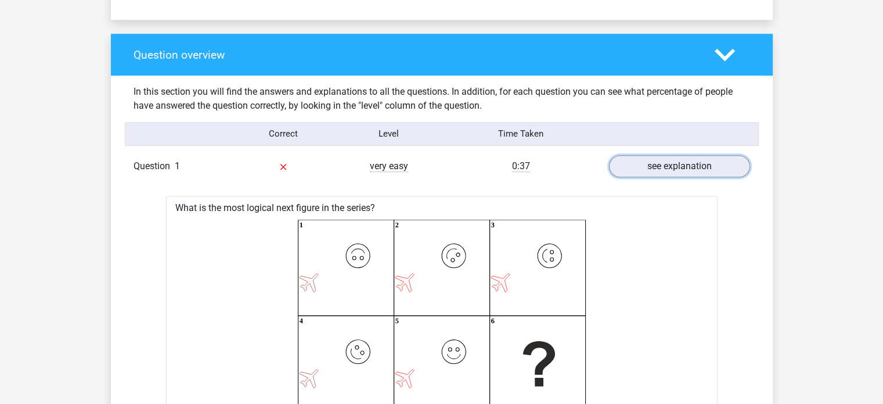
scroll to position [811, 0]
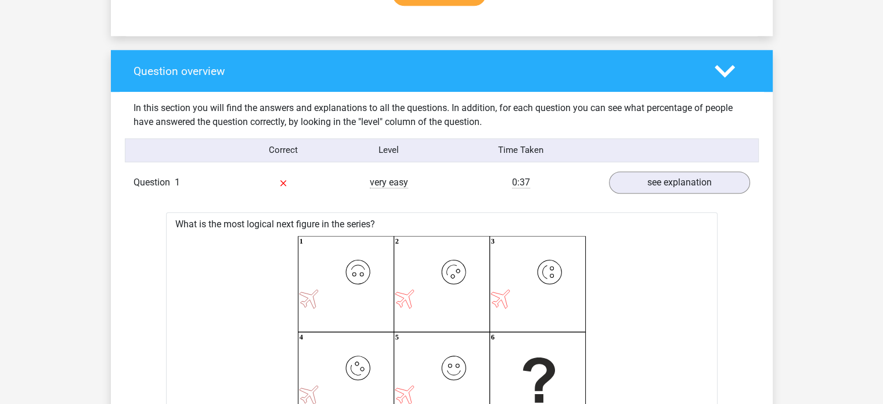
click at [677, 168] on div "Question 1 very easy 0:37 see explanation" at bounding box center [442, 182] width 634 height 31
click at [677, 178] on link "see explanation" at bounding box center [679, 183] width 162 height 26
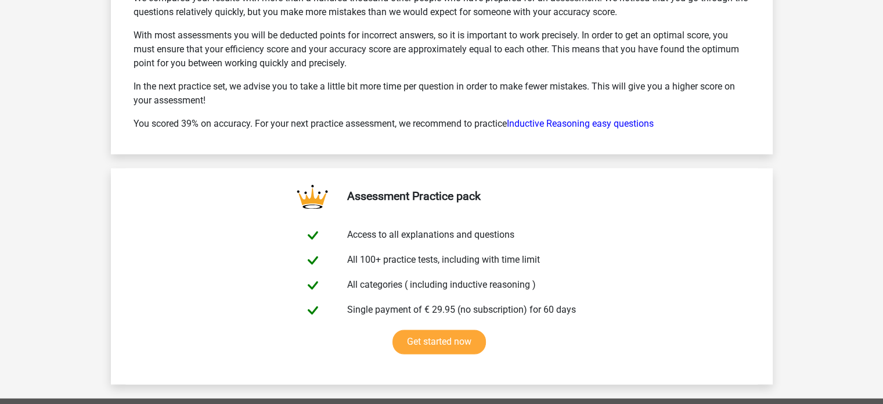
scroll to position [1796, 0]
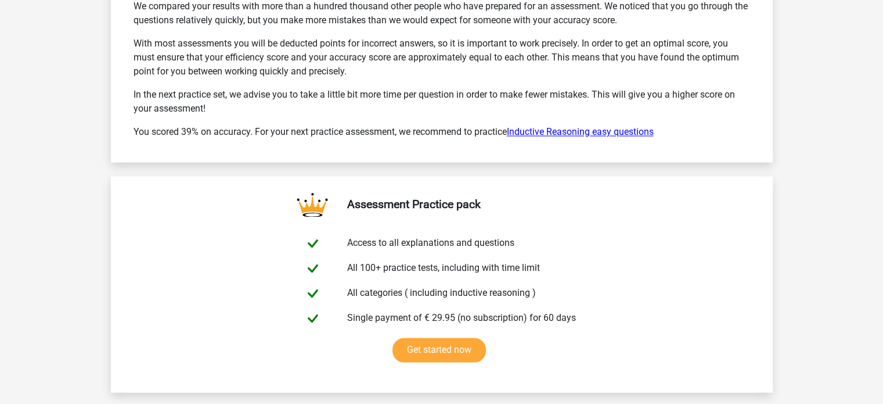
click at [550, 128] on link "Inductive Reasoning easy questions" at bounding box center [580, 131] width 147 height 11
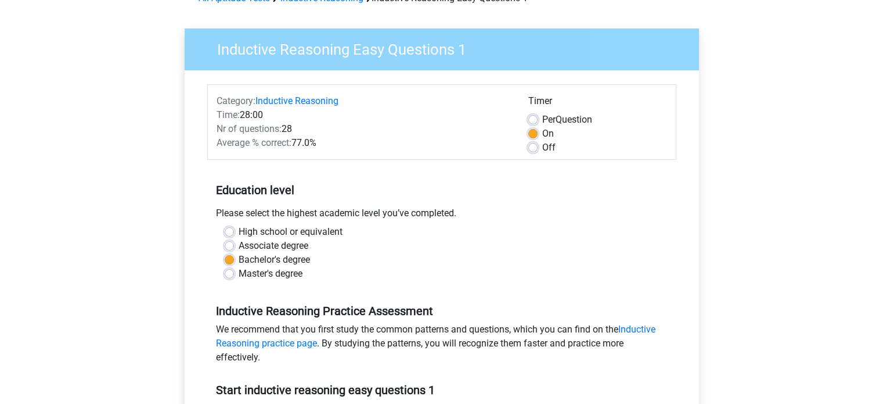
scroll to position [70, 0]
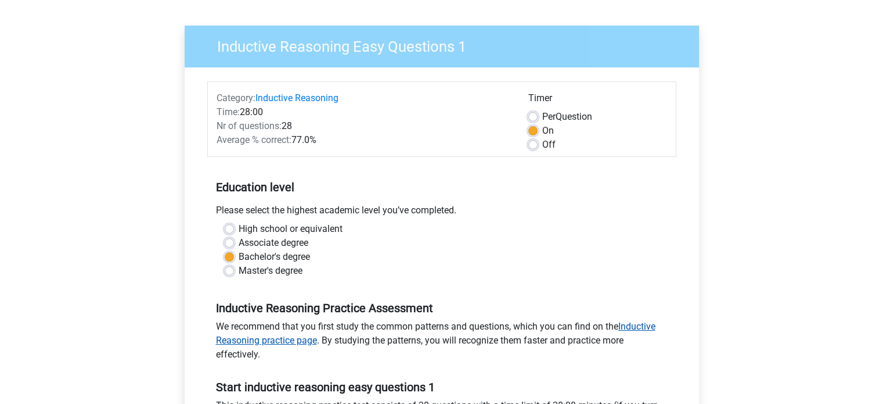
click at [638, 323] on link "Inductive Reasoning practice page" at bounding box center [436, 333] width 440 height 25
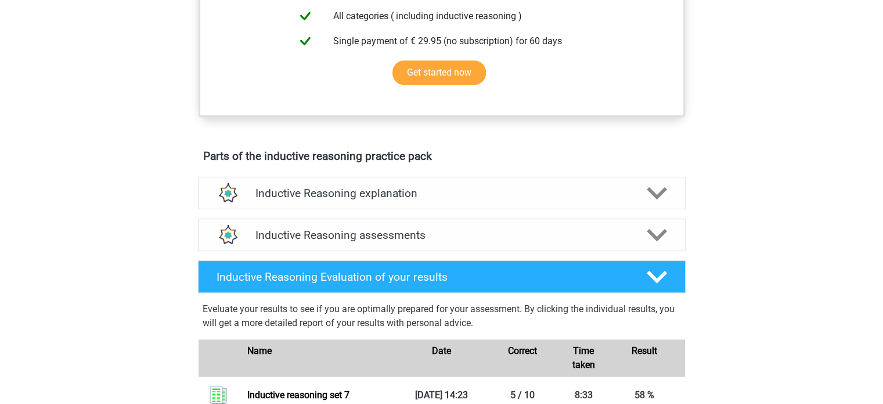
scroll to position [509, 0]
click at [655, 245] on icon at bounding box center [657, 235] width 20 height 20
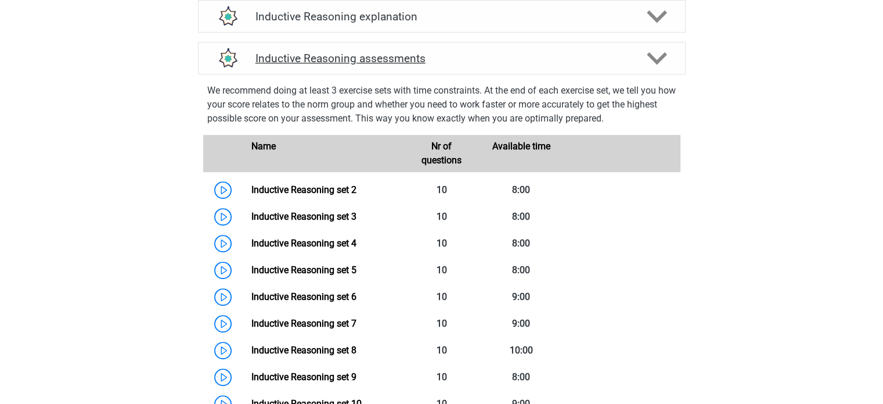
scroll to position [829, 0]
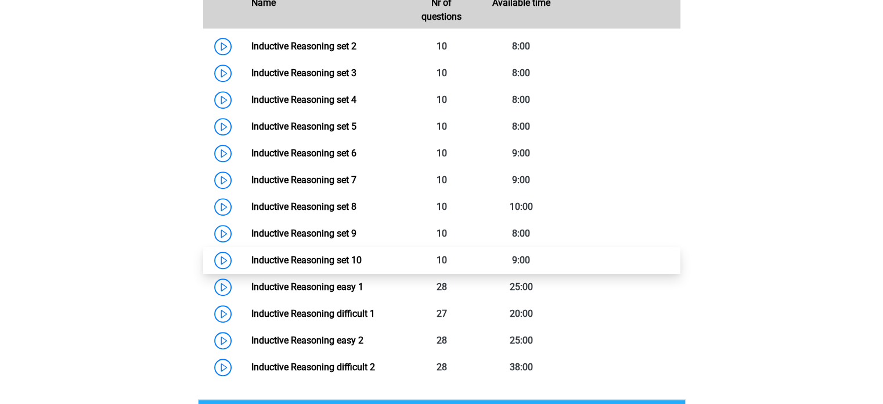
click at [362, 265] on link "Inductive Reasoning set 10" at bounding box center [306, 259] width 110 height 11
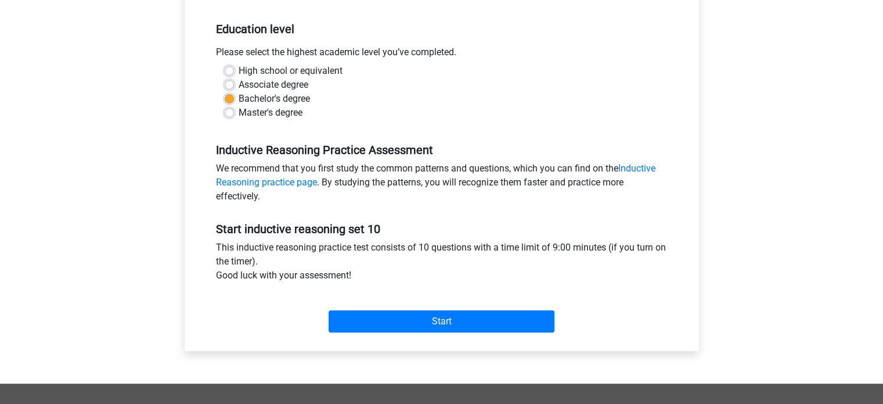
scroll to position [246, 0]
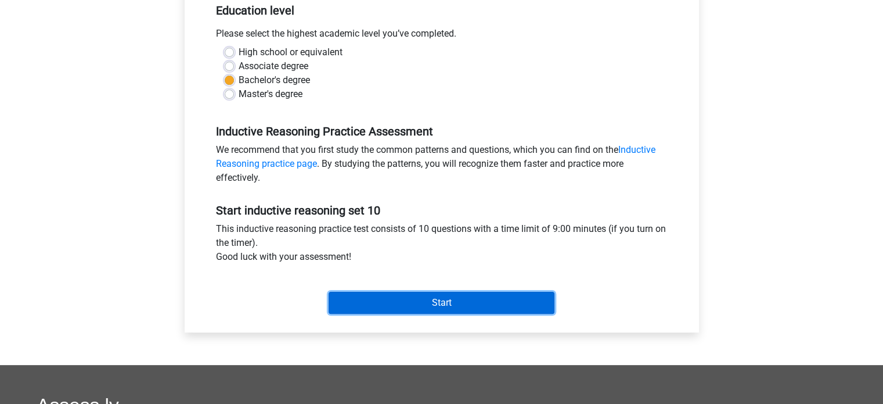
click at [497, 301] on input "Start" at bounding box center [442, 303] width 226 height 22
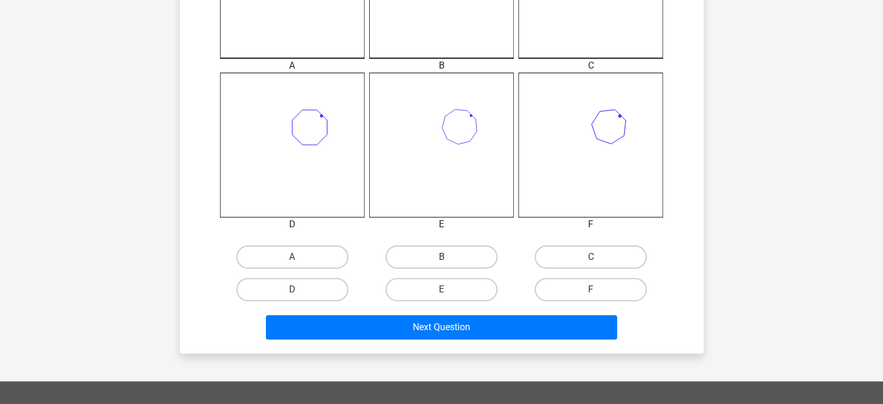
scroll to position [416, 0]
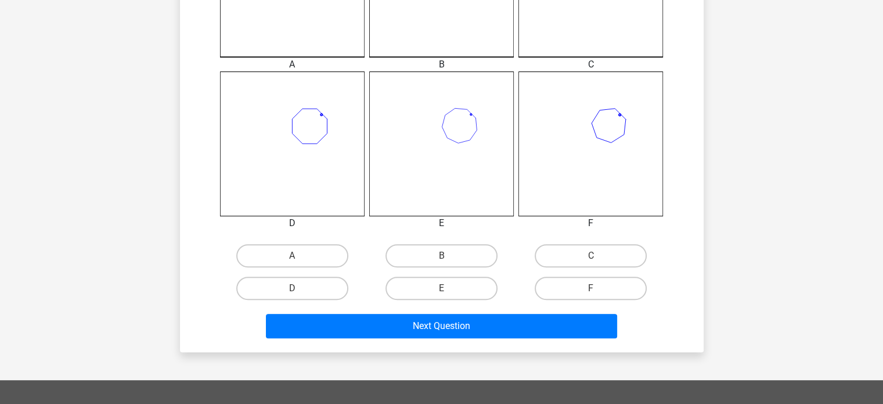
click at [595, 262] on input "C" at bounding box center [595, 260] width 8 height 8
radio input "true"
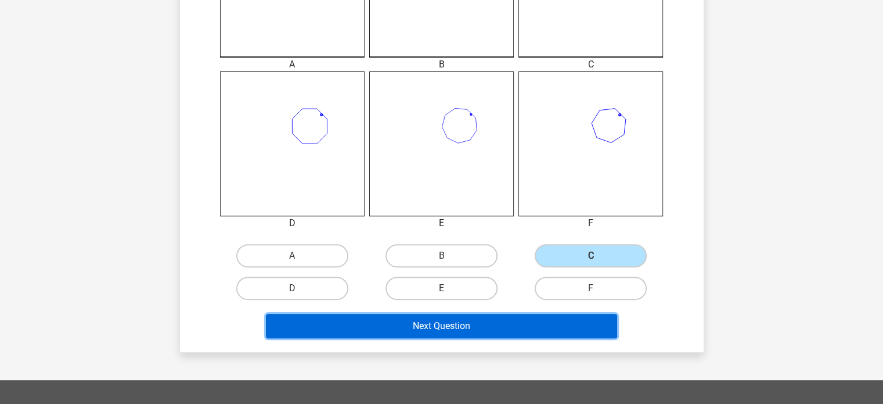
click at [559, 326] on button "Next Question" at bounding box center [441, 326] width 351 height 24
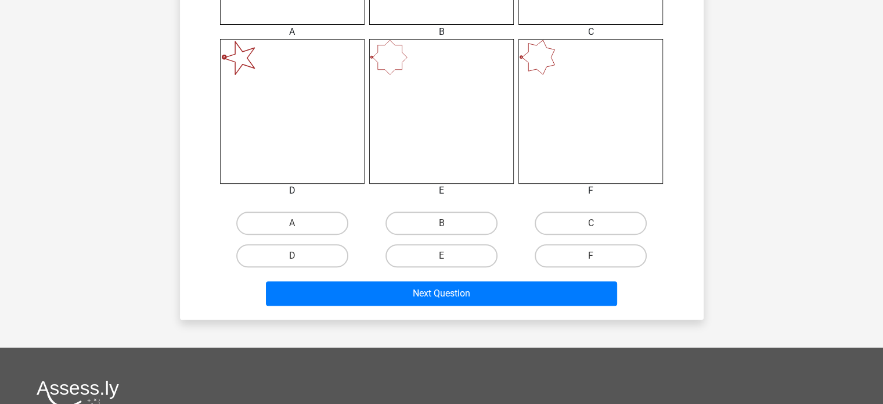
scroll to position [453, 0]
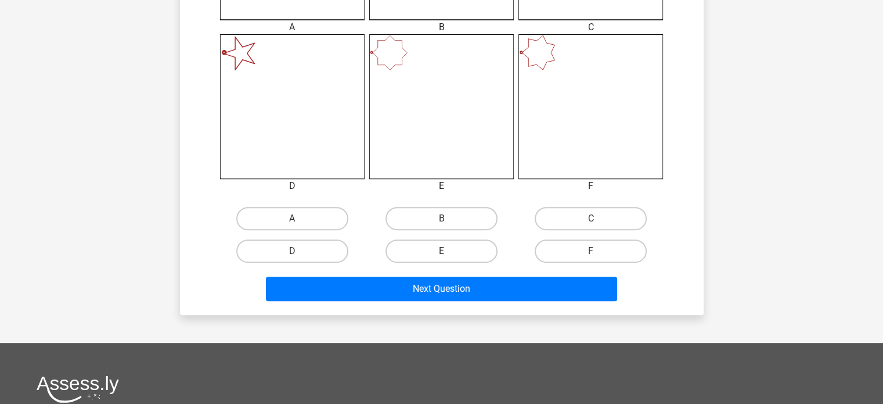
click at [326, 218] on label "A" at bounding box center [292, 218] width 112 height 23
click at [300, 218] on input "A" at bounding box center [296, 222] width 8 height 8
radio input "true"
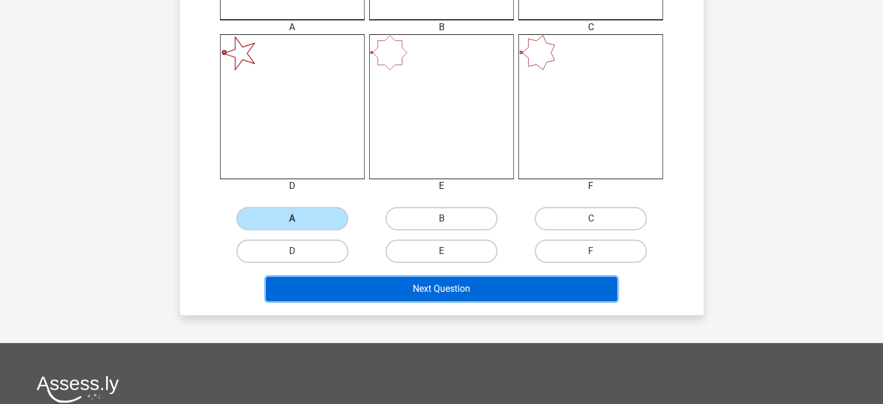
click at [411, 290] on button "Next Question" at bounding box center [441, 288] width 351 height 24
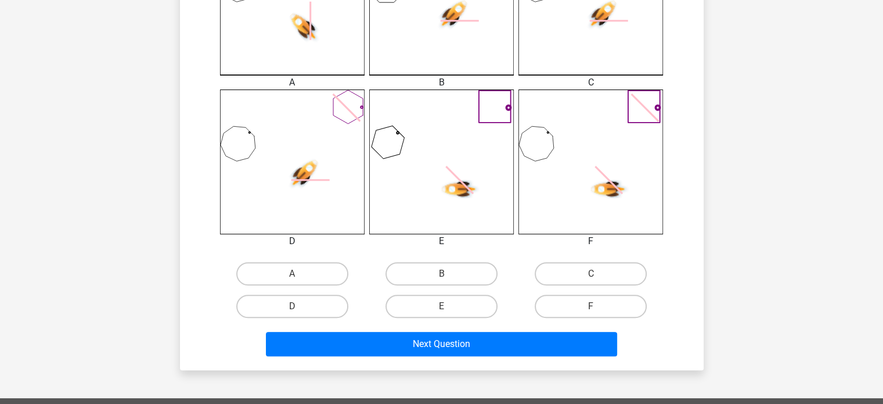
scroll to position [402, 0]
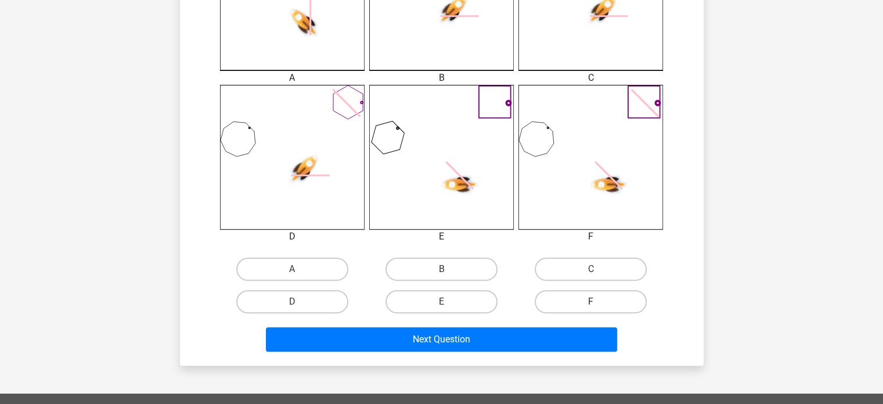
click at [589, 299] on label "F" at bounding box center [591, 301] width 112 height 23
click at [591, 301] on input "F" at bounding box center [595, 305] width 8 height 8
radio input "true"
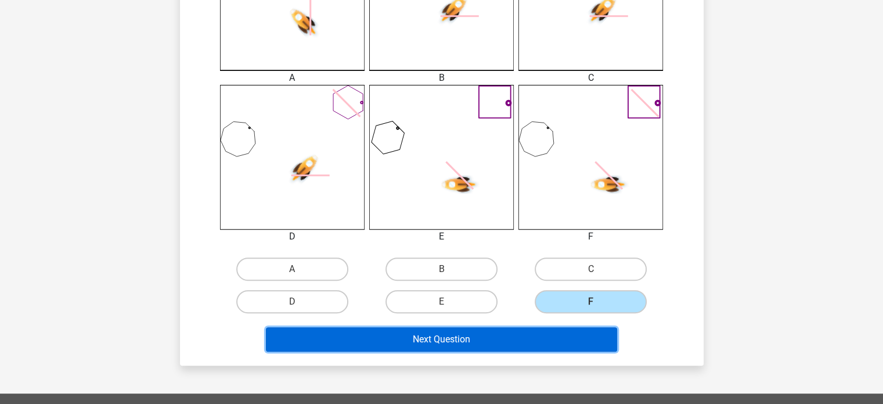
click at [580, 340] on button "Next Question" at bounding box center [441, 339] width 351 height 24
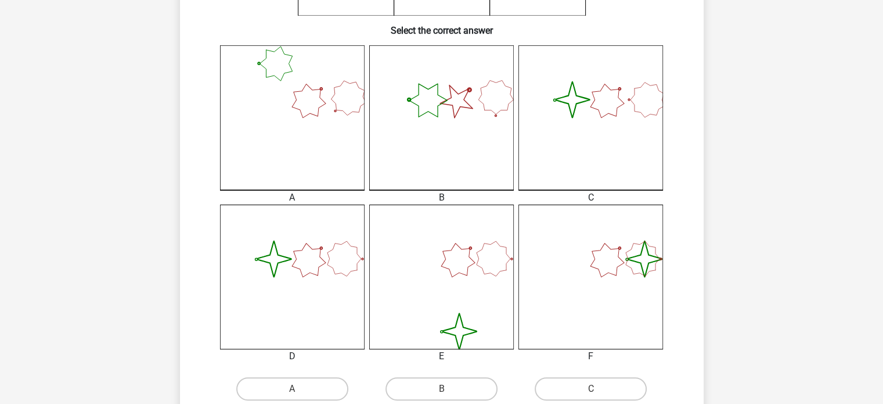
scroll to position [413, 0]
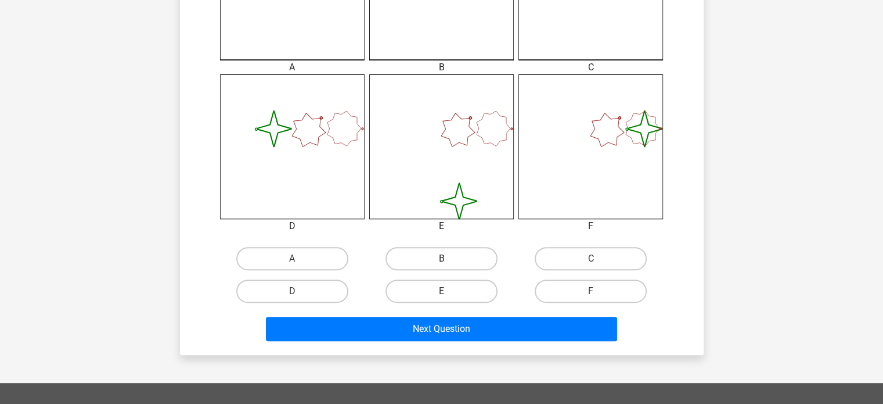
click at [453, 256] on label "B" at bounding box center [442, 258] width 112 height 23
click at [449, 258] on input "B" at bounding box center [445, 262] width 8 height 8
radio input "true"
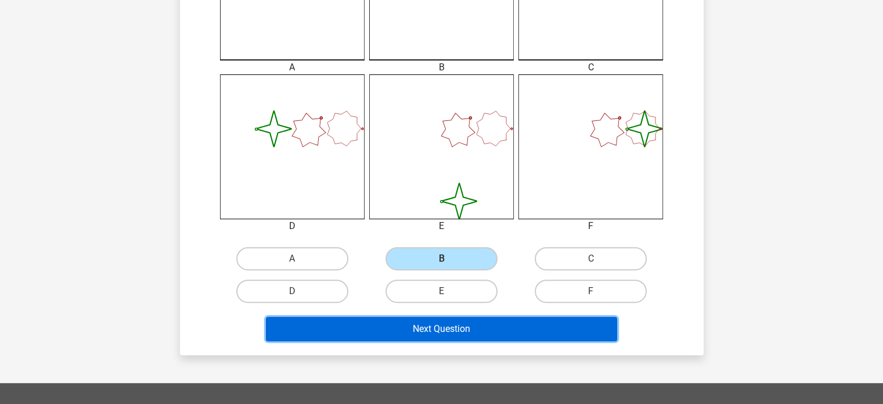
click at [467, 318] on button "Next Question" at bounding box center [441, 329] width 351 height 24
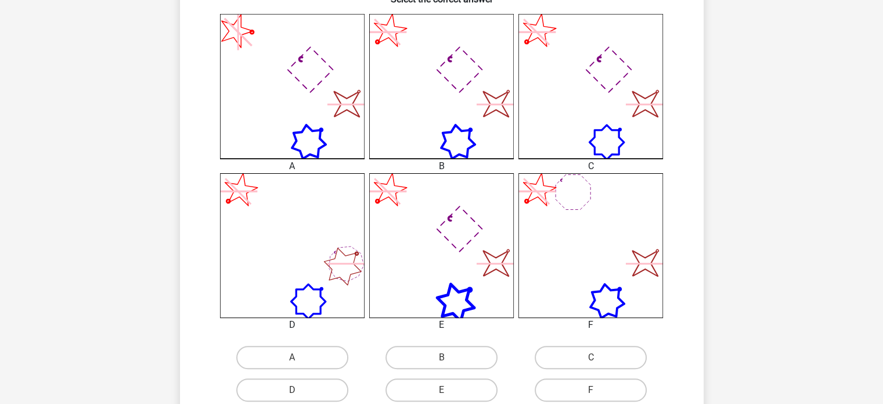
scroll to position [322, 0]
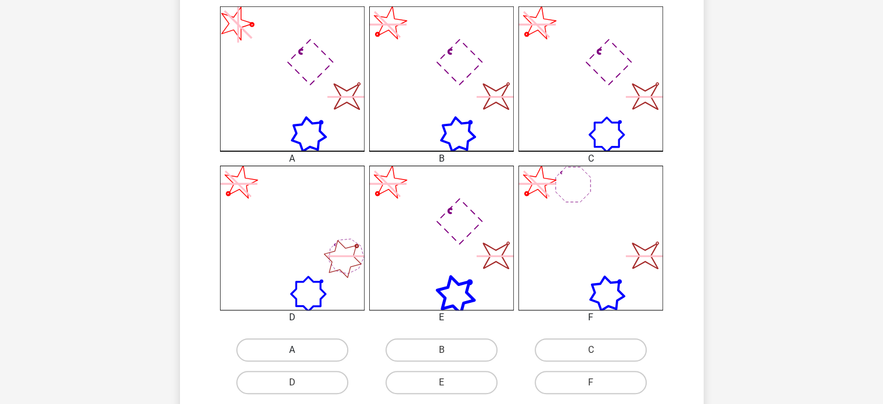
click at [304, 355] on label "A" at bounding box center [292, 349] width 112 height 23
click at [300, 355] on input "A" at bounding box center [296, 354] width 8 height 8
radio input "true"
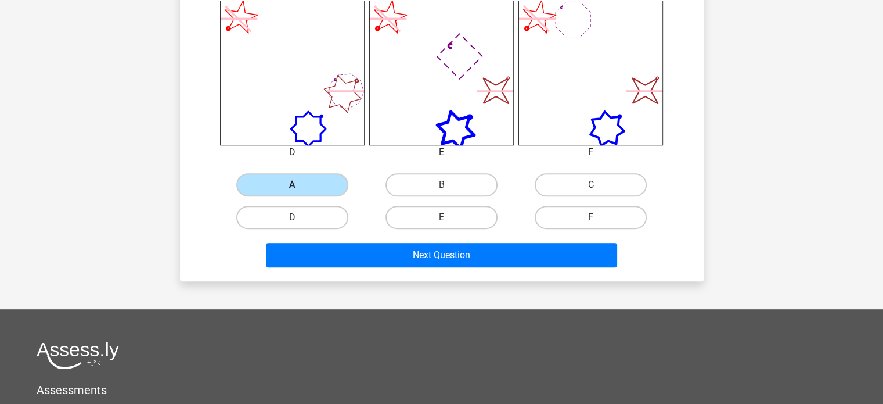
scroll to position [487, 0]
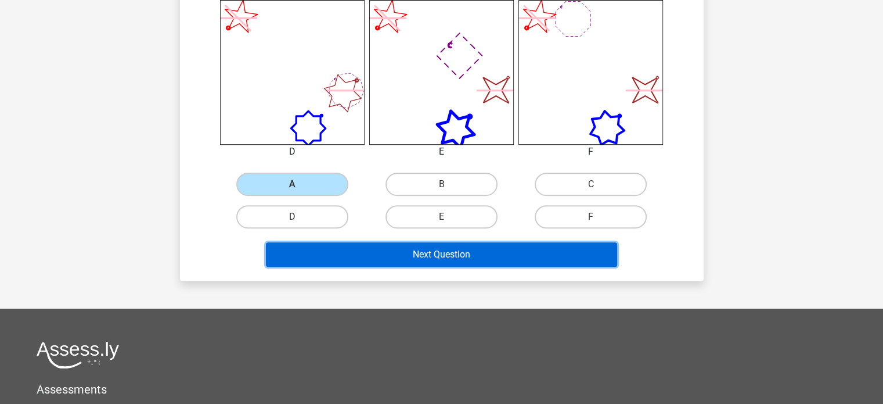
click at [358, 245] on button "Next Question" at bounding box center [441, 254] width 351 height 24
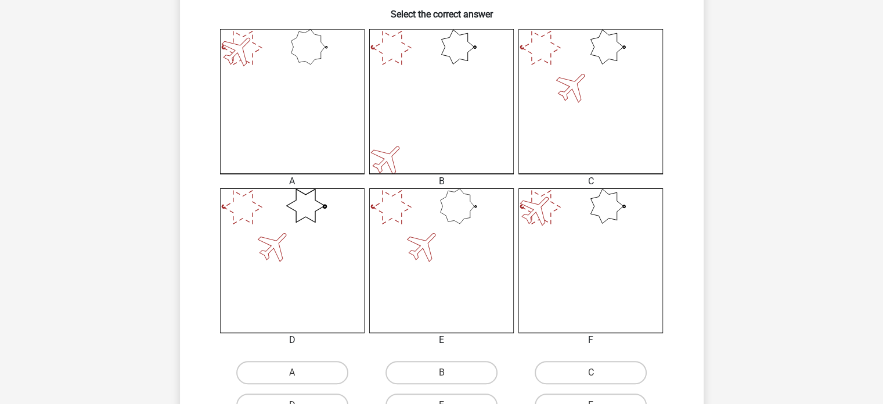
scroll to position [329, 0]
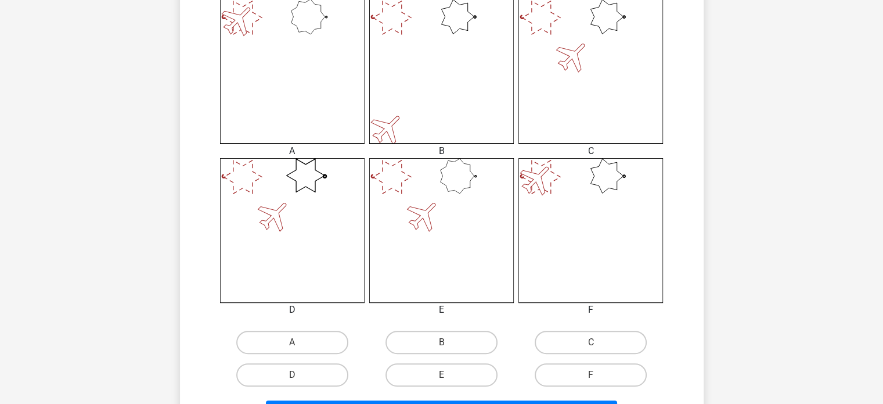
click at [445, 375] on input "E" at bounding box center [445, 379] width 8 height 8
radio input "true"
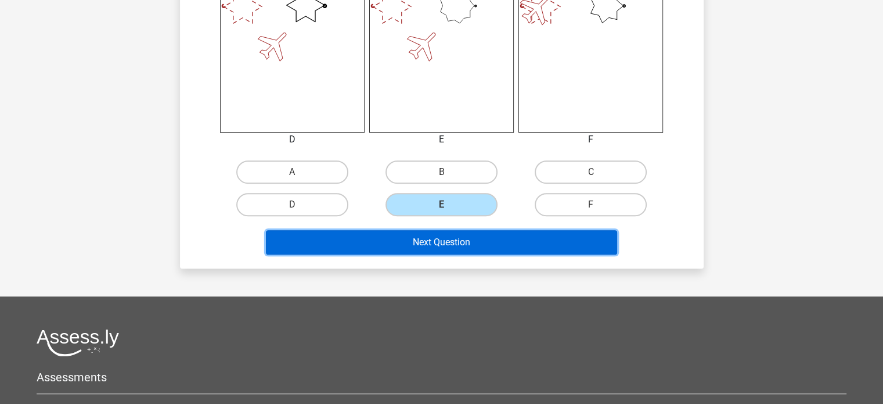
click at [458, 244] on button "Next Question" at bounding box center [441, 242] width 351 height 24
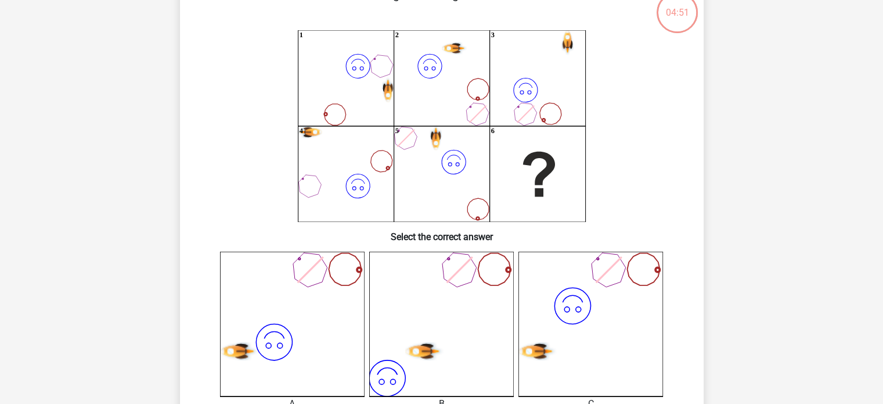
scroll to position [53, 0]
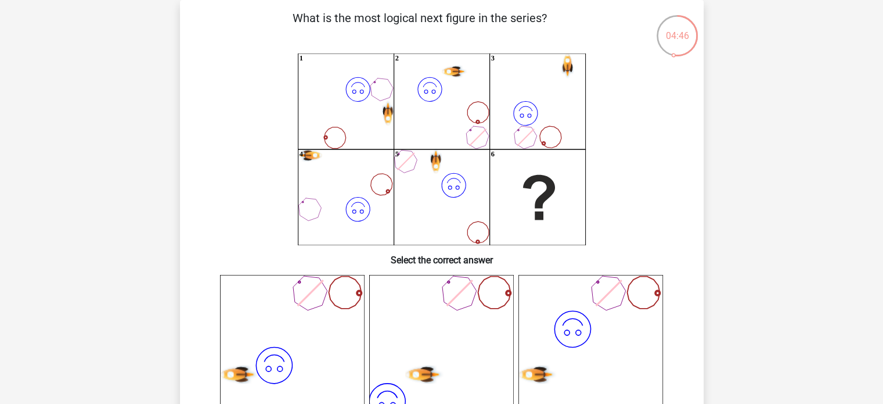
drag, startPoint x: 458, startPoint y: 244, endPoint x: 358, endPoint y: 227, distance: 101.9
click at [358, 227] on icon "image/svg+xml 1 image/svg+xml 2 image/svg+xml 3 image/svg+xml 4 image/svg+xml" at bounding box center [442, 149] width 468 height 192
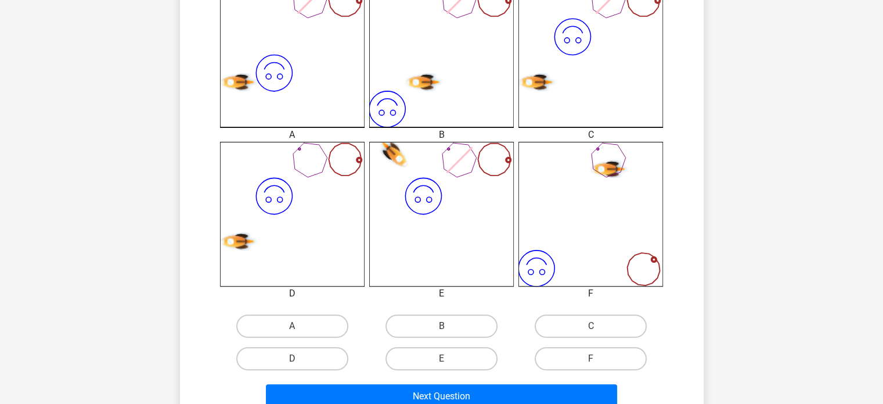
scroll to position [346, 0]
click at [592, 356] on label "F" at bounding box center [591, 357] width 112 height 23
click at [592, 358] on input "F" at bounding box center [595, 362] width 8 height 8
radio input "true"
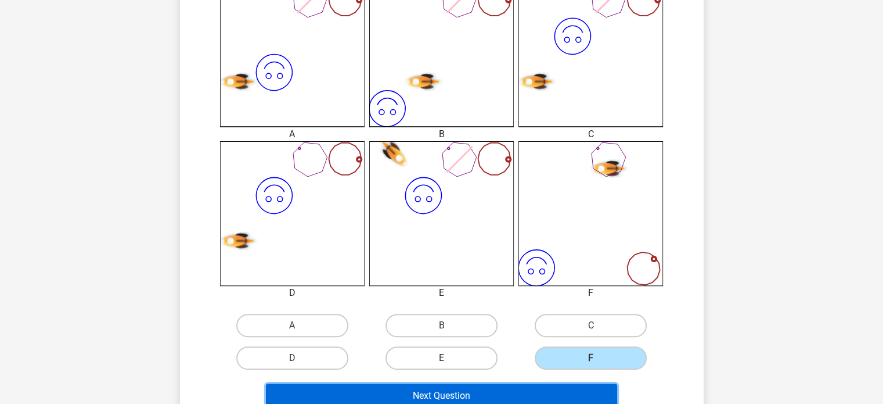
click at [512, 387] on button "Next Question" at bounding box center [441, 395] width 351 height 24
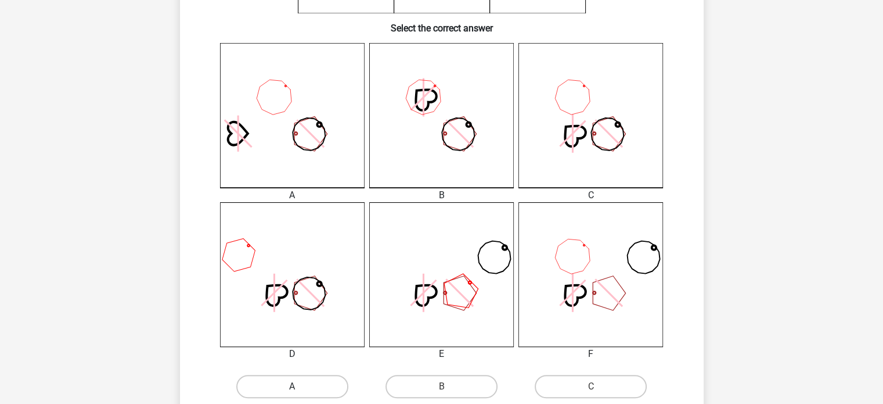
scroll to position [369, 0]
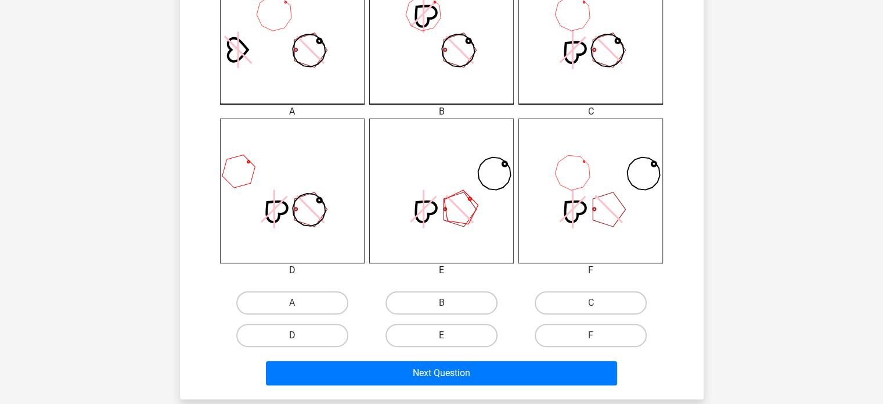
drag, startPoint x: 314, startPoint y: 331, endPoint x: 319, endPoint y: 337, distance: 8.2
click at [319, 337] on label "D" at bounding box center [292, 335] width 112 height 23
click at [300, 337] on input "D" at bounding box center [296, 339] width 8 height 8
radio input "true"
click at [319, 337] on label "D" at bounding box center [292, 335] width 112 height 23
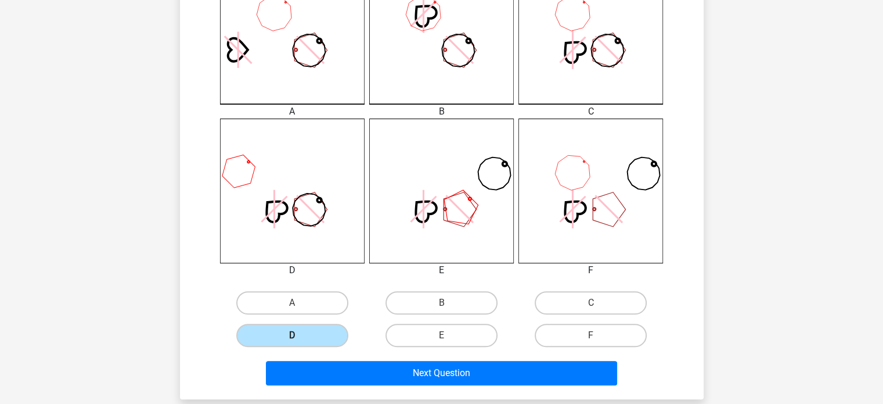
click at [300, 337] on input "D" at bounding box center [296, 339] width 8 height 8
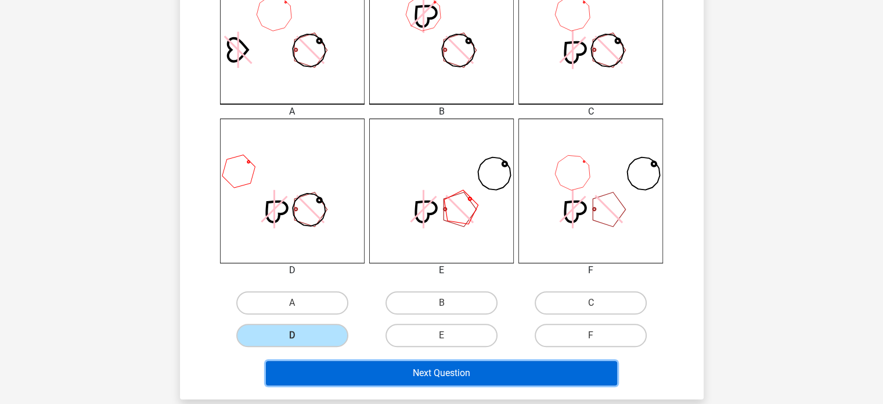
click at [356, 363] on button "Next Question" at bounding box center [441, 373] width 351 height 24
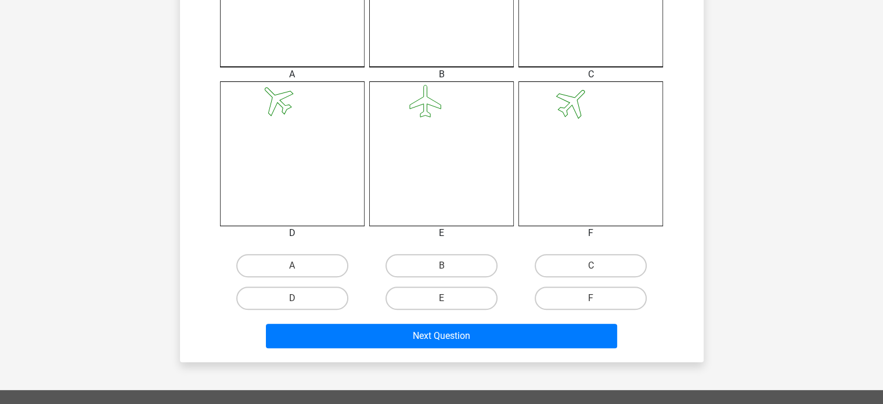
scroll to position [407, 0]
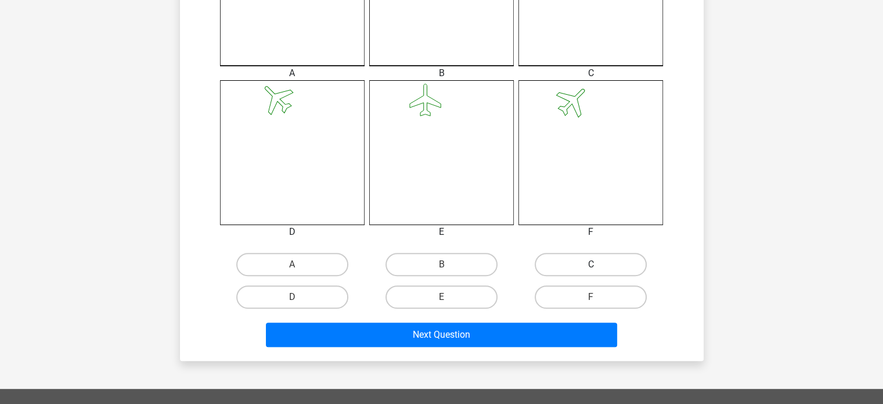
click at [556, 268] on label "C" at bounding box center [591, 264] width 112 height 23
click at [591, 268] on input "C" at bounding box center [595, 268] width 8 height 8
radio input "true"
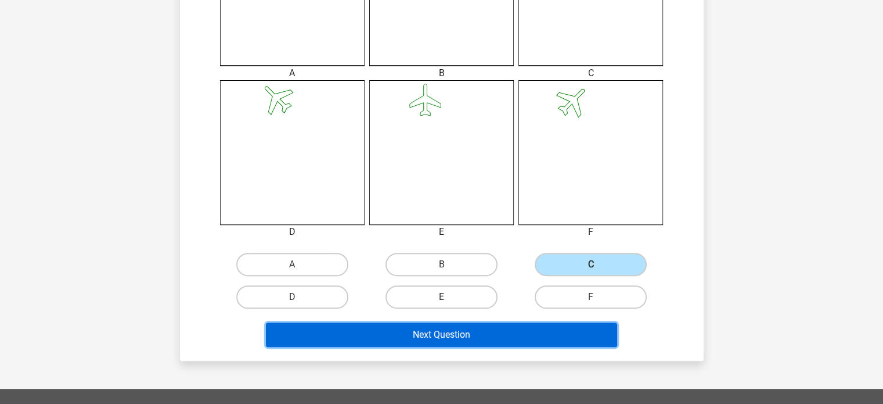
click at [548, 336] on button "Next Question" at bounding box center [441, 334] width 351 height 24
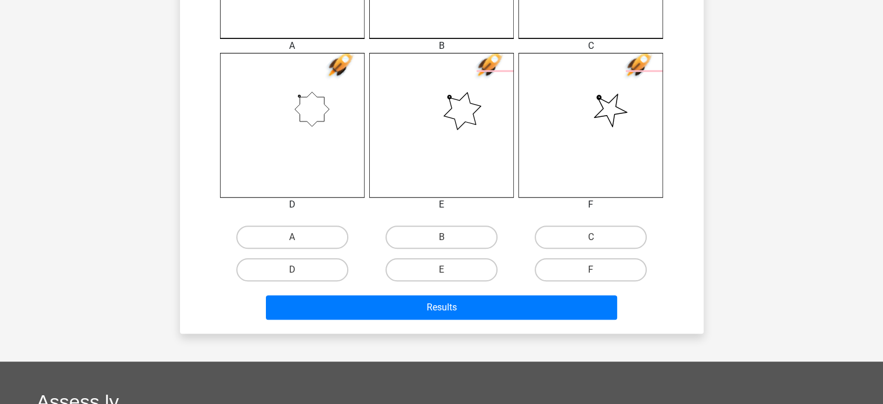
scroll to position [444, 0]
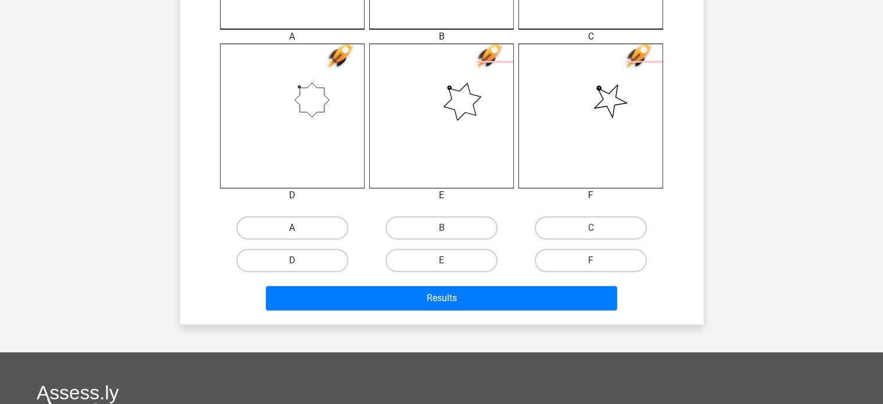
click at [291, 225] on label "A" at bounding box center [292, 227] width 112 height 23
click at [292, 228] on input "A" at bounding box center [296, 232] width 8 height 8
radio input "true"
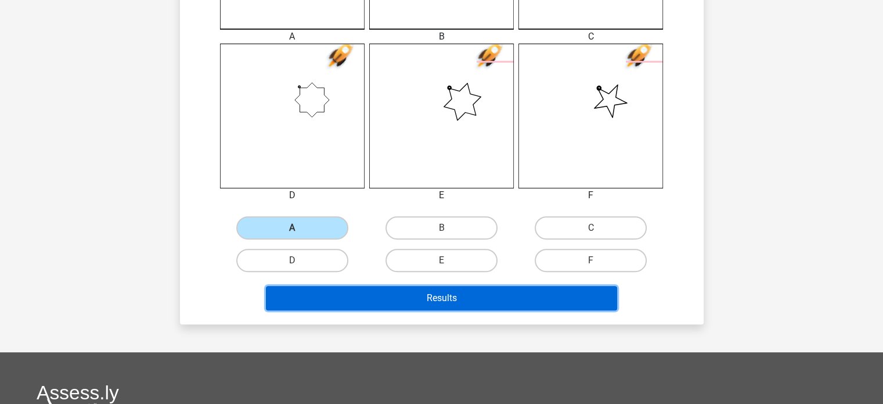
click at [388, 296] on button "Results" at bounding box center [441, 298] width 351 height 24
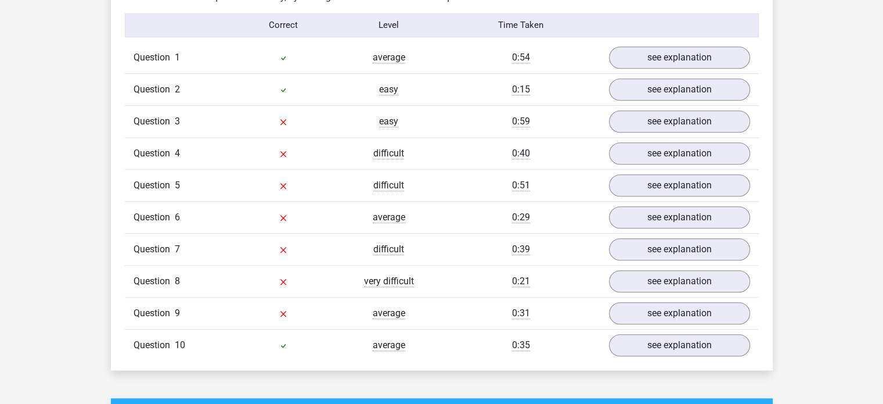
scroll to position [936, 0]
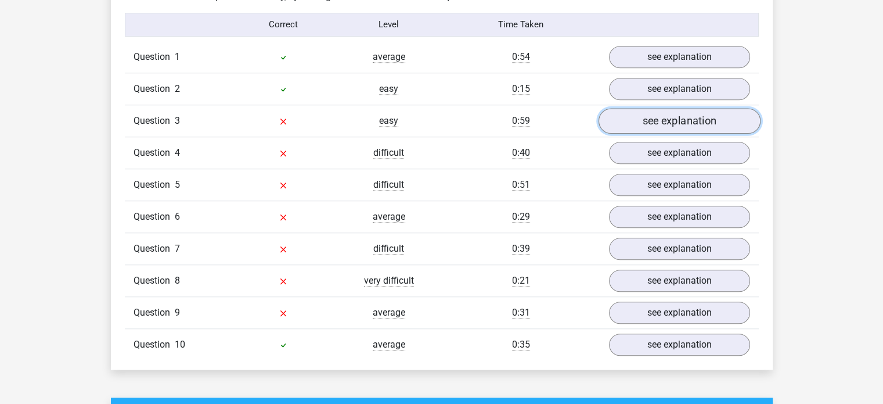
click at [703, 117] on link "see explanation" at bounding box center [679, 121] width 162 height 26
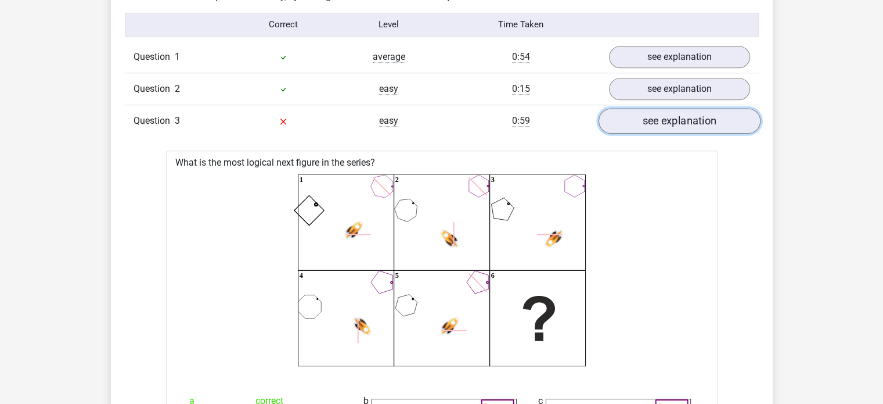
click at [703, 117] on link "see explanation" at bounding box center [679, 121] width 162 height 26
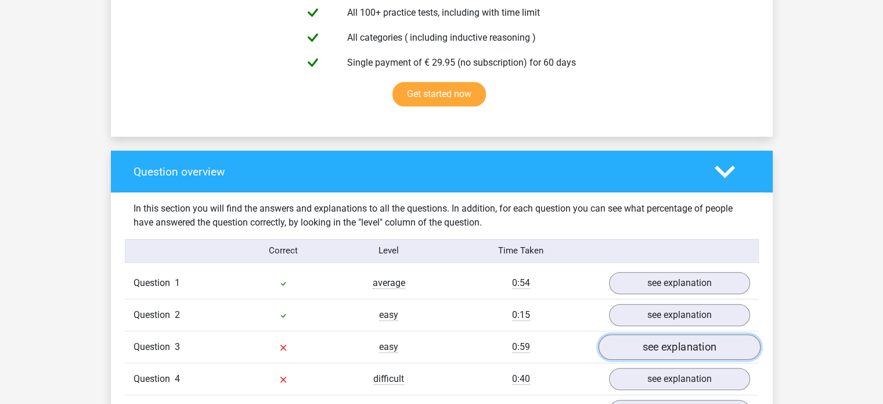
scroll to position [710, 0]
